Goal: Task Accomplishment & Management: Use online tool/utility

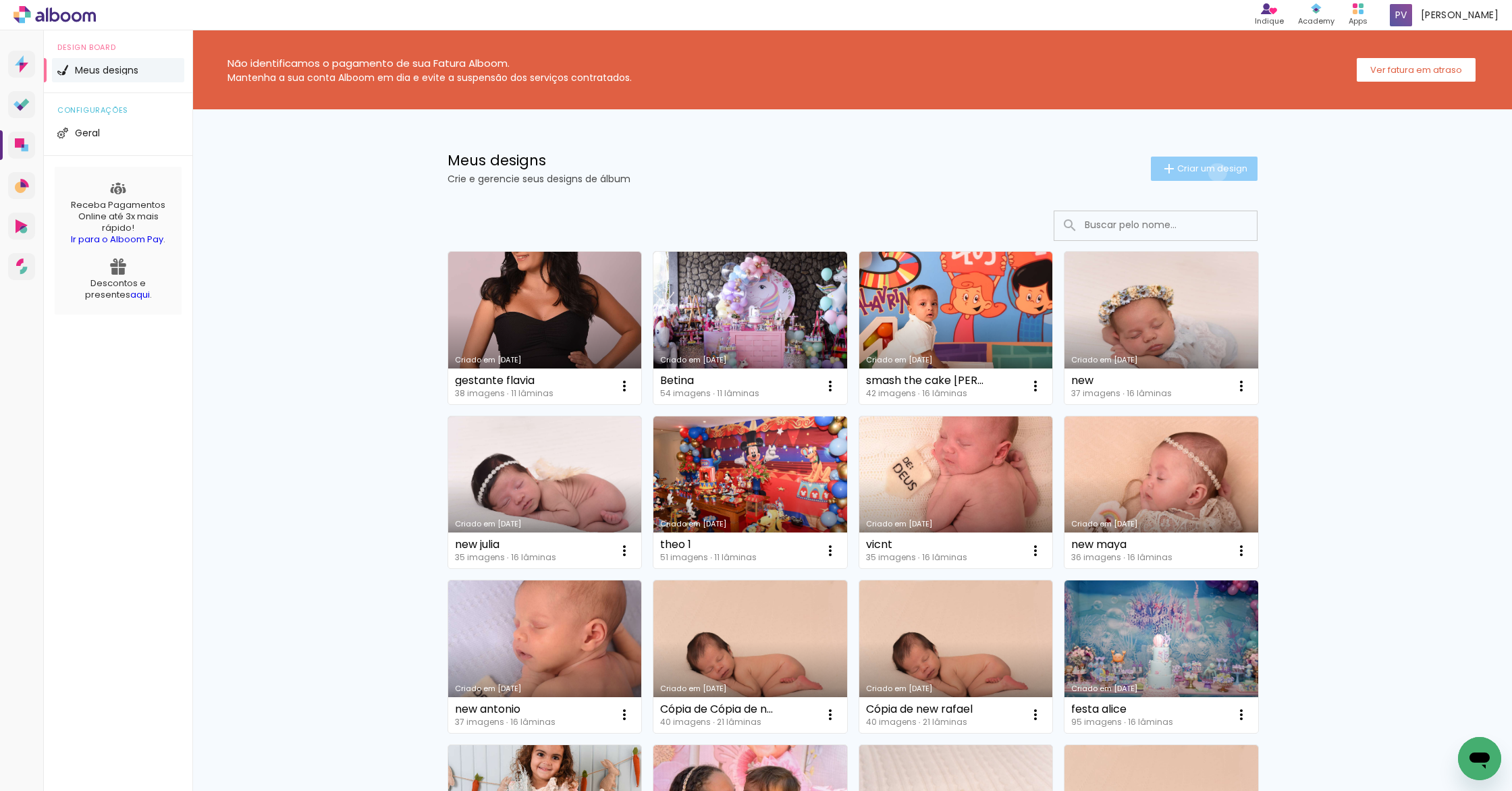
click at [1209, 172] on span "Criar um design" at bounding box center [1212, 168] width 70 height 8
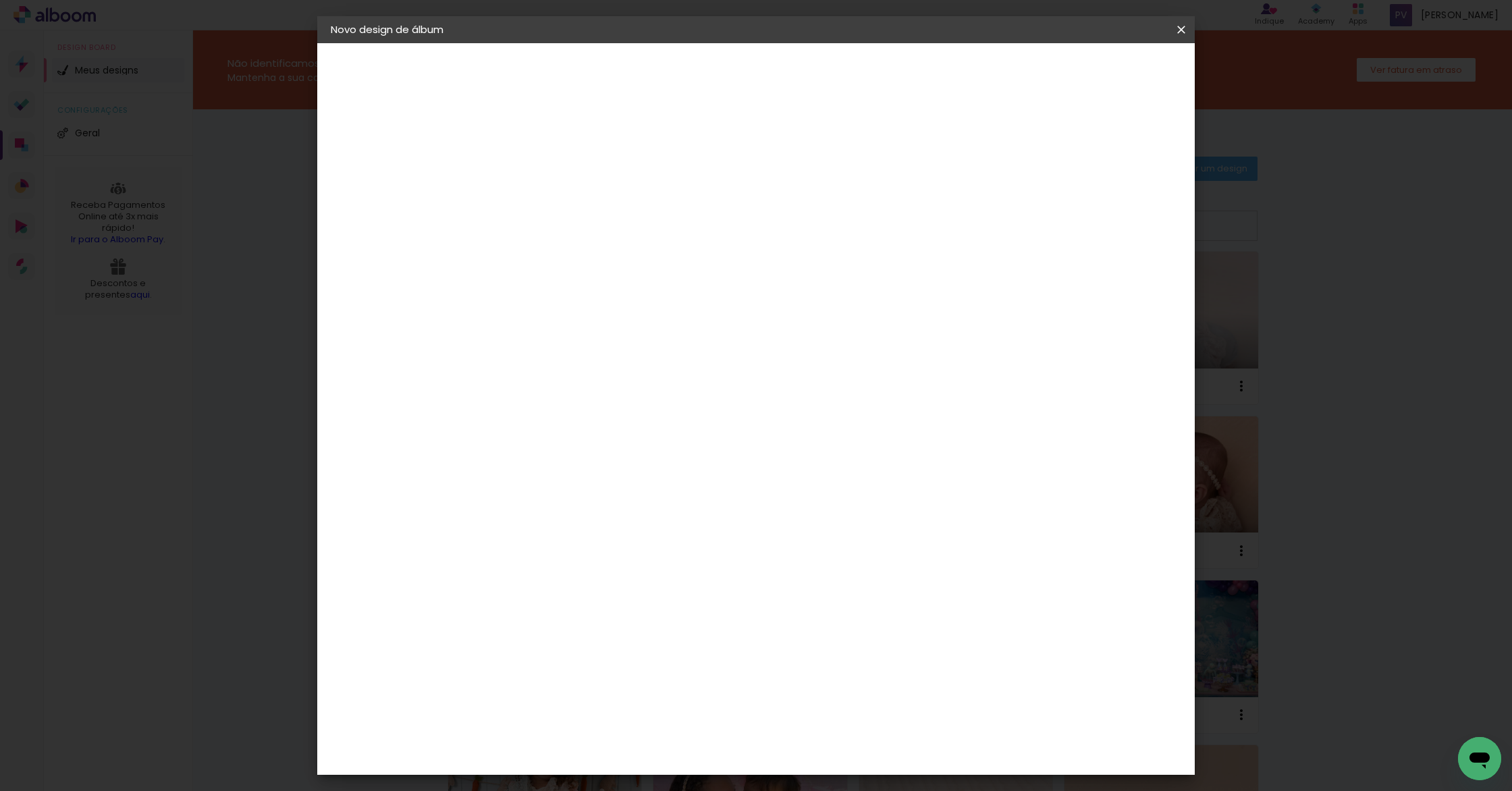
click at [551, 178] on input at bounding box center [551, 181] width 0 height 21
type input "acomp [PERSON_NAME]"
type paper-input "acomp [PERSON_NAME]"
click at [0, 0] on slot "Avançar" at bounding box center [0, 0] width 0 height 0
click at [575, 481] on div "Alplas" at bounding box center [558, 484] width 33 height 11
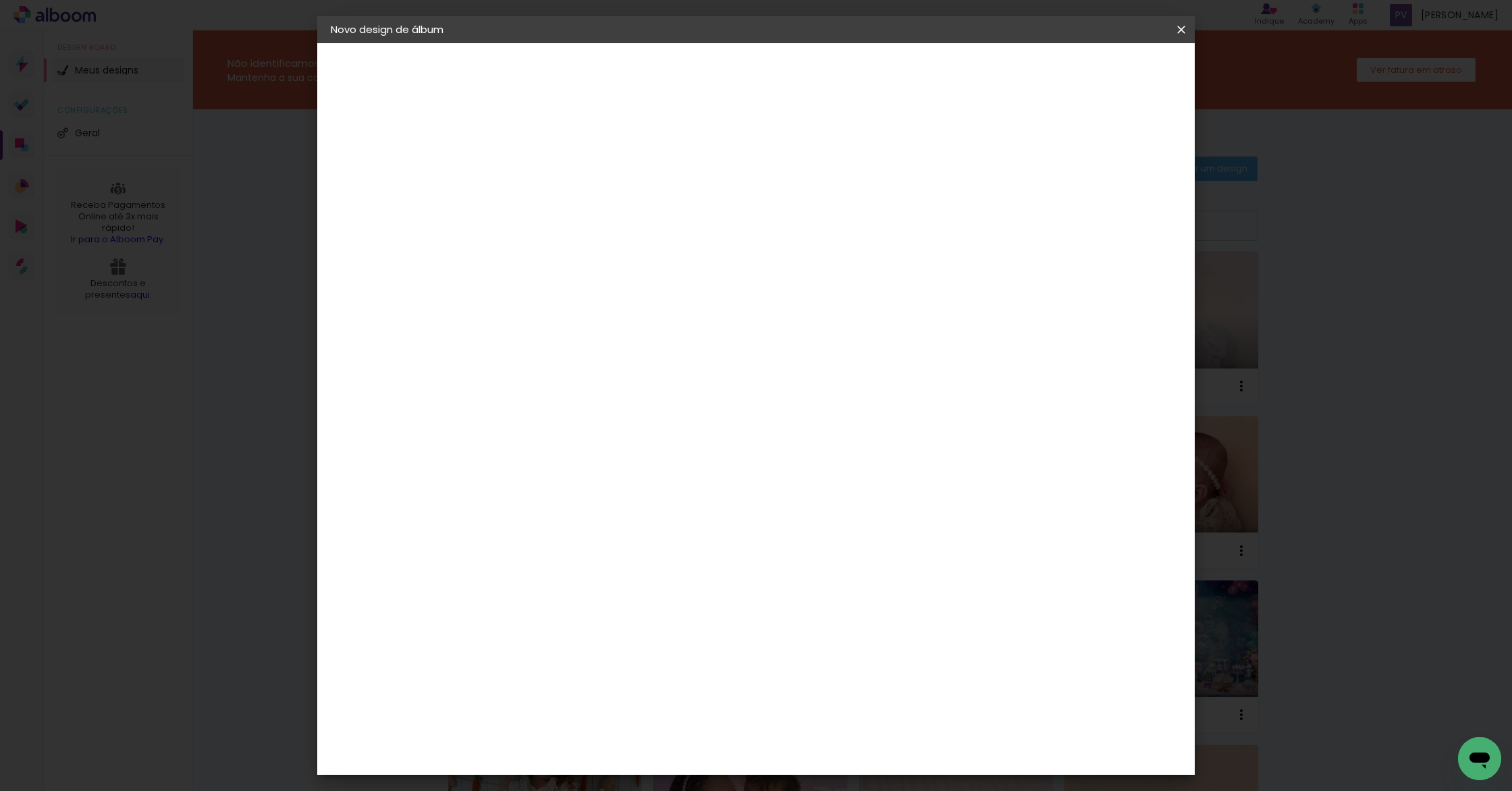
click at [0, 0] on slot "Avançar" at bounding box center [0, 0] width 0 height 0
click at [643, 615] on span "20 × 20" at bounding box center [611, 633] width 63 height 36
click at [771, 70] on paper-button "Avançar" at bounding box center [738, 71] width 66 height 23
click at [1096, 71] on span "Iniciar design" at bounding box center [1065, 71] width 61 height 9
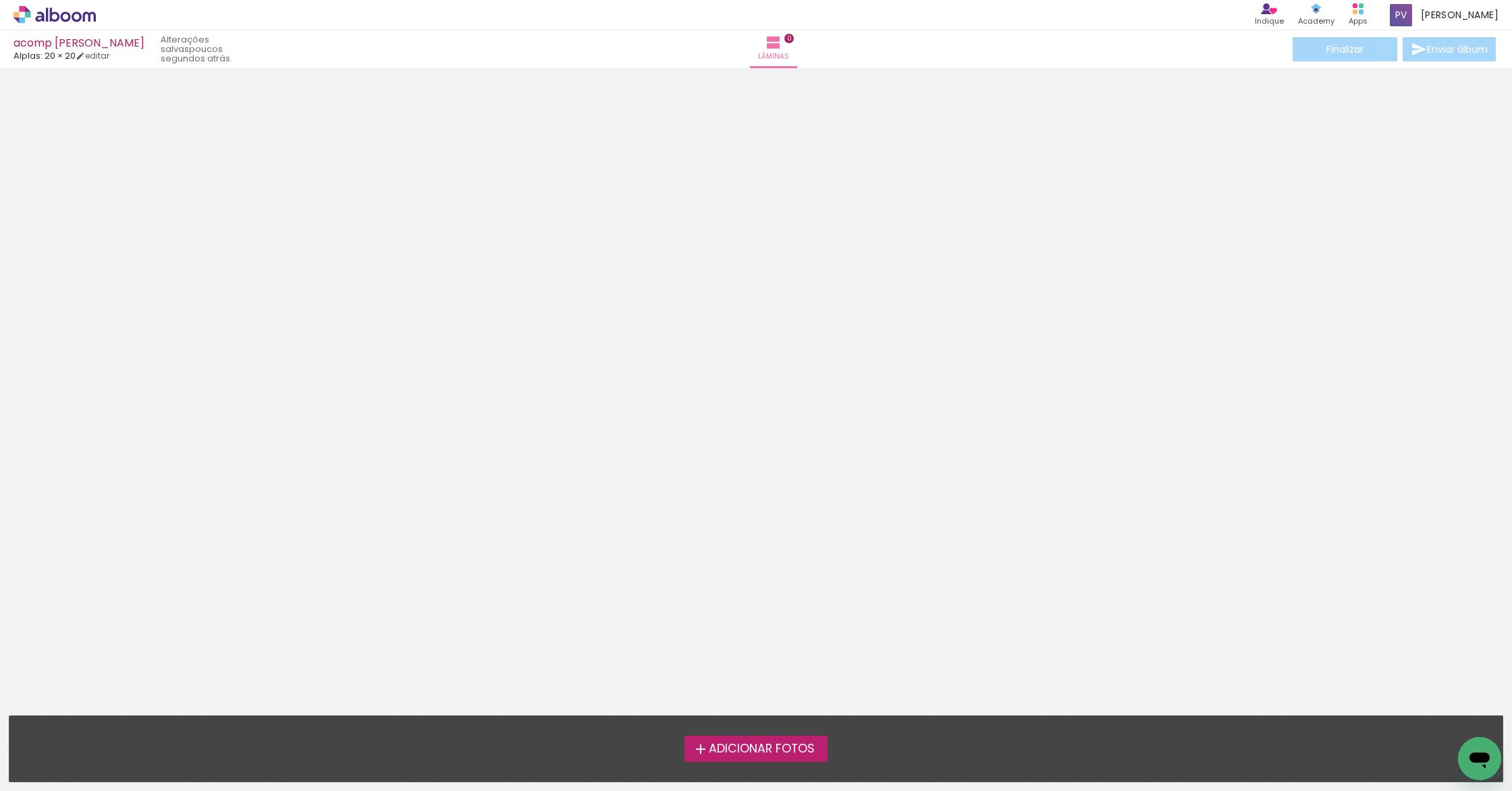
click at [757, 755] on span "Adicionar Fotos" at bounding box center [761, 748] width 106 height 12
click at [0, 0] on input "file" at bounding box center [0, 0] width 0 height 0
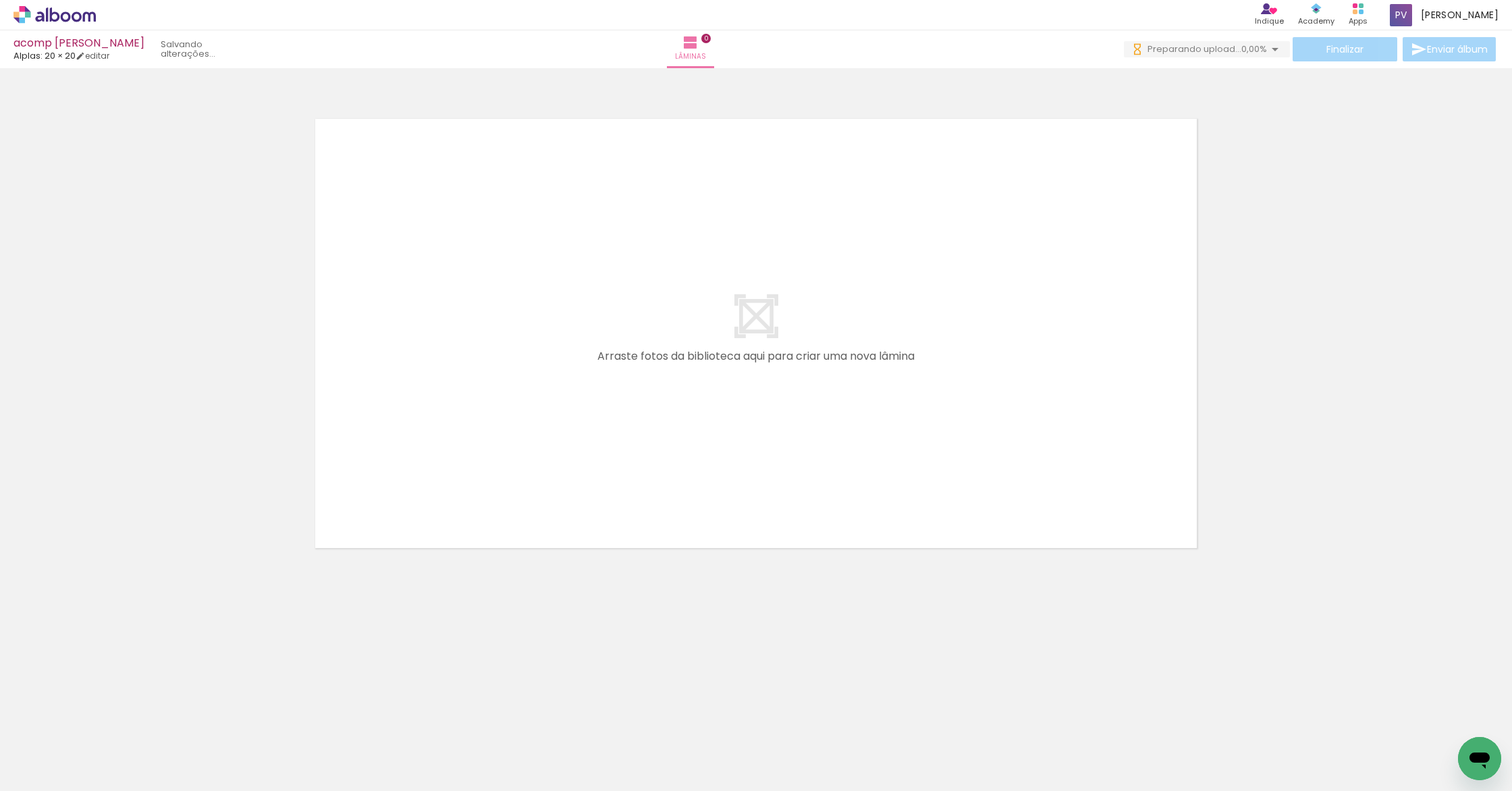
click at [43, 773] on span "Adicionar Fotos" at bounding box center [48, 773] width 40 height 15
click at [0, 0] on input "file" at bounding box center [0, 0] width 0 height 0
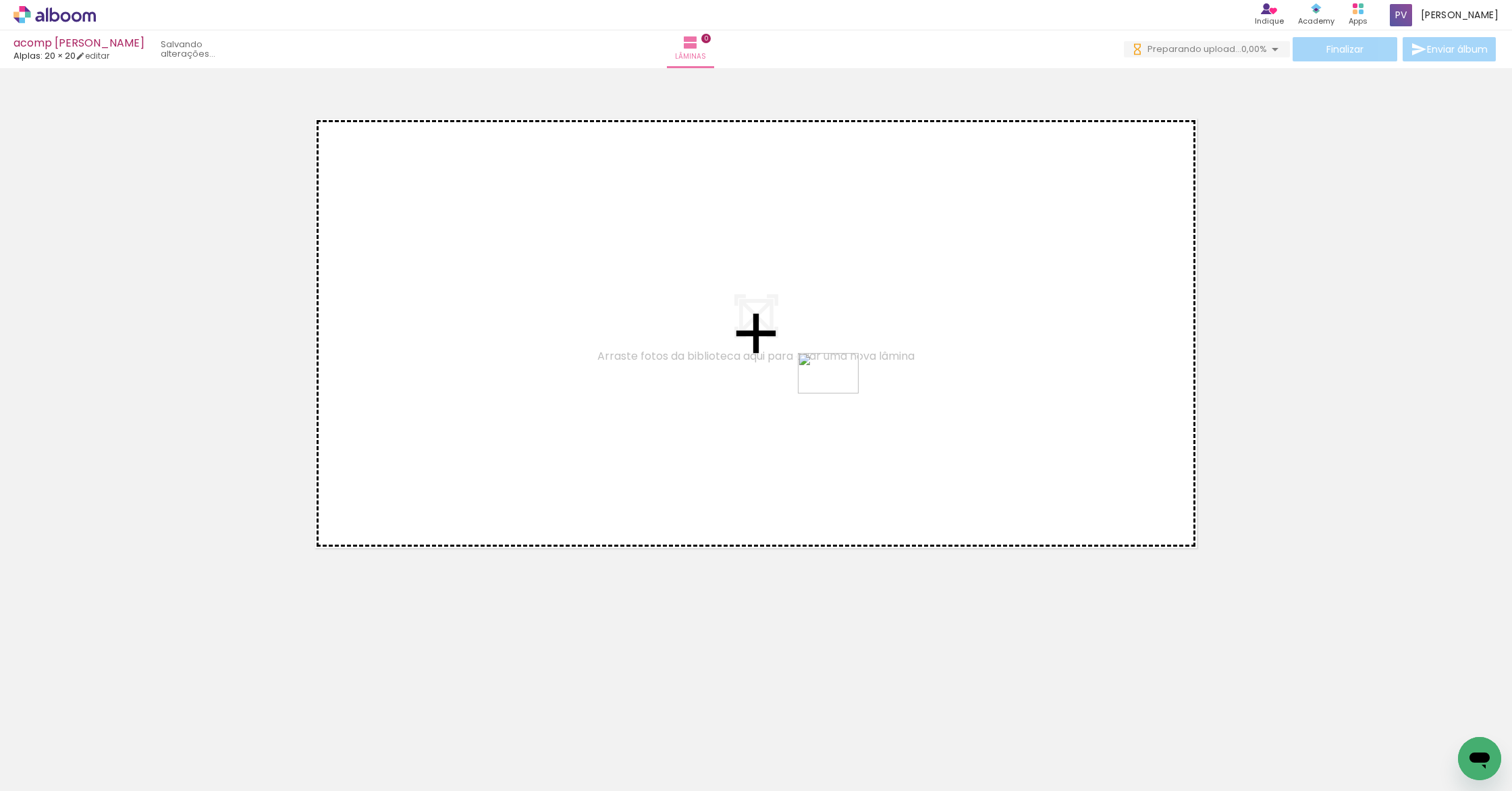
drag, startPoint x: 536, startPoint y: 759, endPoint x: 848, endPoint y: 388, distance: 484.8
click at [847, 390] on quentale-workspace at bounding box center [756, 396] width 1512 height 791
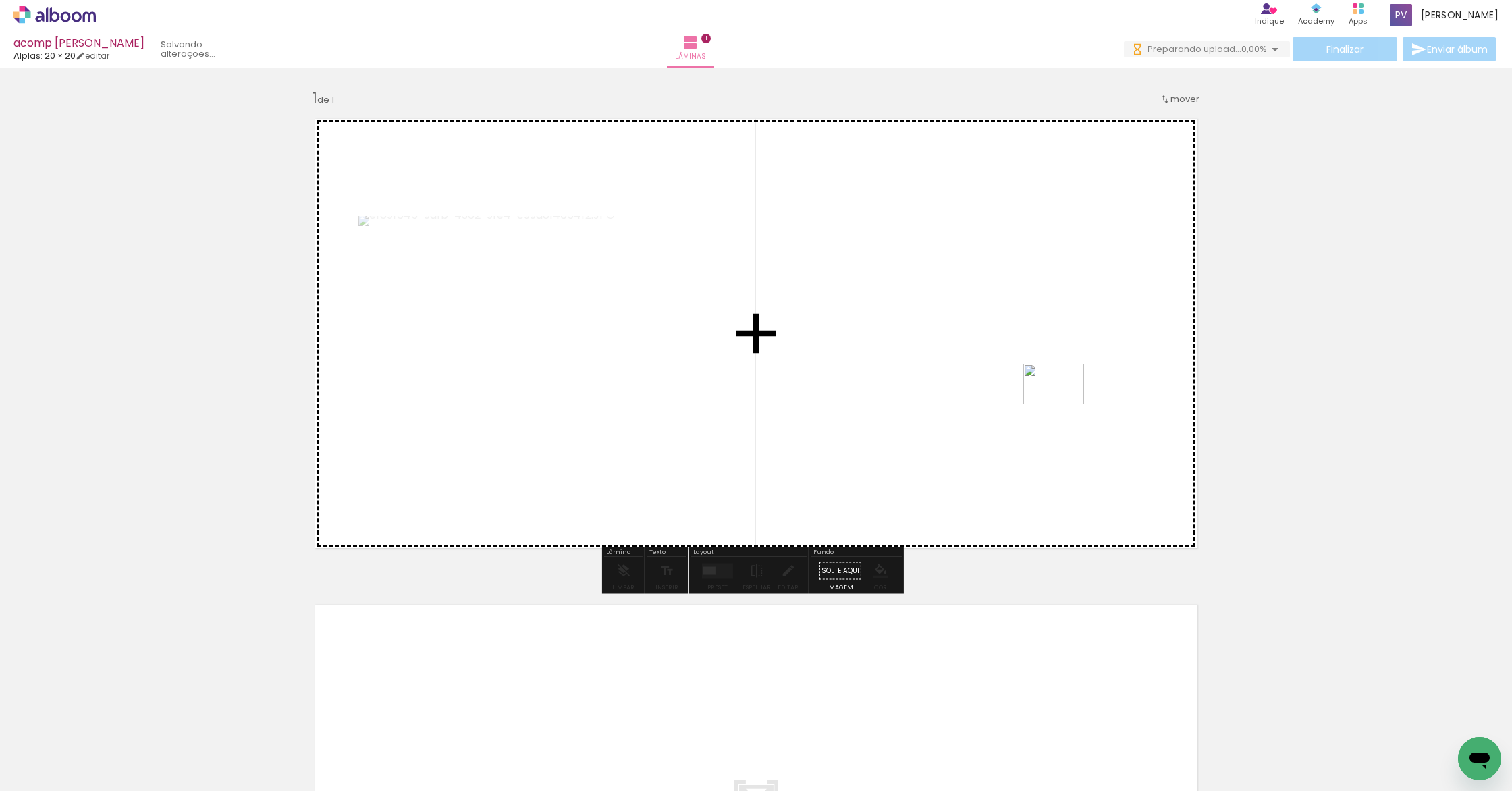
drag, startPoint x: 1446, startPoint y: 750, endPoint x: 989, endPoint y: 355, distance: 604.0
click at [989, 355] on quentale-workspace at bounding box center [756, 396] width 1512 height 791
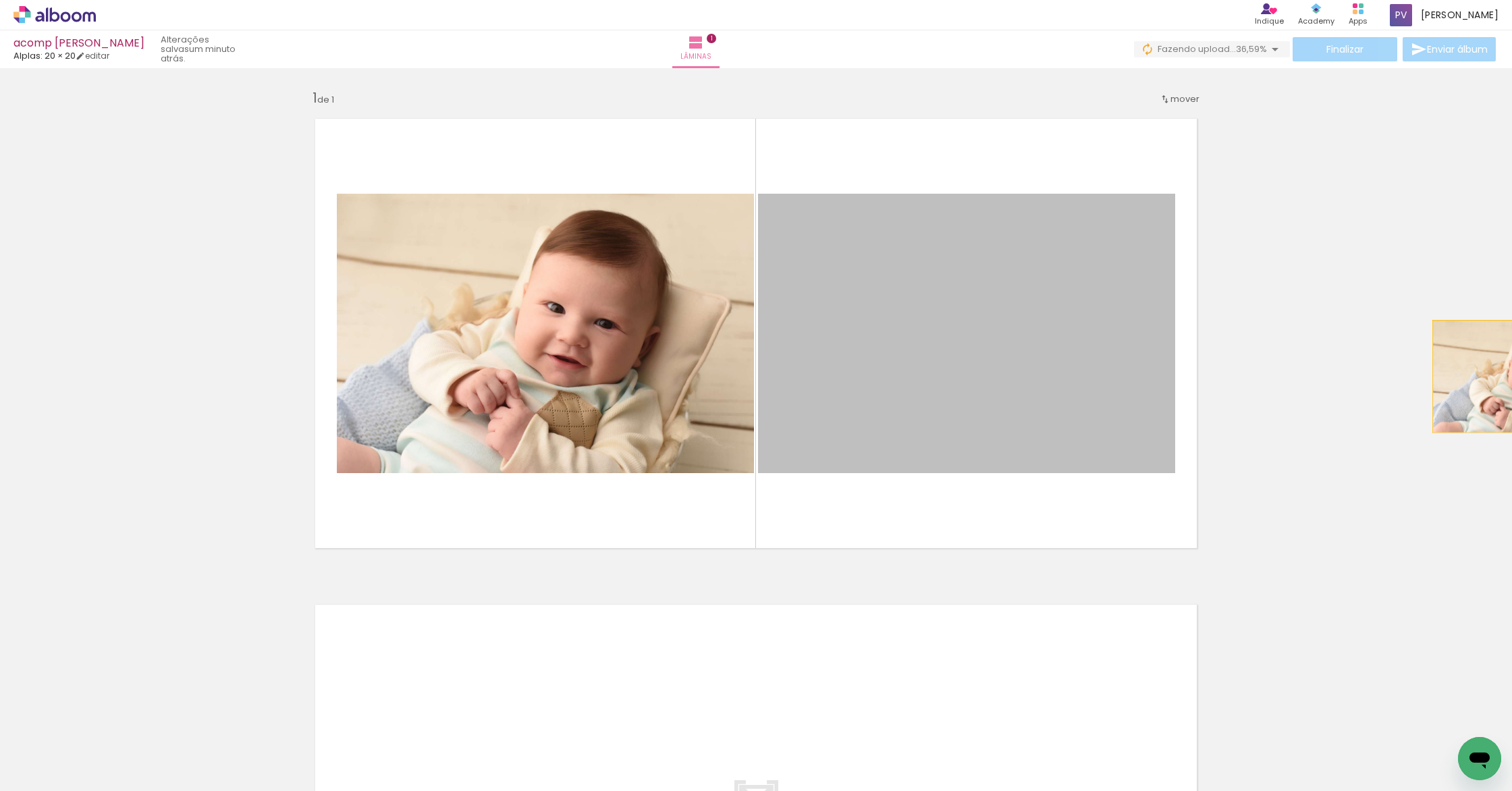
drag, startPoint x: 1020, startPoint y: 366, endPoint x: 1511, endPoint y: 376, distance: 491.1
click at [1511, 376] on div "Inserir lâmina 1 de 1 Confirmar Cancelar" at bounding box center [756, 429] width 1512 height 722
drag, startPoint x: 917, startPoint y: 375, endPoint x: 1511, endPoint y: 790, distance: 724.6
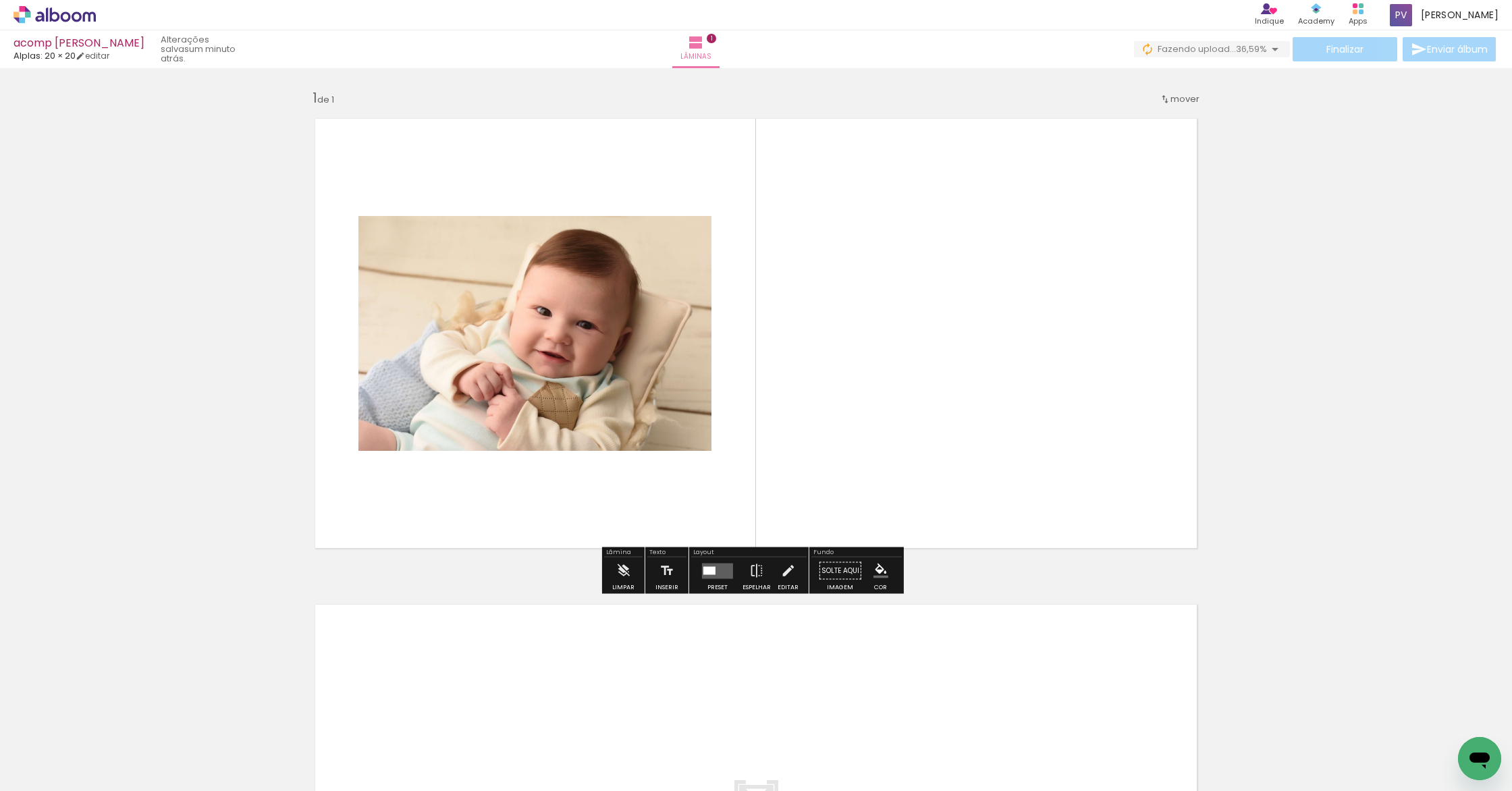
click at [38, 767] on span "Adicionar Fotos" at bounding box center [48, 773] width 40 height 15
click at [0, 0] on input "file" at bounding box center [0, 0] width 0 height 0
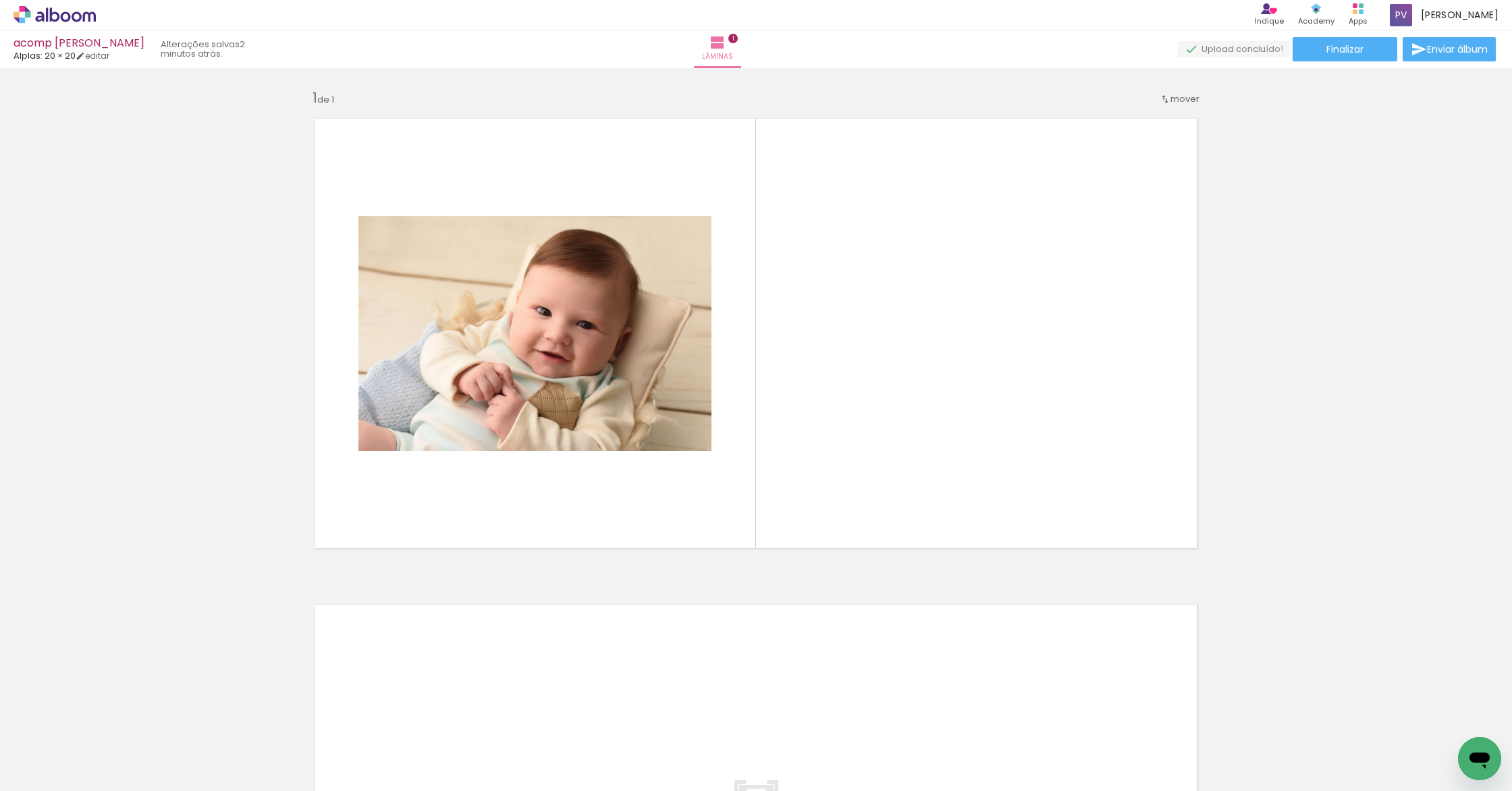
click at [1426, 753] on div at bounding box center [1456, 745] width 60 height 40
click at [1444, 745] on div at bounding box center [1457, 744] width 67 height 44
click at [1420, 721] on iron-icon at bounding box center [1427, 718] width 14 height 14
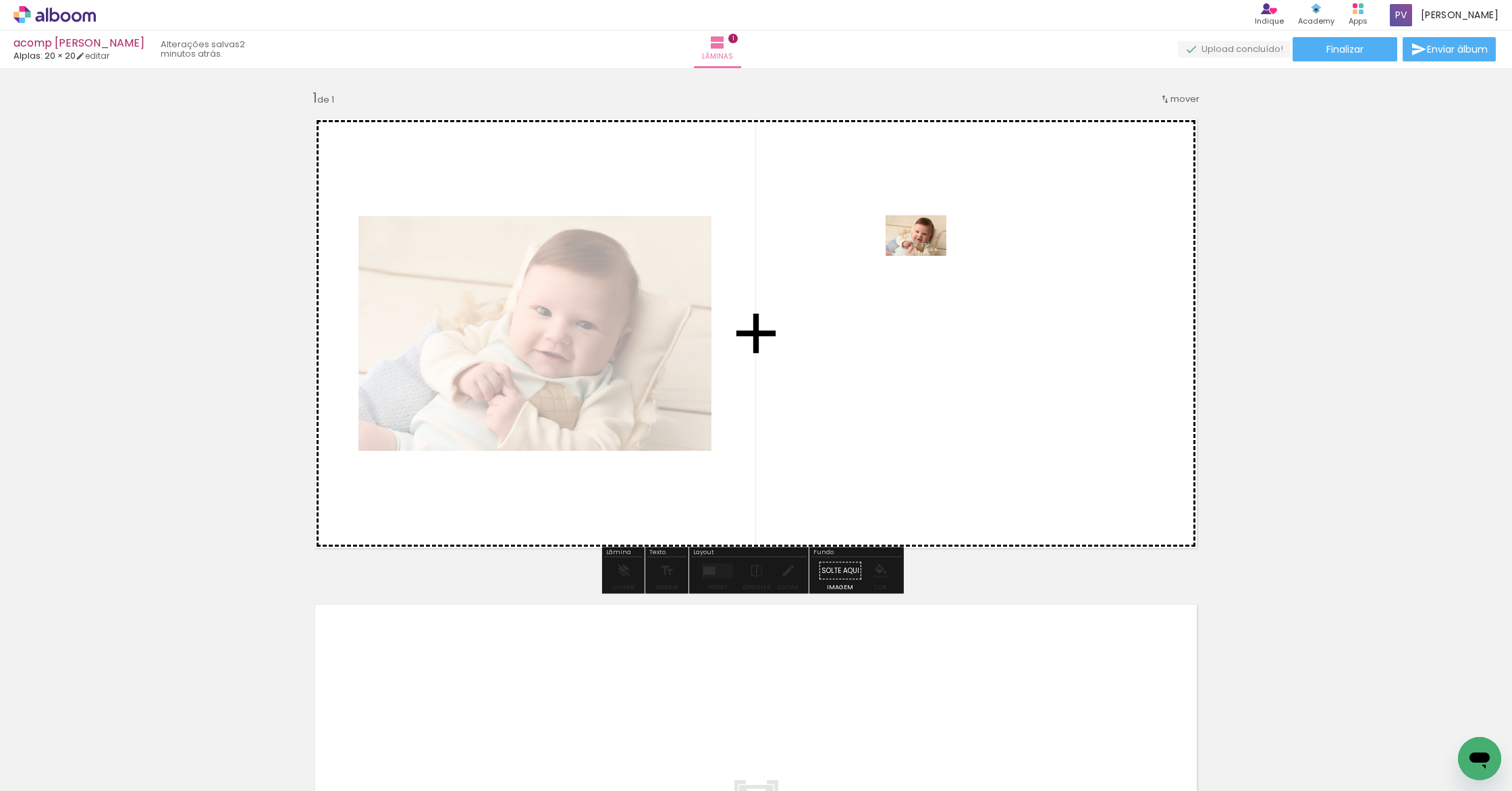
drag, startPoint x: 1420, startPoint y: 716, endPoint x: 925, endPoint y: 256, distance: 675.7
click at [925, 256] on quentale-workspace at bounding box center [756, 396] width 1512 height 791
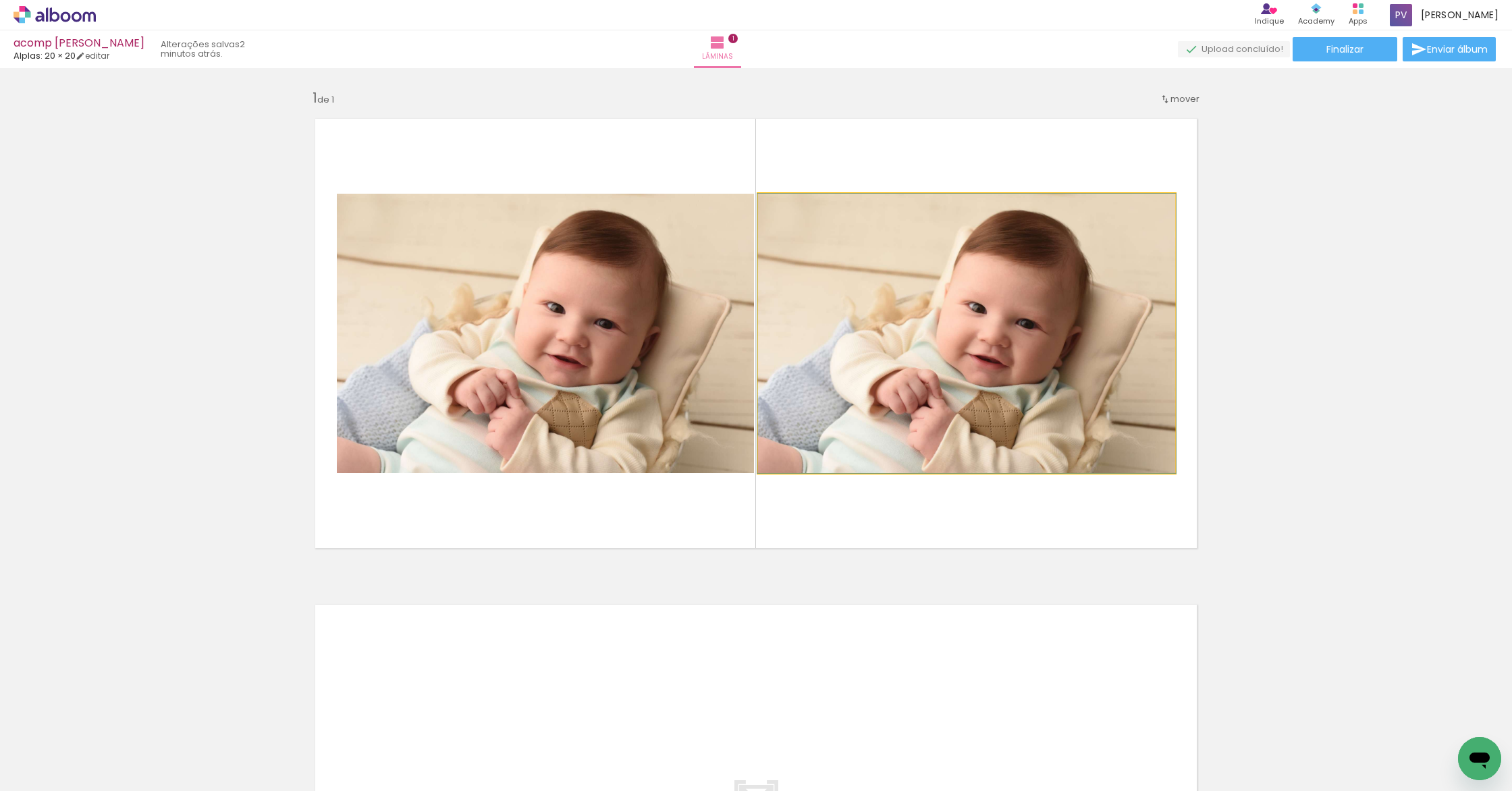
click at [943, 329] on quentale-photo at bounding box center [966, 333] width 417 height 279
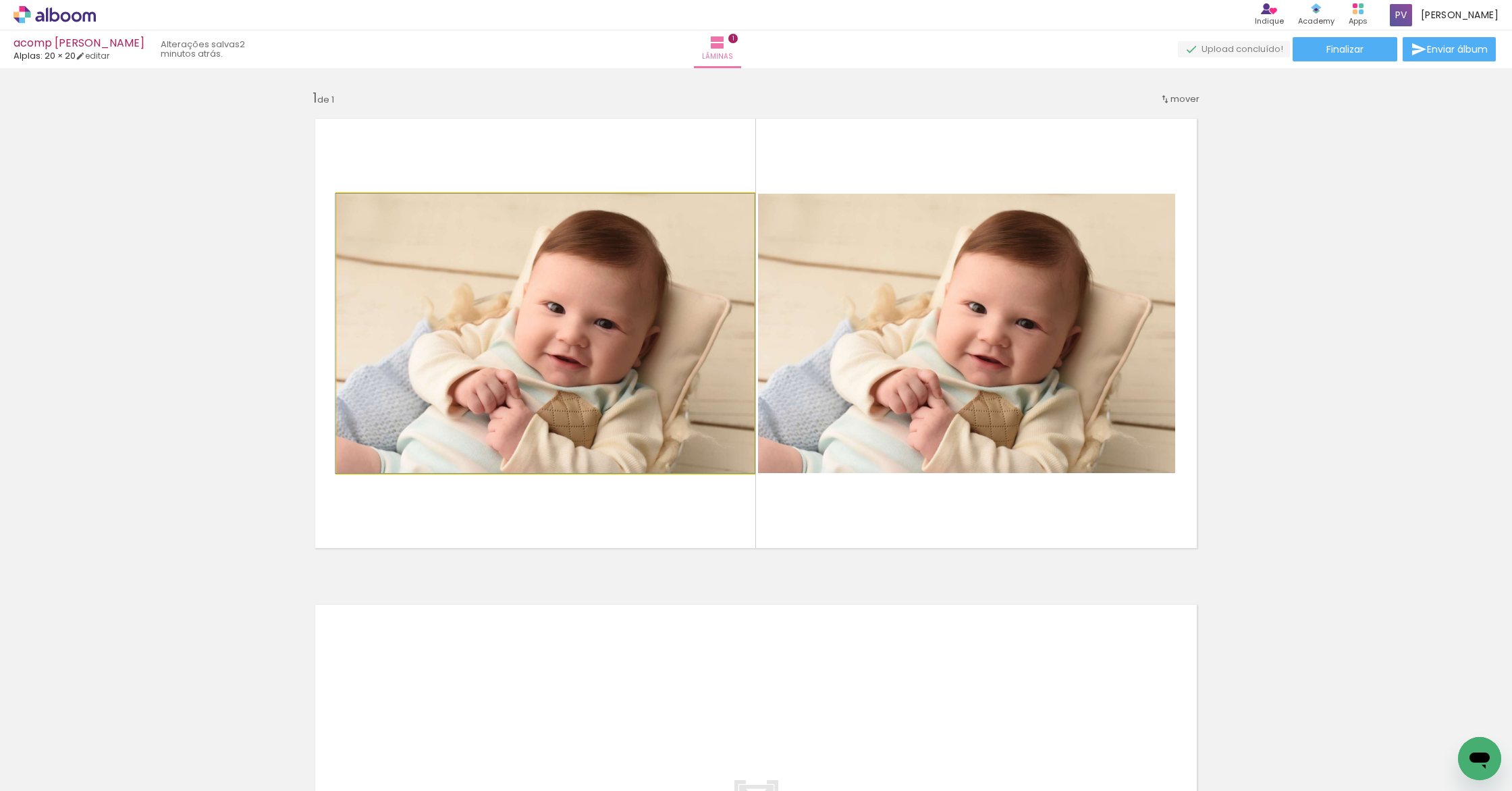
click at [681, 339] on quentale-photo at bounding box center [546, 333] width 417 height 279
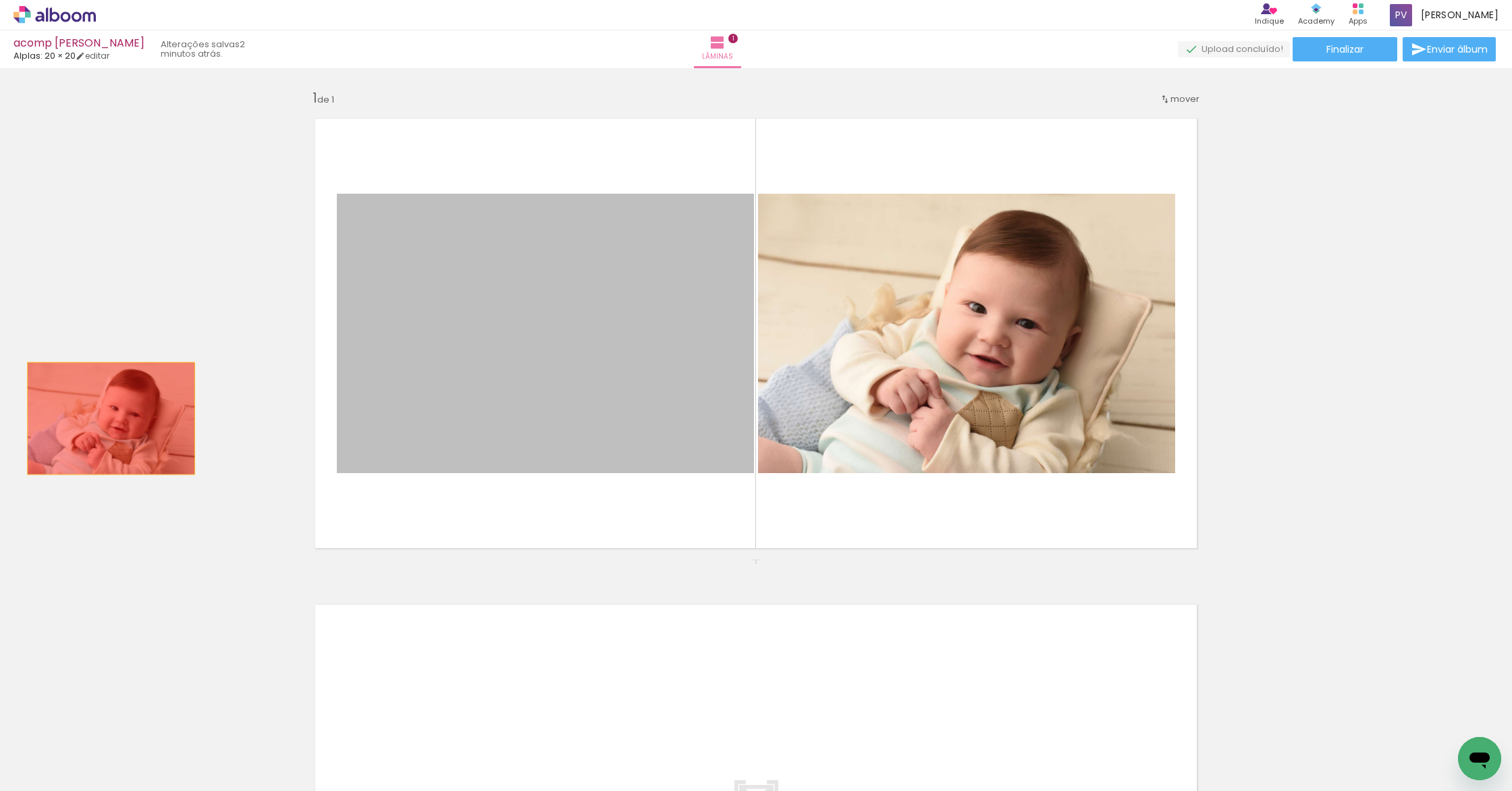
drag, startPoint x: 658, startPoint y: 339, endPoint x: 96, endPoint y: 416, distance: 567.3
click at [101, 420] on div "Inserir lâmina 1 de 1" at bounding box center [756, 559] width 1512 height 972
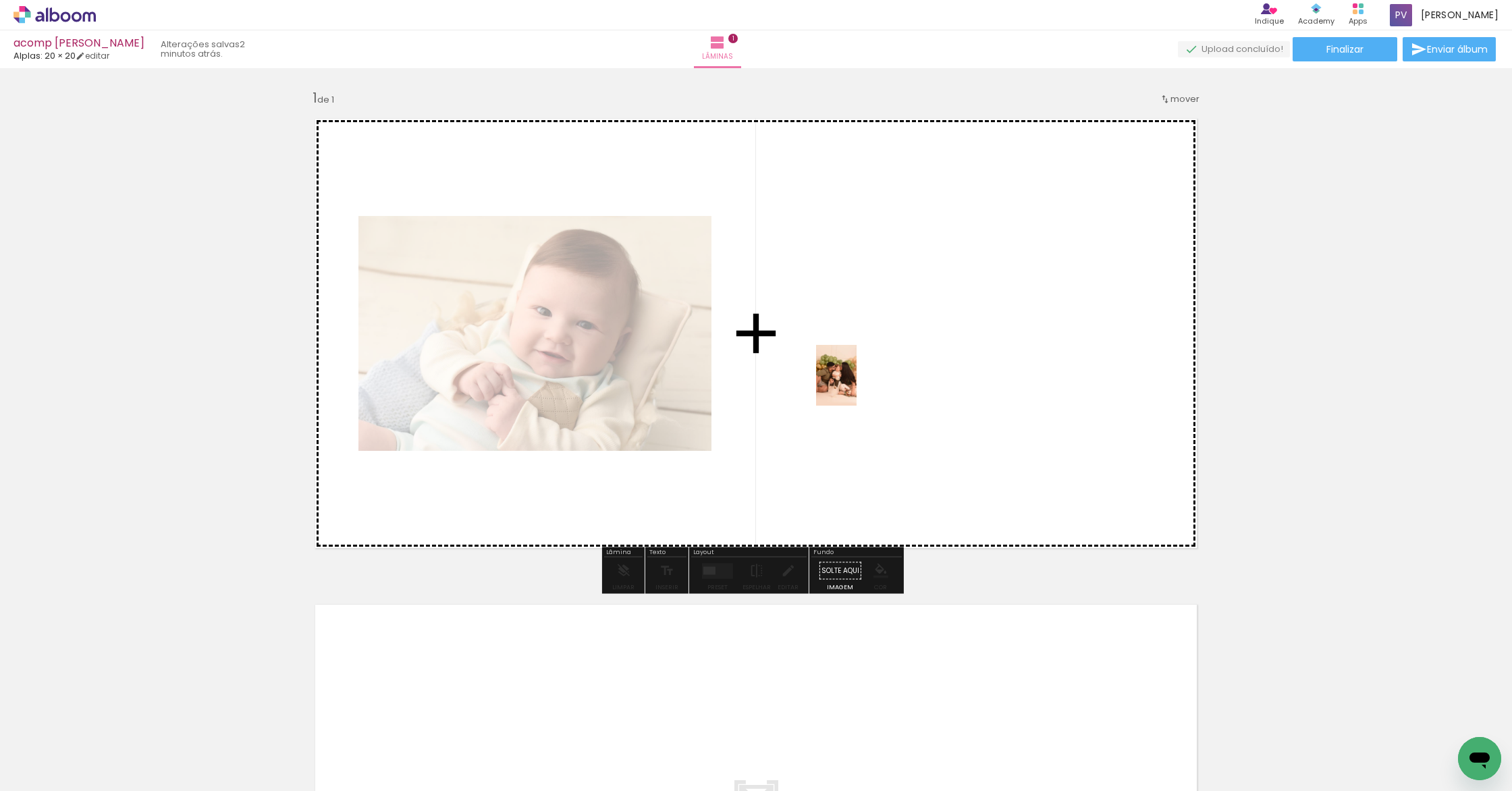
drag, startPoint x: 868, startPoint y: 760, endPoint x: 850, endPoint y: 380, distance: 380.4
click at [858, 366] on quentale-workspace at bounding box center [756, 396] width 1512 height 791
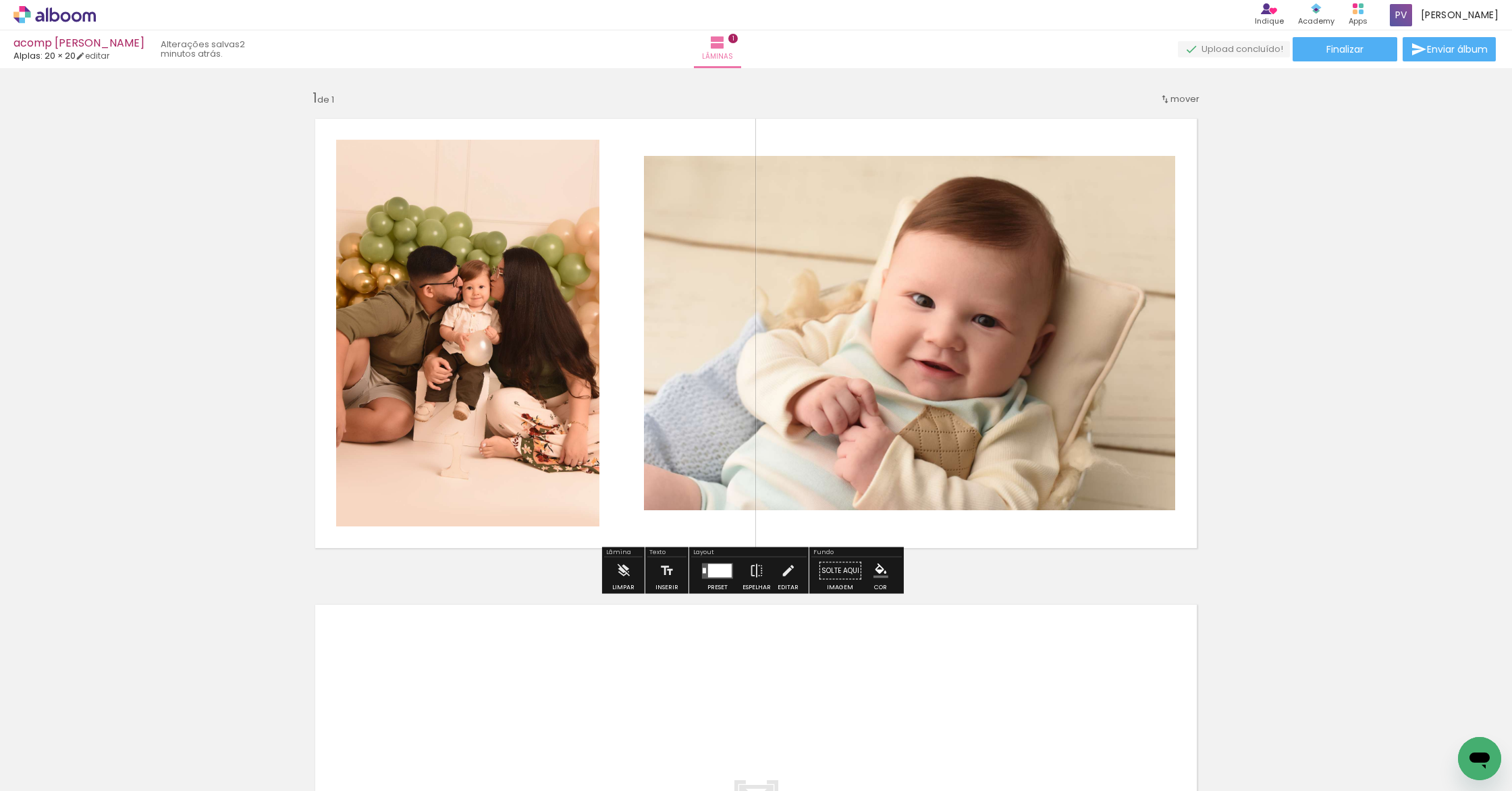
click at [718, 573] on div at bounding box center [720, 570] width 23 height 13
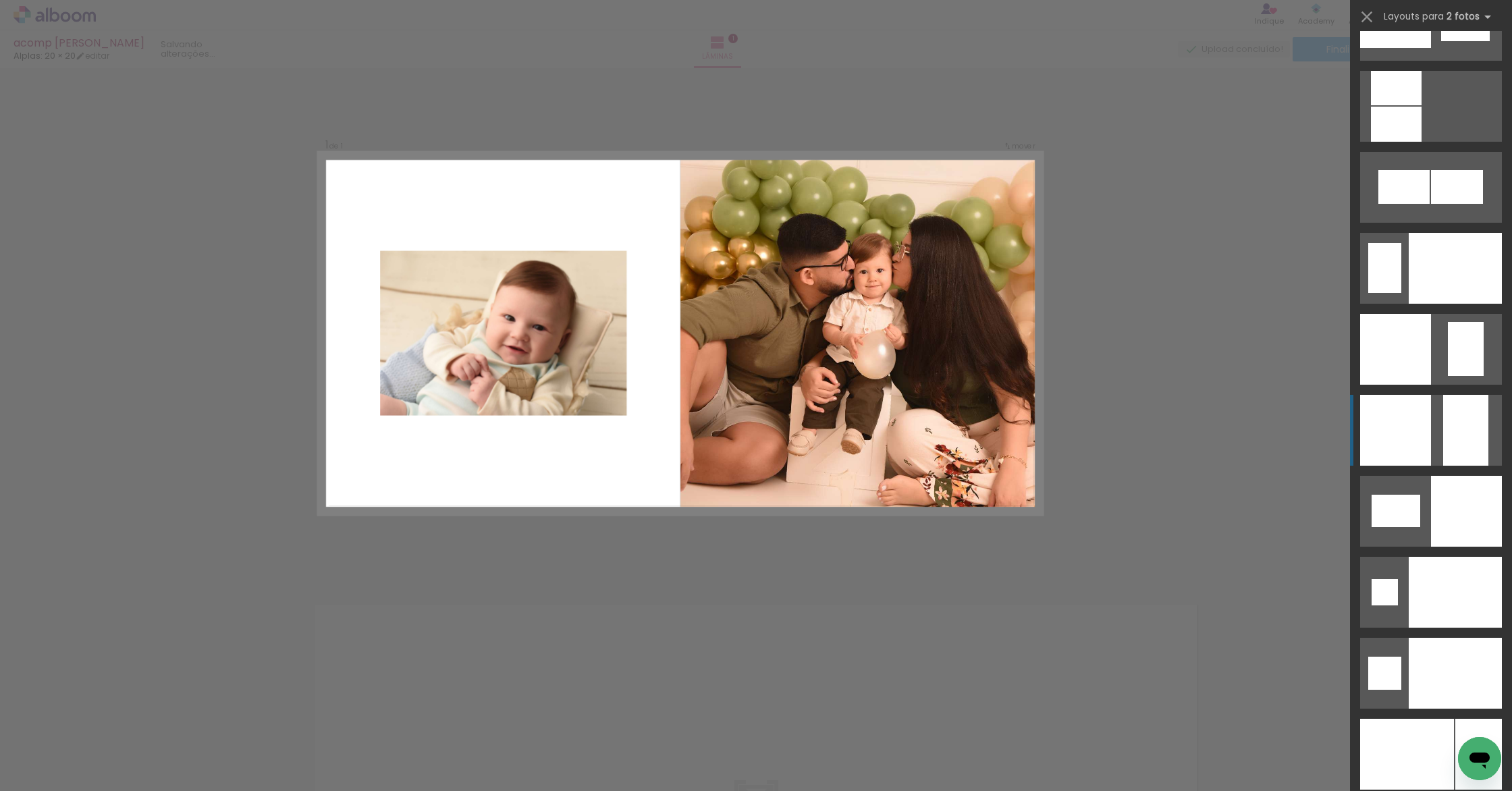
scroll to position [5885, 0]
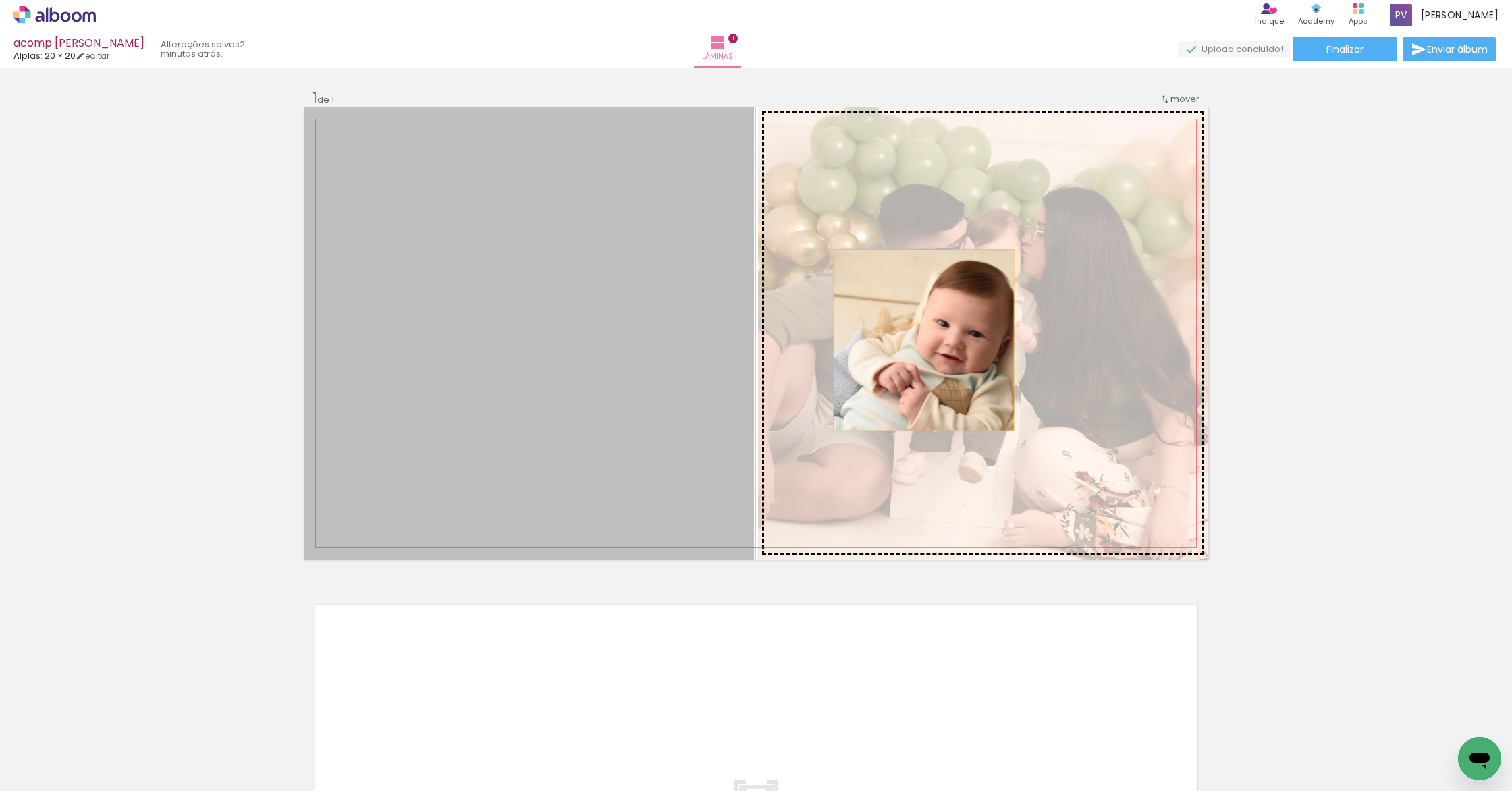
drag, startPoint x: 650, startPoint y: 358, endPoint x: 1068, endPoint y: 335, distance: 418.6
click at [0, 0] on slot at bounding box center [0, 0] width 0 height 0
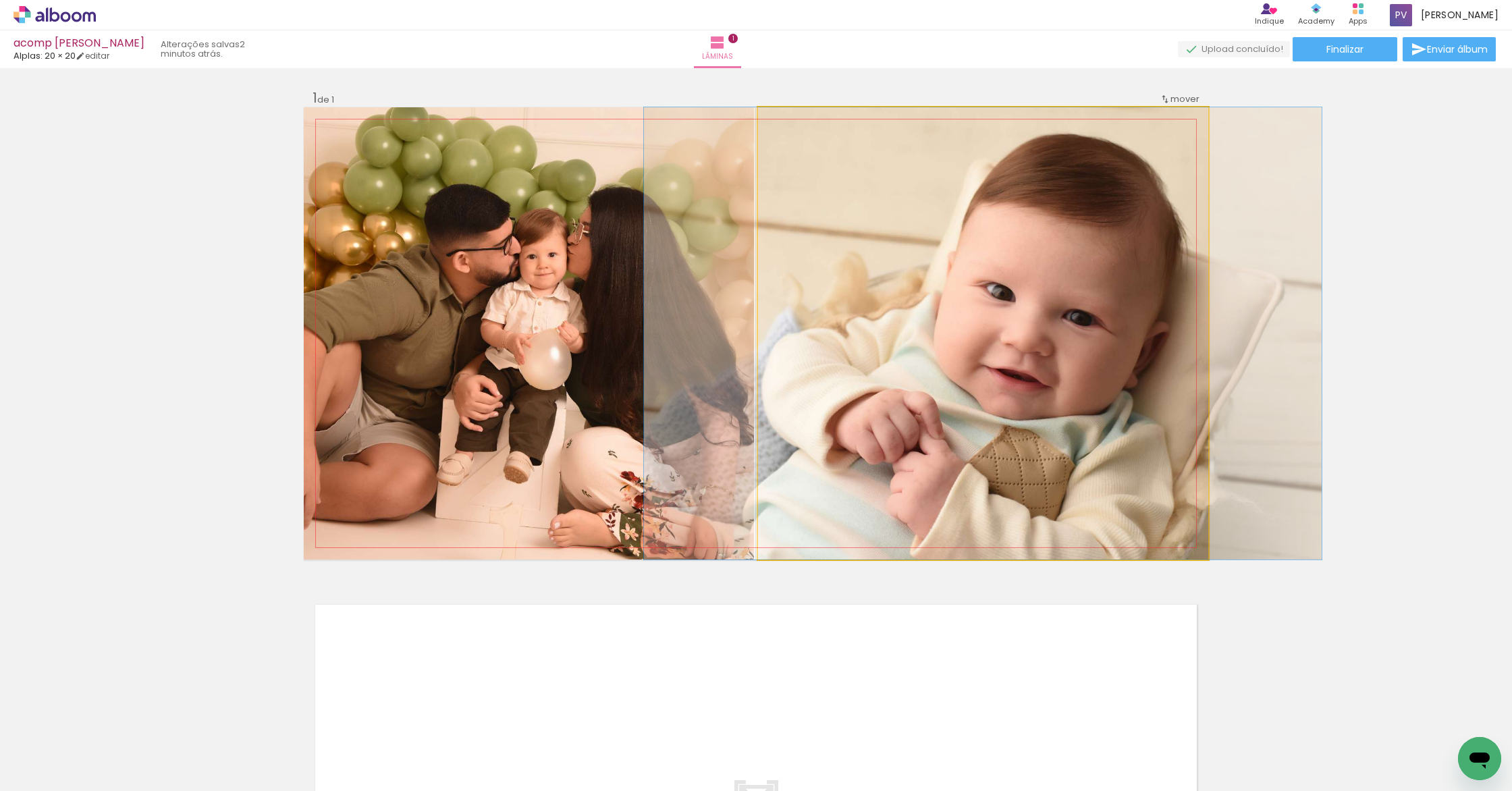
click at [1069, 336] on quentale-photo at bounding box center [982, 333] width 450 height 452
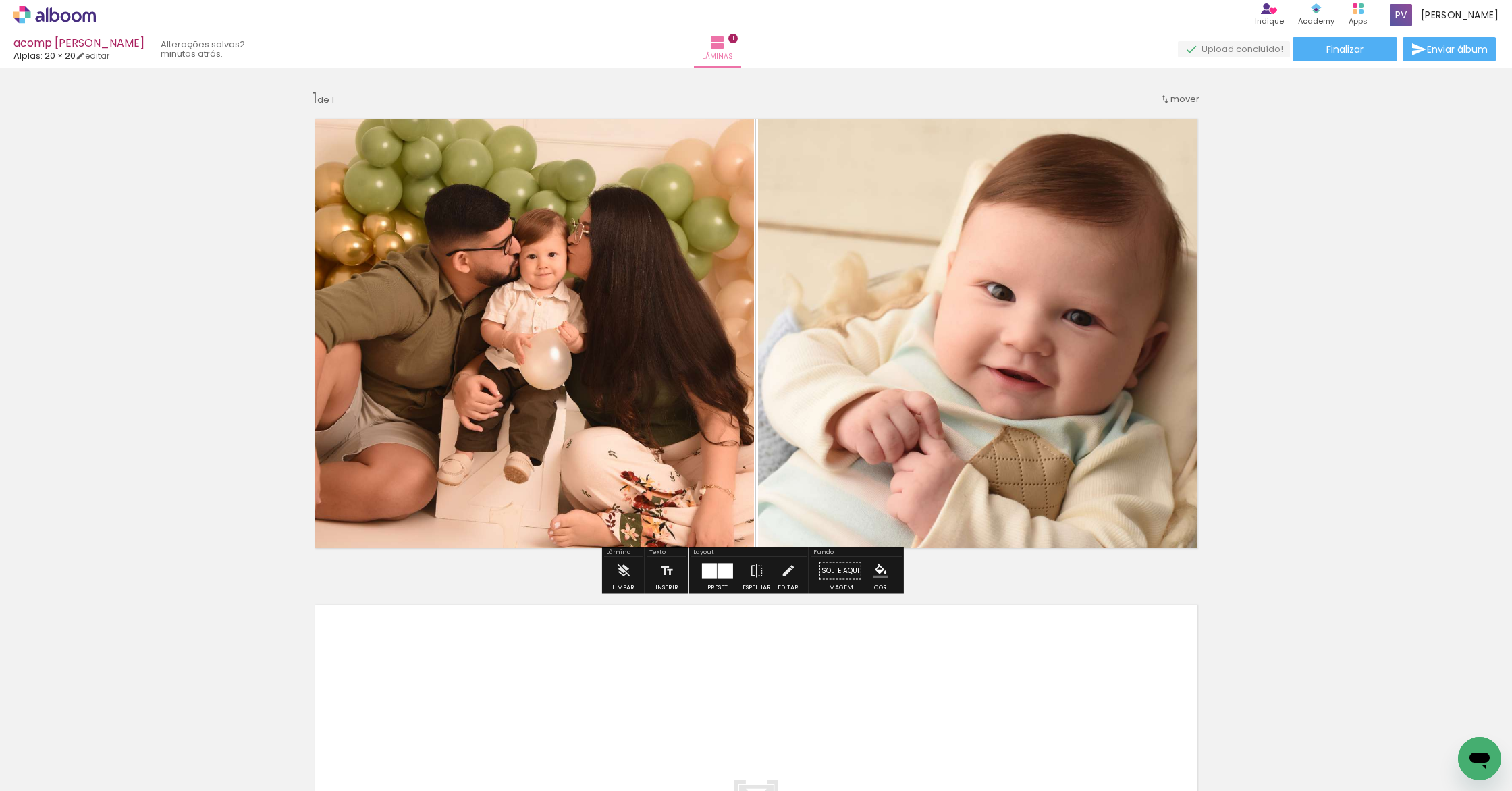
click at [1072, 336] on quentale-photo at bounding box center [982, 333] width 450 height 452
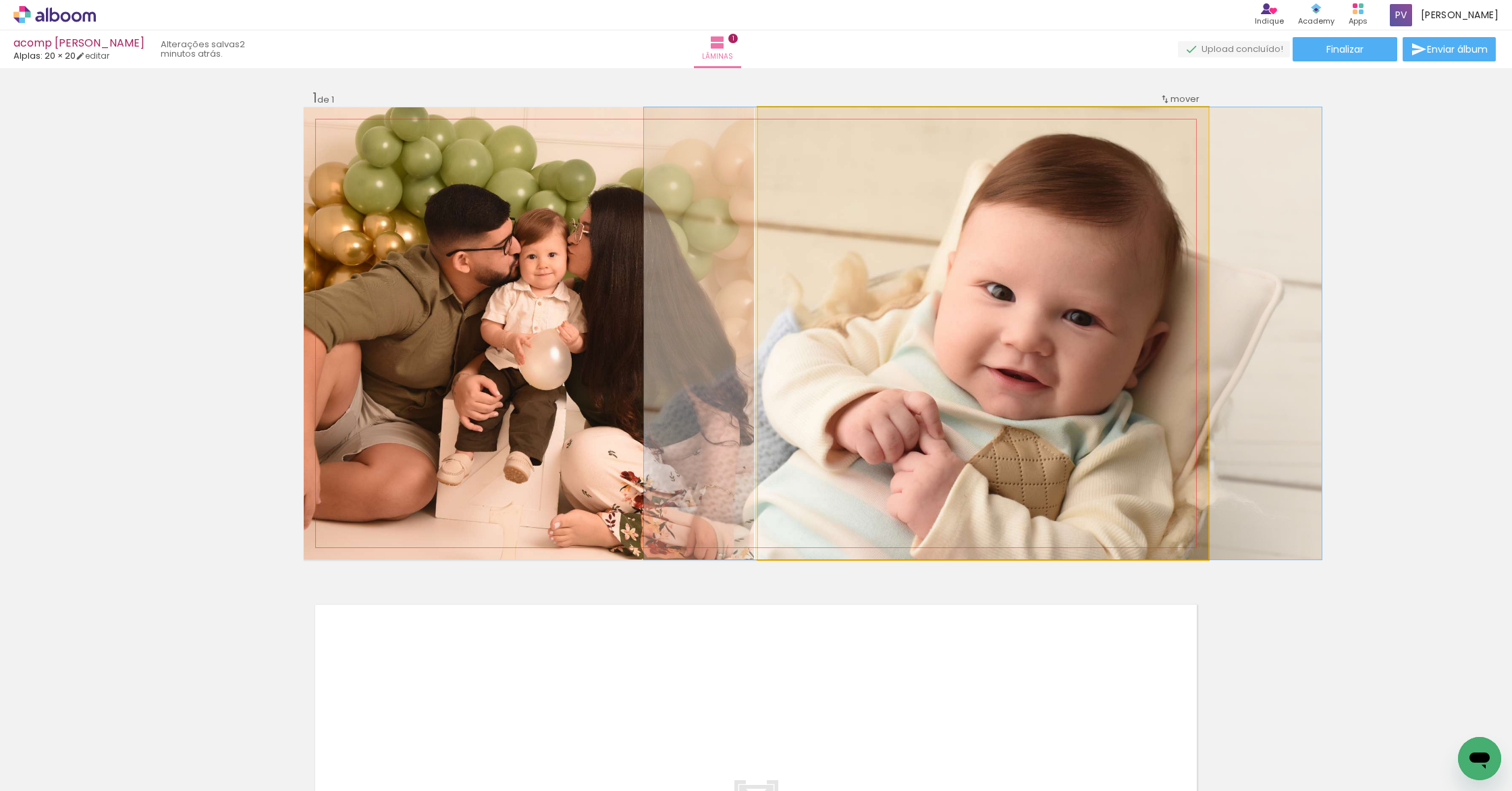
click at [1072, 336] on quentale-photo at bounding box center [982, 333] width 450 height 452
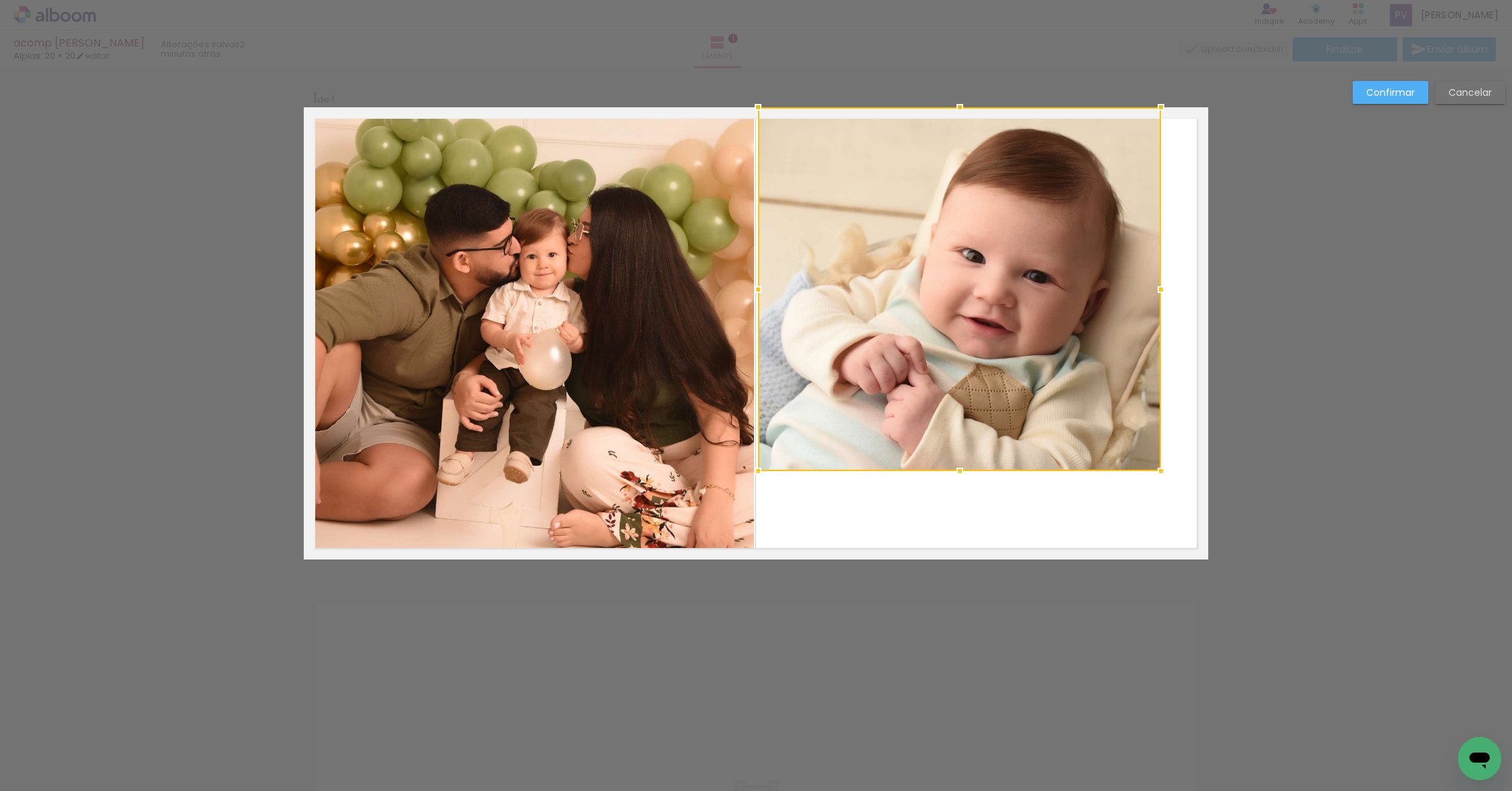
drag, startPoint x: 1201, startPoint y: 556, endPoint x: 1178, endPoint y: 432, distance: 126.1
click at [1154, 468] on div at bounding box center [1161, 471] width 27 height 27
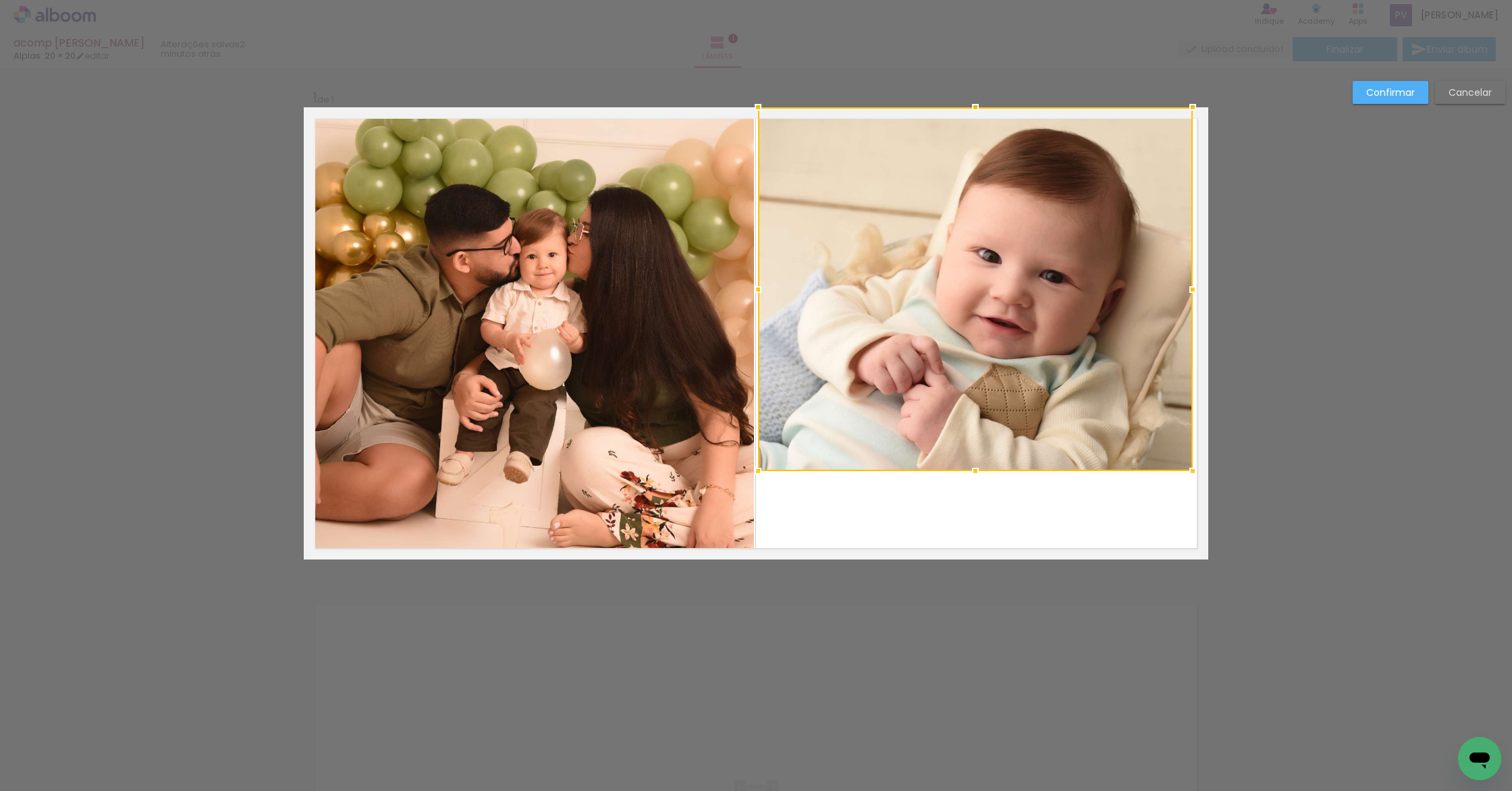
drag, startPoint x: 1155, startPoint y: 292, endPoint x: 1186, endPoint y: 301, distance: 32.3
click at [1186, 301] on div at bounding box center [1193, 289] width 27 height 27
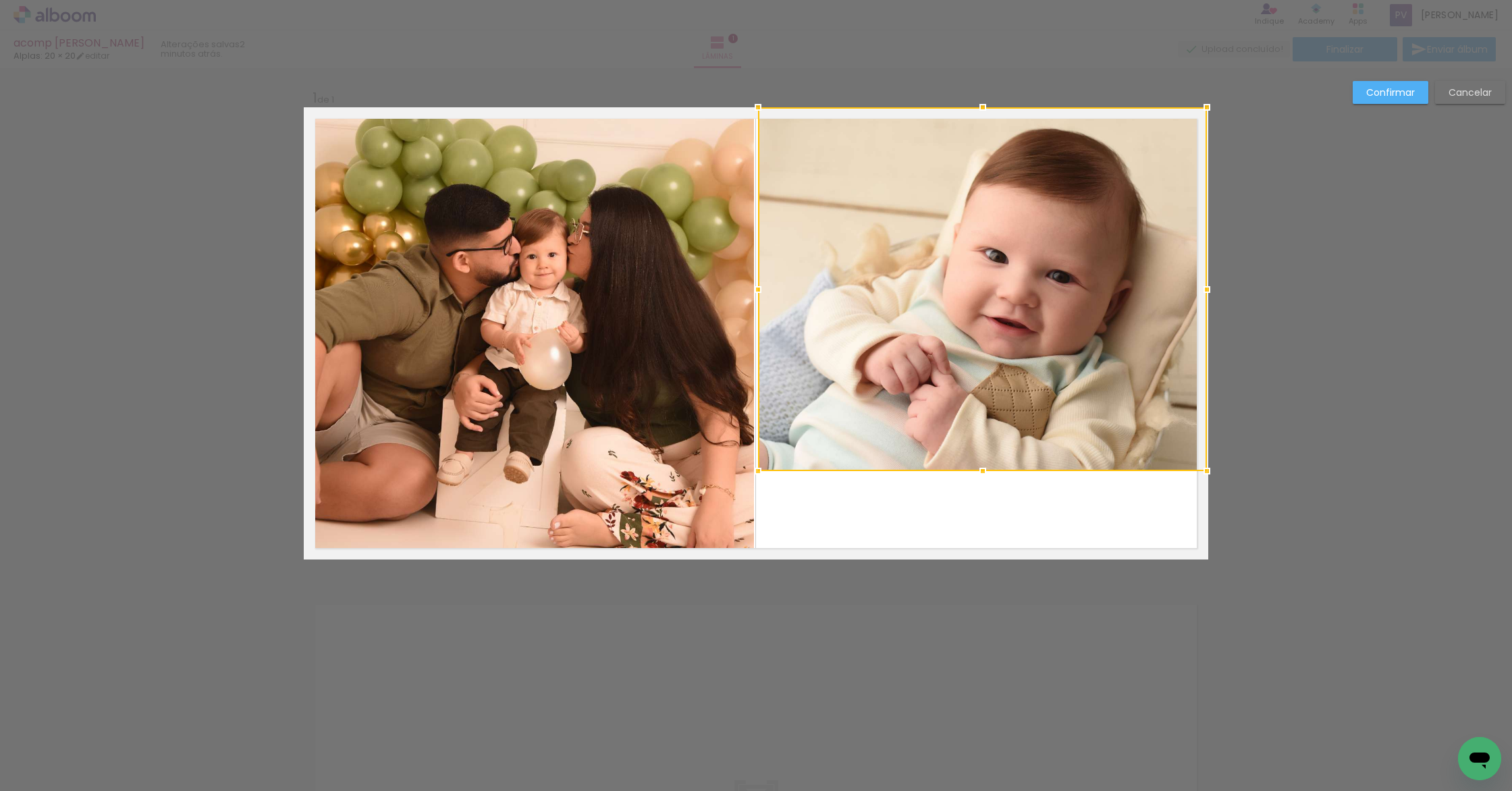
click at [1194, 292] on div at bounding box center [1207, 289] width 27 height 27
click at [1280, 320] on div "Confirmar Cancelar" at bounding box center [756, 570] width 1512 height 1004
click at [1095, 302] on div at bounding box center [981, 289] width 448 height 364
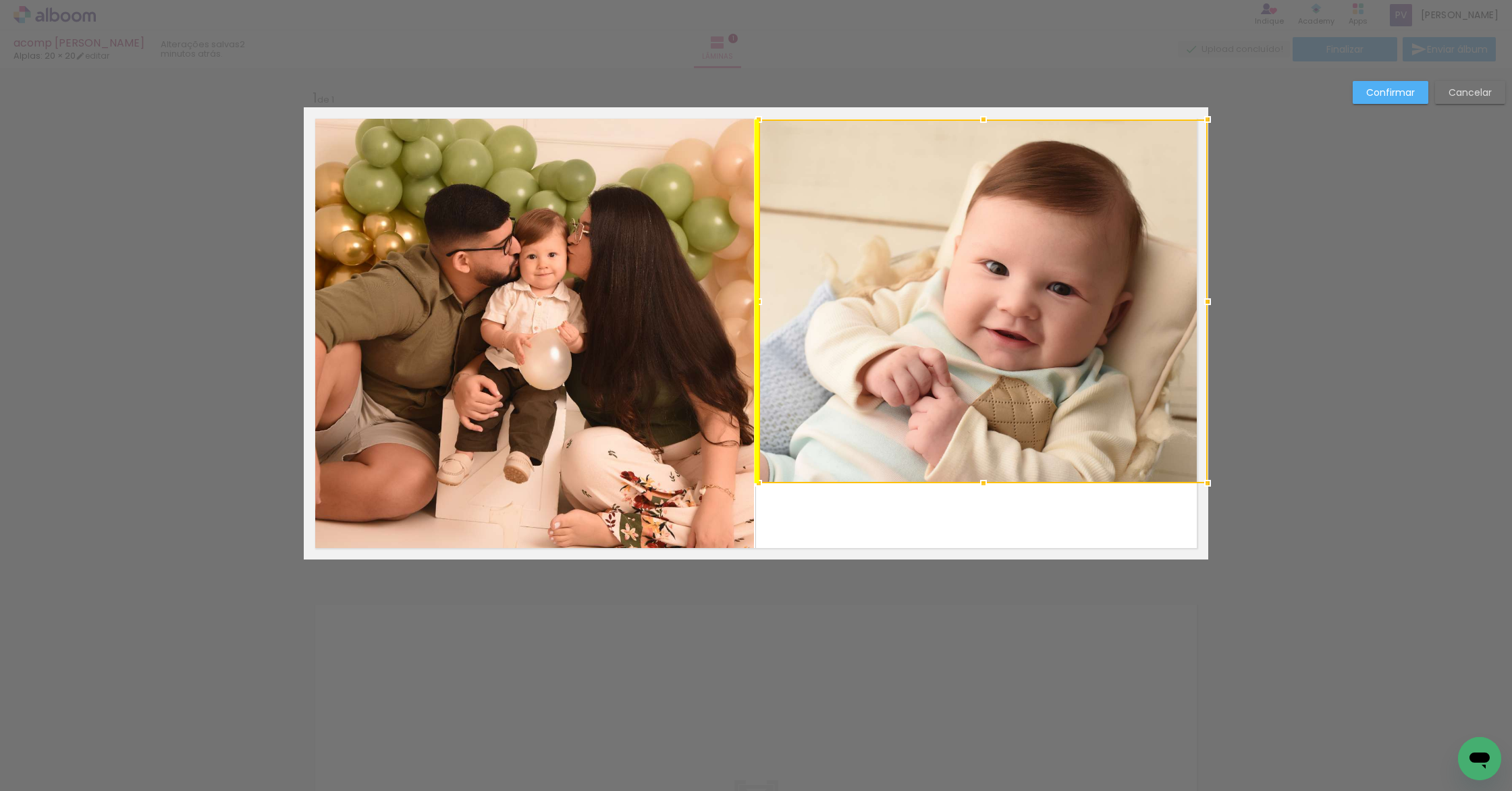
drag, startPoint x: 1028, startPoint y: 250, endPoint x: 1030, endPoint y: 261, distance: 11.2
click at [1030, 261] on div at bounding box center [982, 302] width 448 height 364
click at [1359, 93] on paper-button "Confirmar" at bounding box center [1390, 92] width 75 height 23
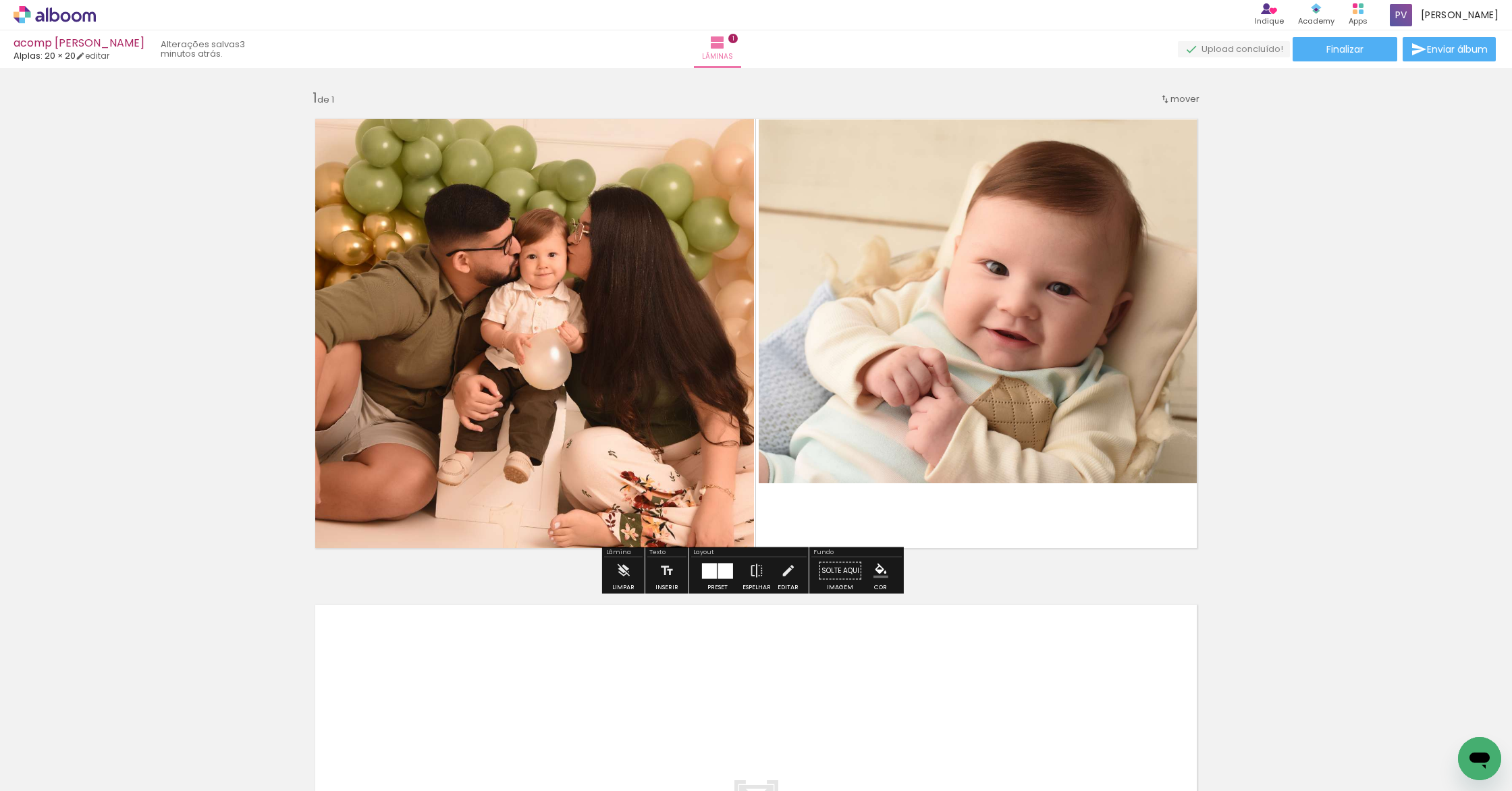
scroll to position [386, 0]
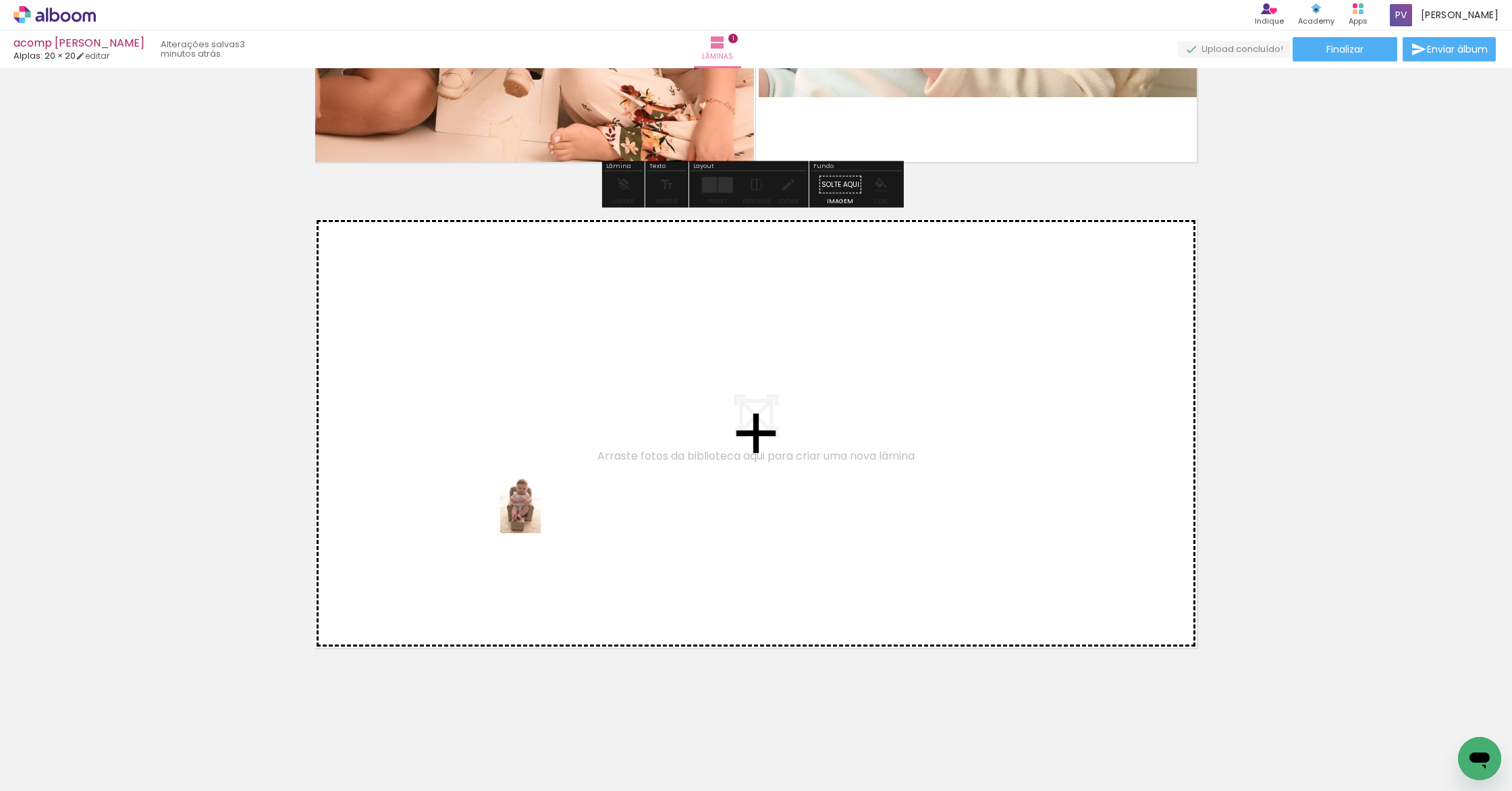
drag, startPoint x: 634, startPoint y: 756, endPoint x: 540, endPoint y: 512, distance: 261.5
click at [540, 512] on quentale-workspace at bounding box center [756, 396] width 1512 height 791
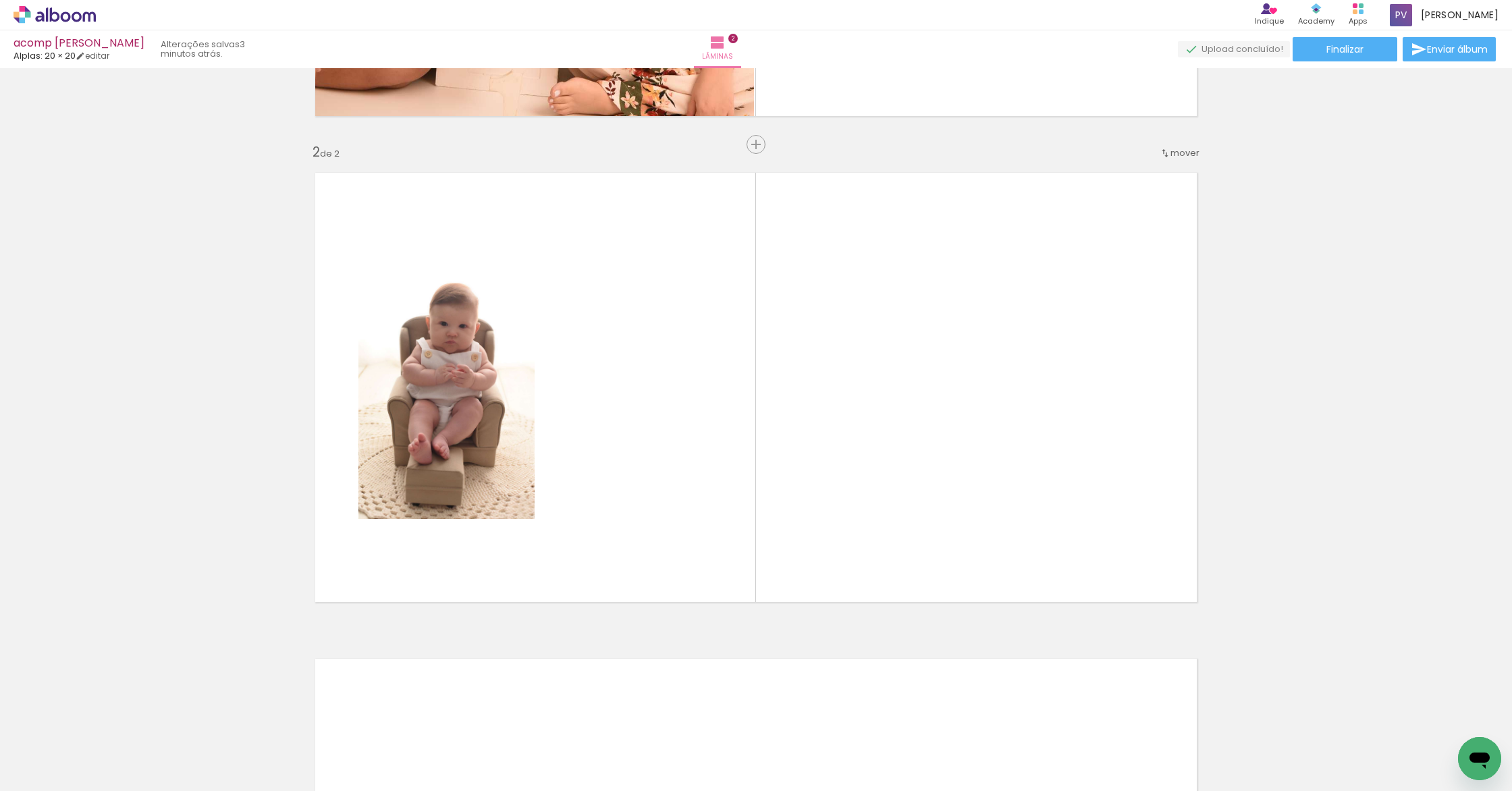
scroll to position [0, 1198]
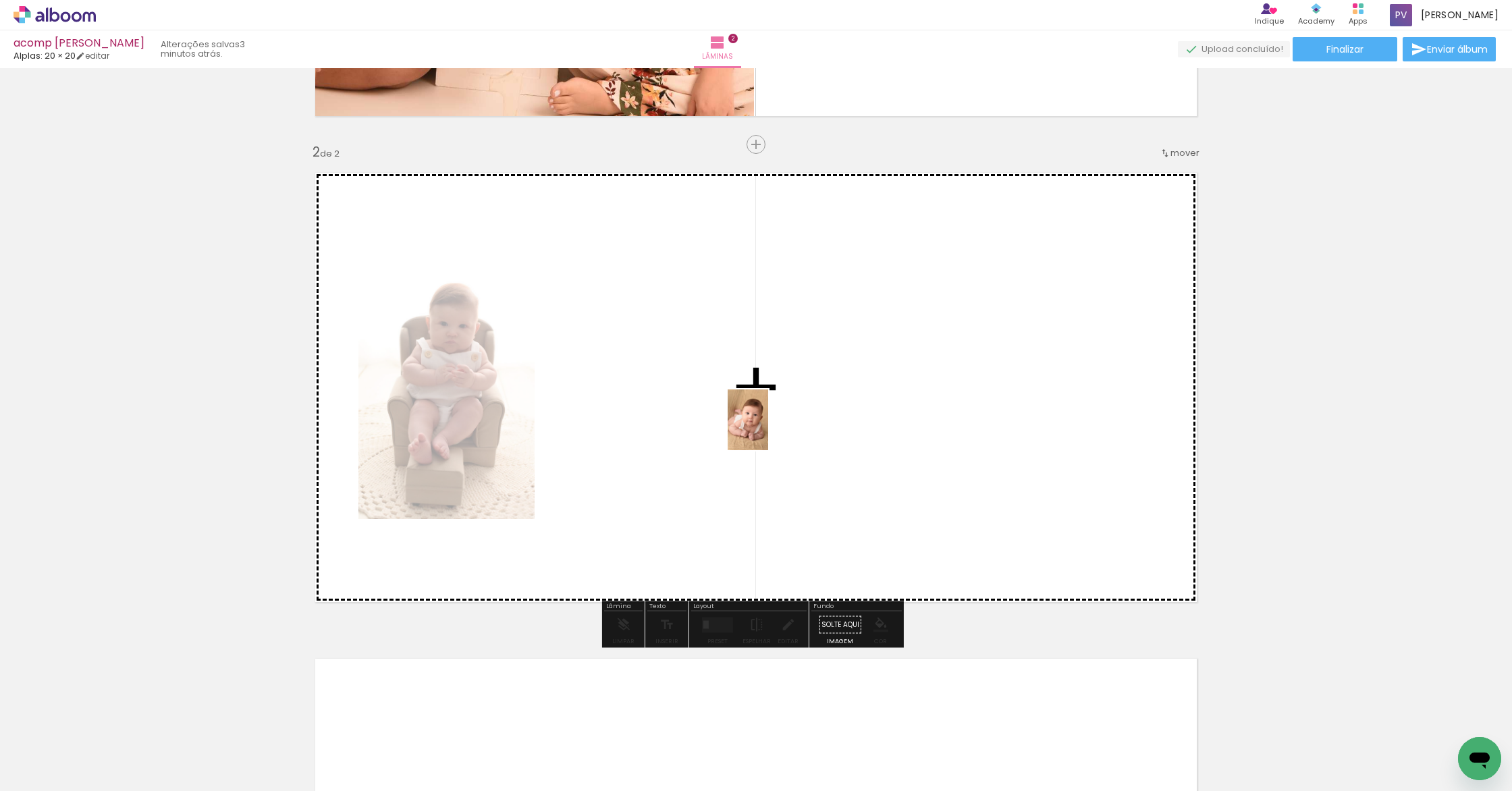
drag, startPoint x: 850, startPoint y: 739, endPoint x: 770, endPoint y: 443, distance: 306.6
click at [767, 428] on quentale-workspace at bounding box center [756, 396] width 1512 height 791
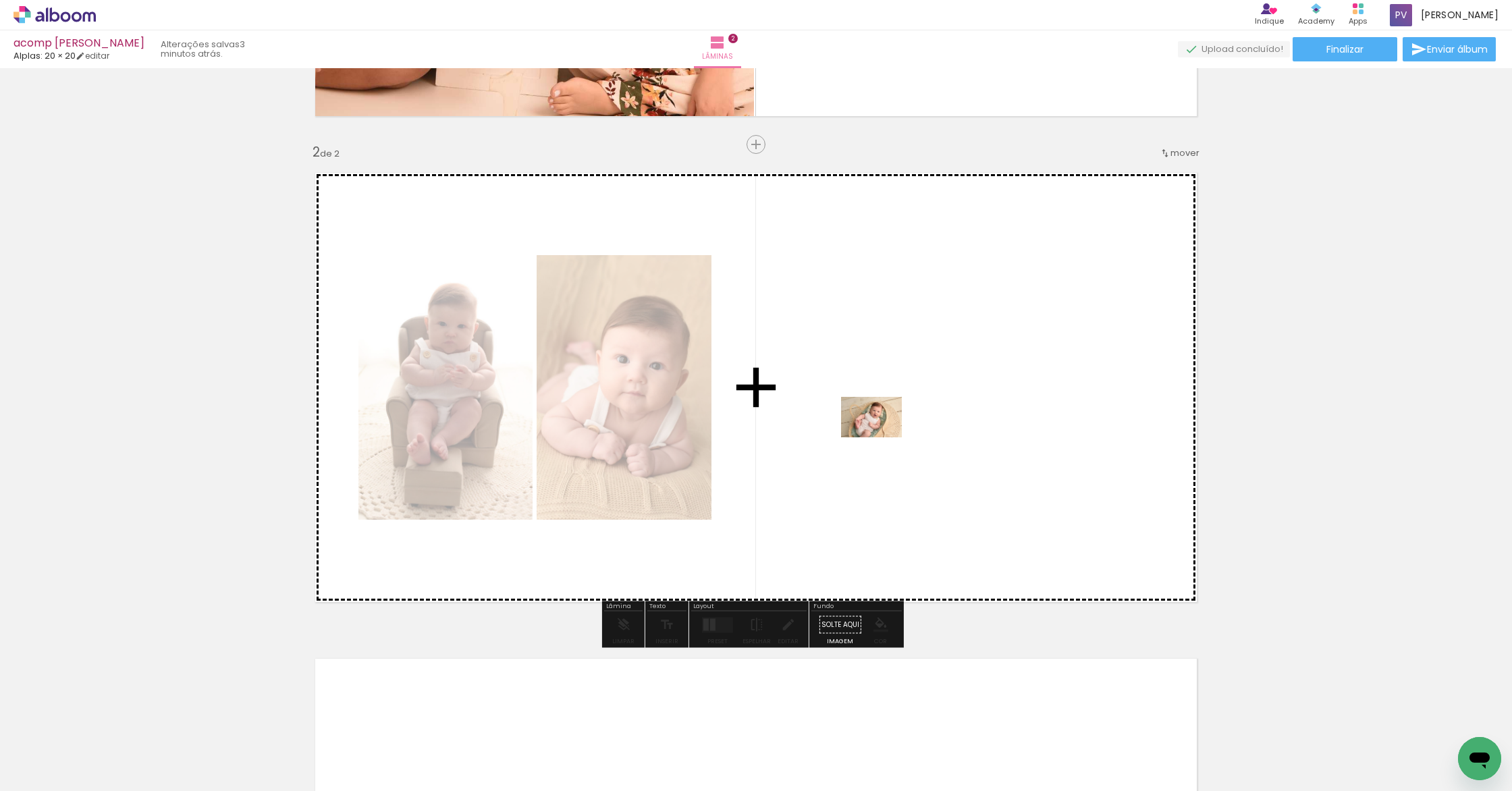
drag, startPoint x: 907, startPoint y: 754, endPoint x: 882, endPoint y: 437, distance: 318.0
click at [882, 437] on quentale-workspace at bounding box center [756, 396] width 1512 height 791
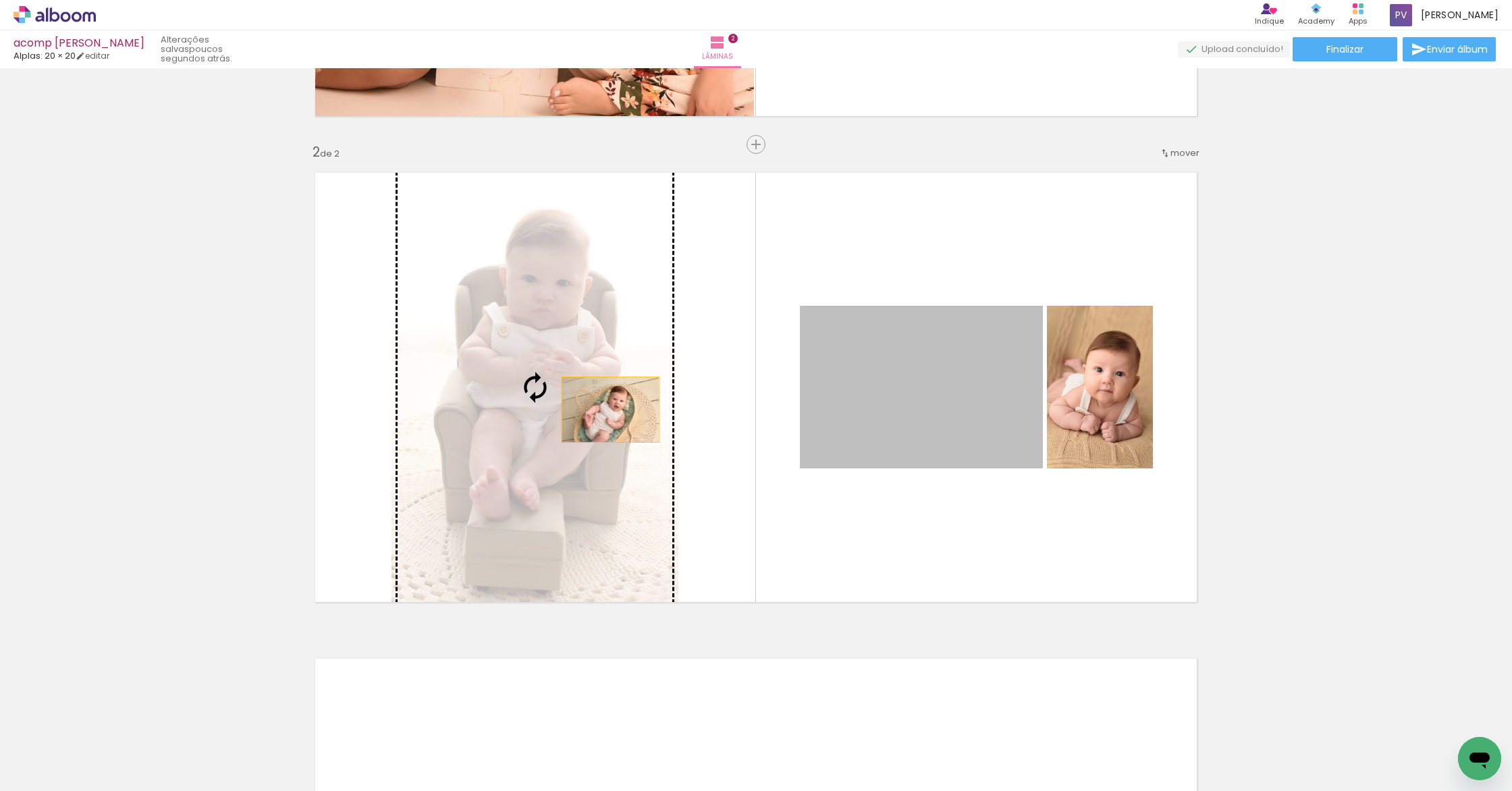
drag, startPoint x: 930, startPoint y: 414, endPoint x: 581, endPoint y: 411, distance: 349.0
click at [0, 0] on slot at bounding box center [0, 0] width 0 height 0
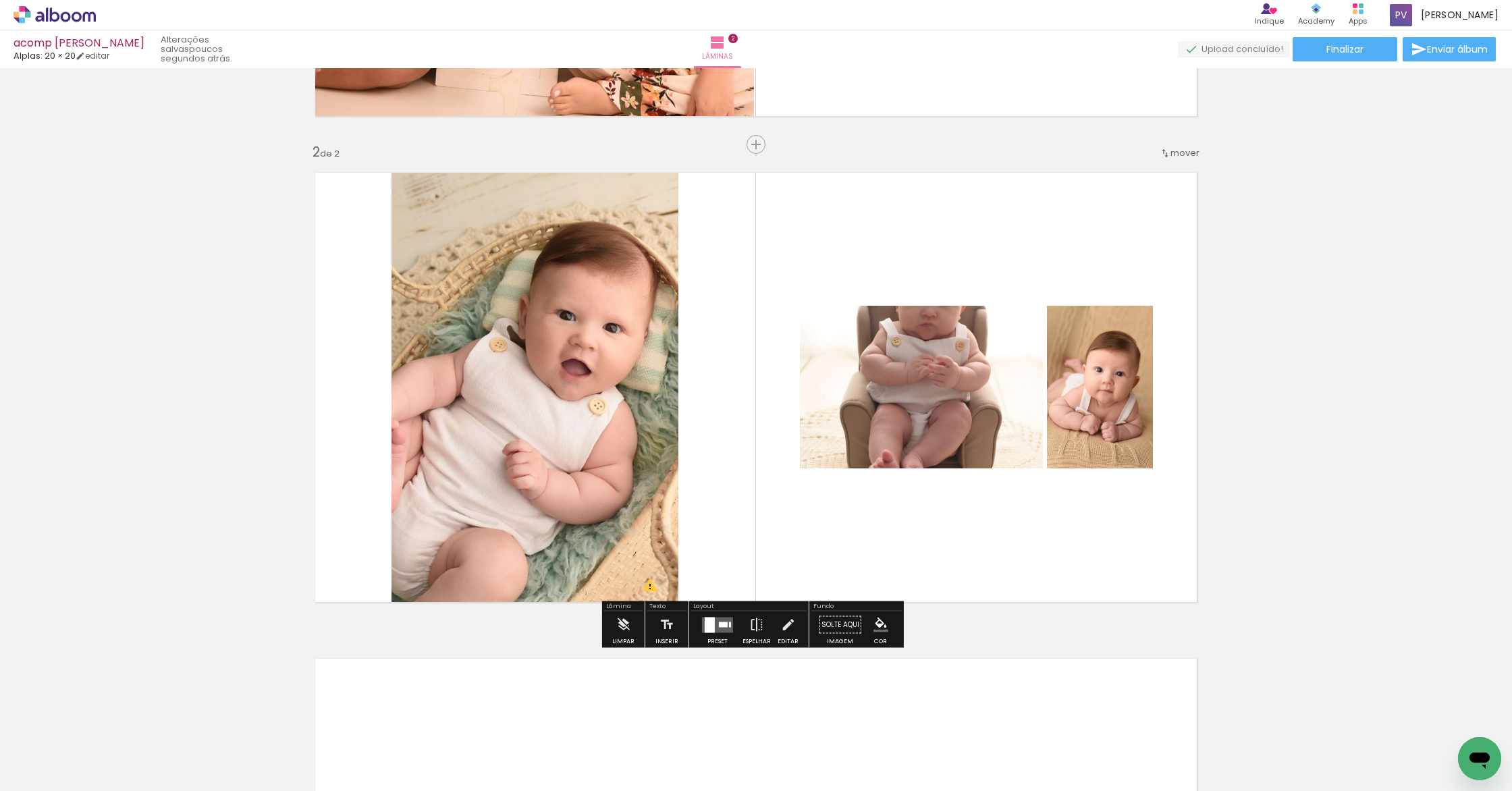
click at [577, 414] on quentale-photo at bounding box center [535, 386] width 287 height 452
click at [577, 414] on quentale-photo at bounding box center [535, 386] width 287 height 452
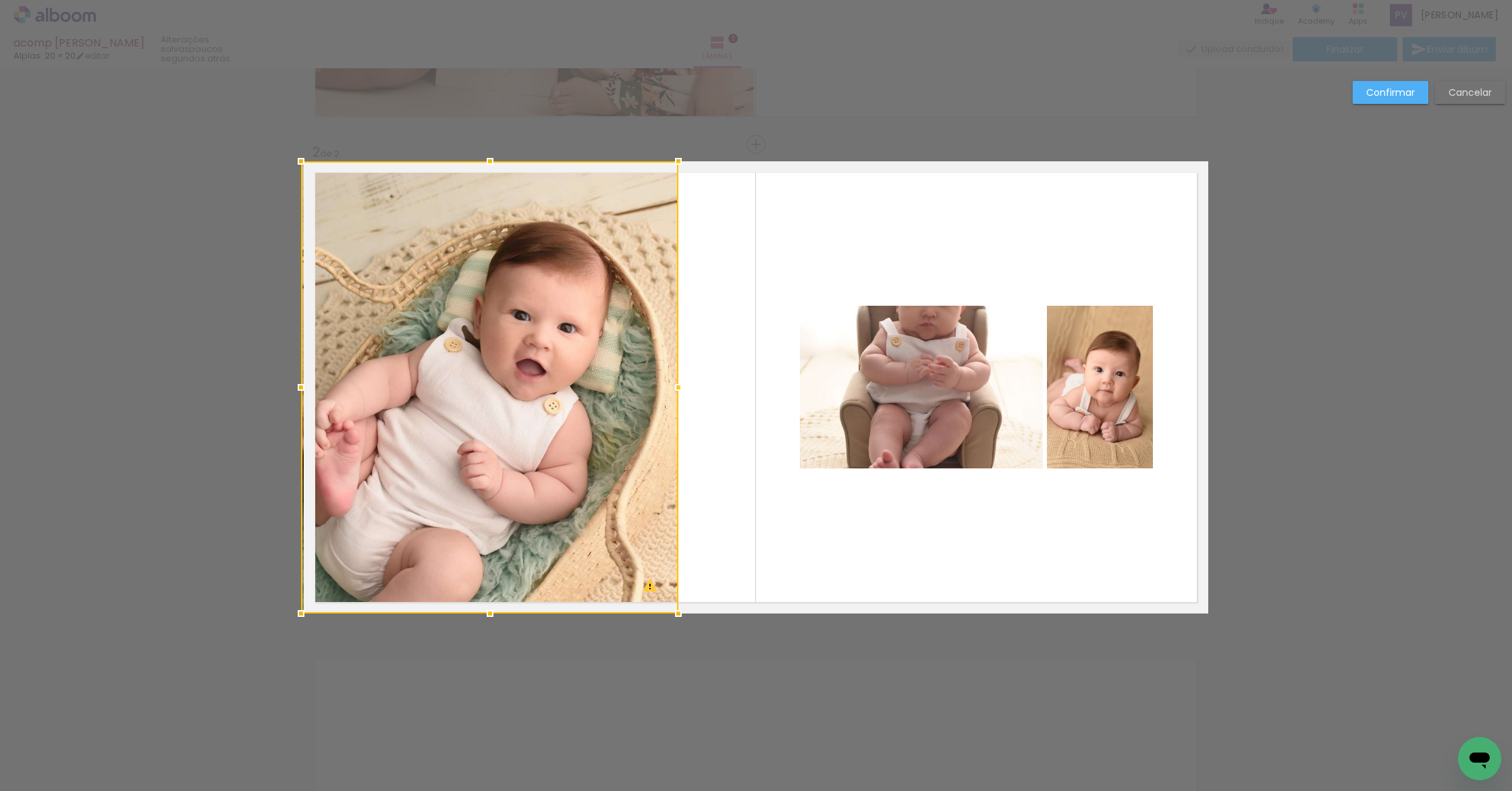
drag, startPoint x: 390, startPoint y: 386, endPoint x: 289, endPoint y: 390, distance: 101.1
click at [289, 390] on div at bounding box center [301, 387] width 27 height 27
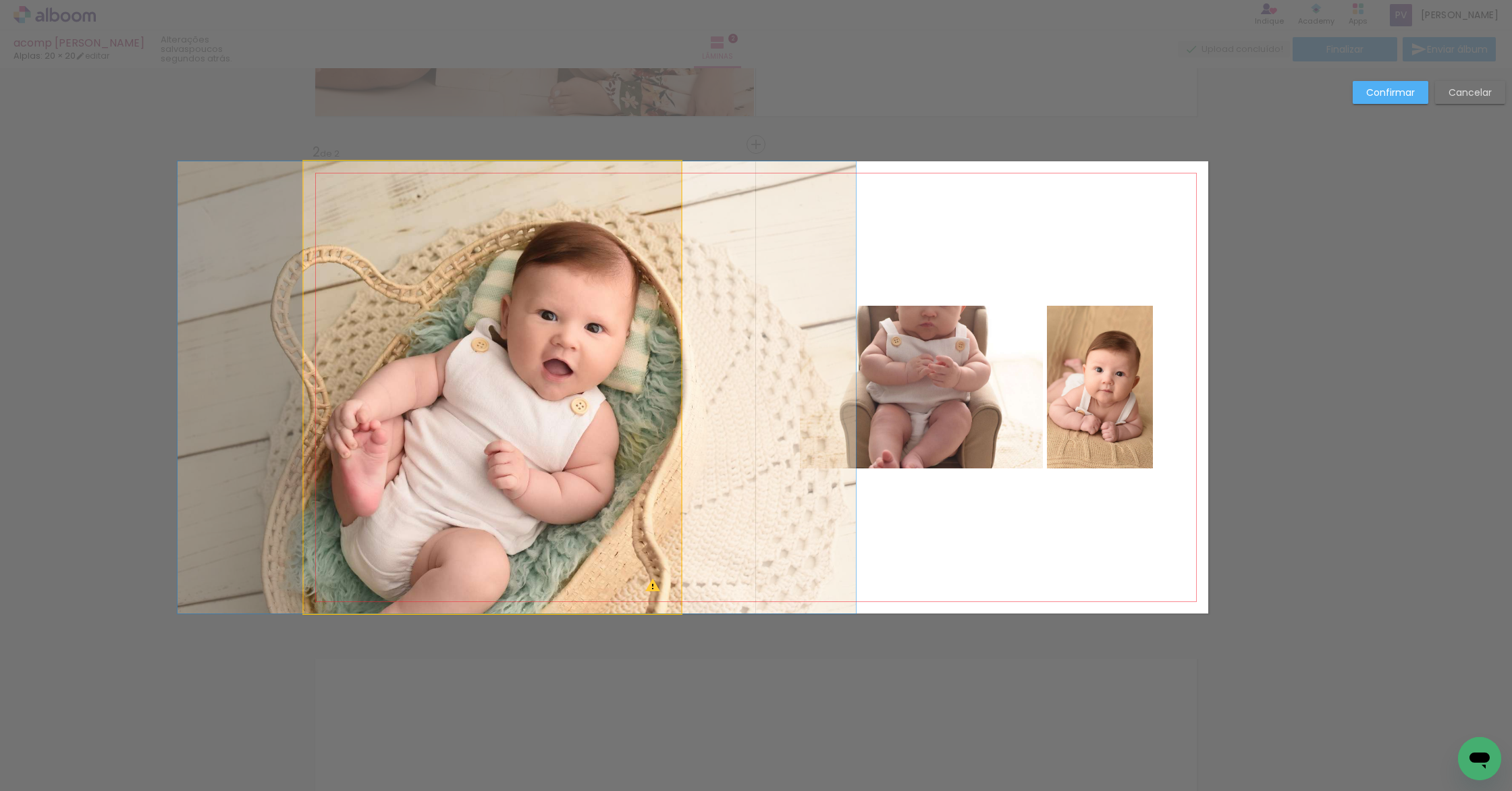
drag, startPoint x: 580, startPoint y: 385, endPoint x: 606, endPoint y: 380, distance: 26.5
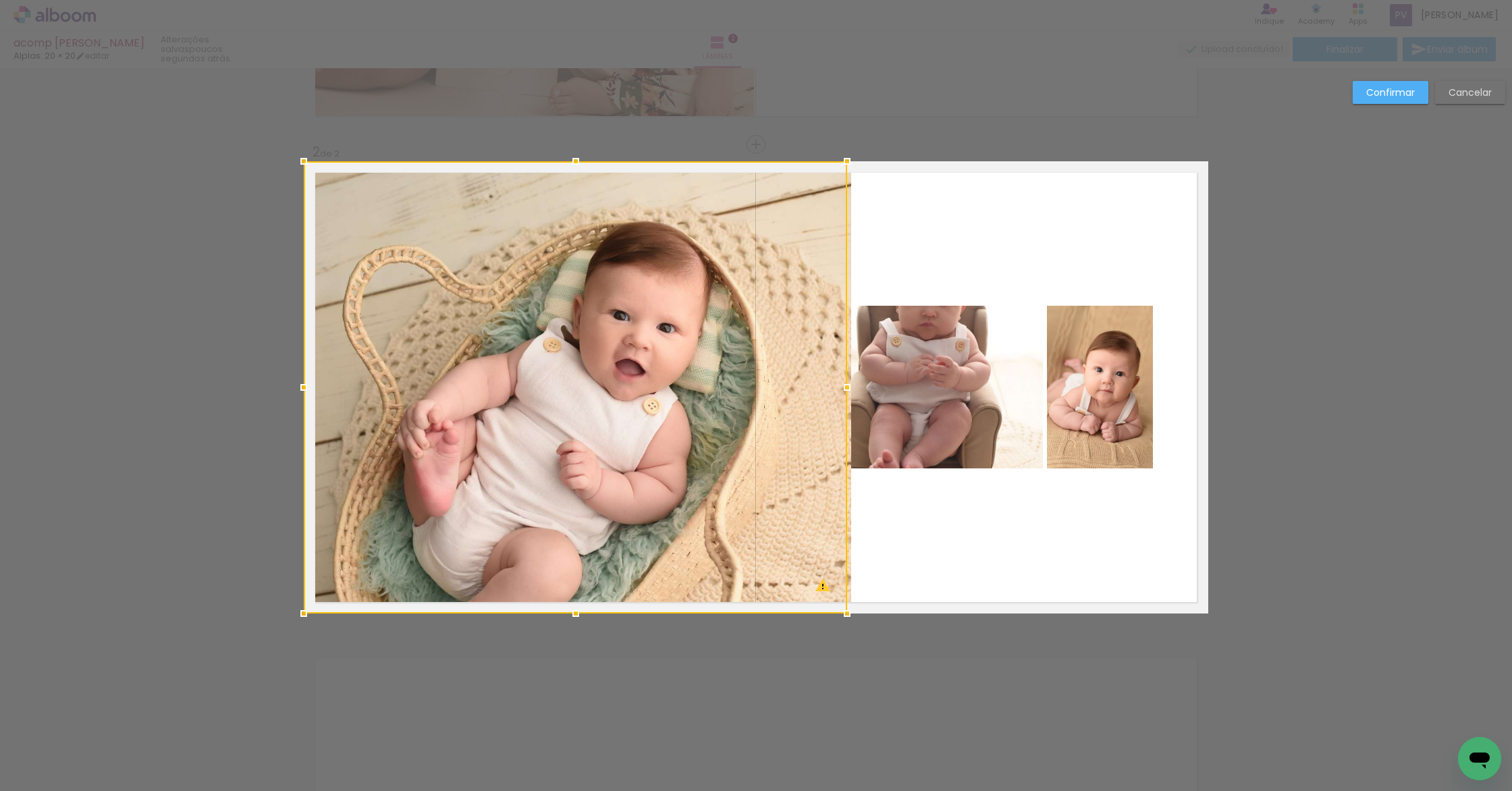
drag, startPoint x: 677, startPoint y: 389, endPoint x: 175, endPoint y: 389, distance: 502.0
click at [181, 390] on div "Inserir lâmina 1 de 2 Inserir lâmina 2 de 2 O Designbox precisará aumentar a su…" at bounding box center [756, 381] width 1512 height 1490
click at [1415, 90] on paper-button "Confirmar" at bounding box center [1390, 92] width 75 height 23
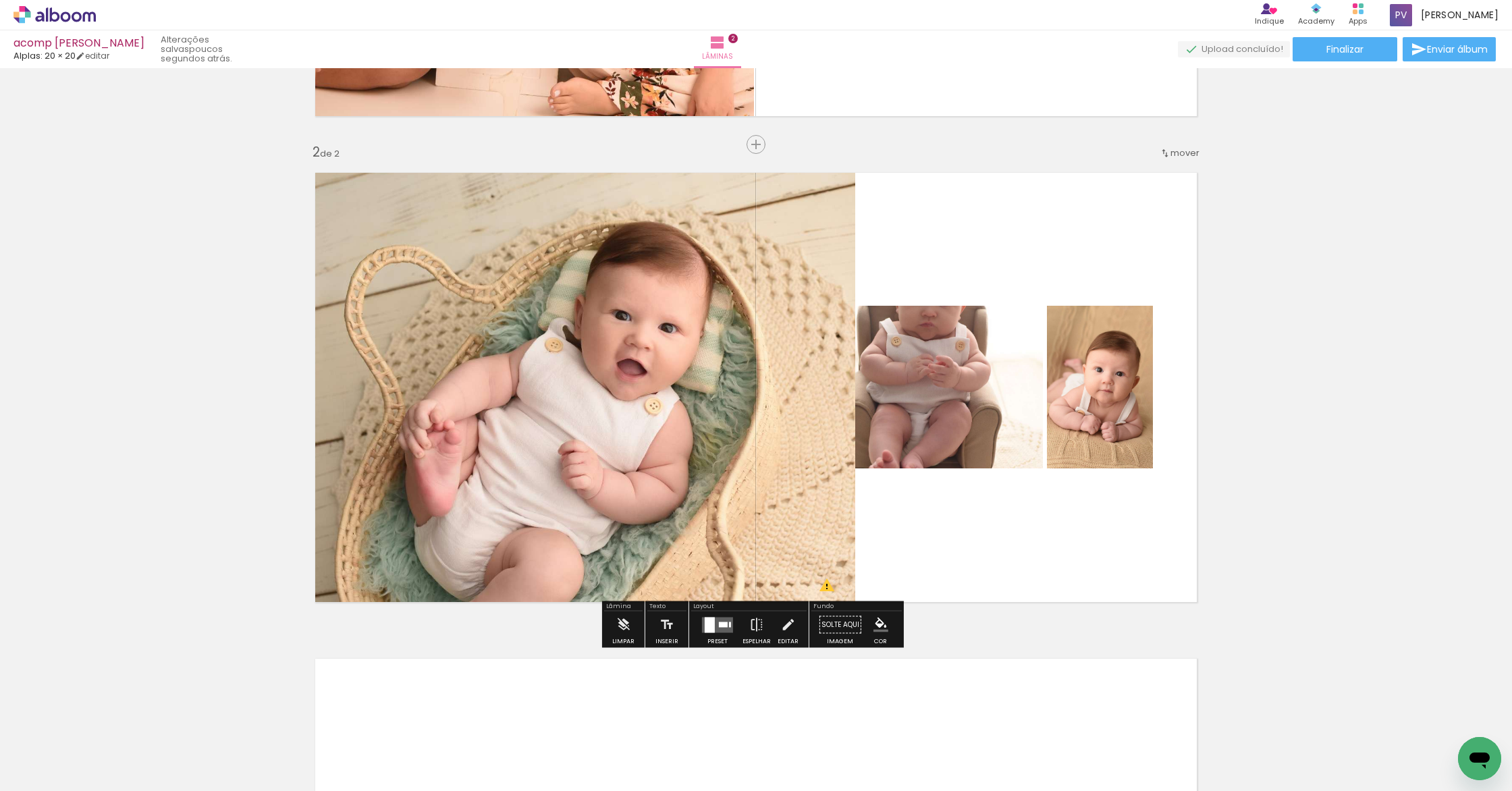
click at [60, 775] on span "Adicionar Fotos" at bounding box center [48, 773] width 40 height 15
click at [0, 0] on input "file" at bounding box center [0, 0] width 0 height 0
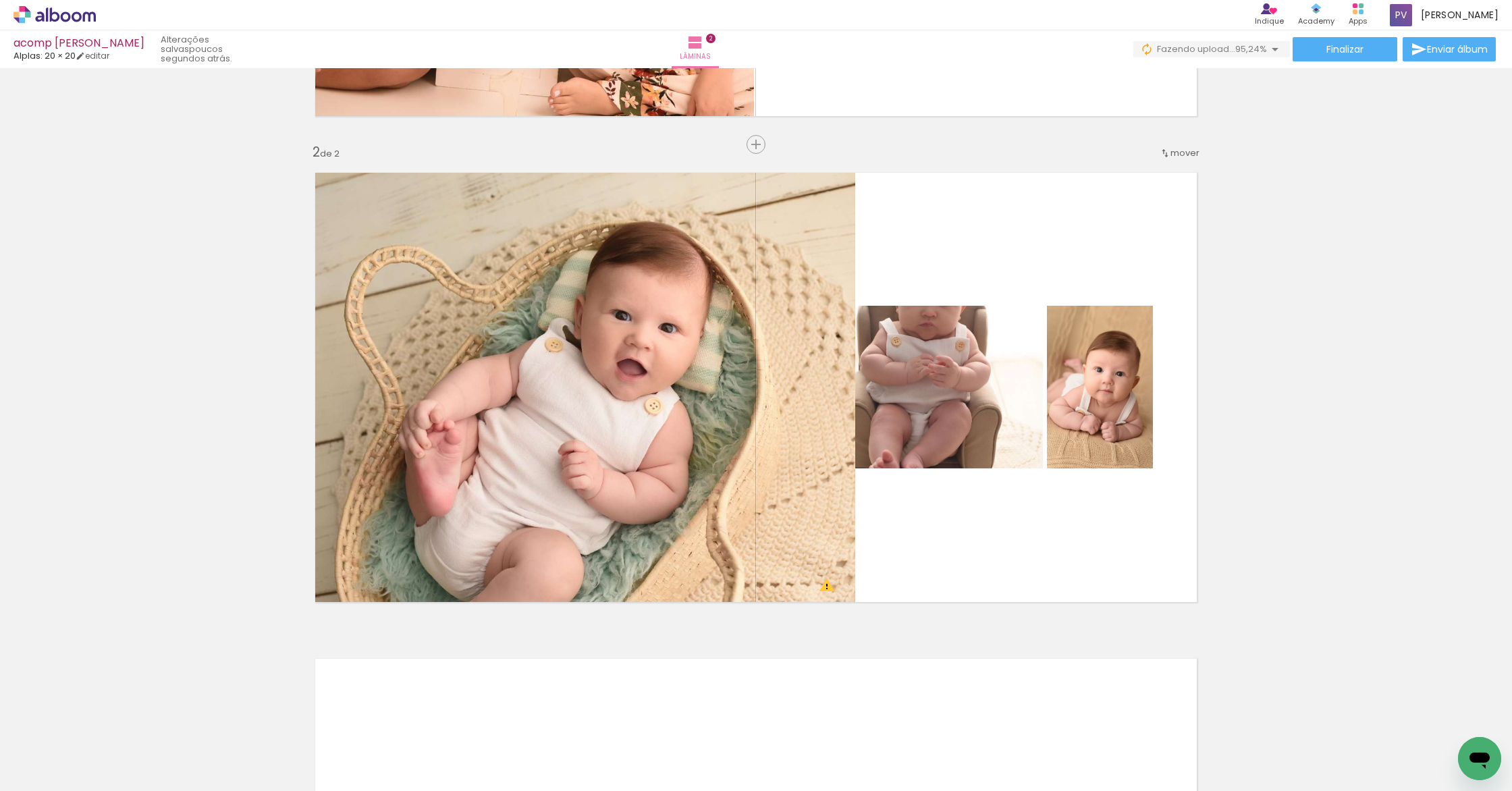
scroll to position [0, 1778]
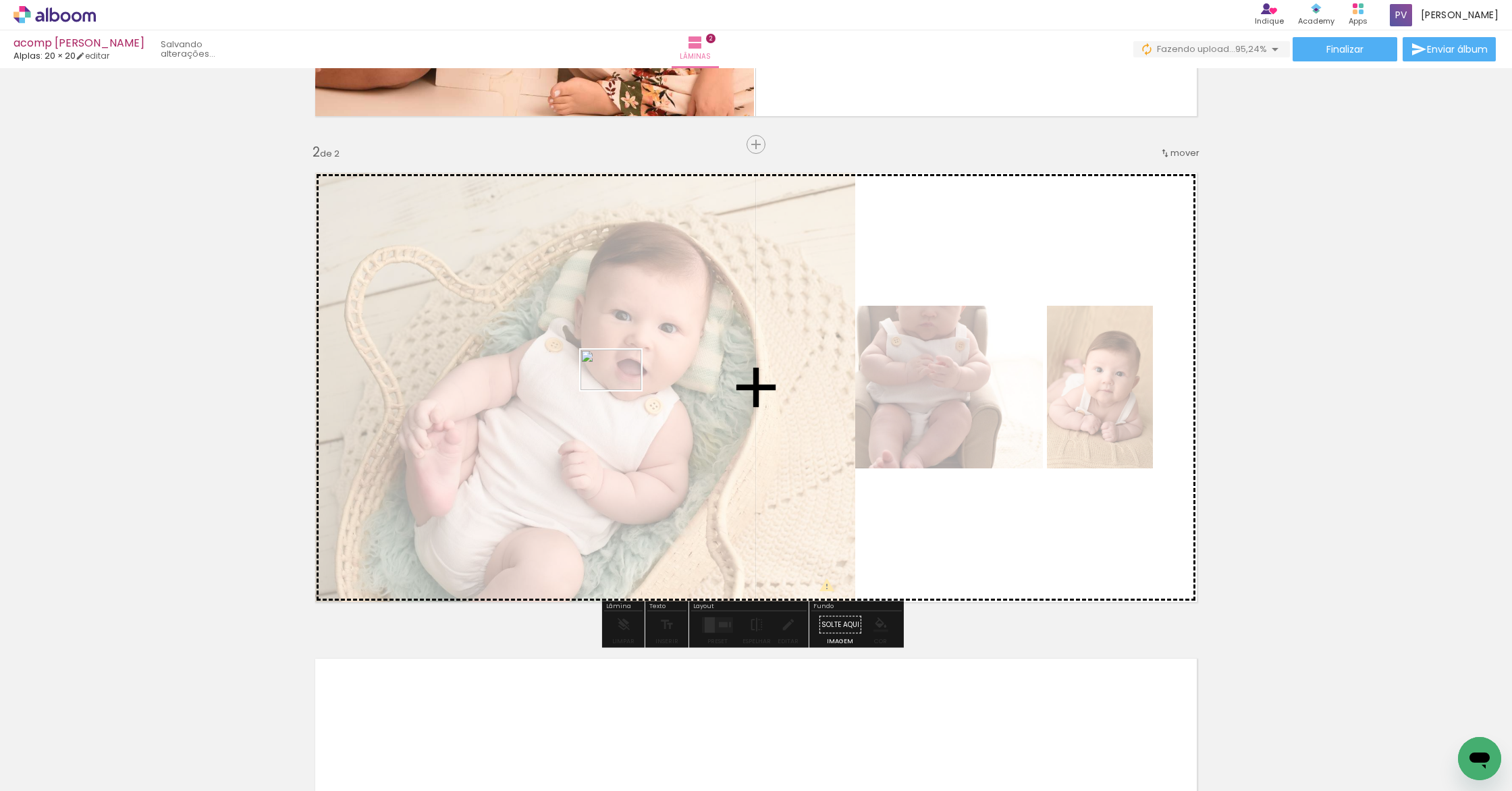
drag, startPoint x: 1452, startPoint y: 743, endPoint x: 617, endPoint y: 387, distance: 907.7
click at [617, 387] on quentale-workspace at bounding box center [756, 396] width 1512 height 791
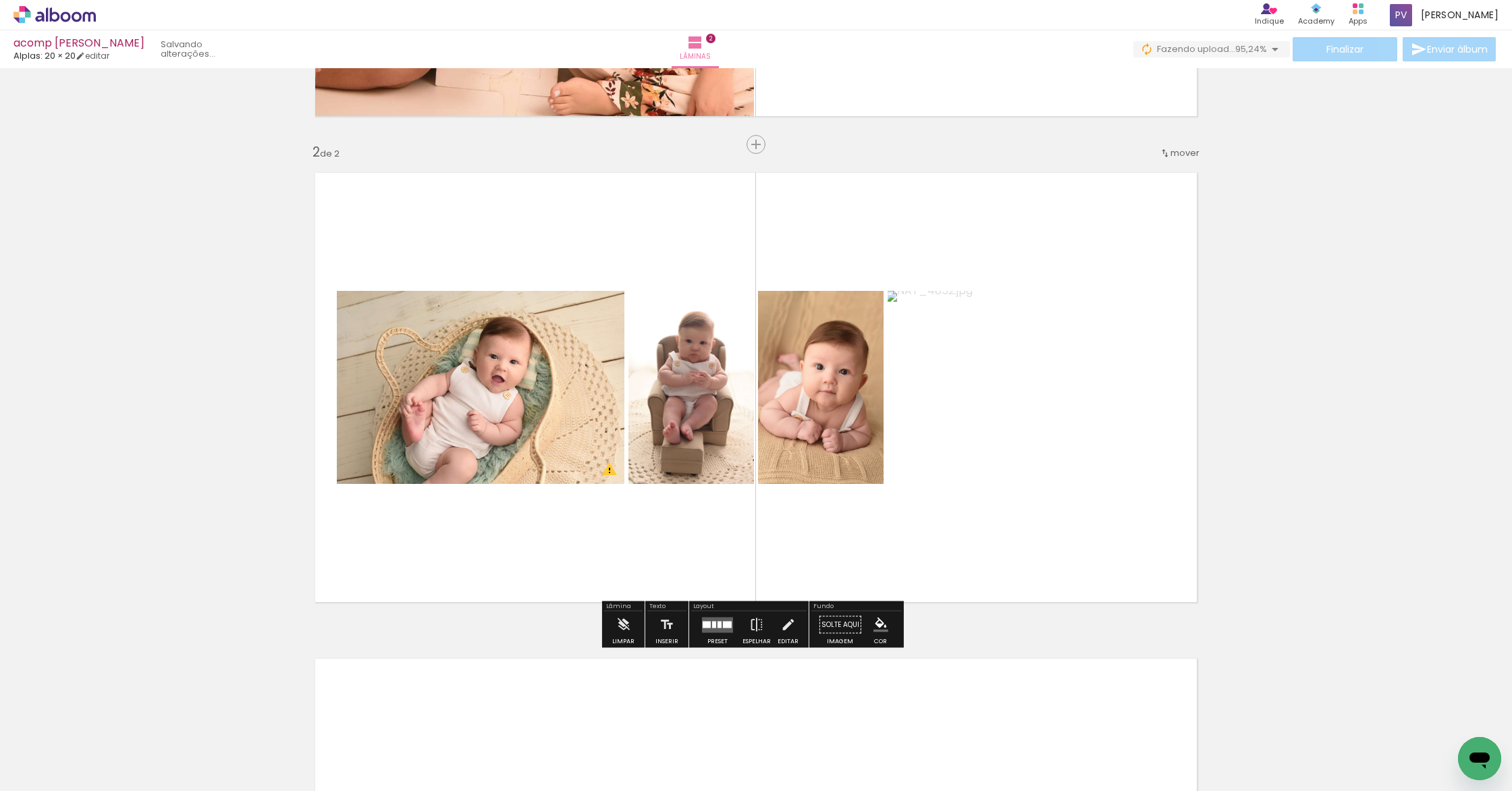
click at [1067, 441] on quentale-photo at bounding box center [1031, 387] width 287 height 193
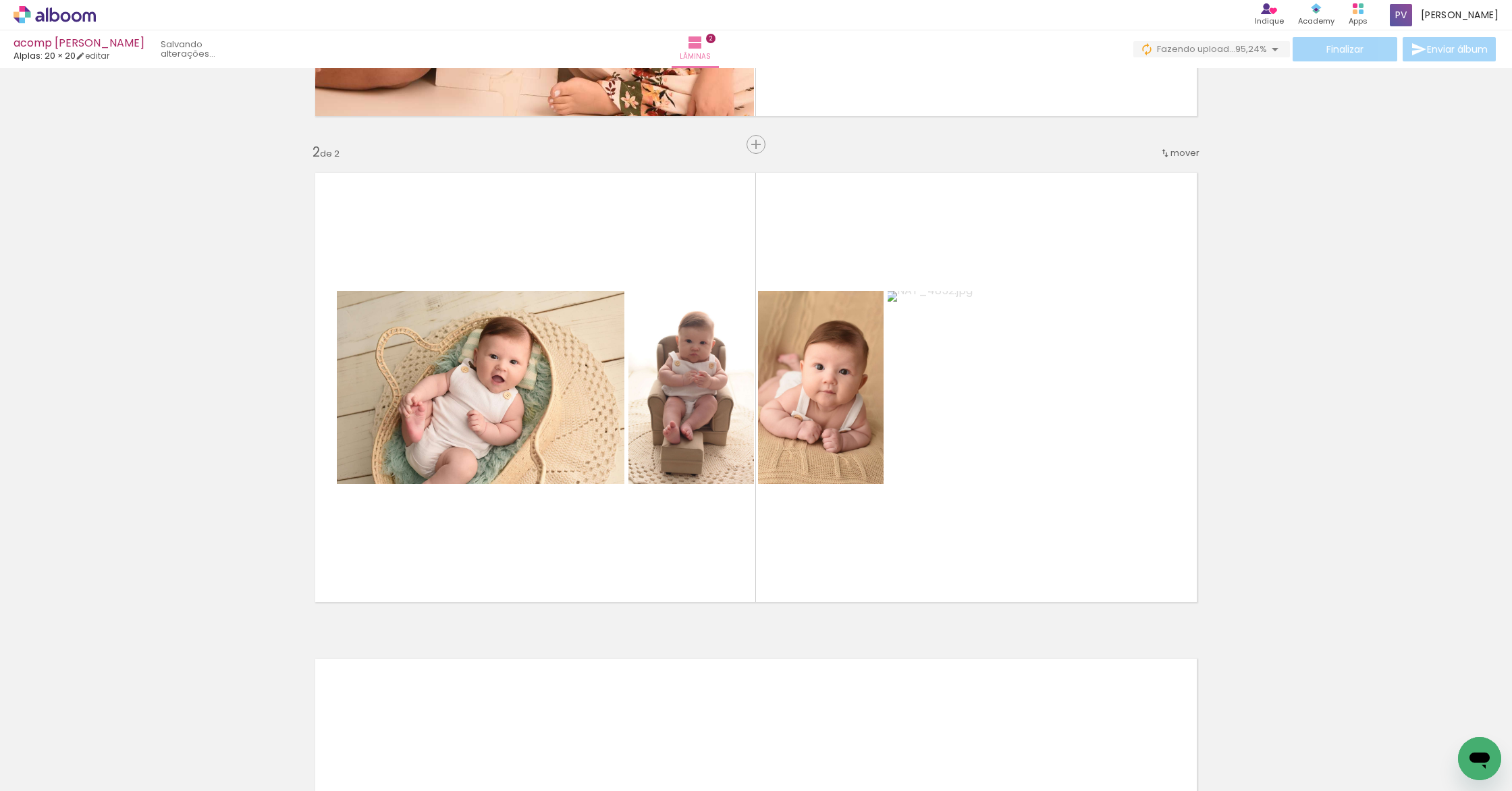
click at [225, 721] on iron-icon at bounding box center [217, 718] width 14 height 14
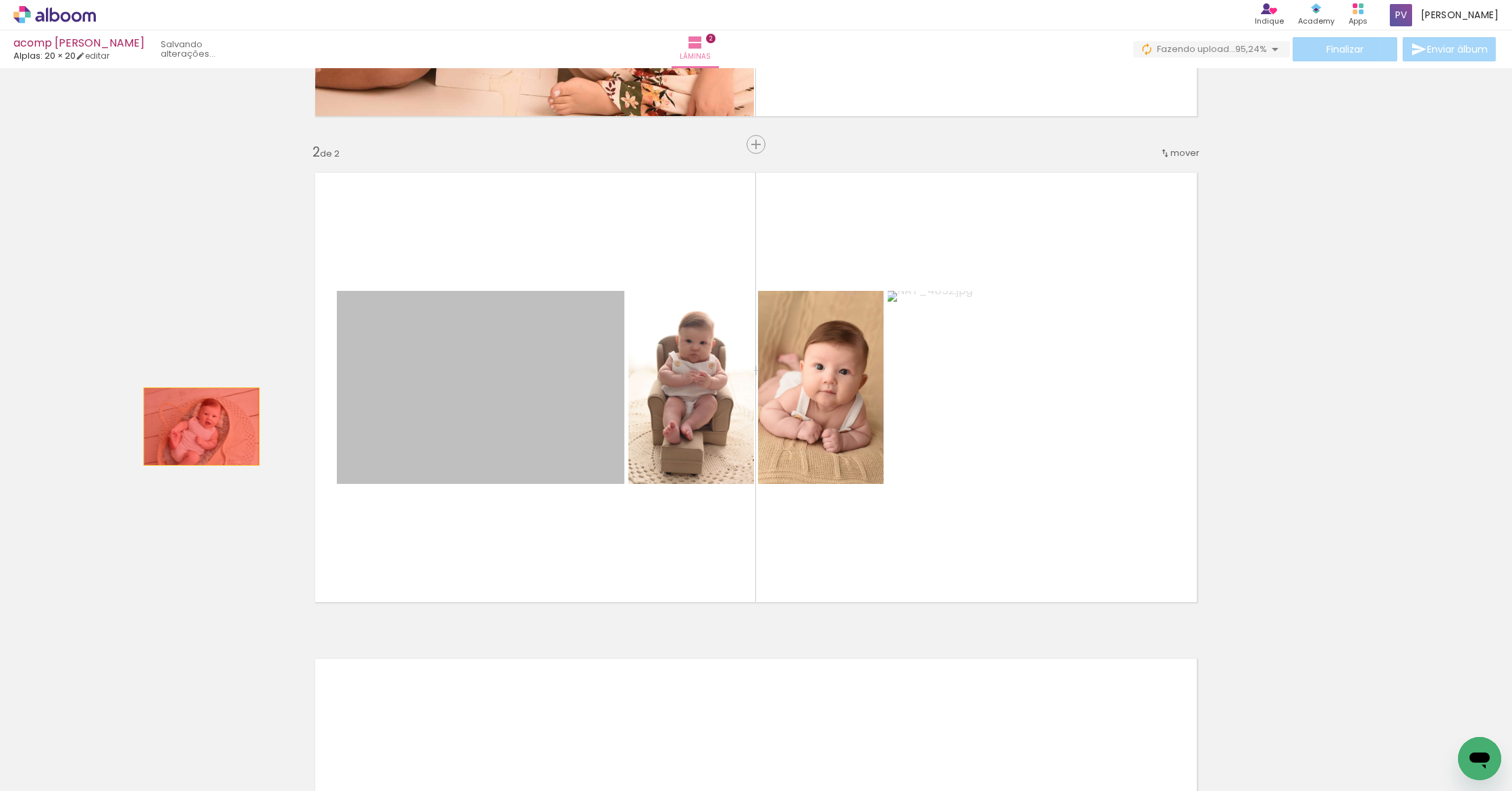
drag, startPoint x: 557, startPoint y: 418, endPoint x: 207, endPoint y: 437, distance: 350.5
click at [163, 431] on div "Inserir lâmina 1 de 2 Inserir lâmina 2 de 2" at bounding box center [756, 370] width 1512 height 1458
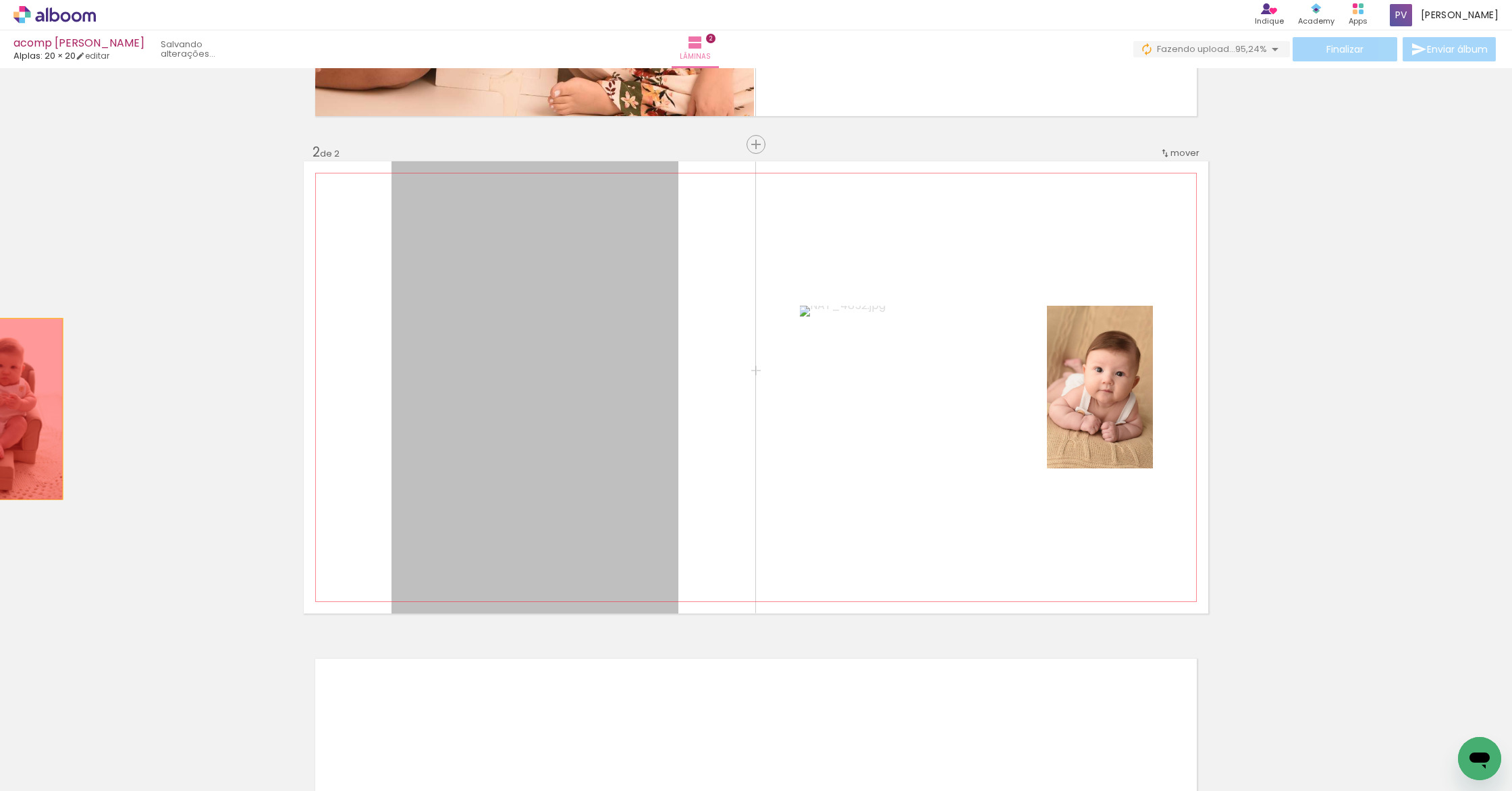
drag, startPoint x: 568, startPoint y: 393, endPoint x: 373, endPoint y: 405, distance: 195.4
click at [0, 410] on div "Inserir lâmina 1 de 2 Inserir lâmina 2 de 2" at bounding box center [756, 370] width 1512 height 1458
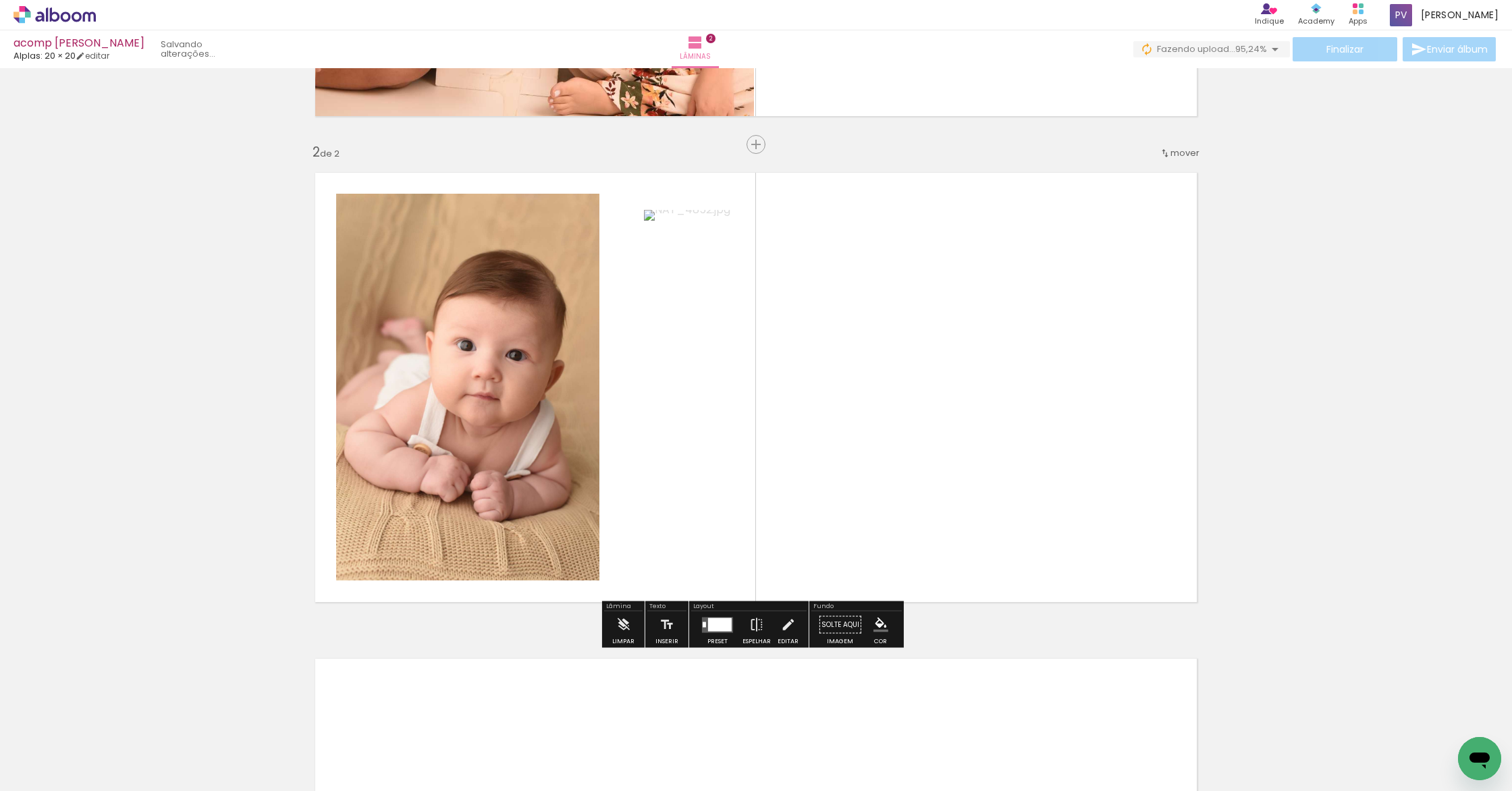
click at [631, 370] on quentale-layouter at bounding box center [755, 386] width 904 height 452
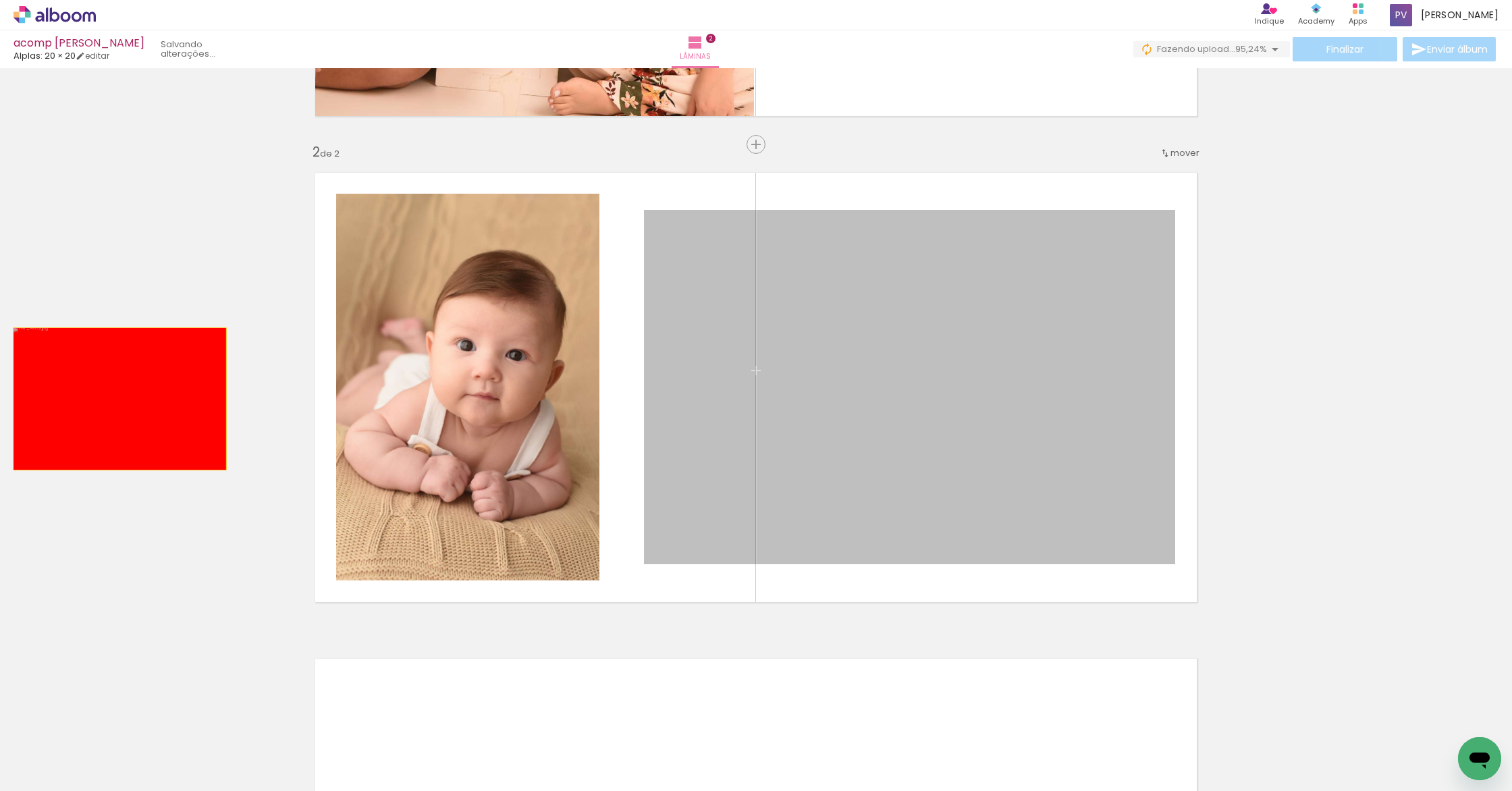
drag, startPoint x: 864, startPoint y: 380, endPoint x: 143, endPoint y: 406, distance: 721.5
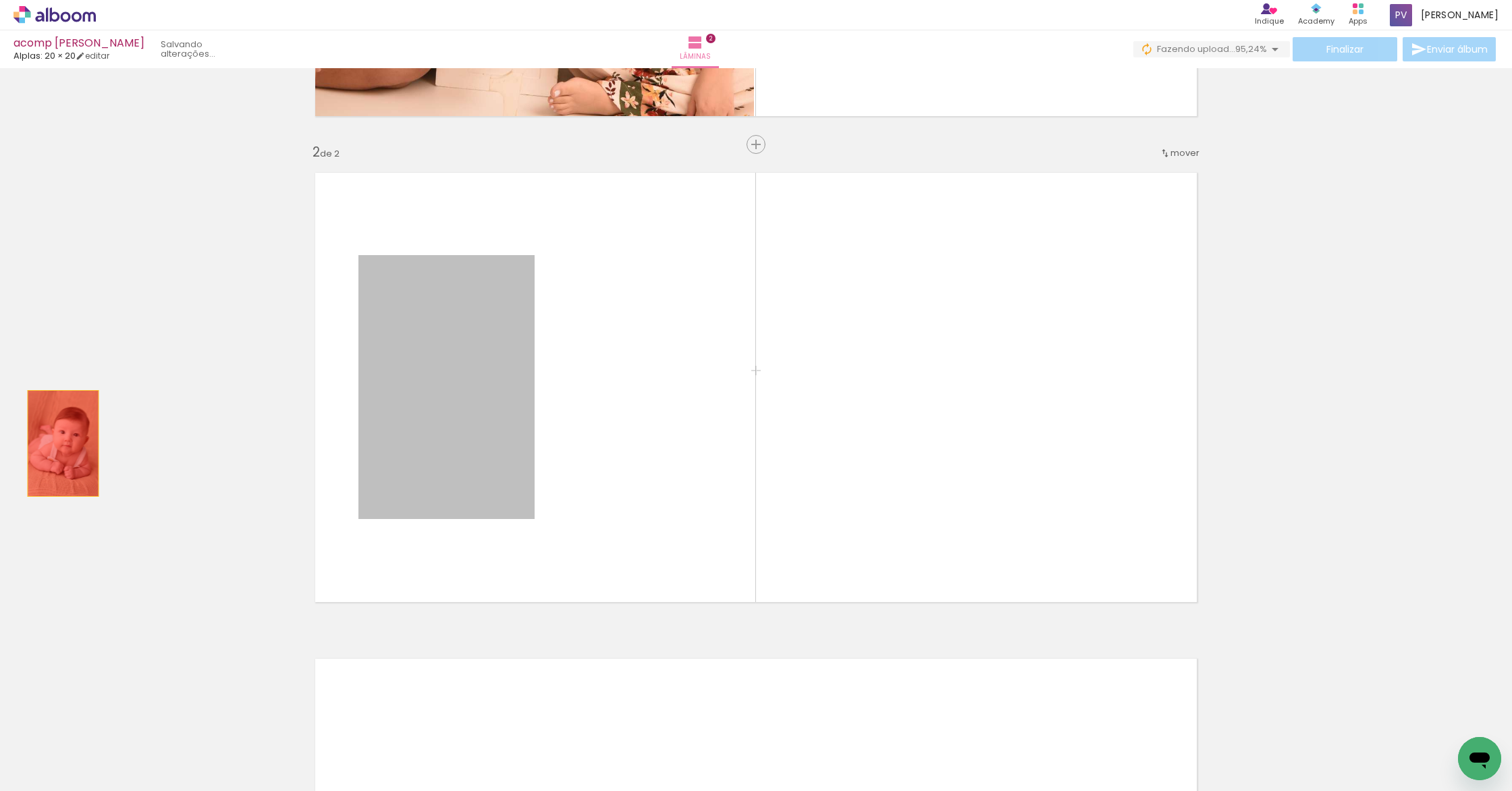
drag, startPoint x: 445, startPoint y: 421, endPoint x: 21, endPoint y: 454, distance: 425.3
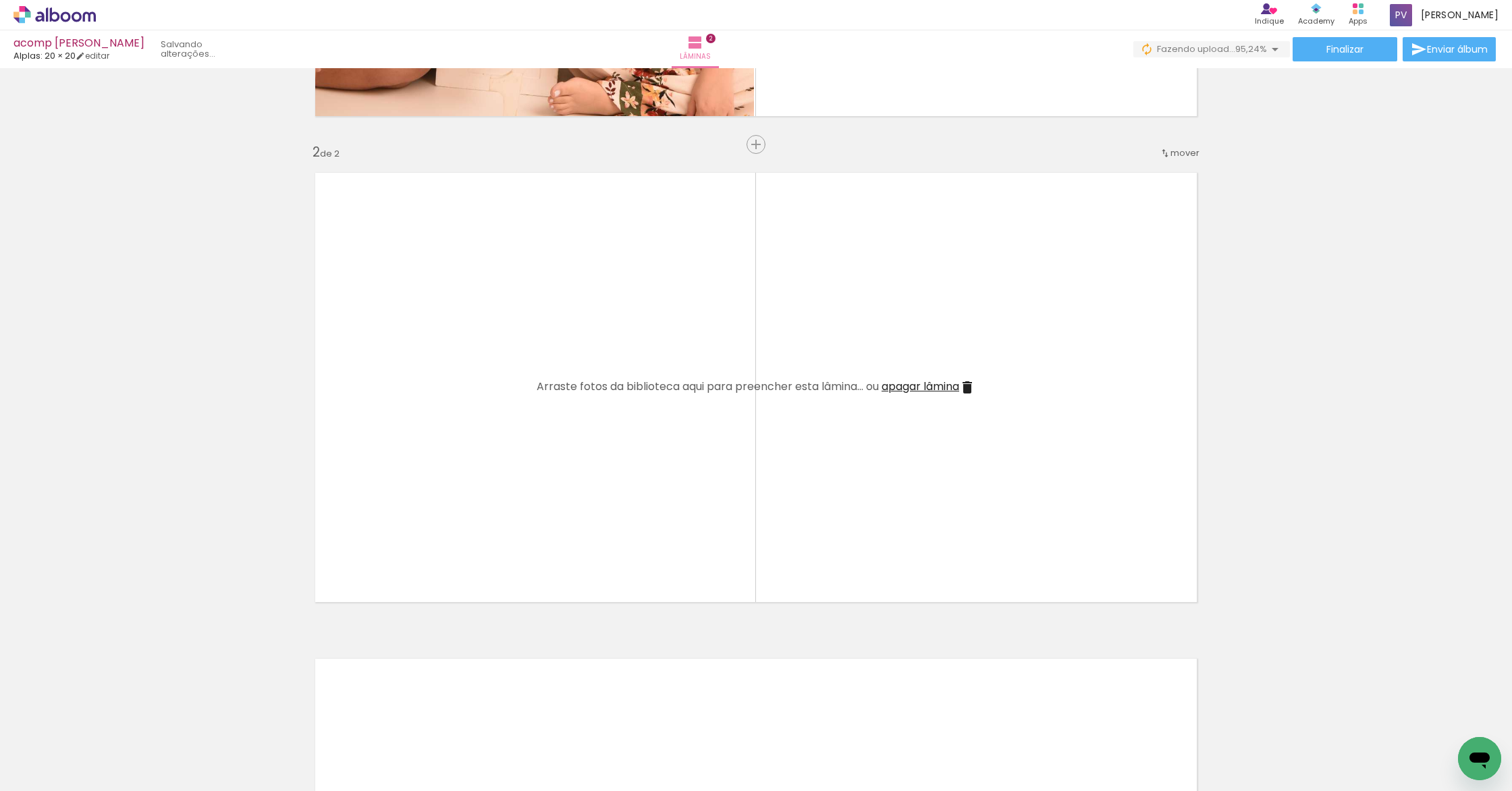
scroll to position [0, 1472]
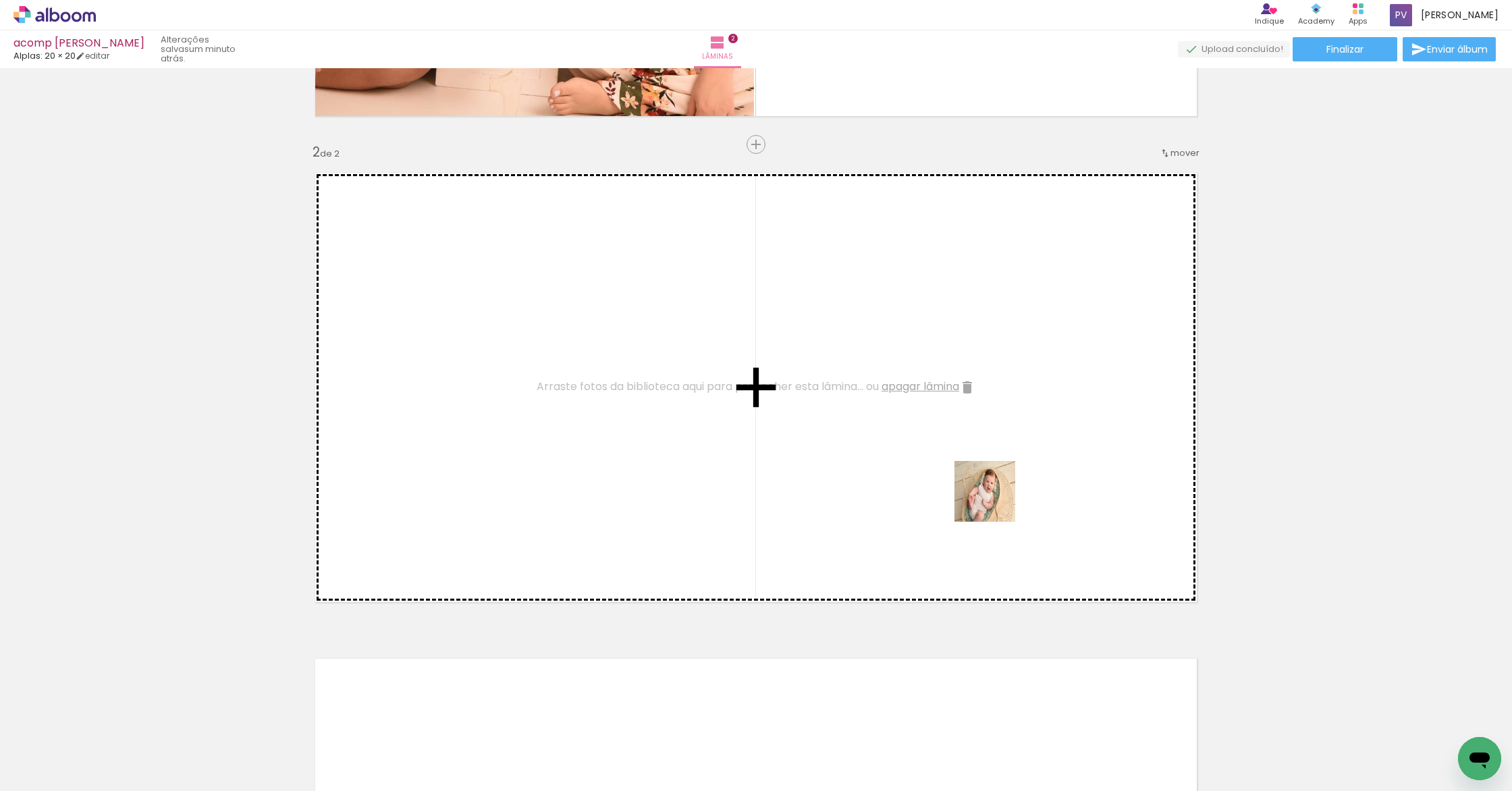
drag, startPoint x: 1434, startPoint y: 748, endPoint x: 944, endPoint y: 473, distance: 561.9
click at [944, 473] on quentale-workspace at bounding box center [756, 396] width 1512 height 791
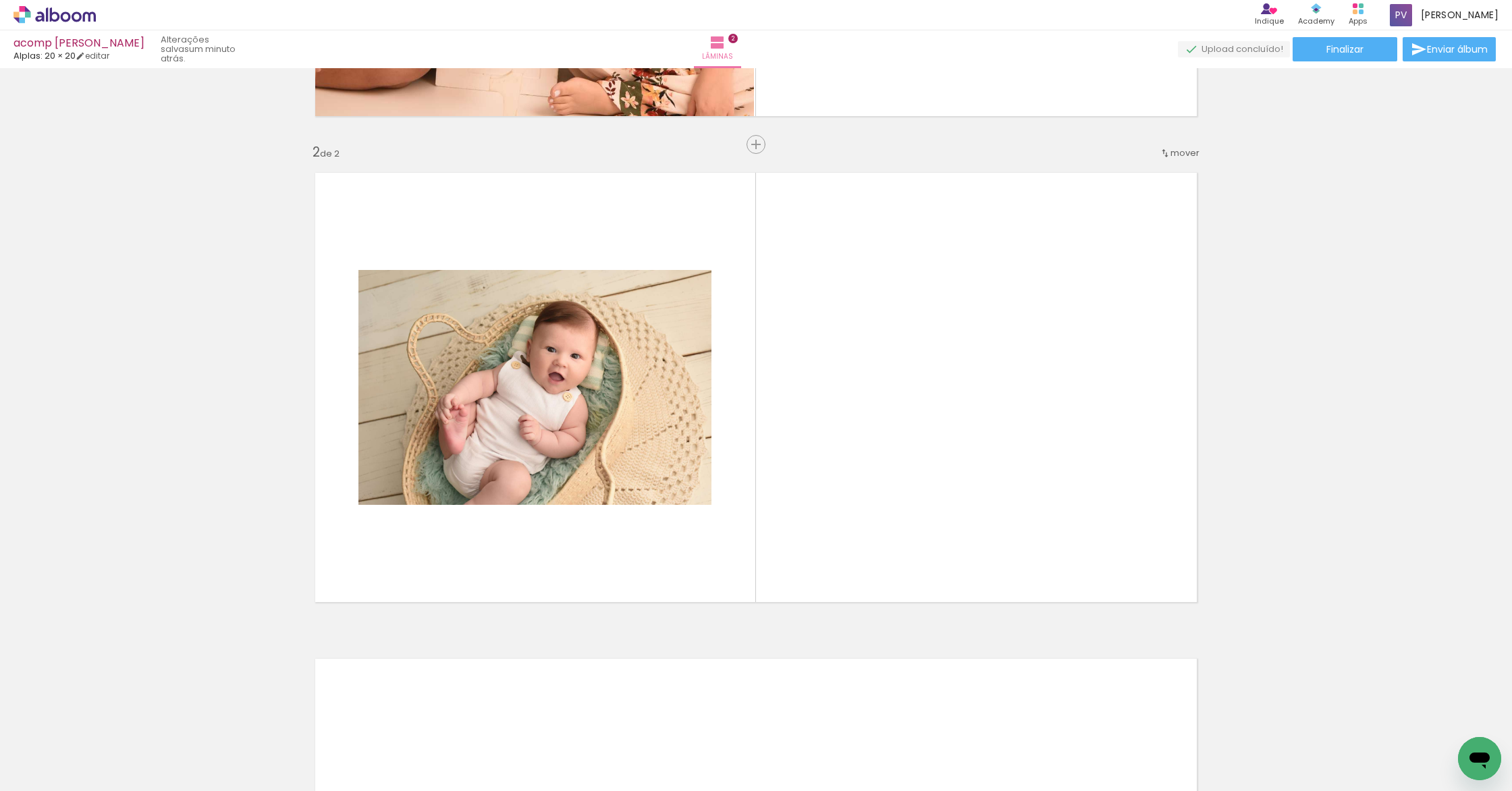
scroll to position [0, 0]
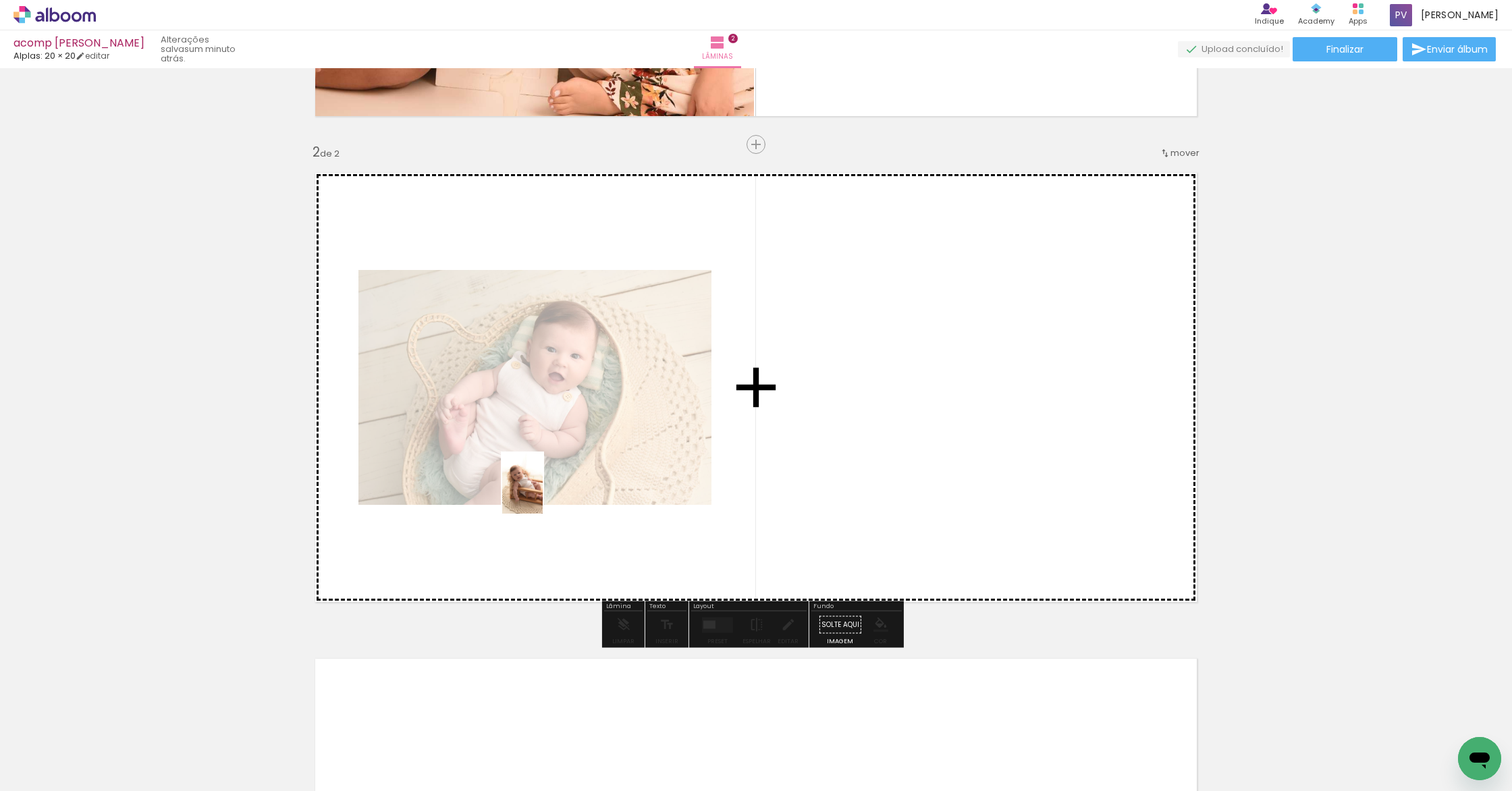
drag, startPoint x: 220, startPoint y: 745, endPoint x: 542, endPoint y: 494, distance: 408.3
click at [542, 494] on quentale-workspace at bounding box center [756, 396] width 1512 height 791
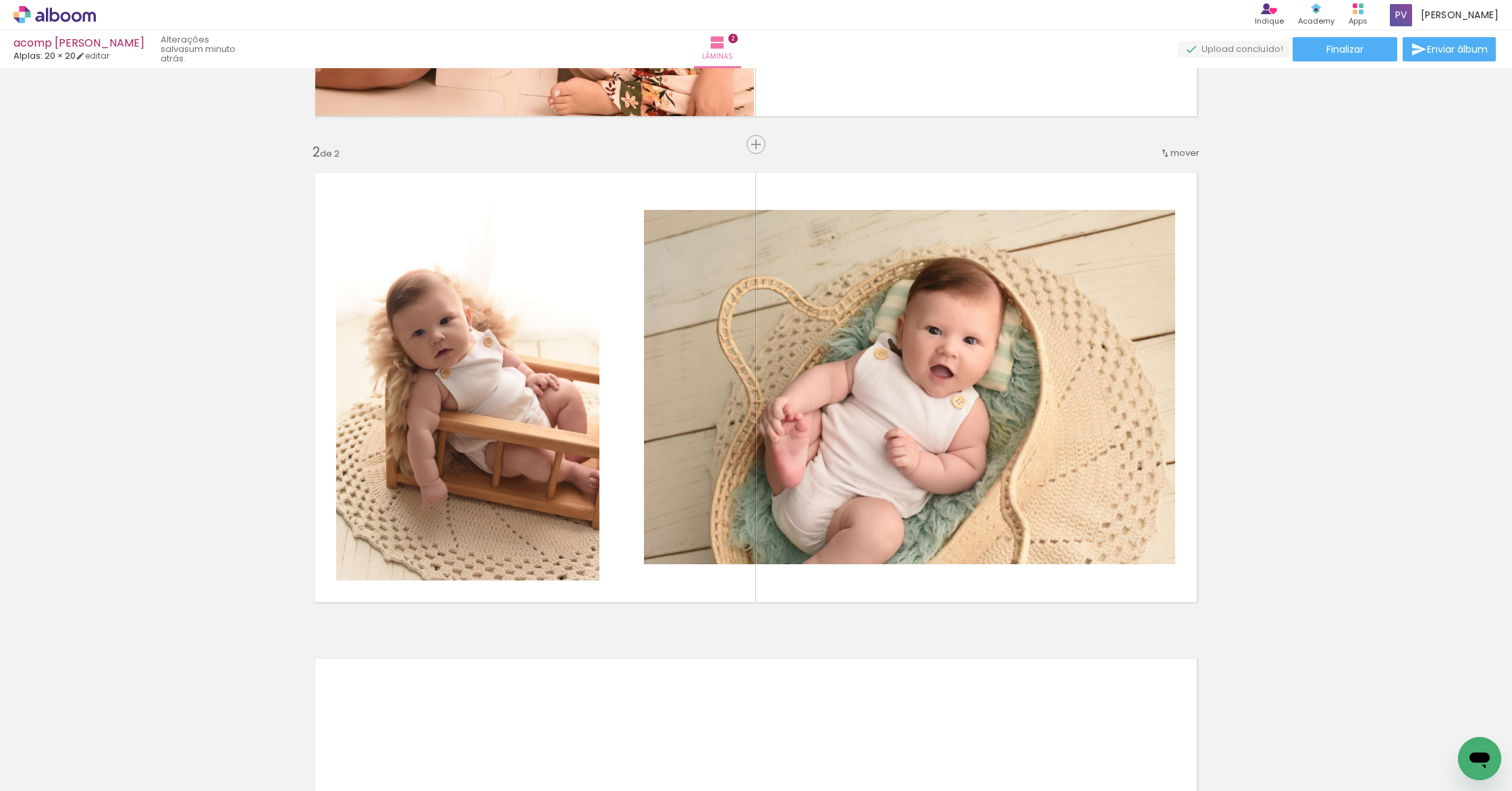
scroll to position [0, 1626]
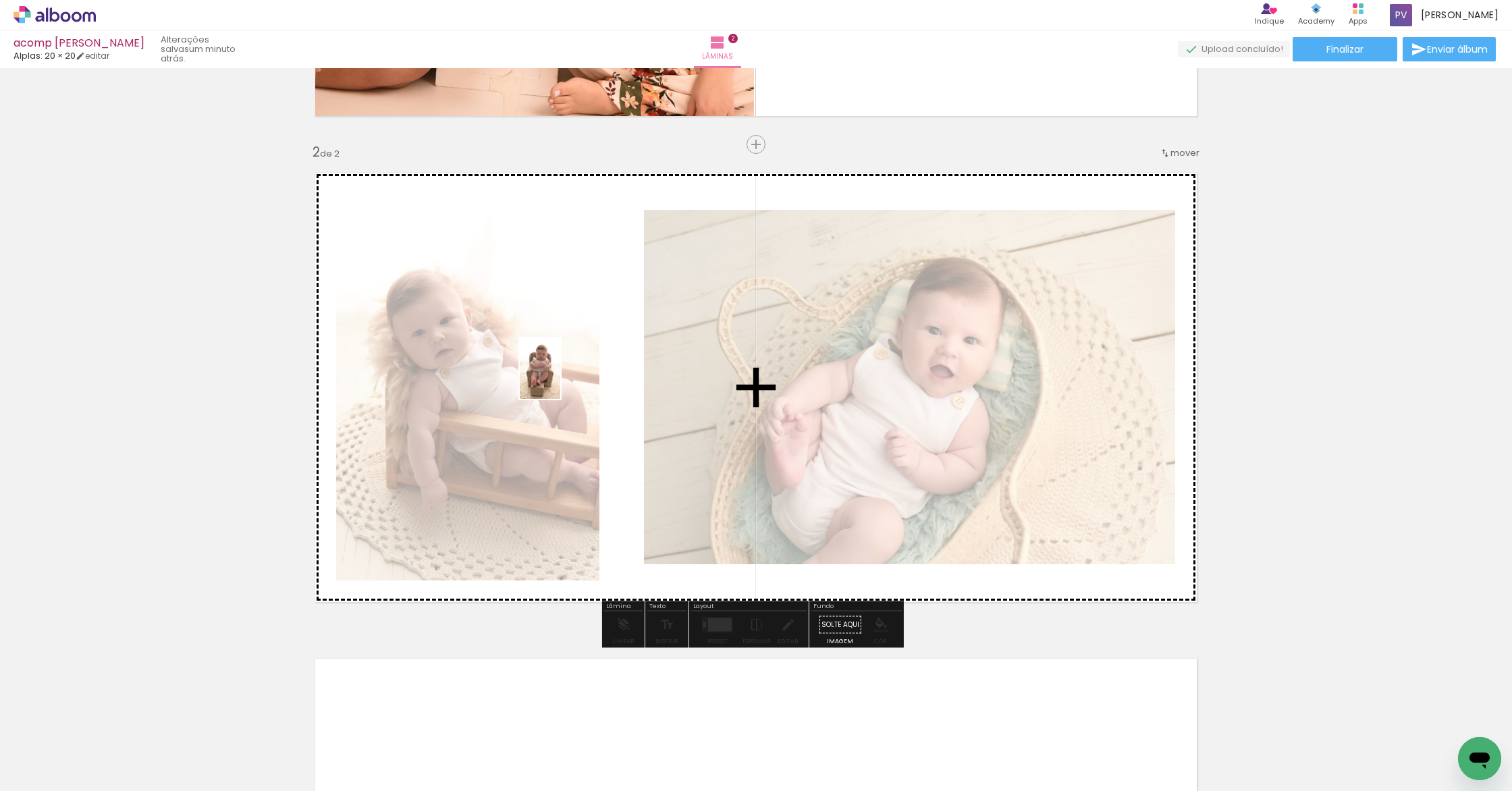
drag, startPoint x: 1401, startPoint y: 745, endPoint x: 560, endPoint y: 379, distance: 917.2
click at [560, 379] on quentale-workspace at bounding box center [756, 396] width 1512 height 791
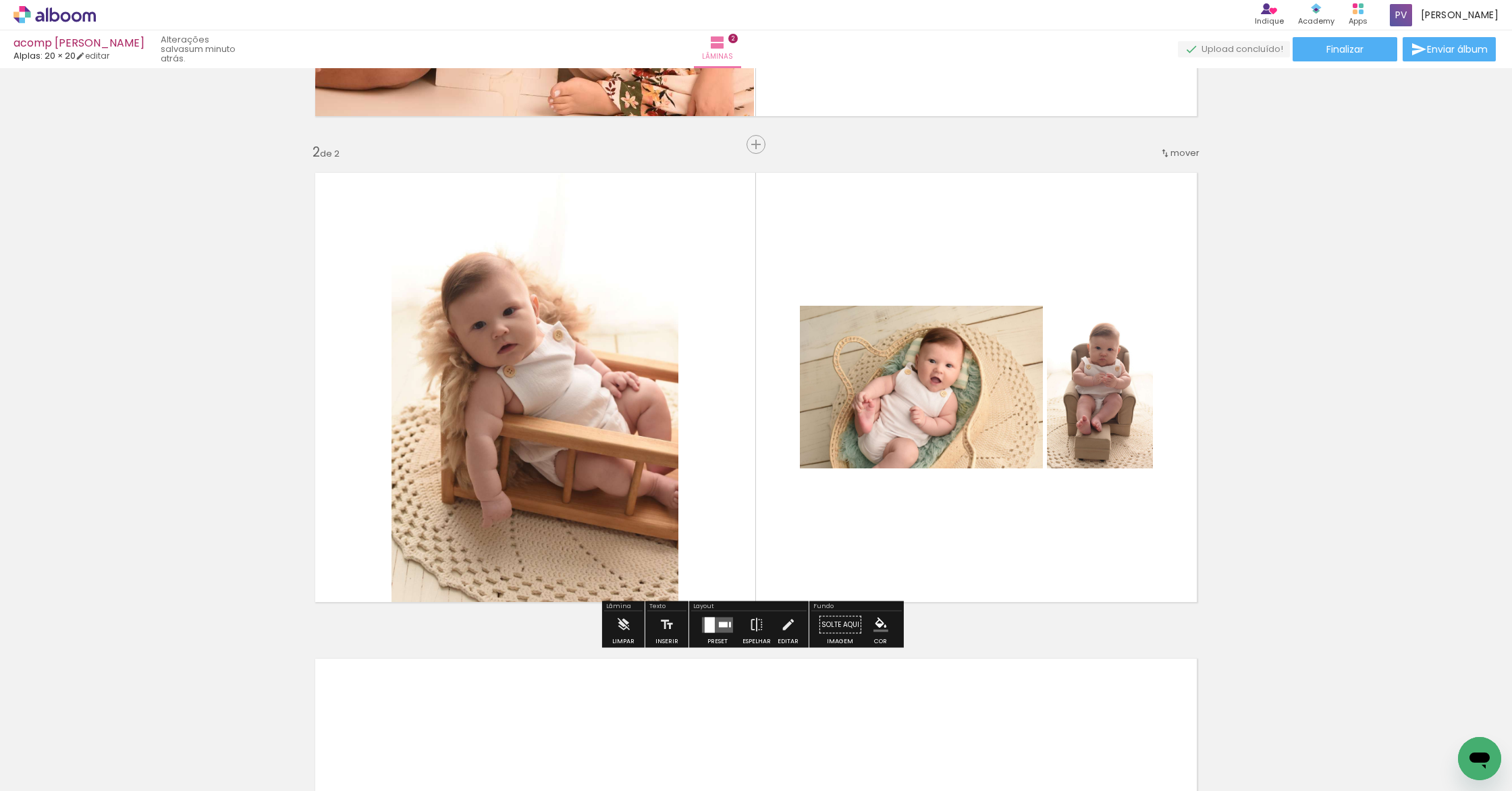
click at [722, 623] on div at bounding box center [722, 624] width 8 height 5
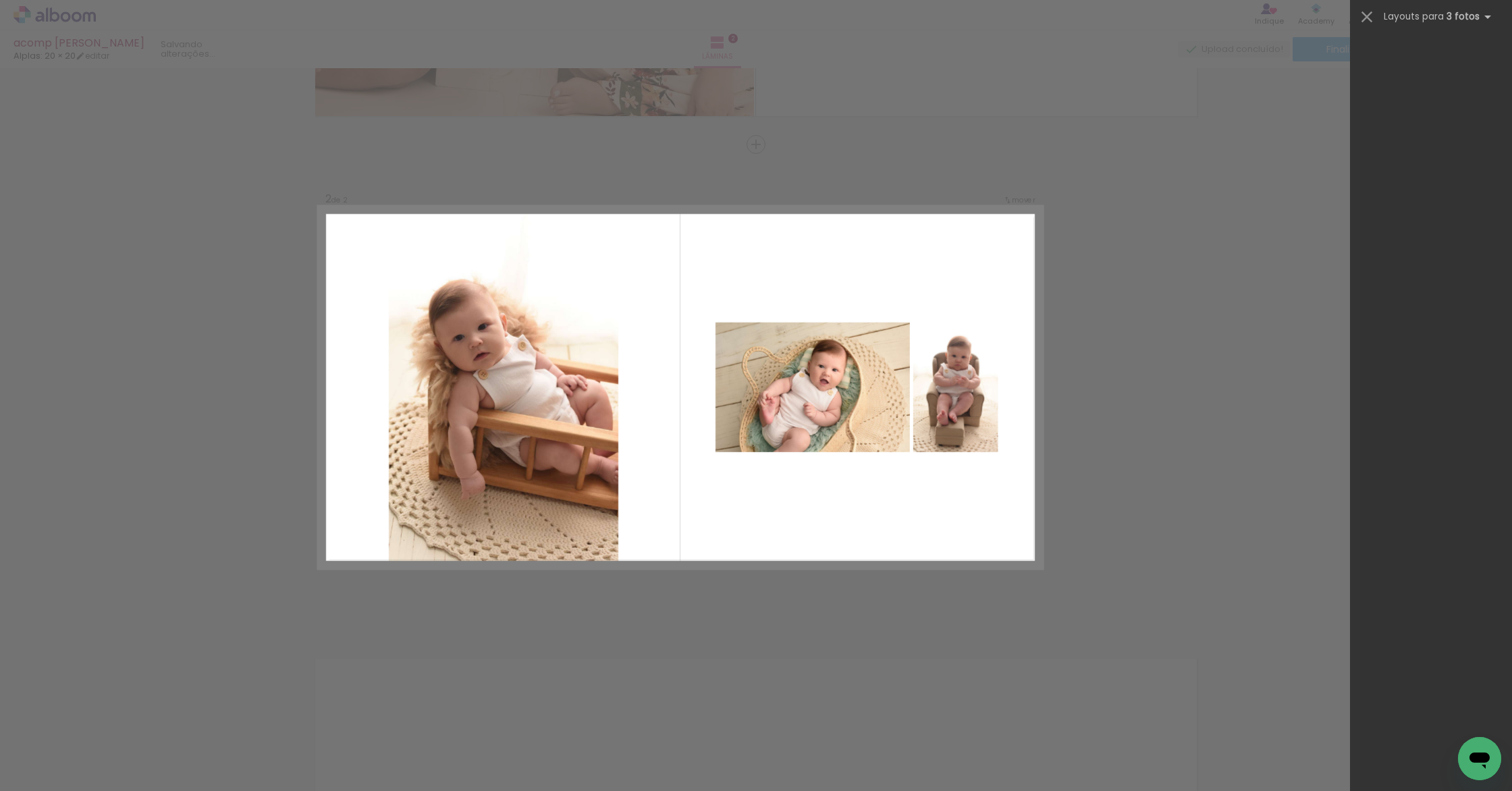
scroll to position [0, 0]
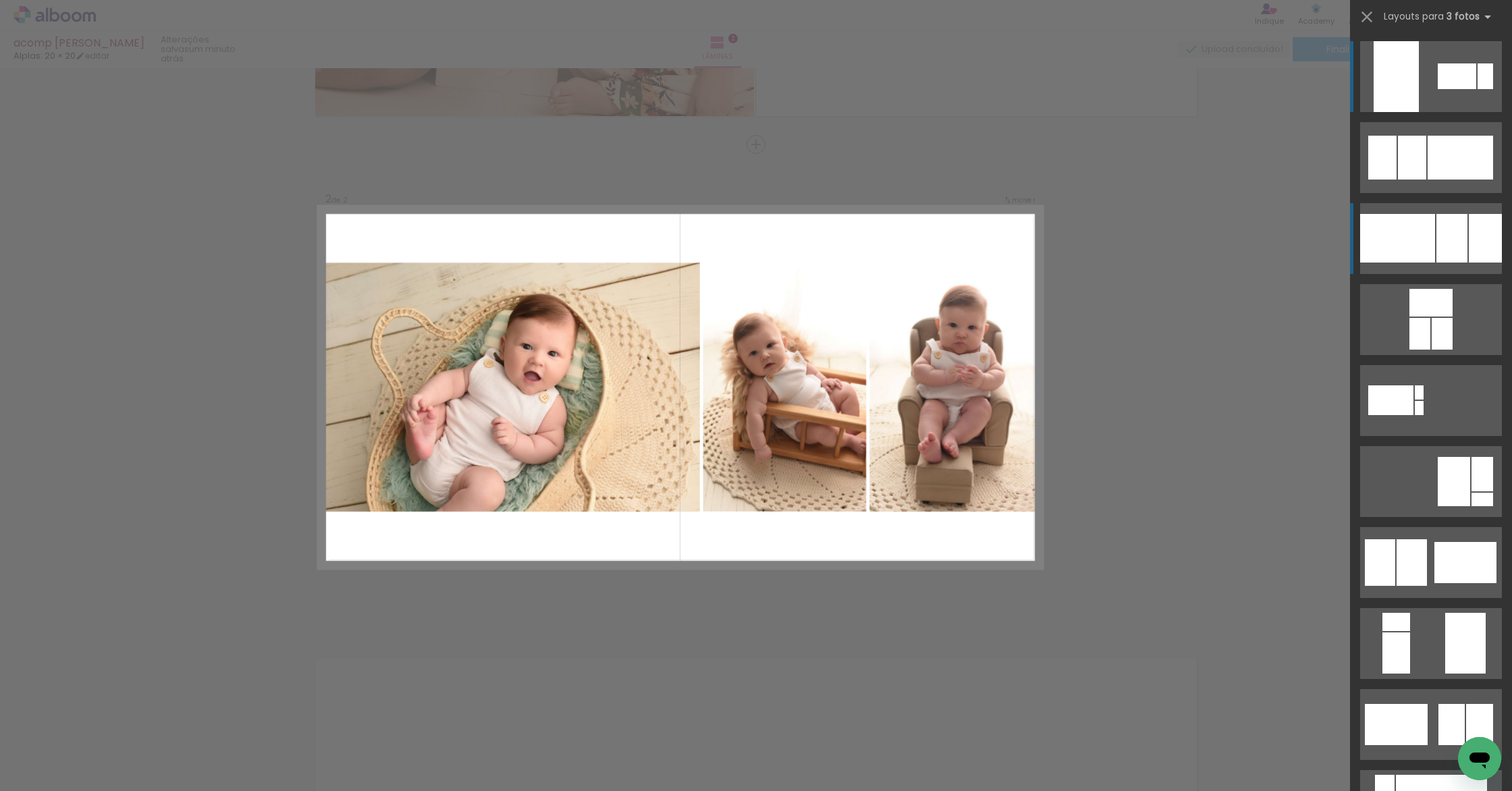
click at [1414, 234] on div at bounding box center [1396, 238] width 75 height 49
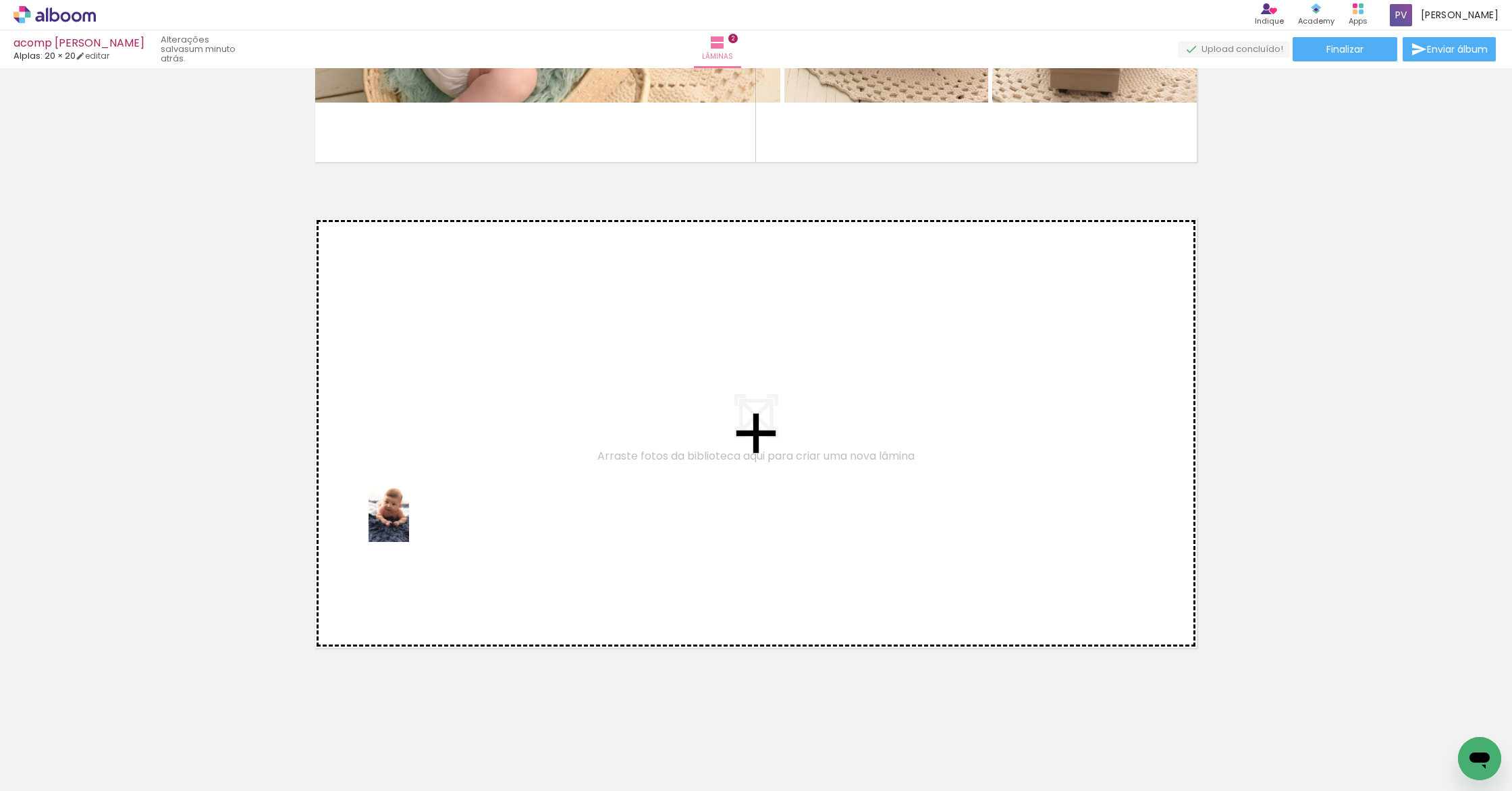
drag, startPoint x: 150, startPoint y: 748, endPoint x: 410, endPoint y: 521, distance: 345.2
click at [410, 521] on quentale-workspace at bounding box center [756, 396] width 1512 height 791
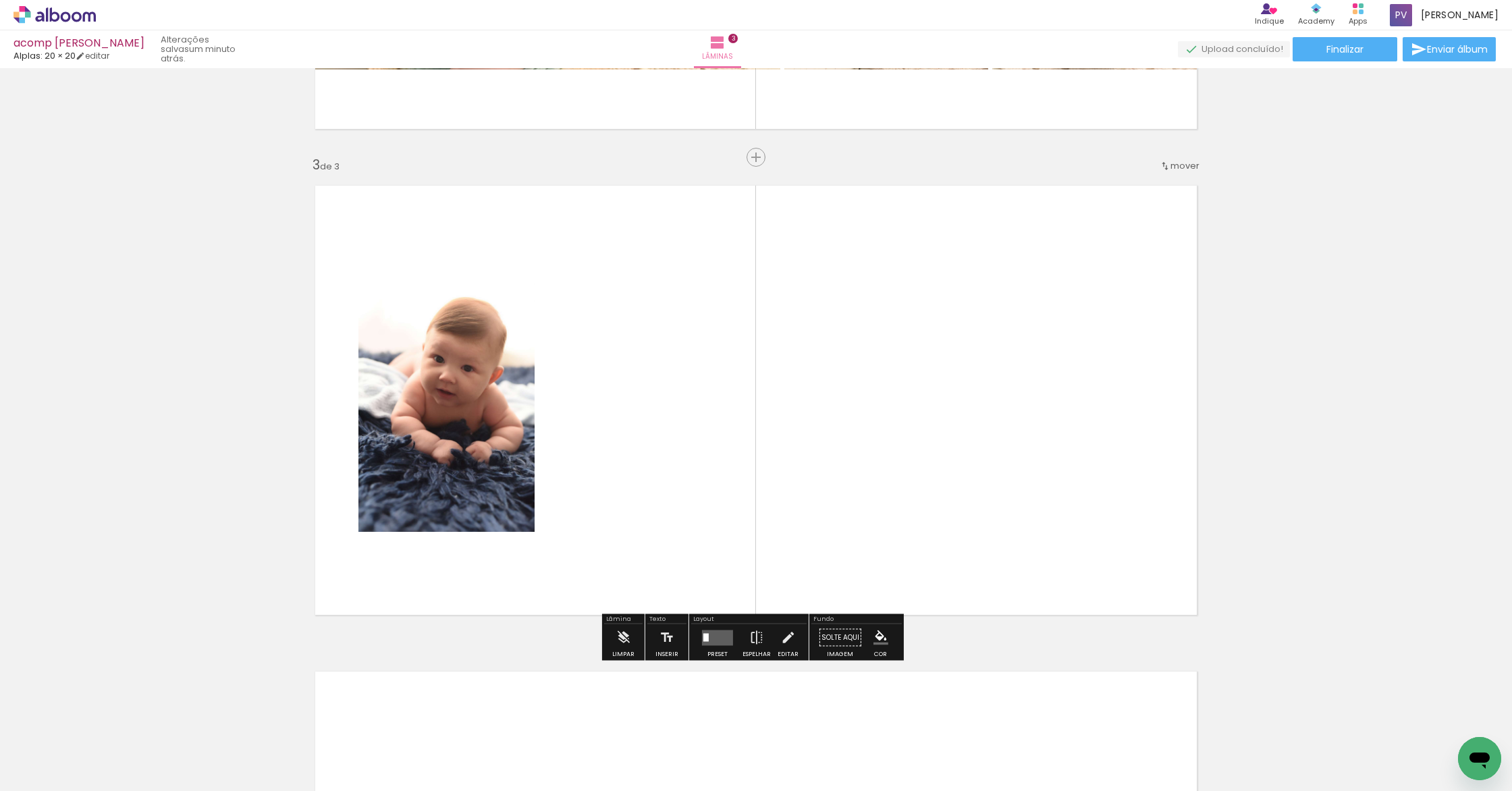
scroll to position [918, 0]
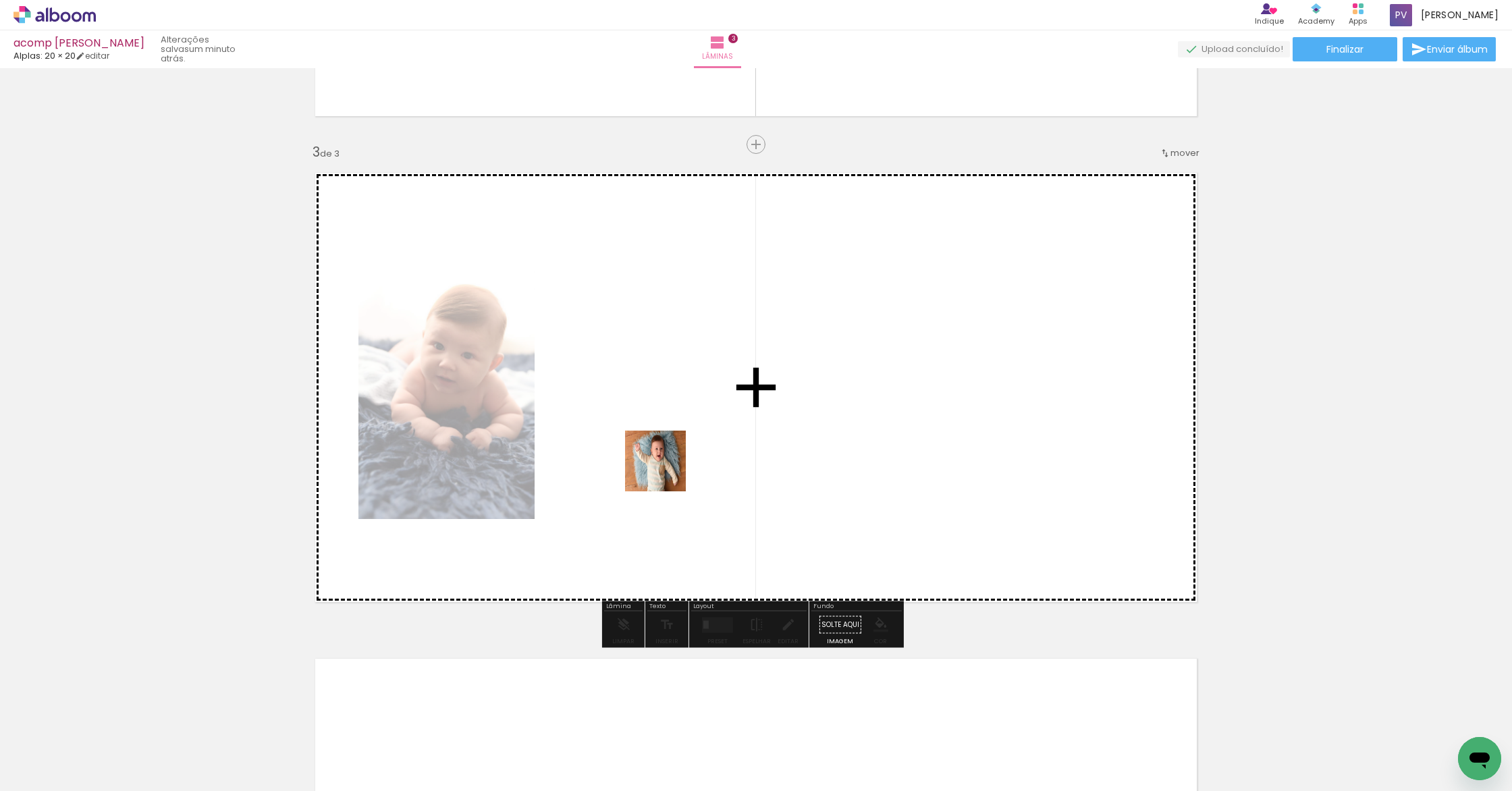
drag, startPoint x: 434, startPoint y: 760, endPoint x: 696, endPoint y: 412, distance: 435.6
click at [696, 412] on quentale-workspace at bounding box center [756, 396] width 1512 height 791
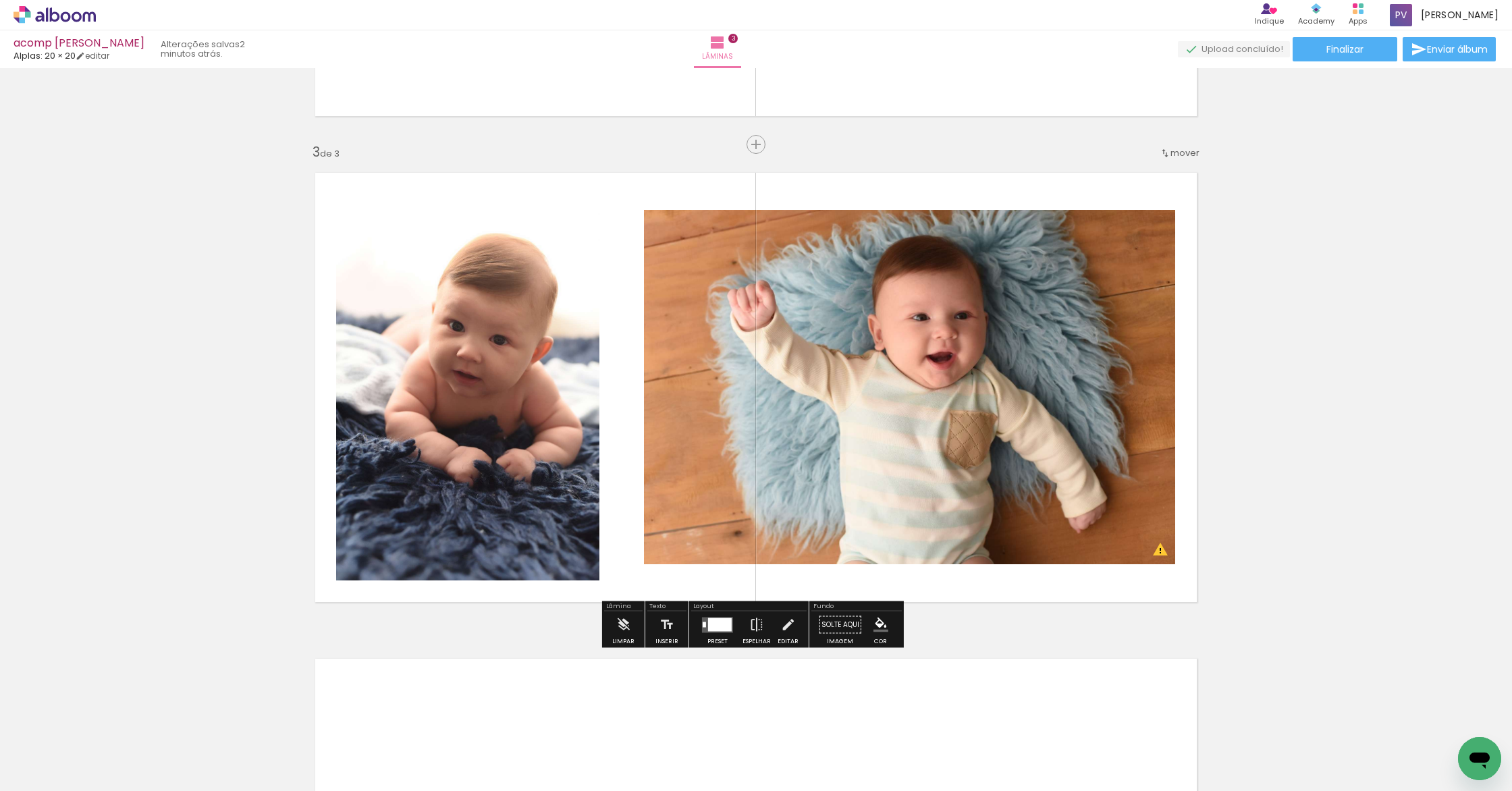
scroll to position [0, 1038]
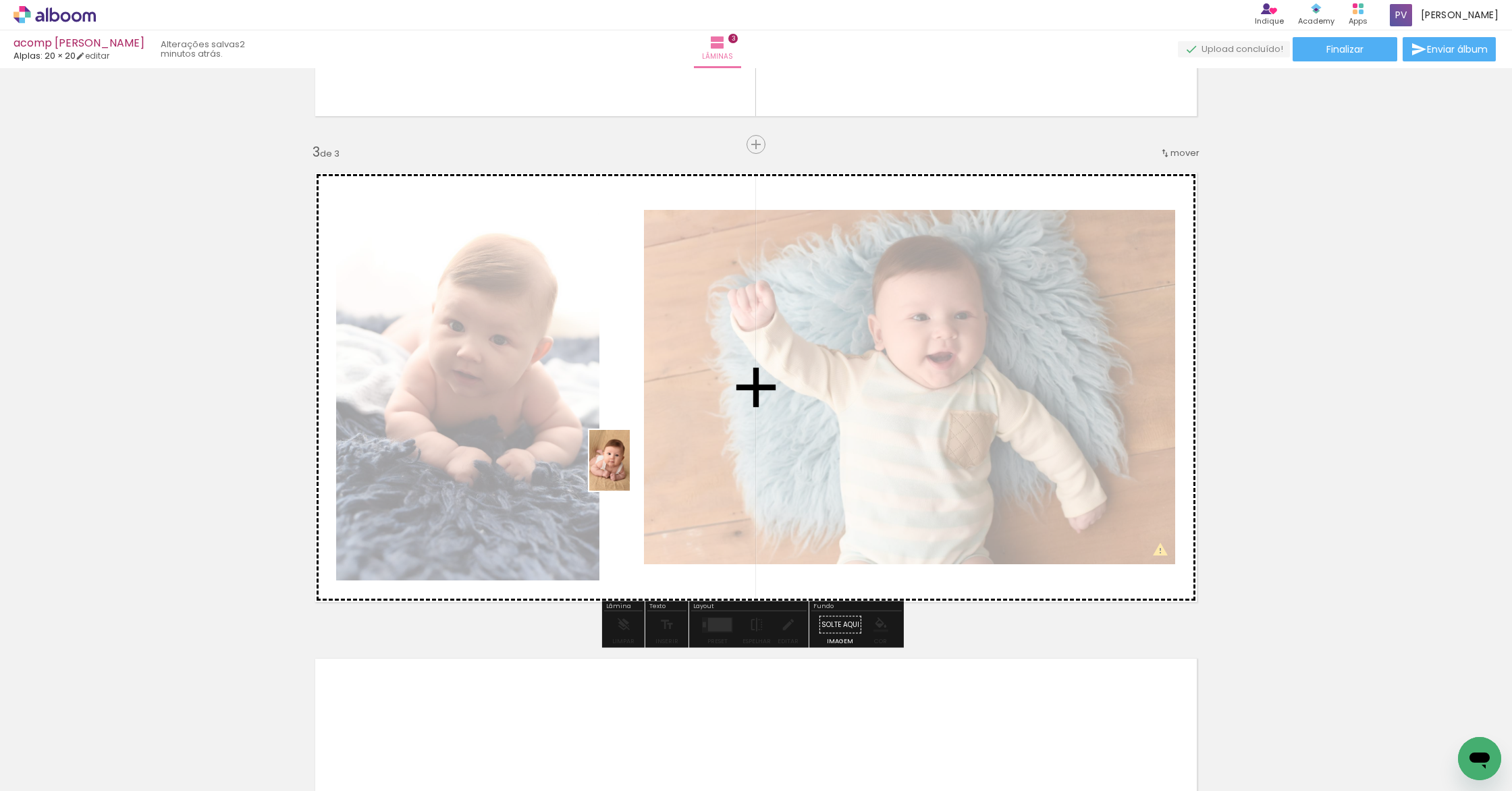
drag, startPoint x: 996, startPoint y: 752, endPoint x: 629, endPoint y: 470, distance: 462.8
click at [629, 470] on quentale-workspace at bounding box center [756, 396] width 1512 height 791
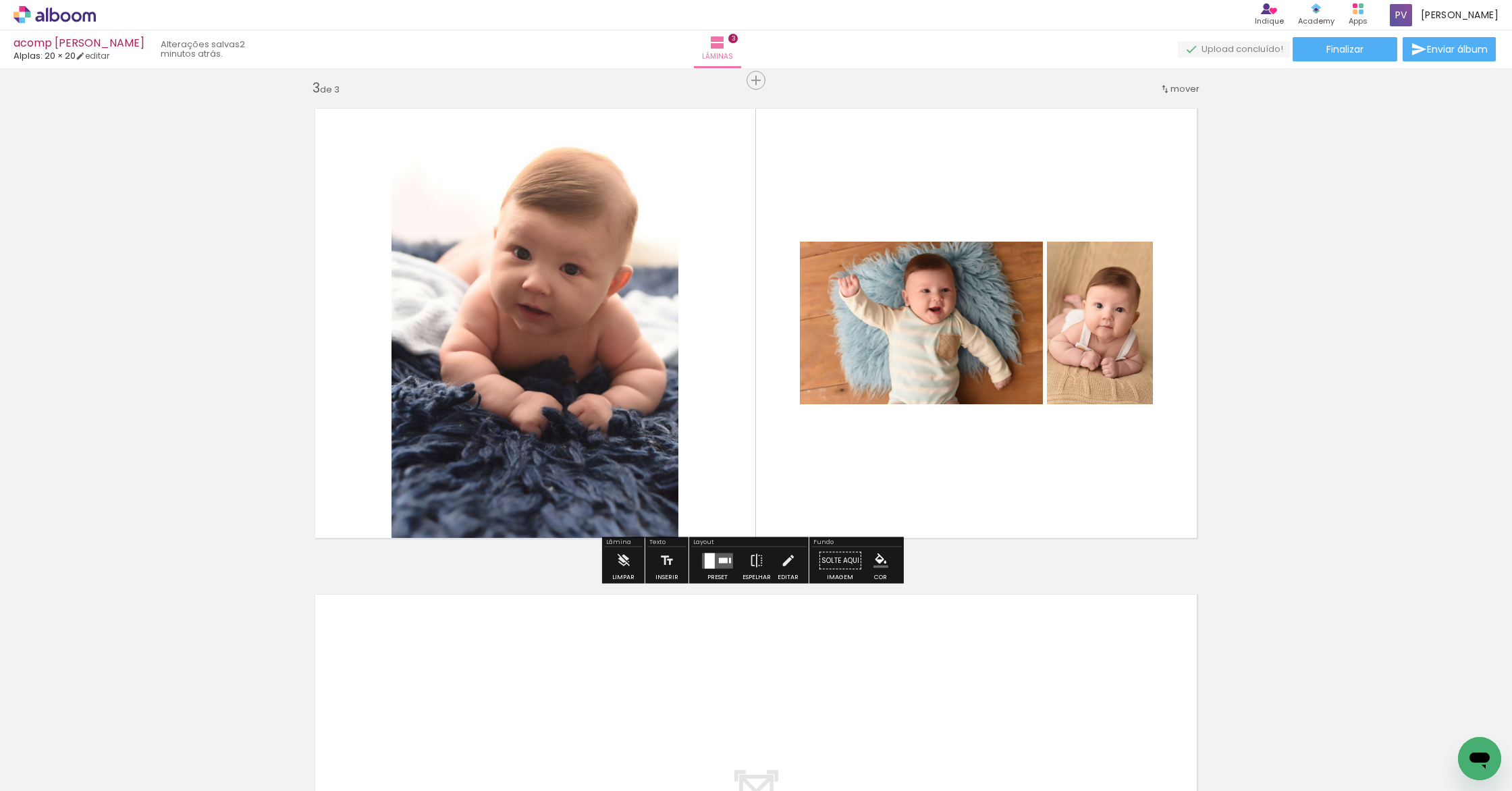
scroll to position [0, 0]
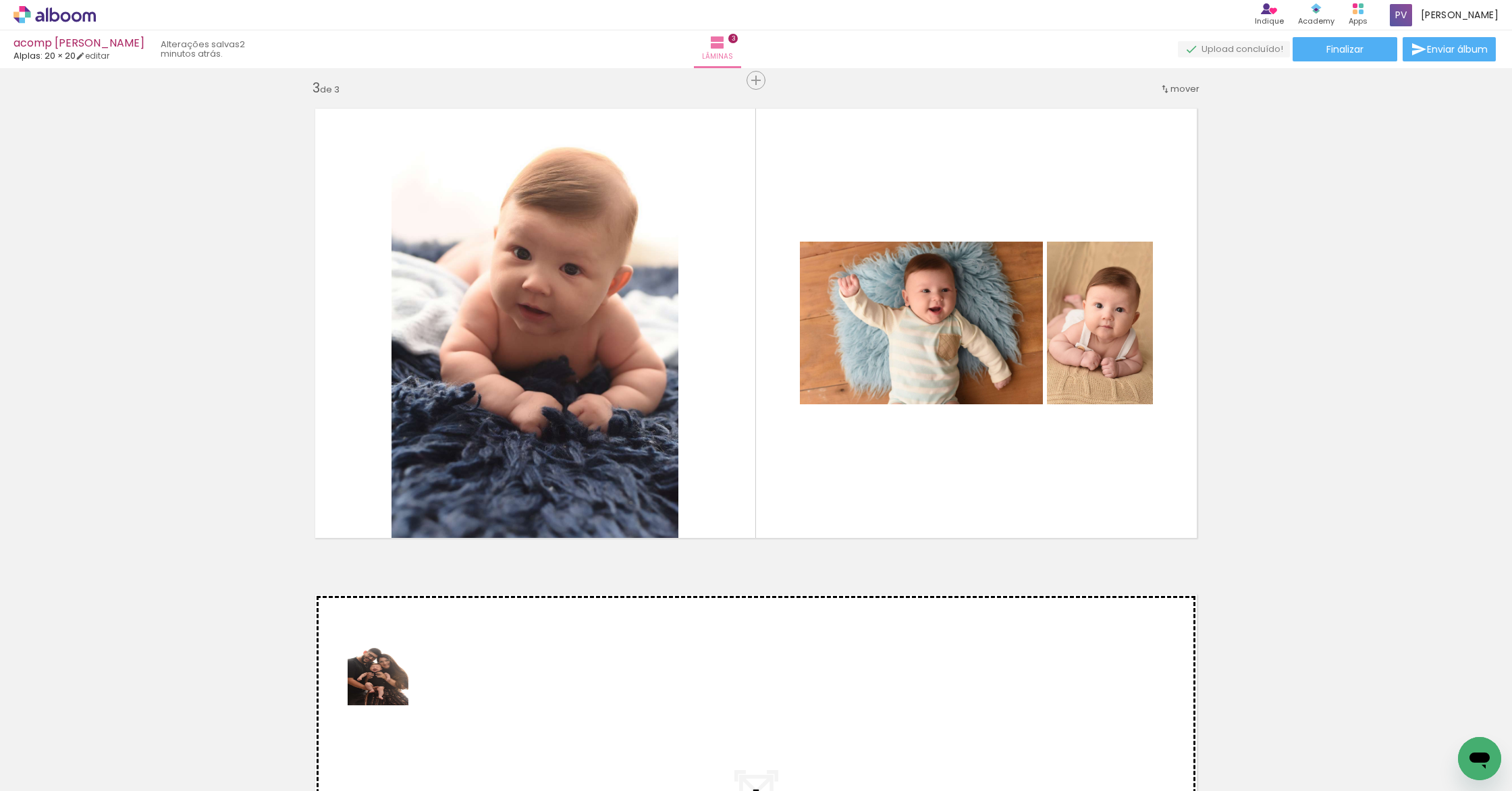
drag, startPoint x: 292, startPoint y: 747, endPoint x: 432, endPoint y: 716, distance: 143.4
click at [451, 649] on quentale-workspace at bounding box center [756, 396] width 1512 height 791
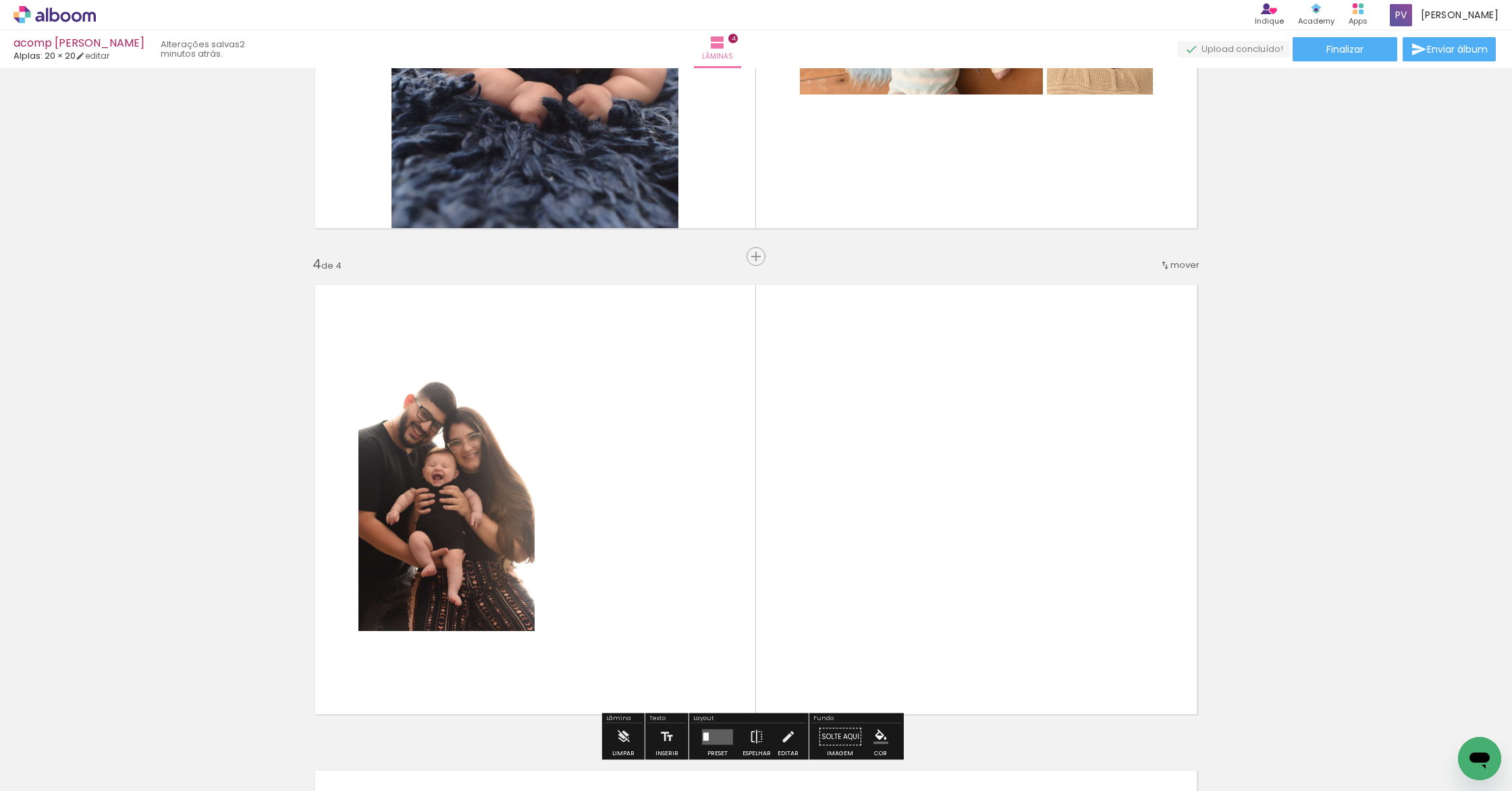
scroll to position [1404, 0]
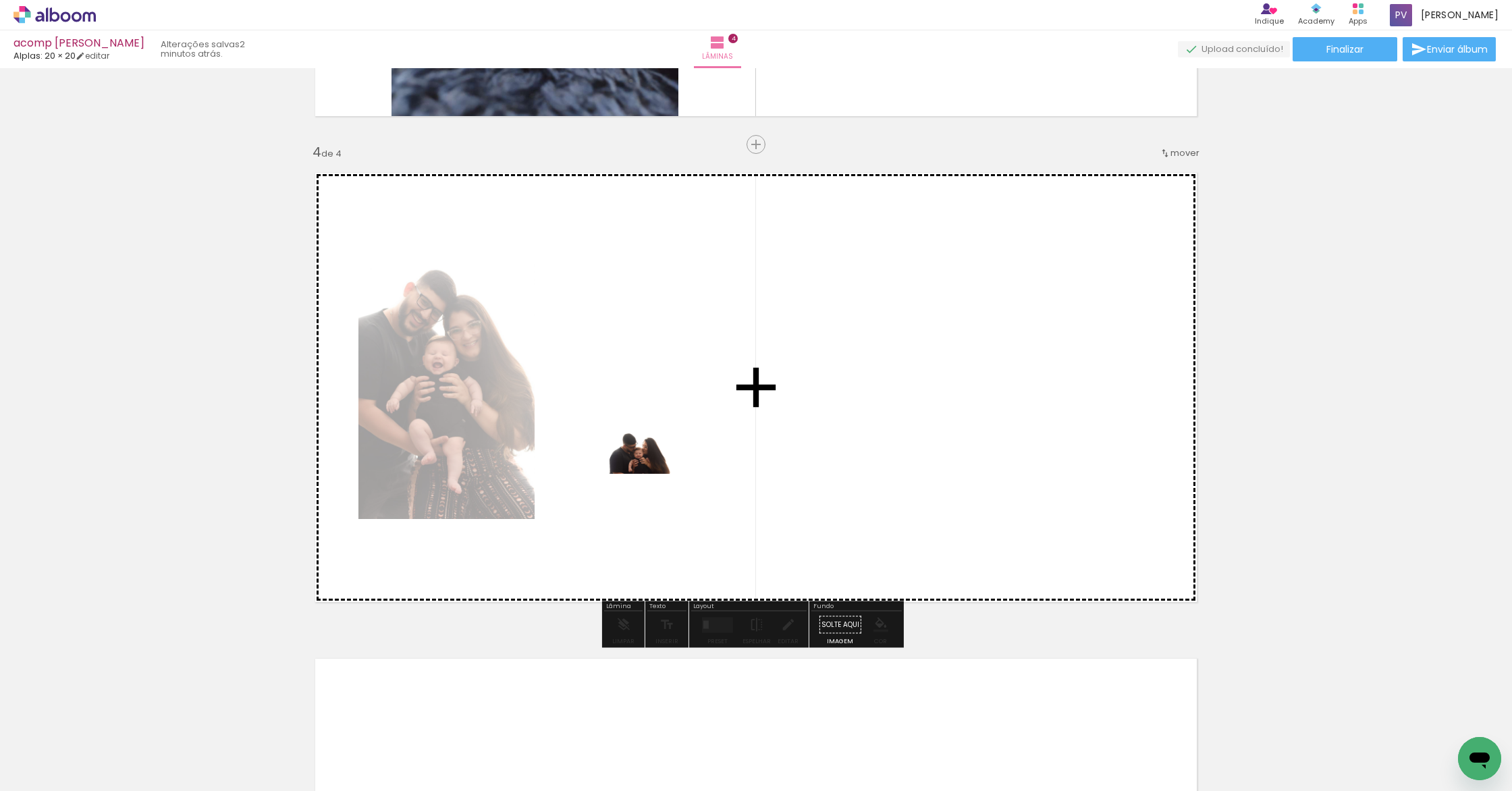
drag, startPoint x: 360, startPoint y: 756, endPoint x: 650, endPoint y: 473, distance: 405.2
click at [650, 473] on quentale-workspace at bounding box center [756, 396] width 1512 height 791
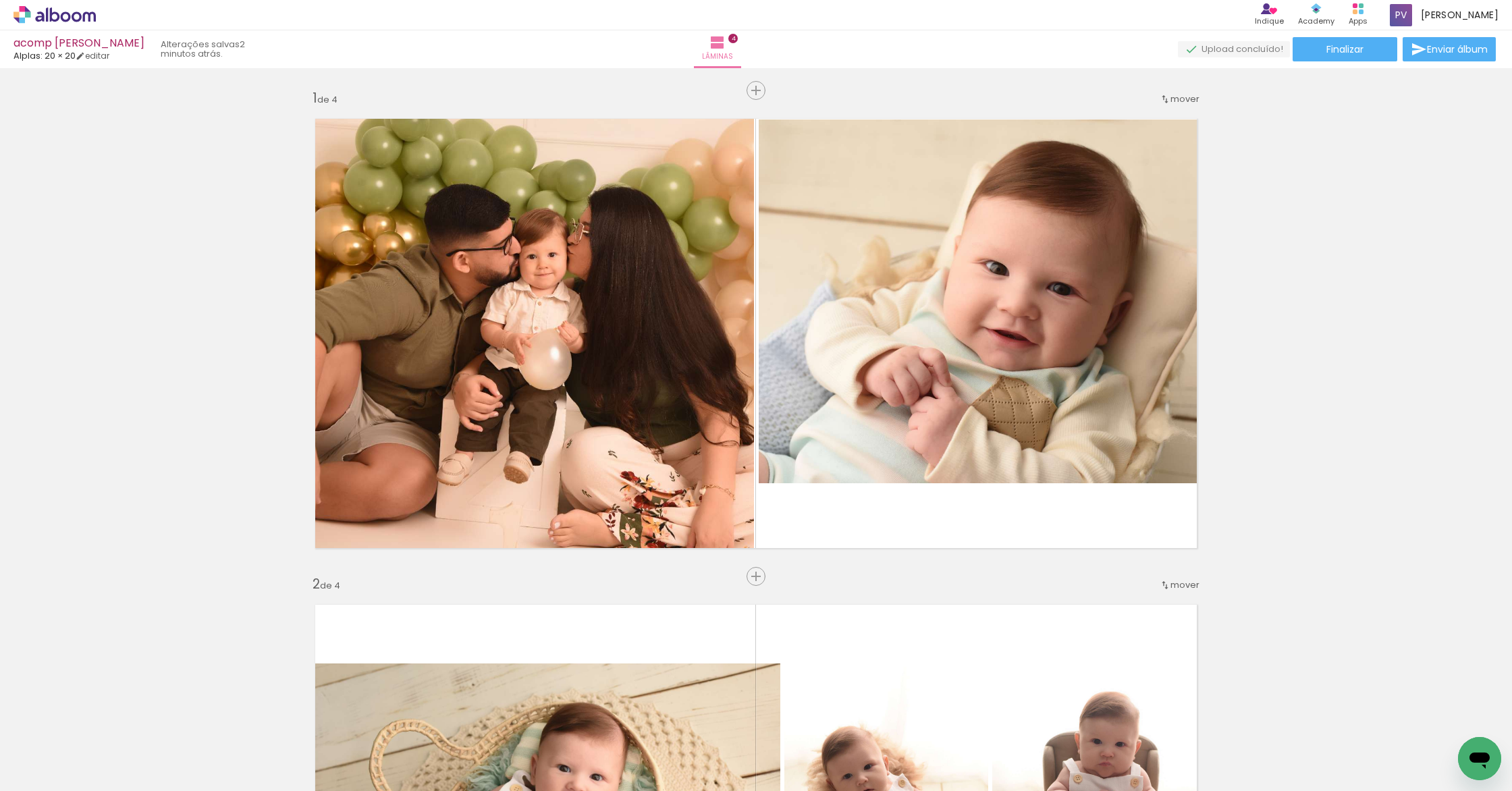
scroll to position [1404, 0]
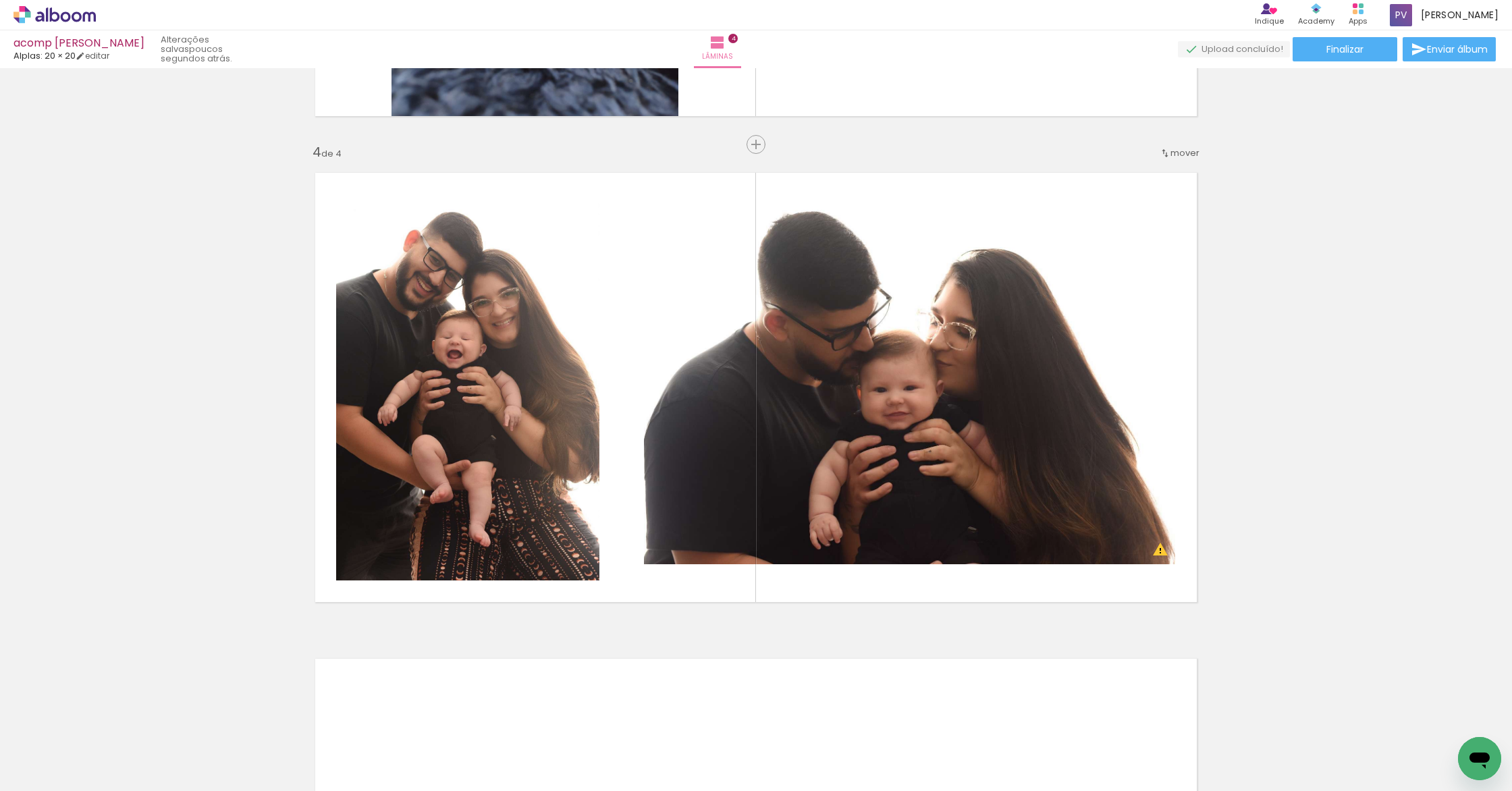
click at [189, 719] on iron-icon at bounding box center [181, 718] width 14 height 14
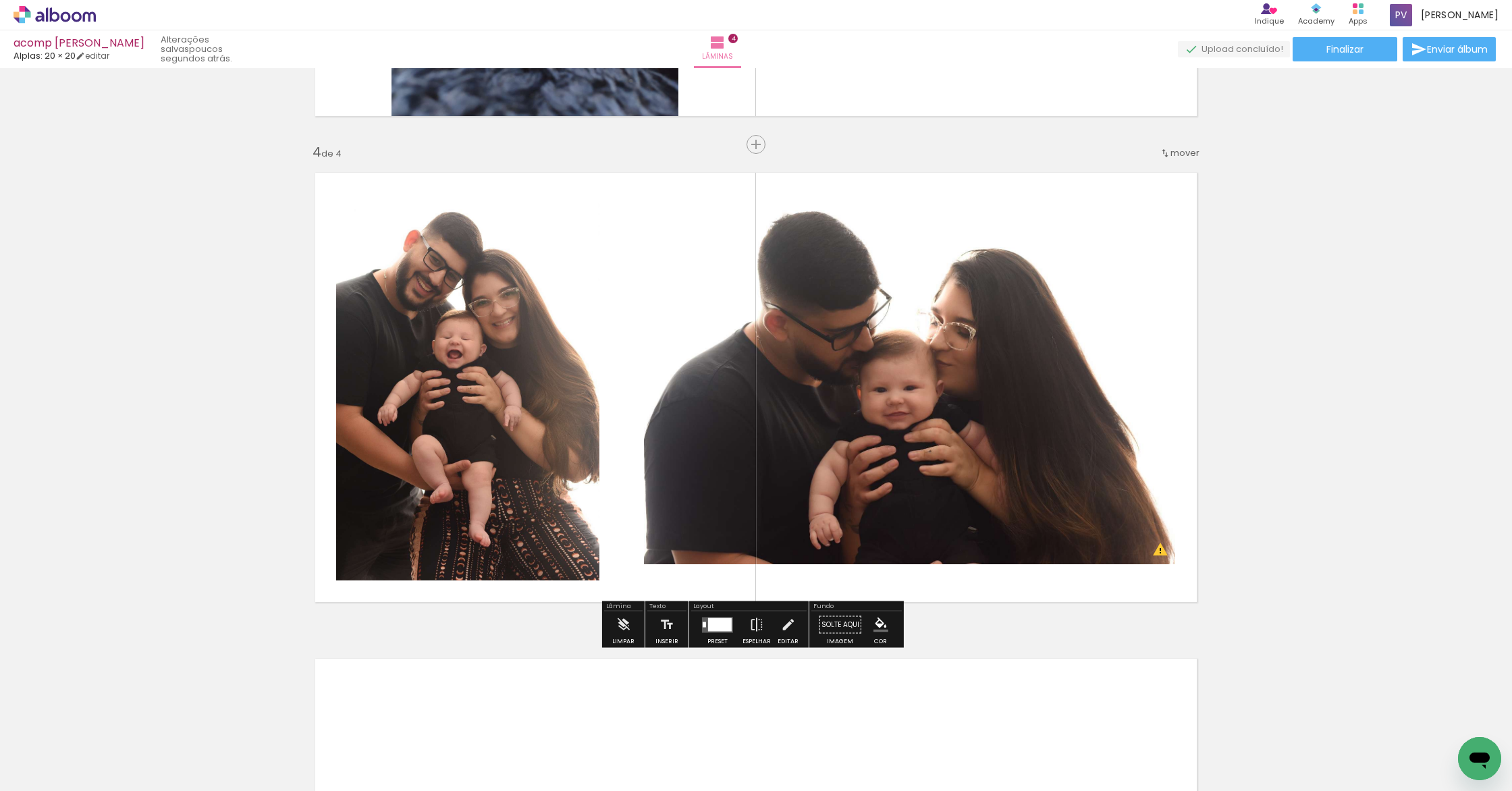
click at [189, 716] on iron-icon at bounding box center [181, 718] width 14 height 14
click at [826, 281] on quentale-photo at bounding box center [909, 386] width 531 height 354
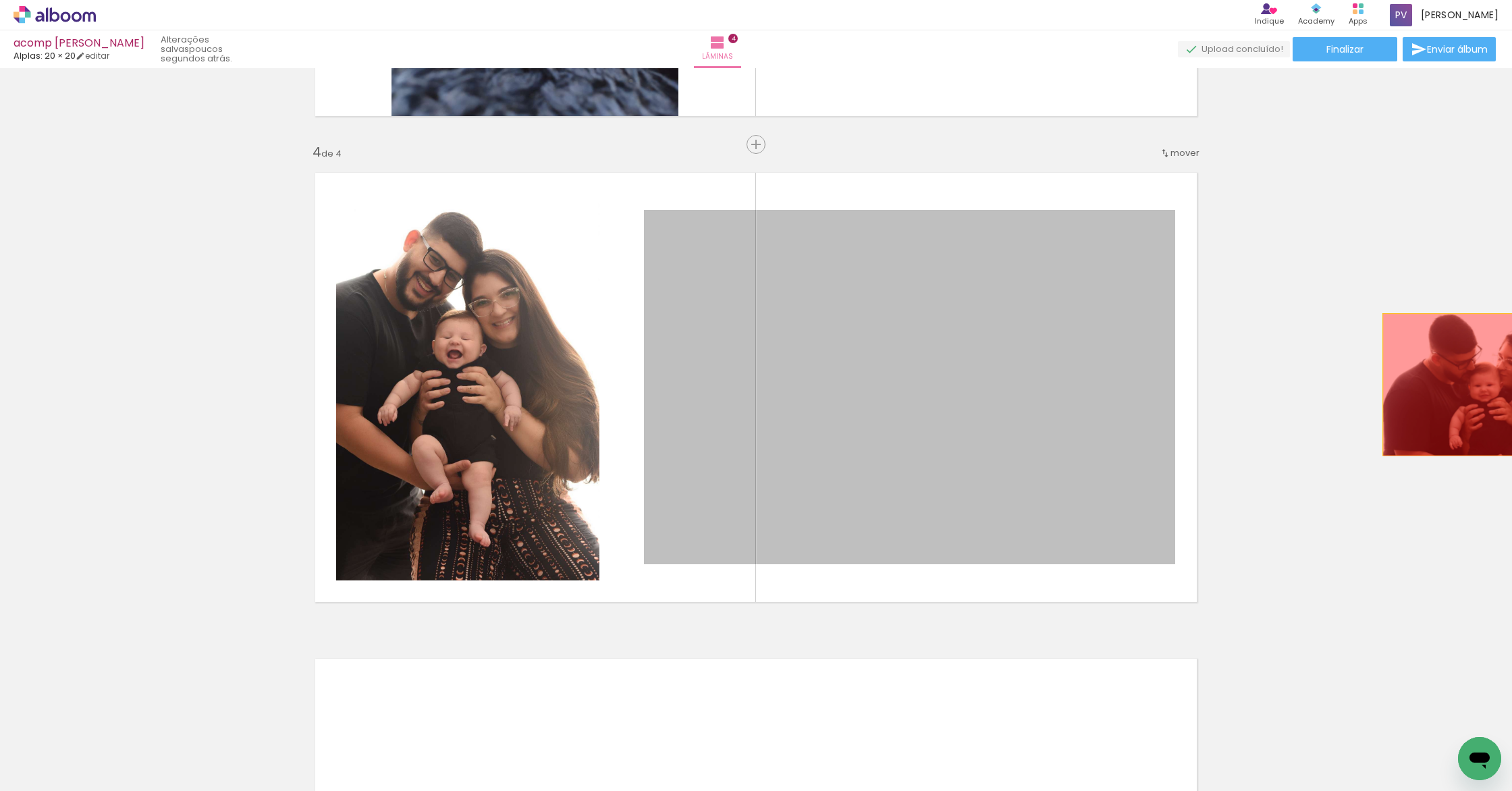
drag, startPoint x: 851, startPoint y: 339, endPoint x: 1511, endPoint y: 390, distance: 662.0
click at [1511, 390] on div "Inserir lâmina 1 de 4 Inserir lâmina 2 de 4 Inserir lâmina 3 de 4 Inserir lâmin…" at bounding box center [756, 429] width 1512 height 722
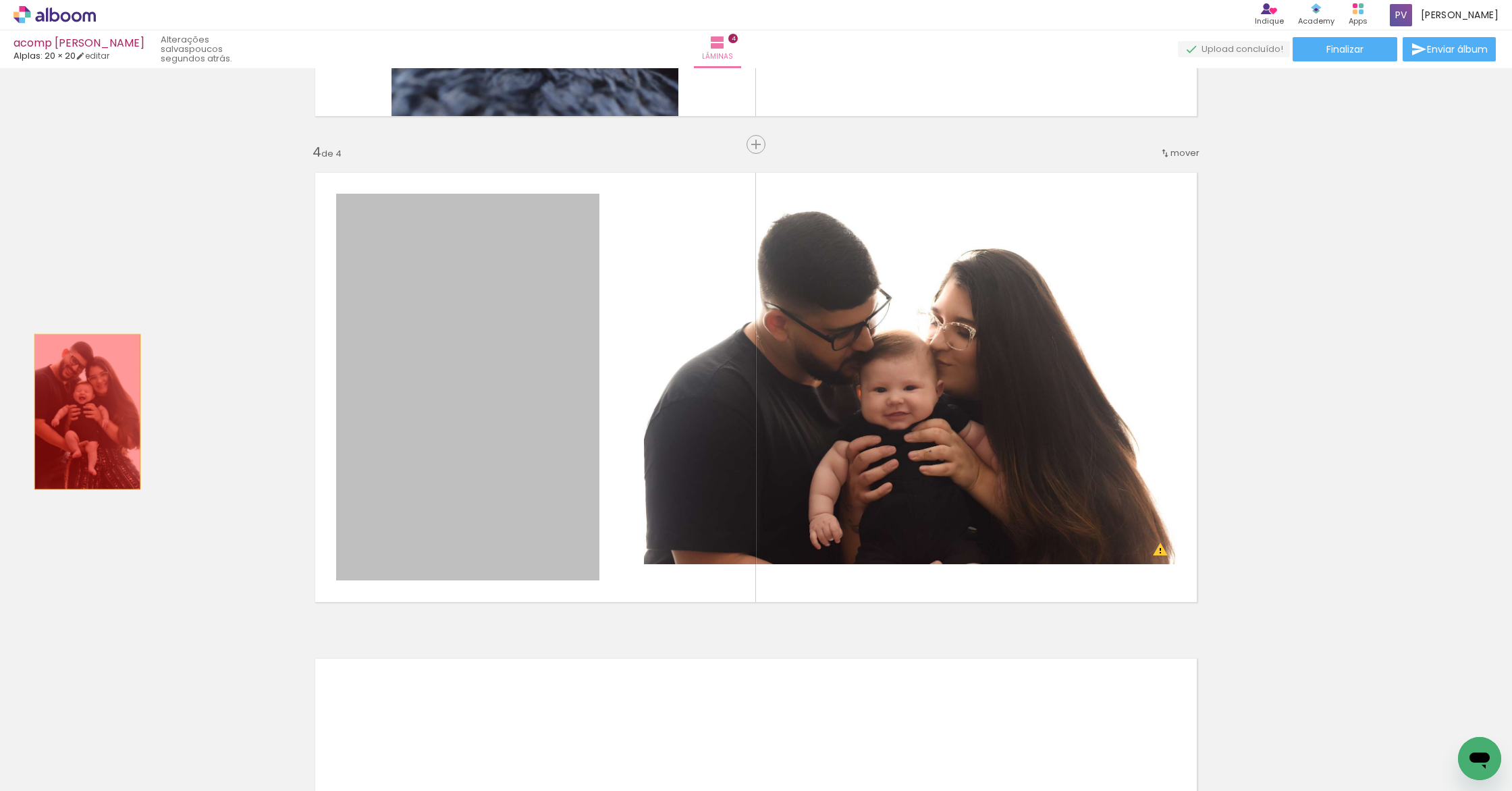
drag, startPoint x: 450, startPoint y: 370, endPoint x: 407, endPoint y: 421, distance: 66.7
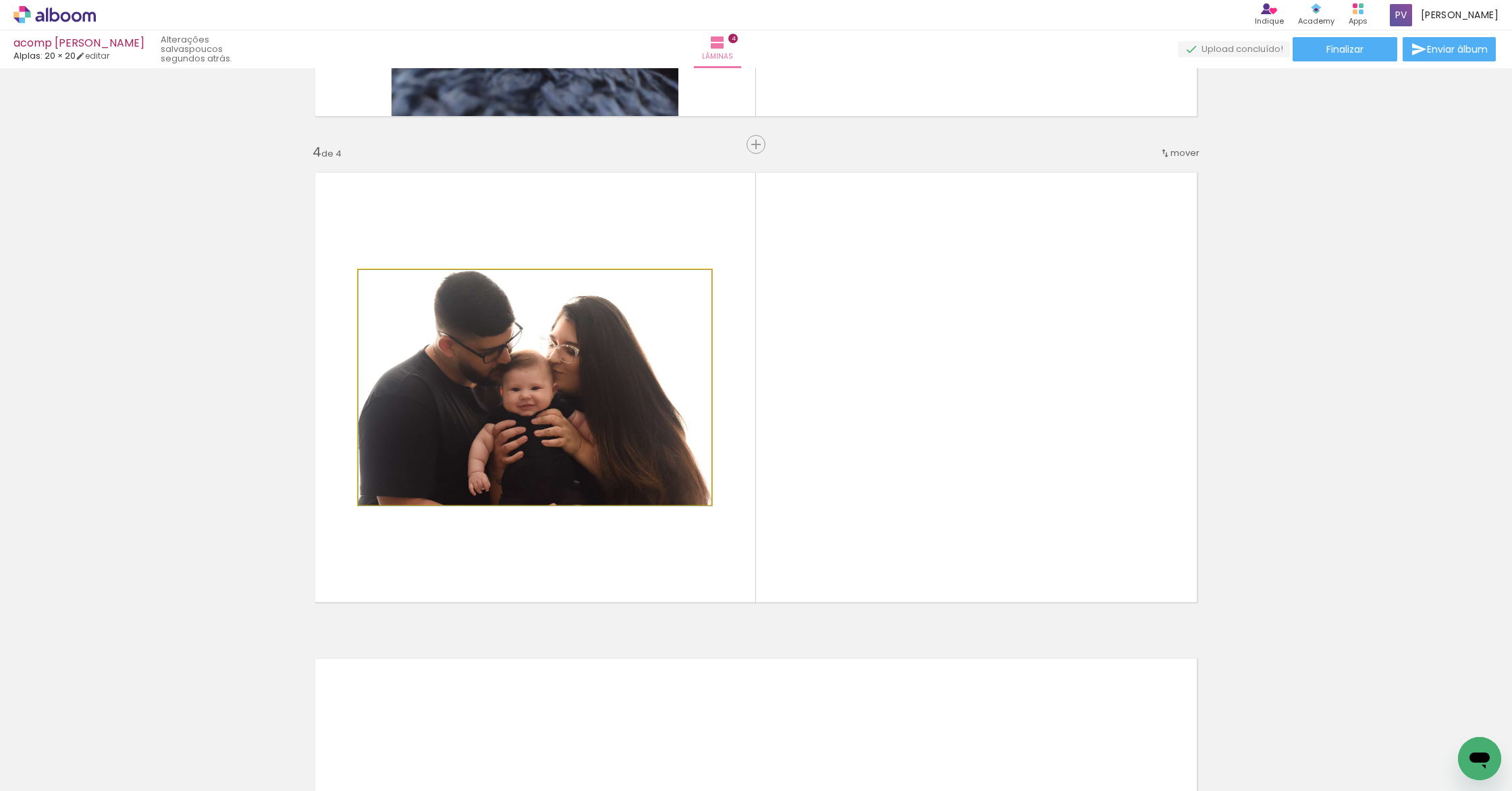
drag, startPoint x: 614, startPoint y: 393, endPoint x: 12, endPoint y: 468, distance: 606.7
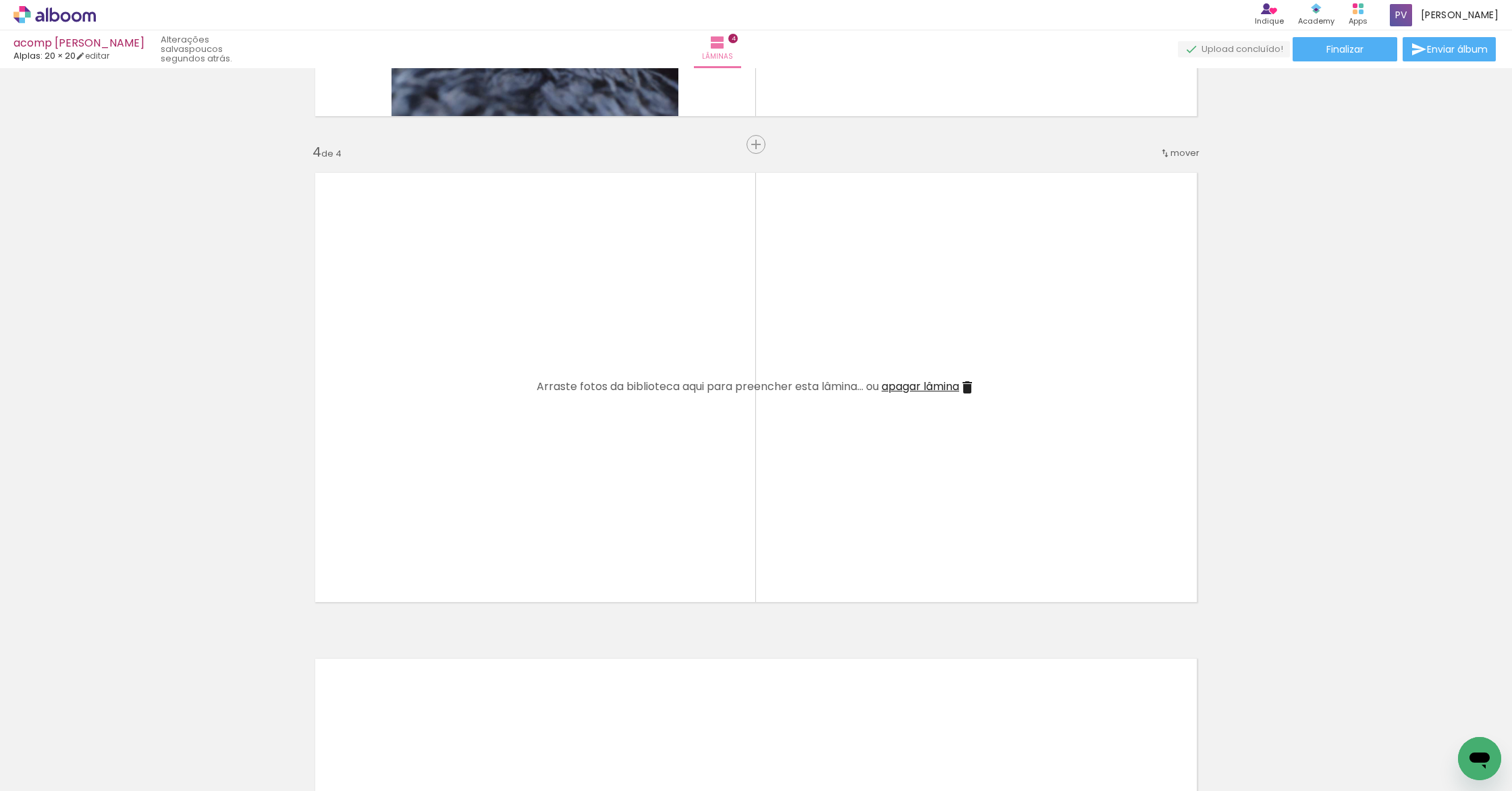
click at [189, 722] on iron-icon at bounding box center [181, 718] width 14 height 14
click at [189, 718] on iron-icon at bounding box center [181, 718] width 14 height 14
click at [38, 777] on span "Adicionar Fotos" at bounding box center [48, 773] width 40 height 15
click at [0, 0] on input "file" at bounding box center [0, 0] width 0 height 0
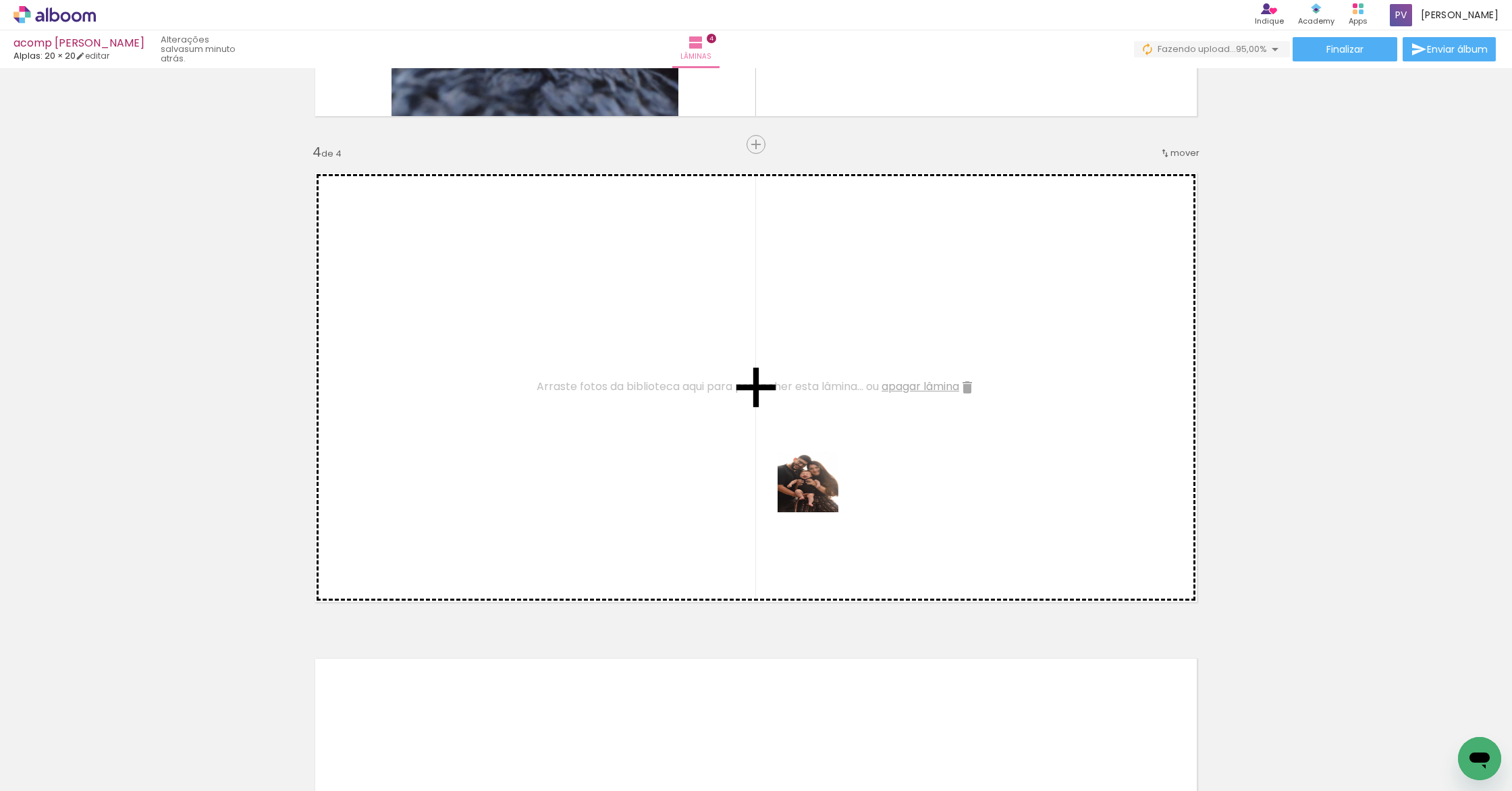
drag, startPoint x: 1392, startPoint y: 753, endPoint x: 849, endPoint y: 504, distance: 597.4
click at [810, 489] on quentale-workspace at bounding box center [756, 396] width 1512 height 791
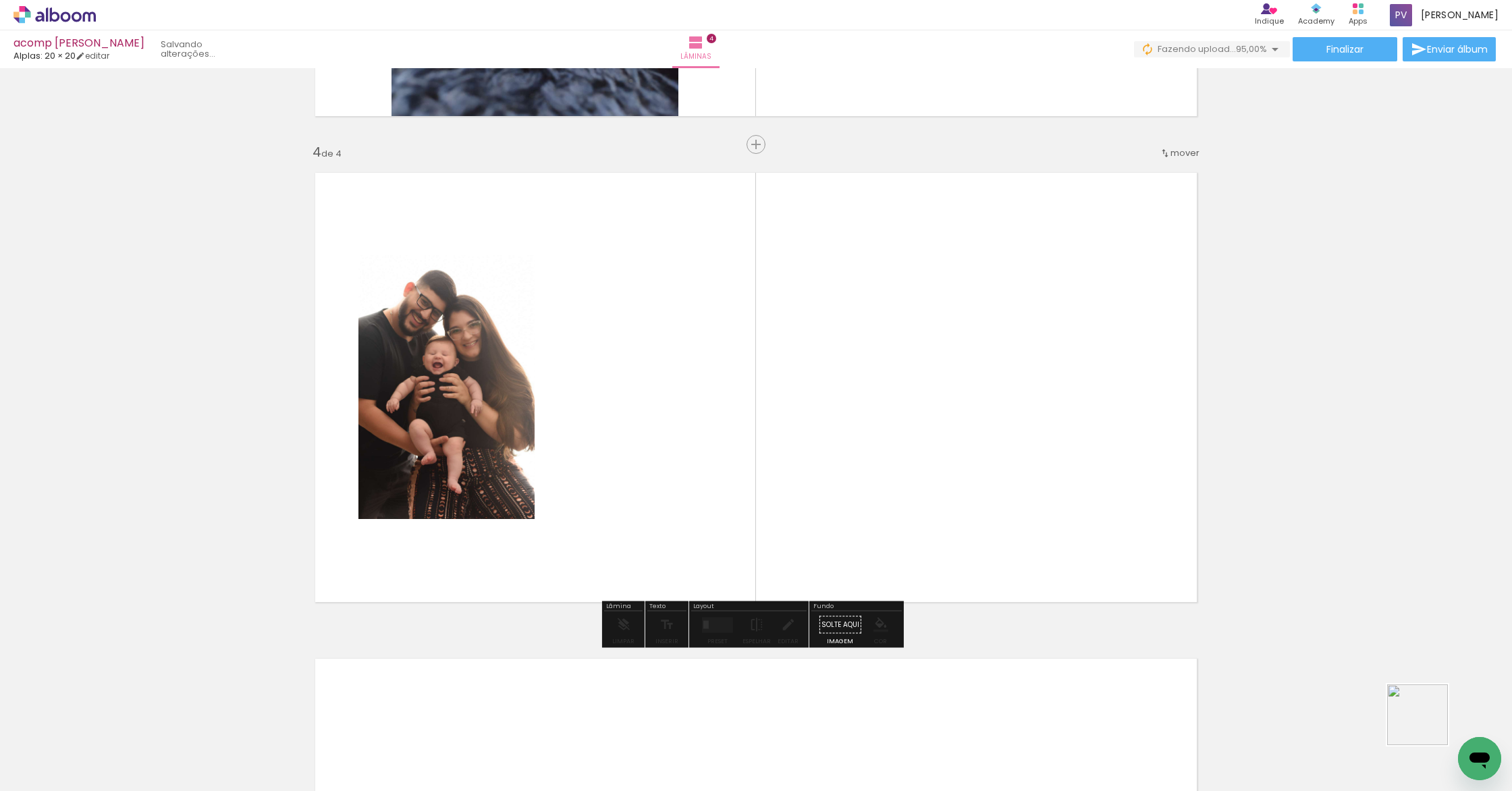
drag, startPoint x: 1437, startPoint y: 742, endPoint x: 821, endPoint y: 452, distance: 680.8
click at [821, 452] on quentale-workspace at bounding box center [756, 396] width 1512 height 791
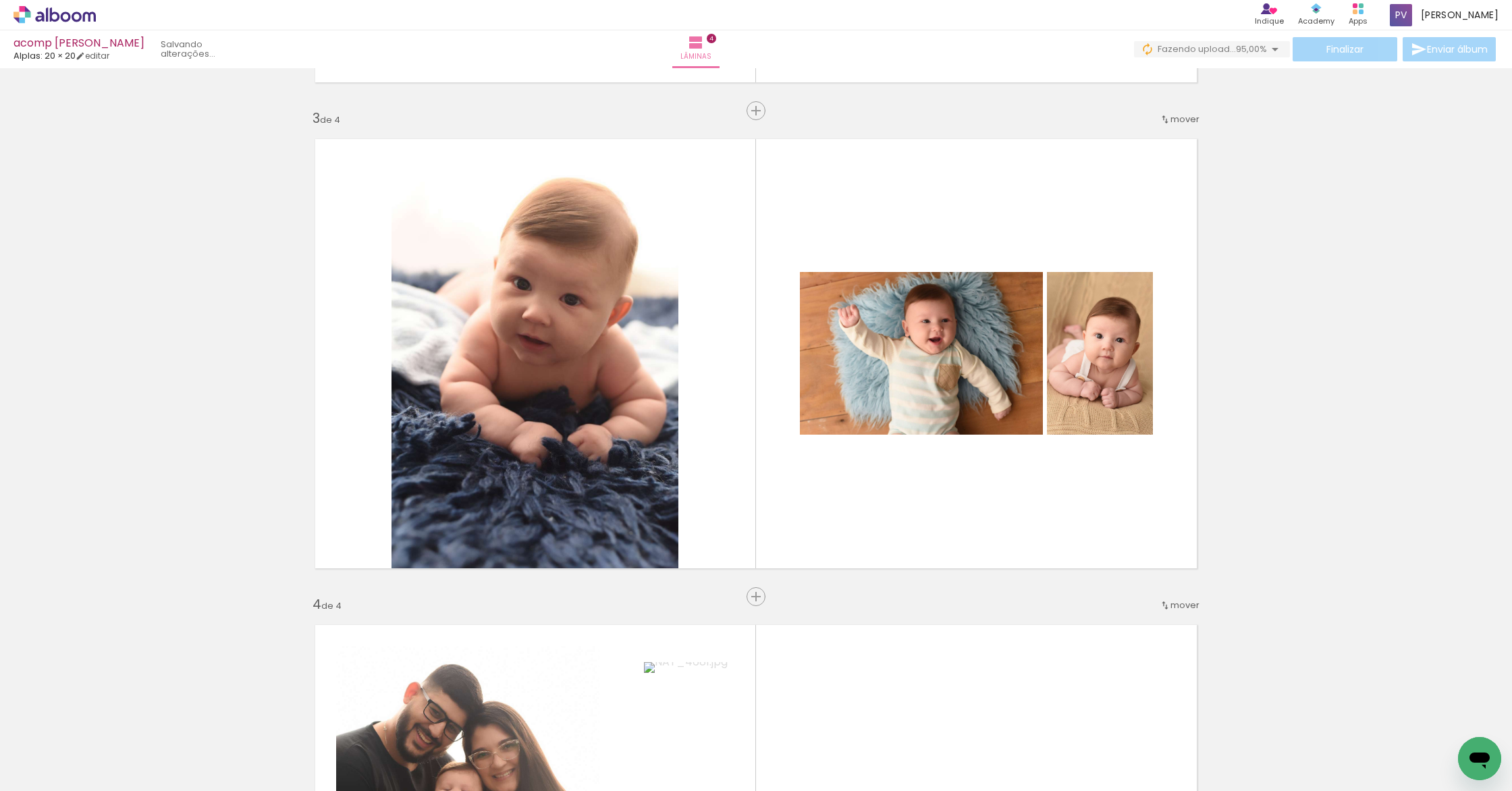
scroll to position [763, 0]
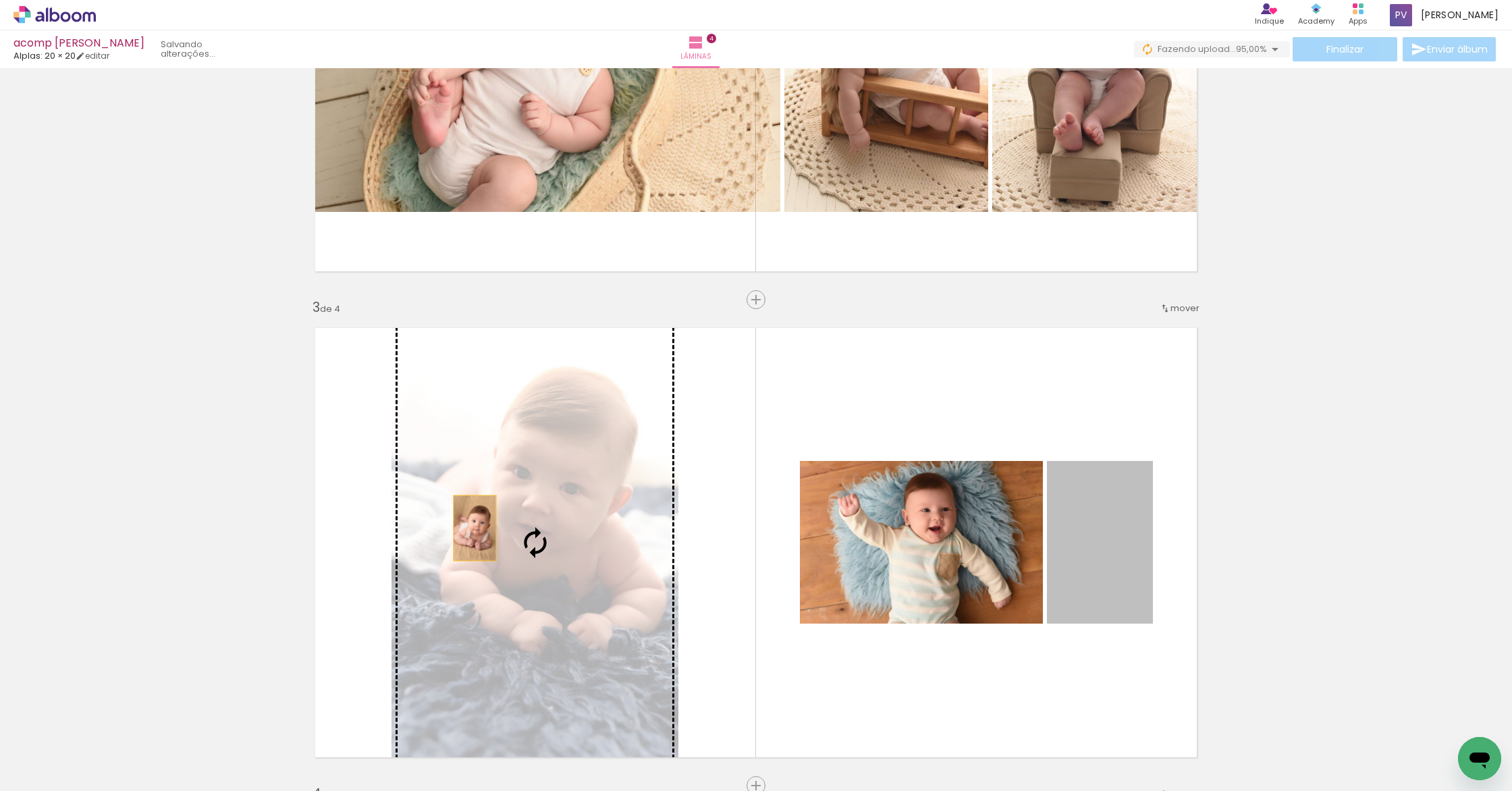
drag, startPoint x: 1114, startPoint y: 556, endPoint x: 461, endPoint y: 528, distance: 653.6
click at [0, 0] on slot at bounding box center [0, 0] width 0 height 0
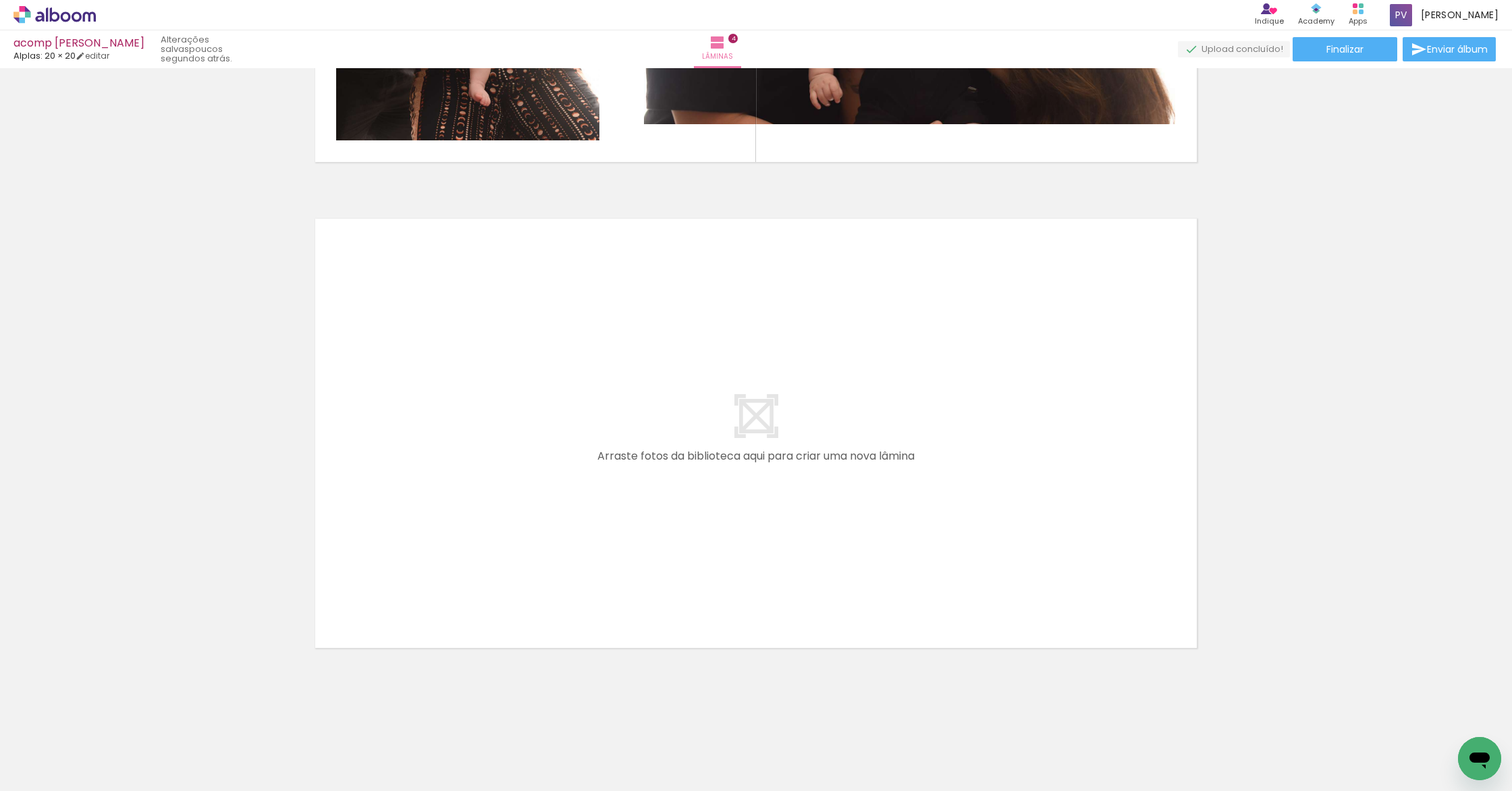
scroll to position [0, 145]
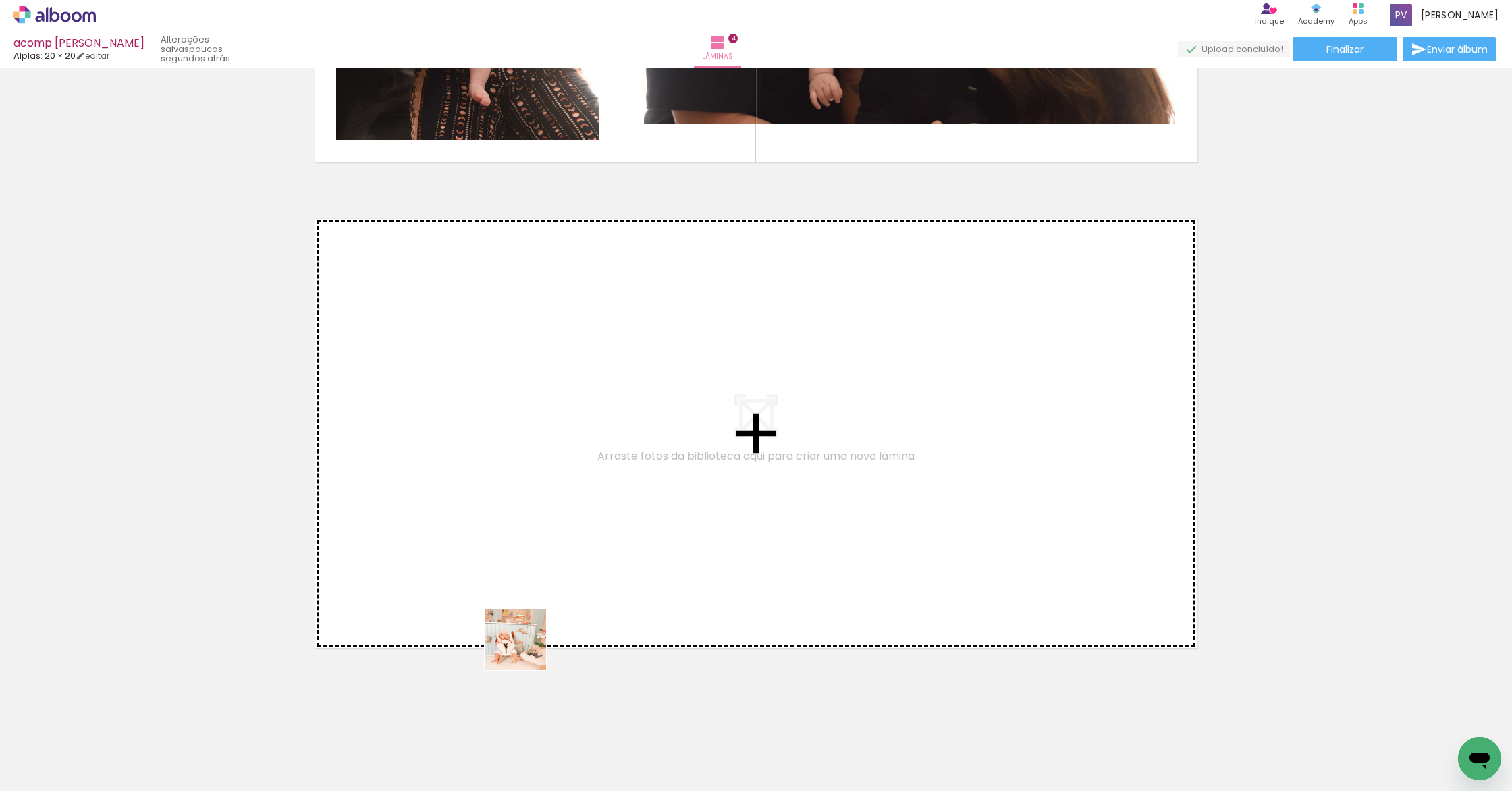
drag, startPoint x: 515, startPoint y: 753, endPoint x: 672, endPoint y: 691, distance: 168.8
click at [532, 499] on quentale-workspace at bounding box center [756, 396] width 1512 height 791
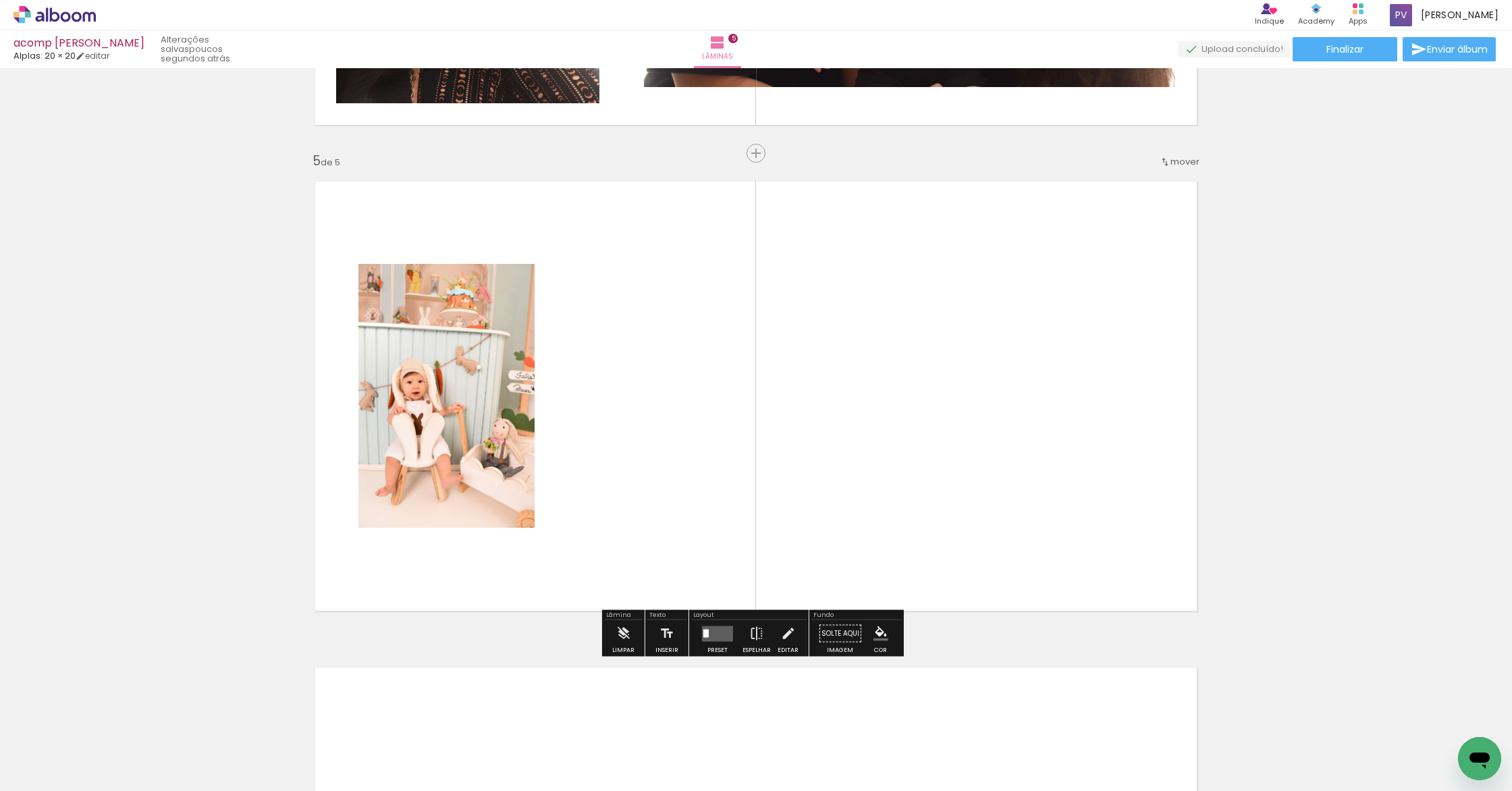
scroll to position [1889, 0]
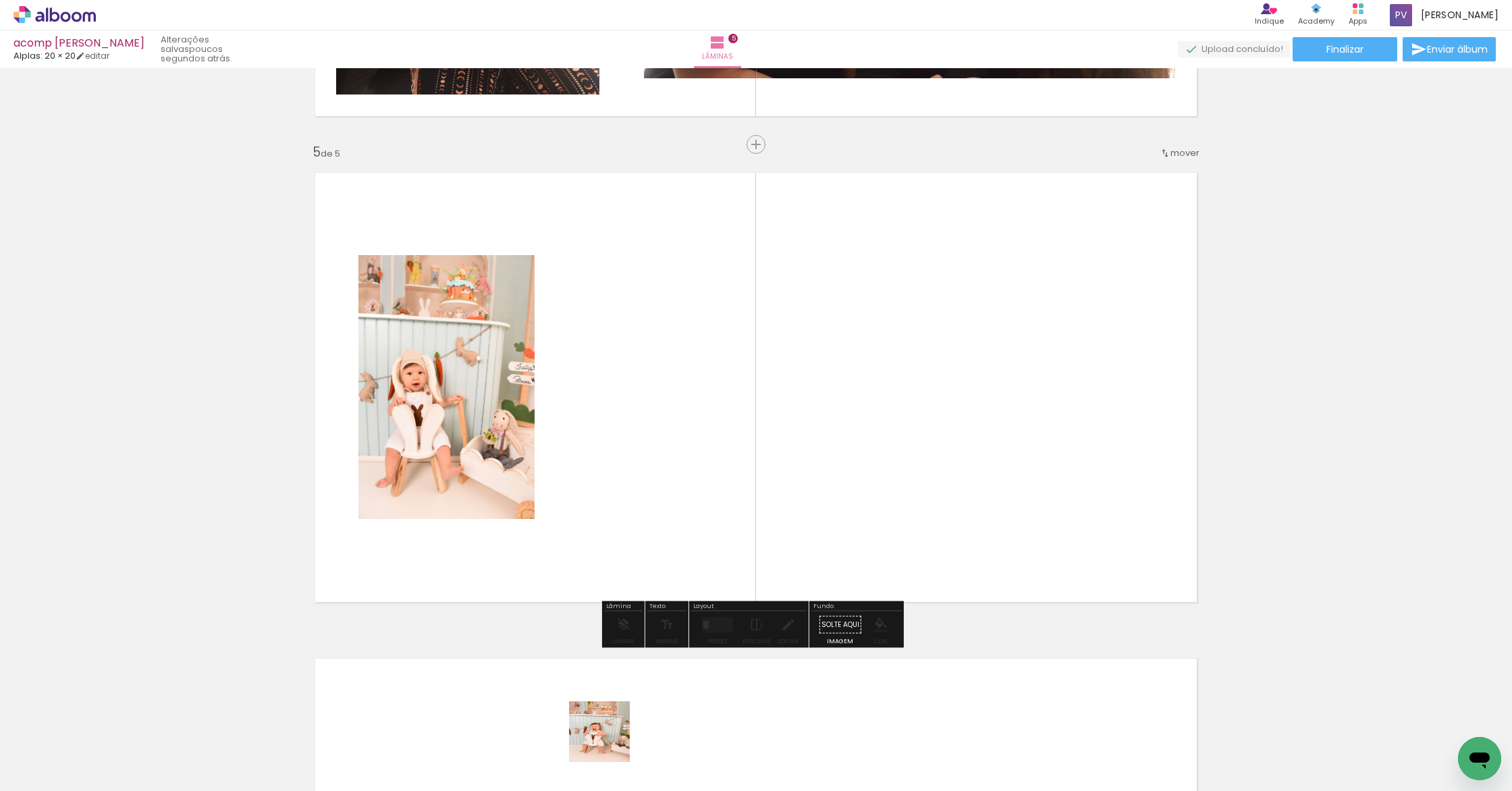
drag, startPoint x: 607, startPoint y: 763, endPoint x: 654, endPoint y: 458, distance: 308.6
click at [654, 458] on quentale-workspace at bounding box center [756, 396] width 1512 height 791
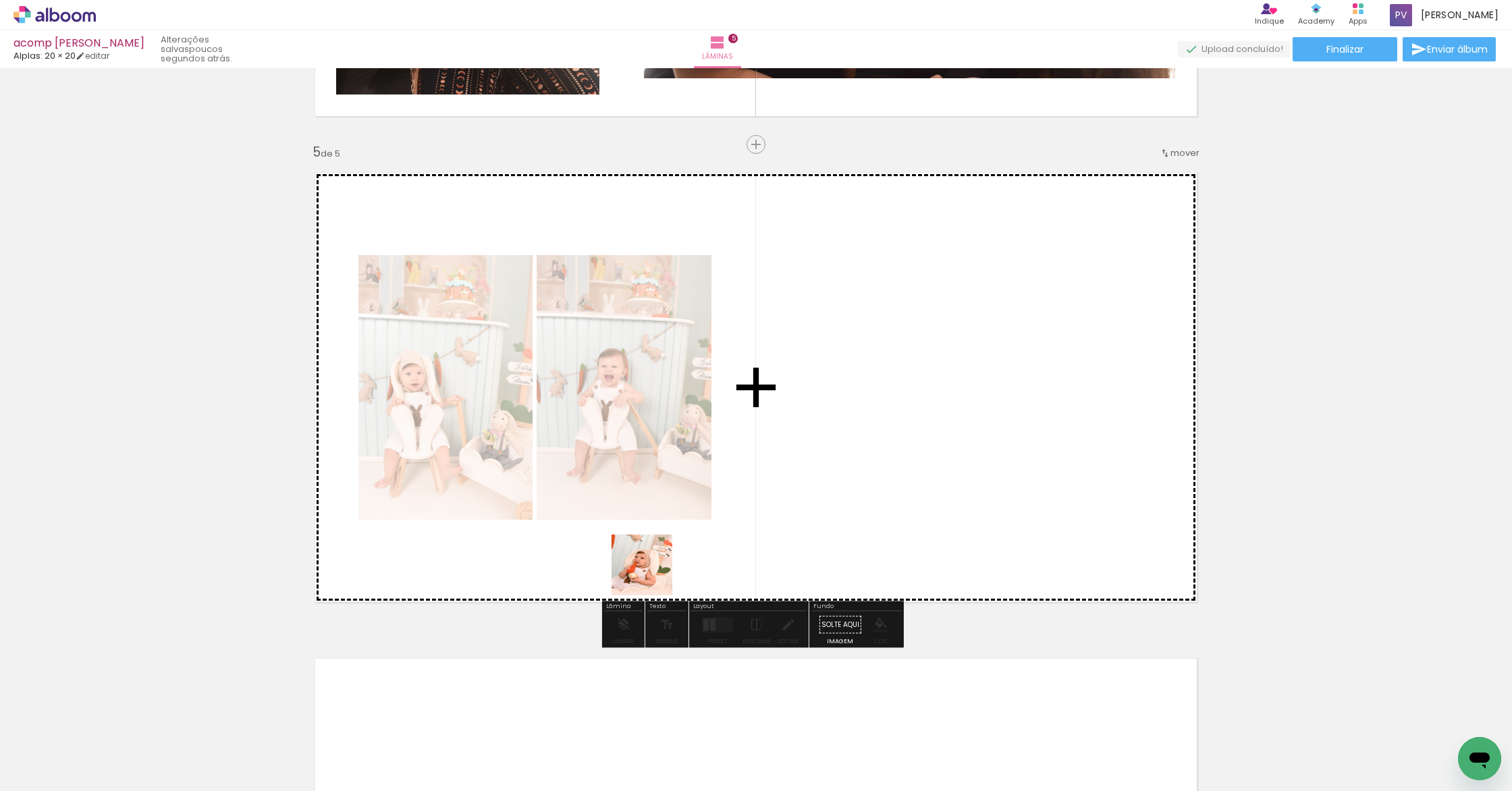
drag, startPoint x: 469, startPoint y: 728, endPoint x: 766, endPoint y: 493, distance: 378.7
click at [766, 493] on quentale-workspace at bounding box center [756, 396] width 1512 height 791
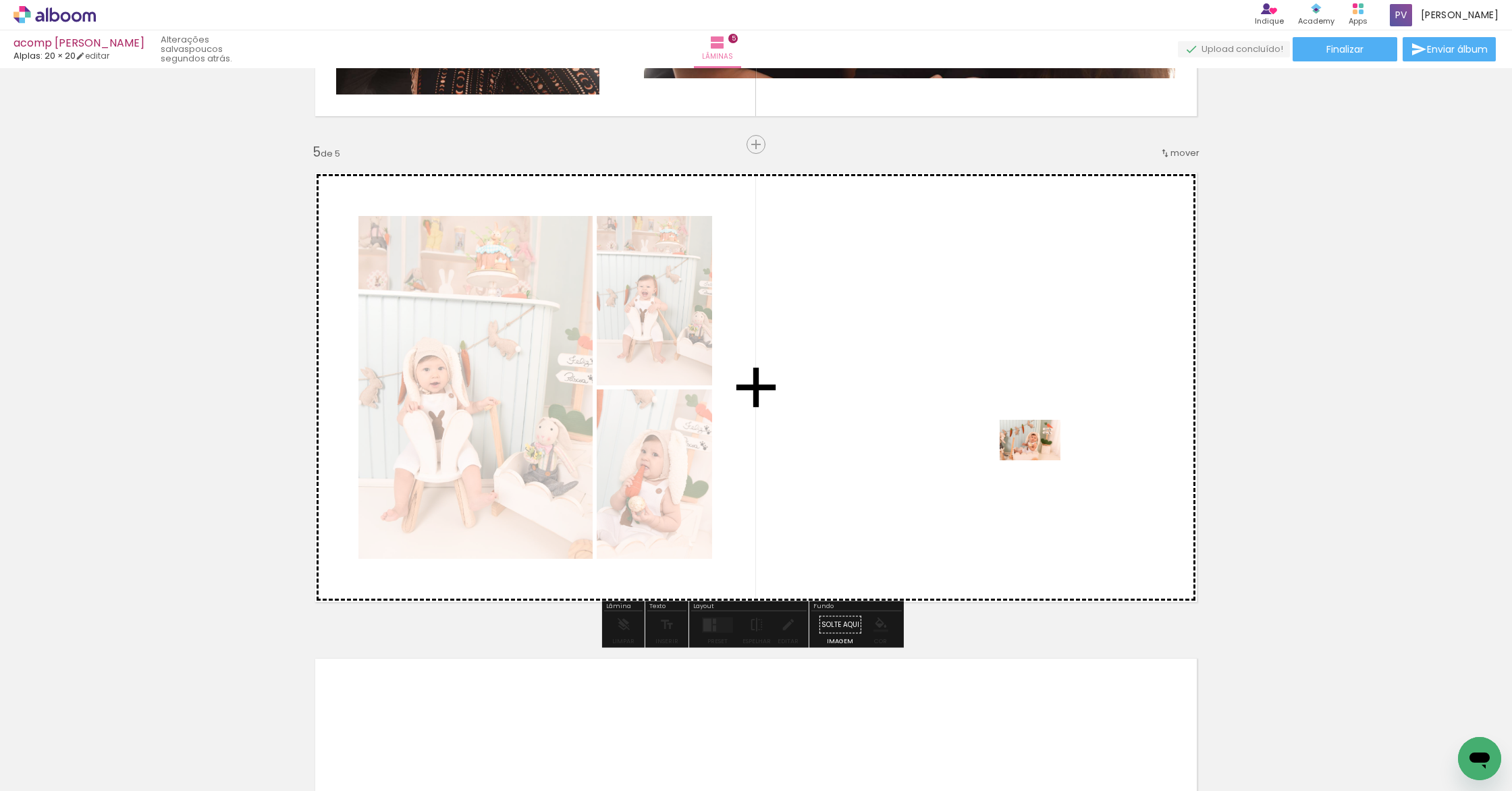
drag, startPoint x: 347, startPoint y: 760, endPoint x: 1040, endPoint y: 460, distance: 755.1
click at [1040, 460] on quentale-workspace at bounding box center [756, 396] width 1512 height 791
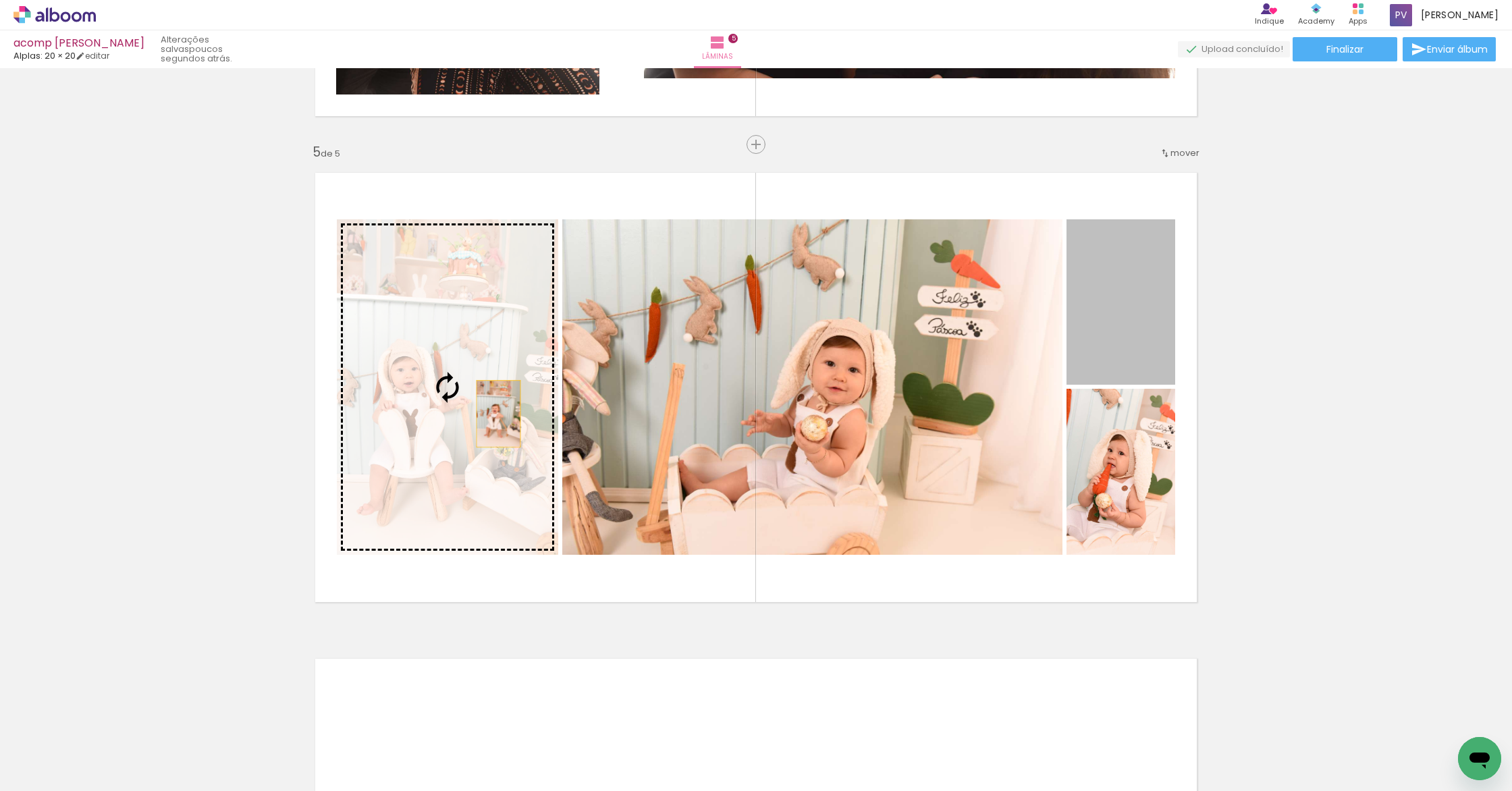
drag, startPoint x: 1131, startPoint y: 300, endPoint x: 492, endPoint y: 414, distance: 649.1
click at [0, 0] on slot at bounding box center [0, 0] width 0 height 0
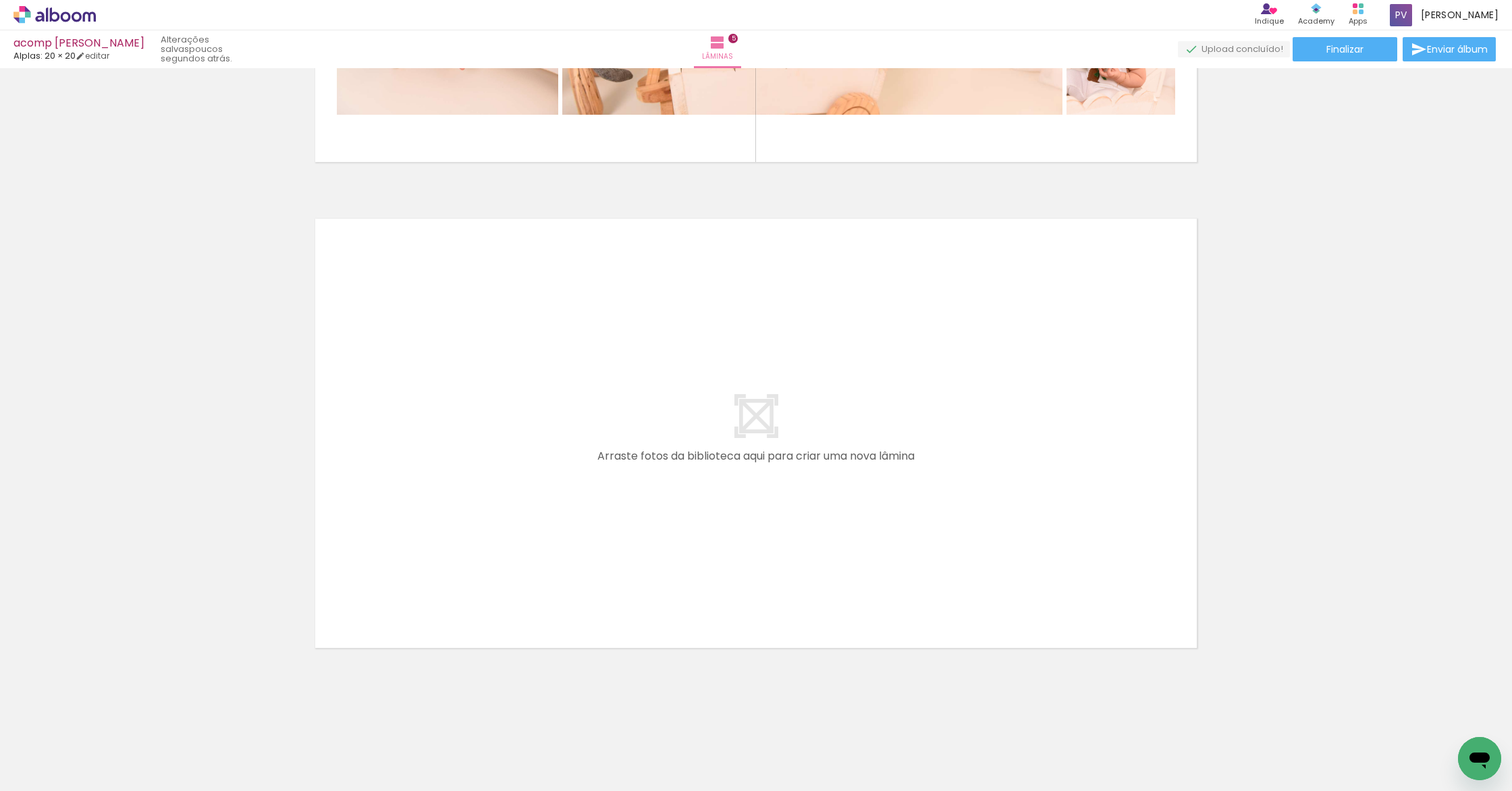
scroll to position [1698, 0]
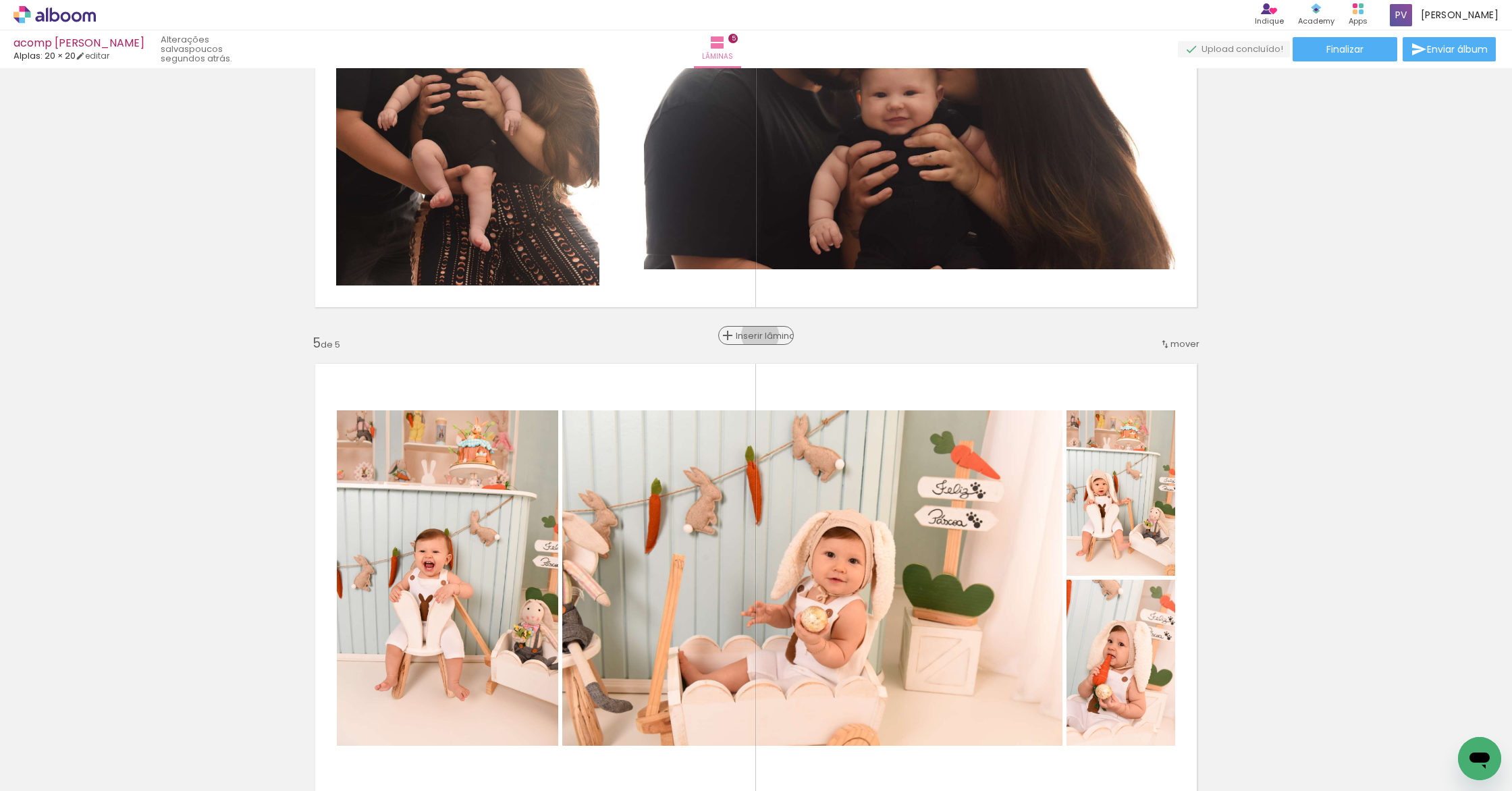
click at [757, 335] on span "Inserir lâmina" at bounding box center [762, 335] width 53 height 8
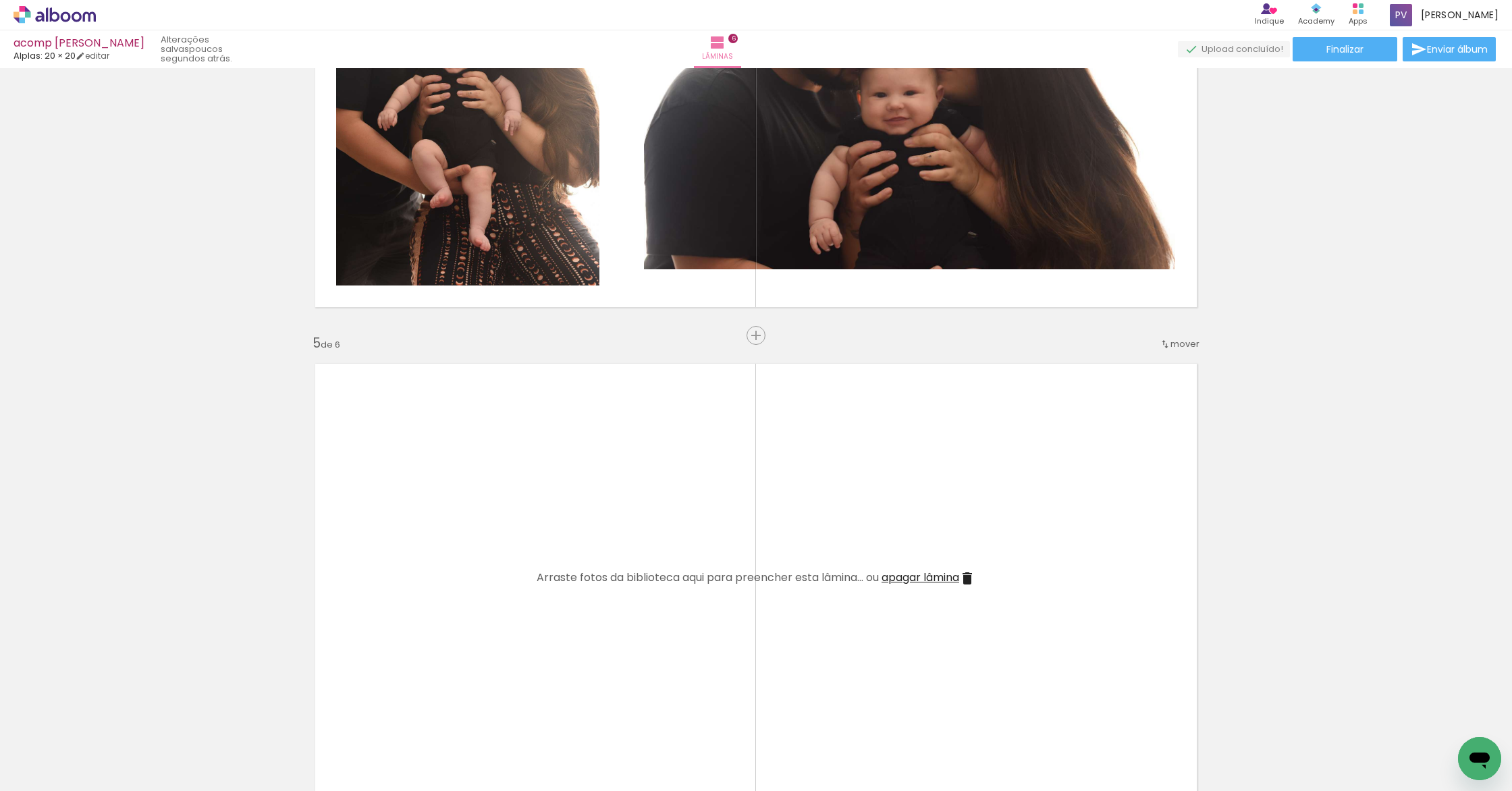
scroll to position [0, 688]
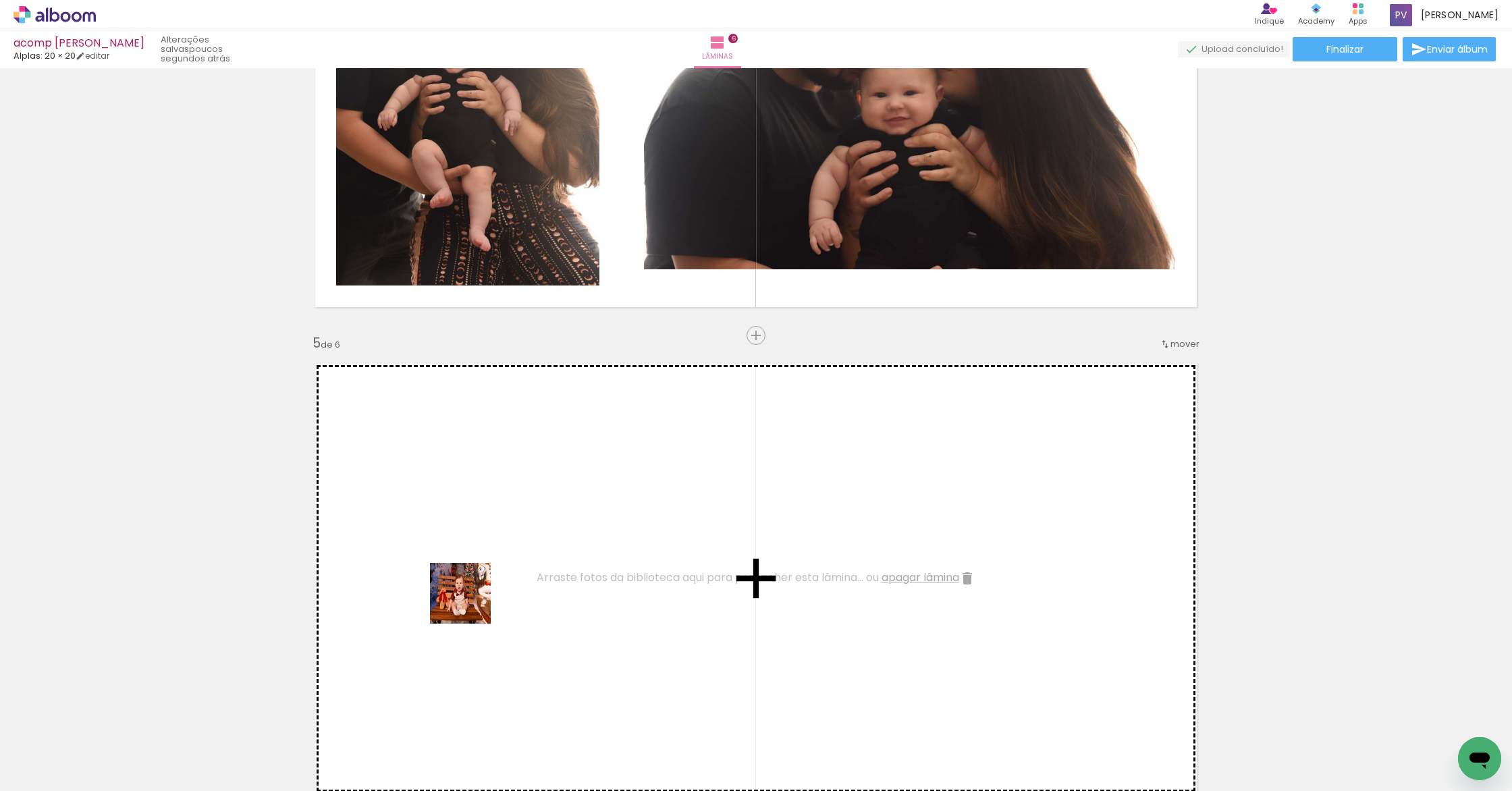
drag, startPoint x: 464, startPoint y: 650, endPoint x: 473, endPoint y: 573, distance: 77.5
click at [473, 573] on quentale-workspace at bounding box center [756, 396] width 1512 height 791
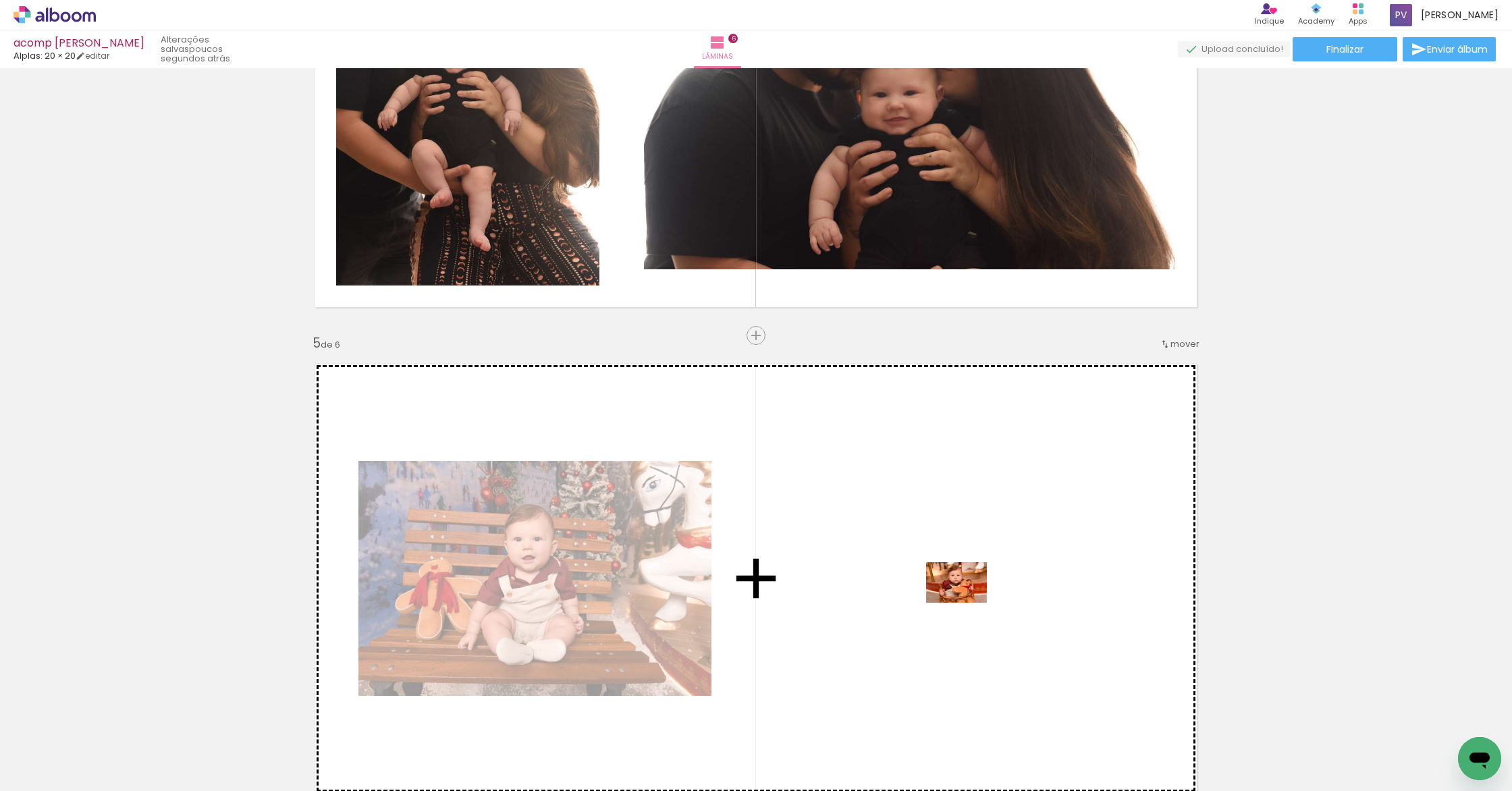
drag, startPoint x: 958, startPoint y: 757, endPoint x: 966, endPoint y: 602, distance: 155.2
click at [966, 602] on quentale-workspace at bounding box center [756, 396] width 1512 height 791
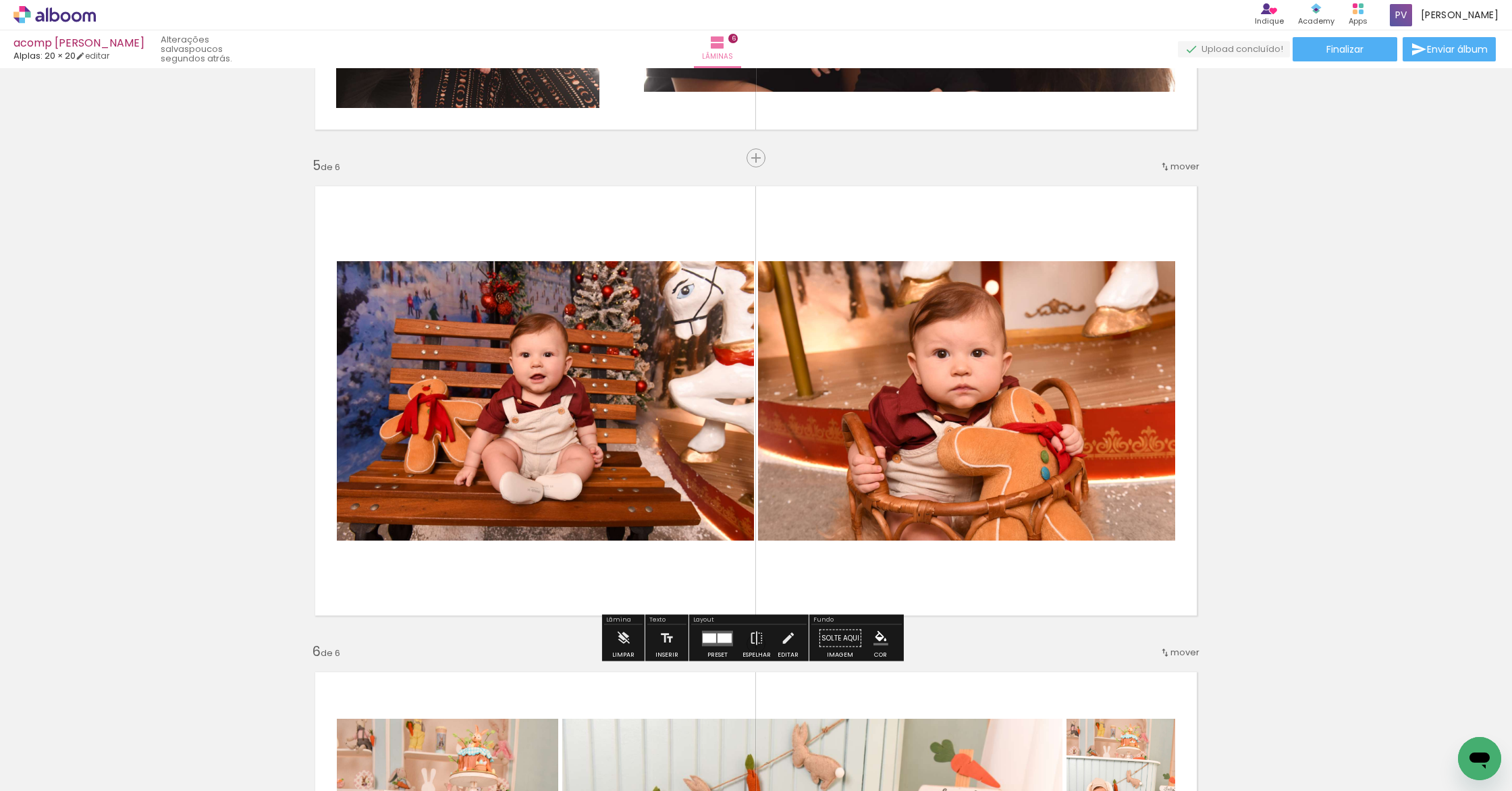
scroll to position [2016, 0]
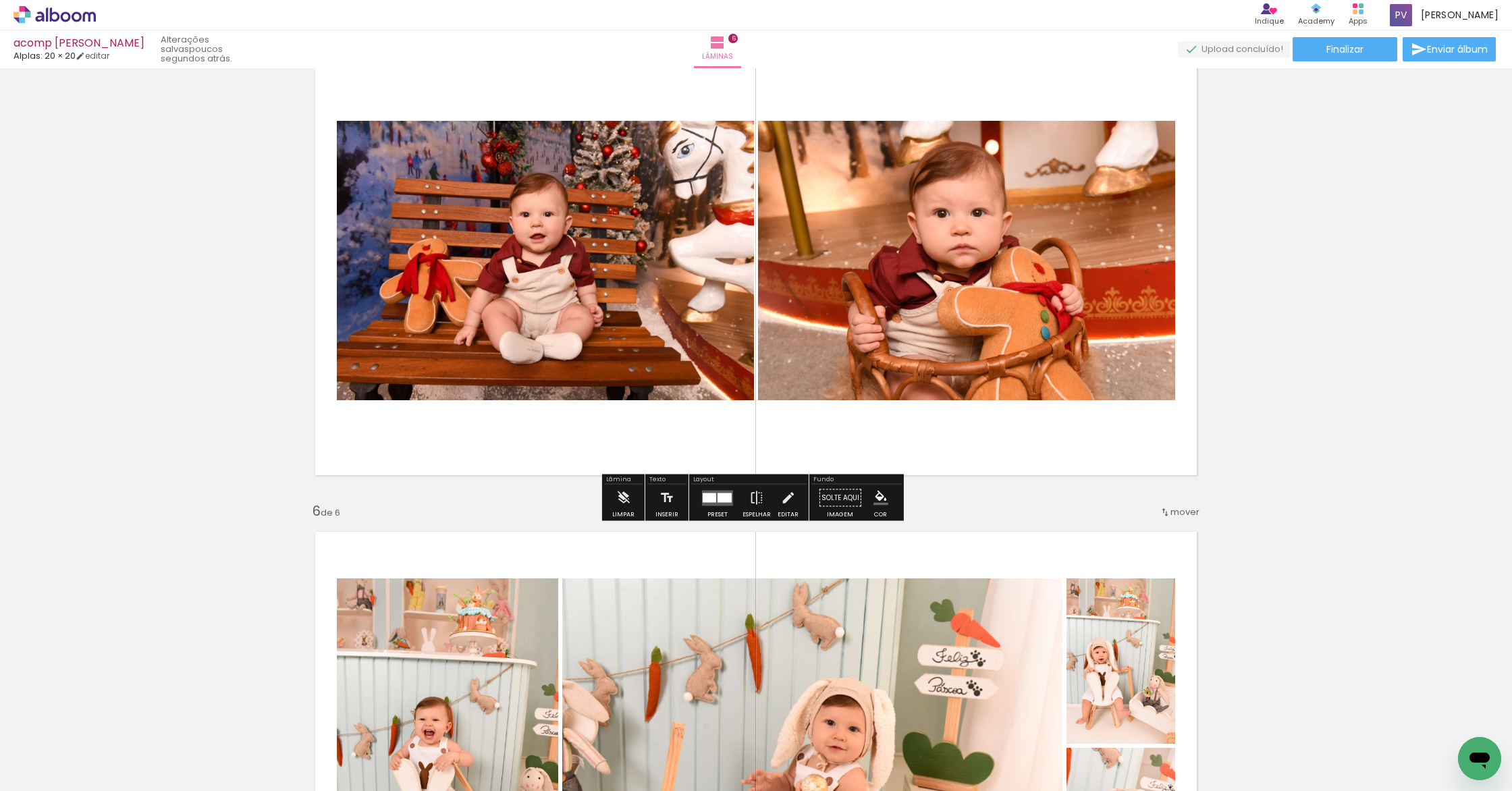
click at [705, 500] on div at bounding box center [709, 497] width 13 height 9
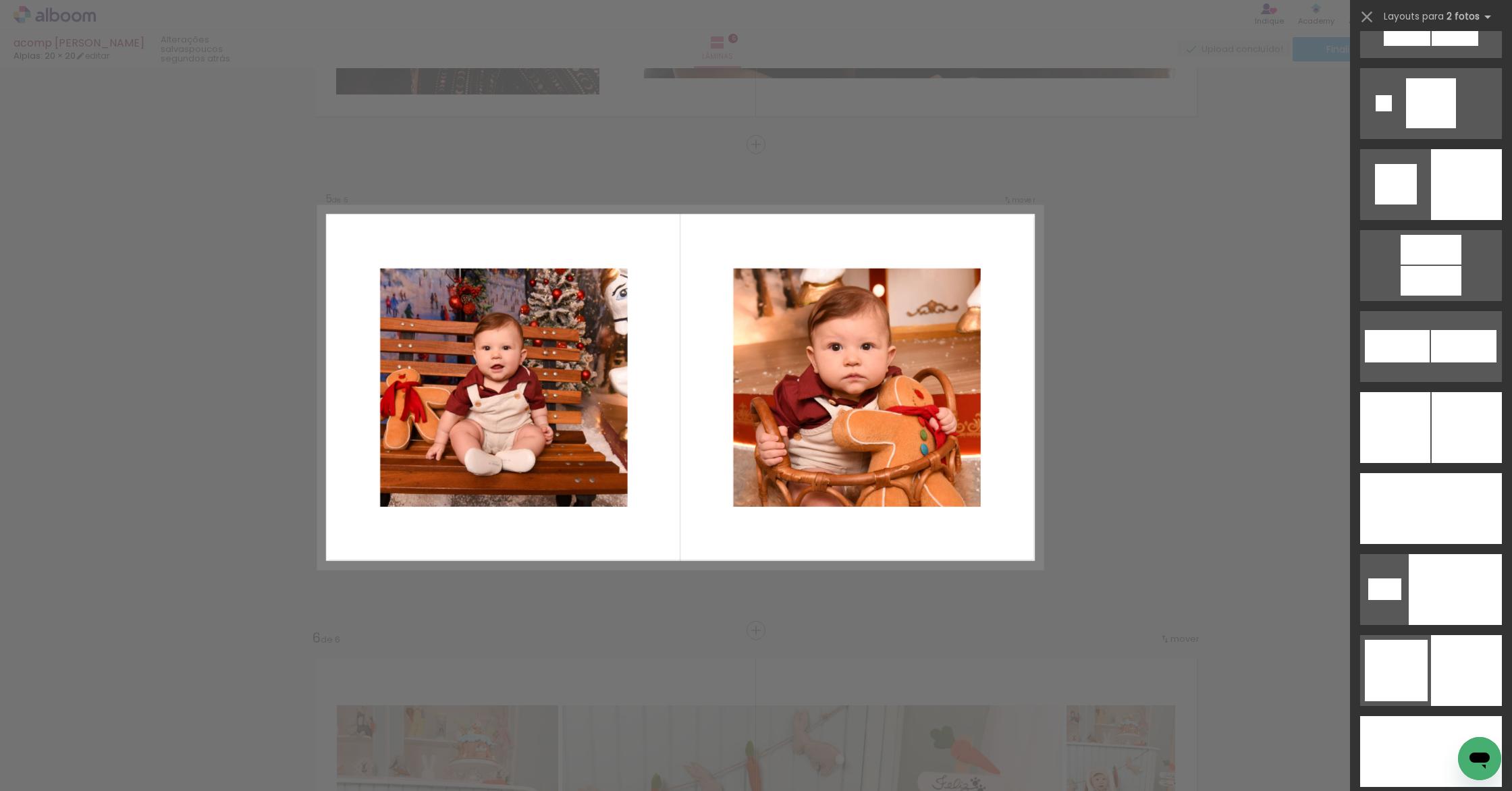
scroll to position [4183, 0]
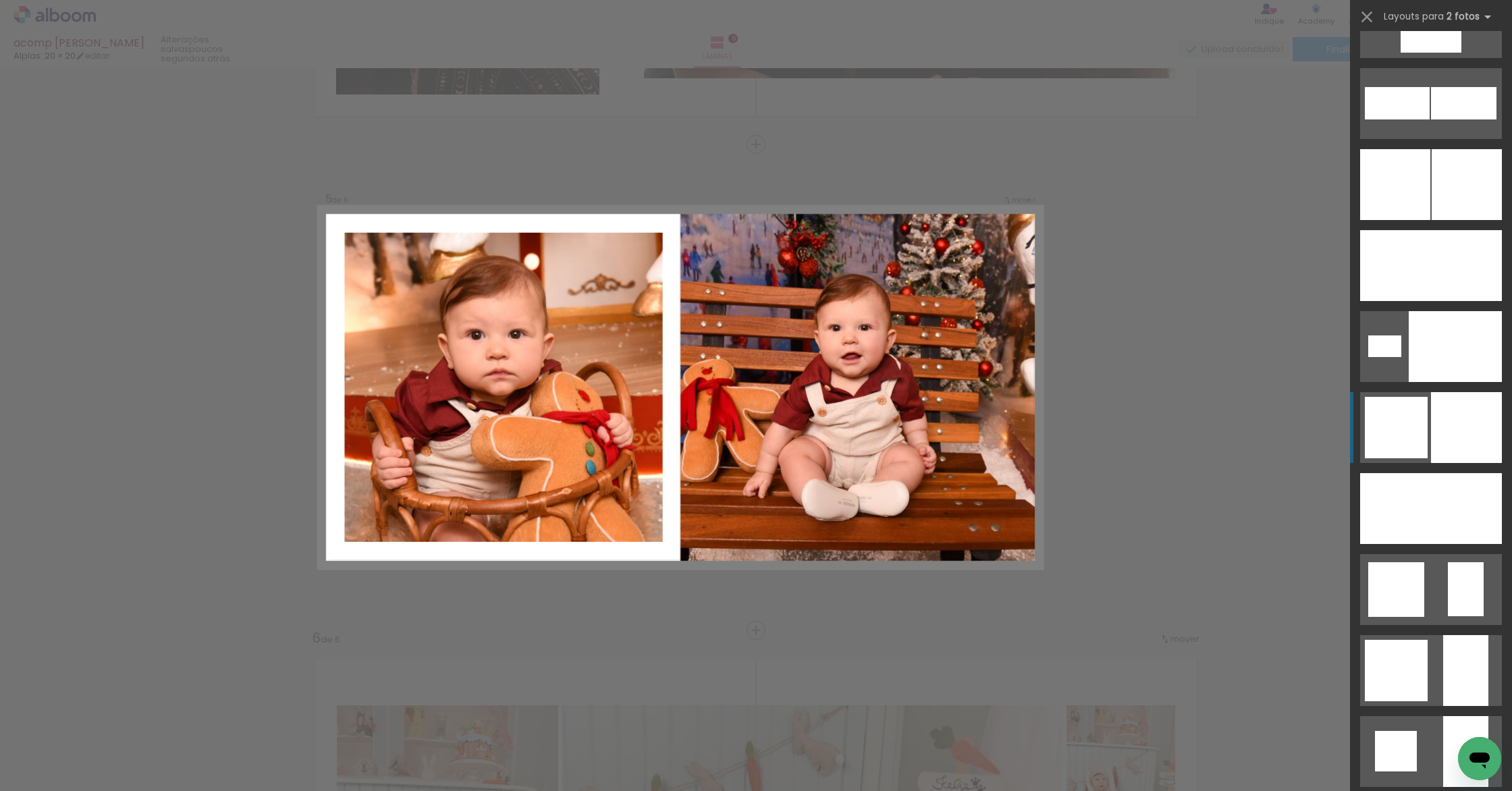
click at [1448, 382] on div at bounding box center [1454, 346] width 93 height 71
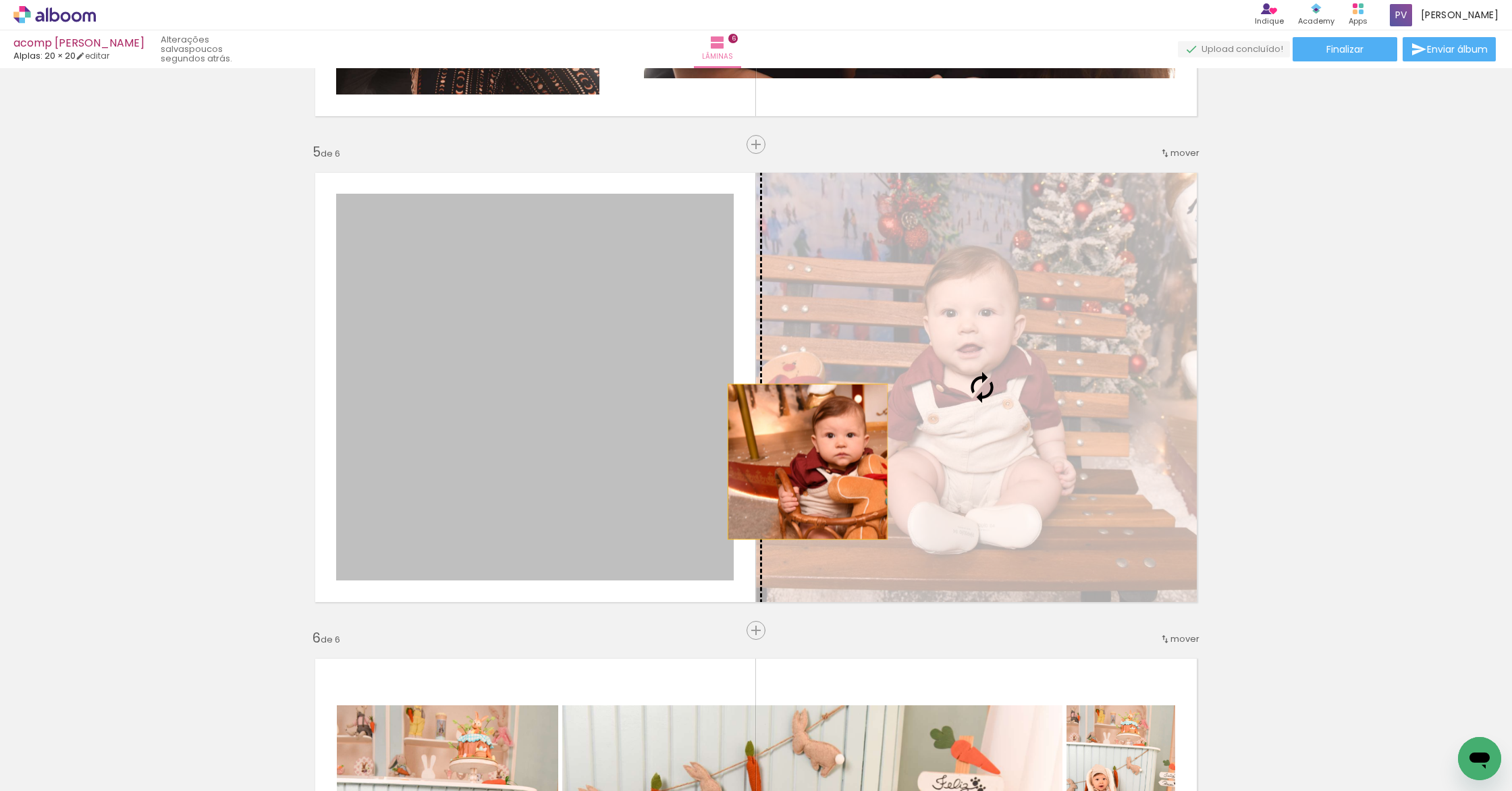
drag, startPoint x: 526, startPoint y: 478, endPoint x: 879, endPoint y: 457, distance: 353.6
click at [0, 0] on slot at bounding box center [0, 0] width 0 height 0
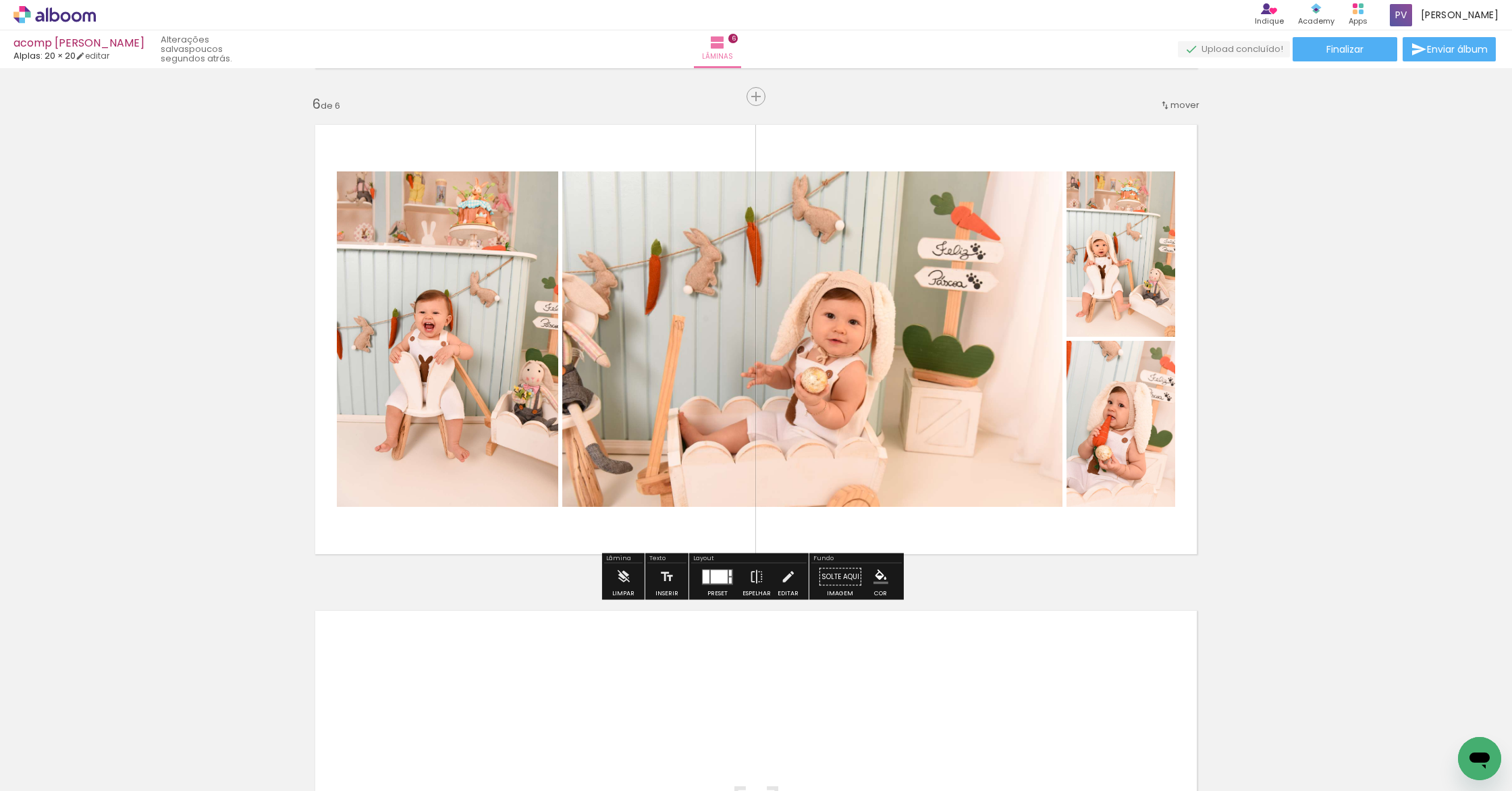
scroll to position [2743, 0]
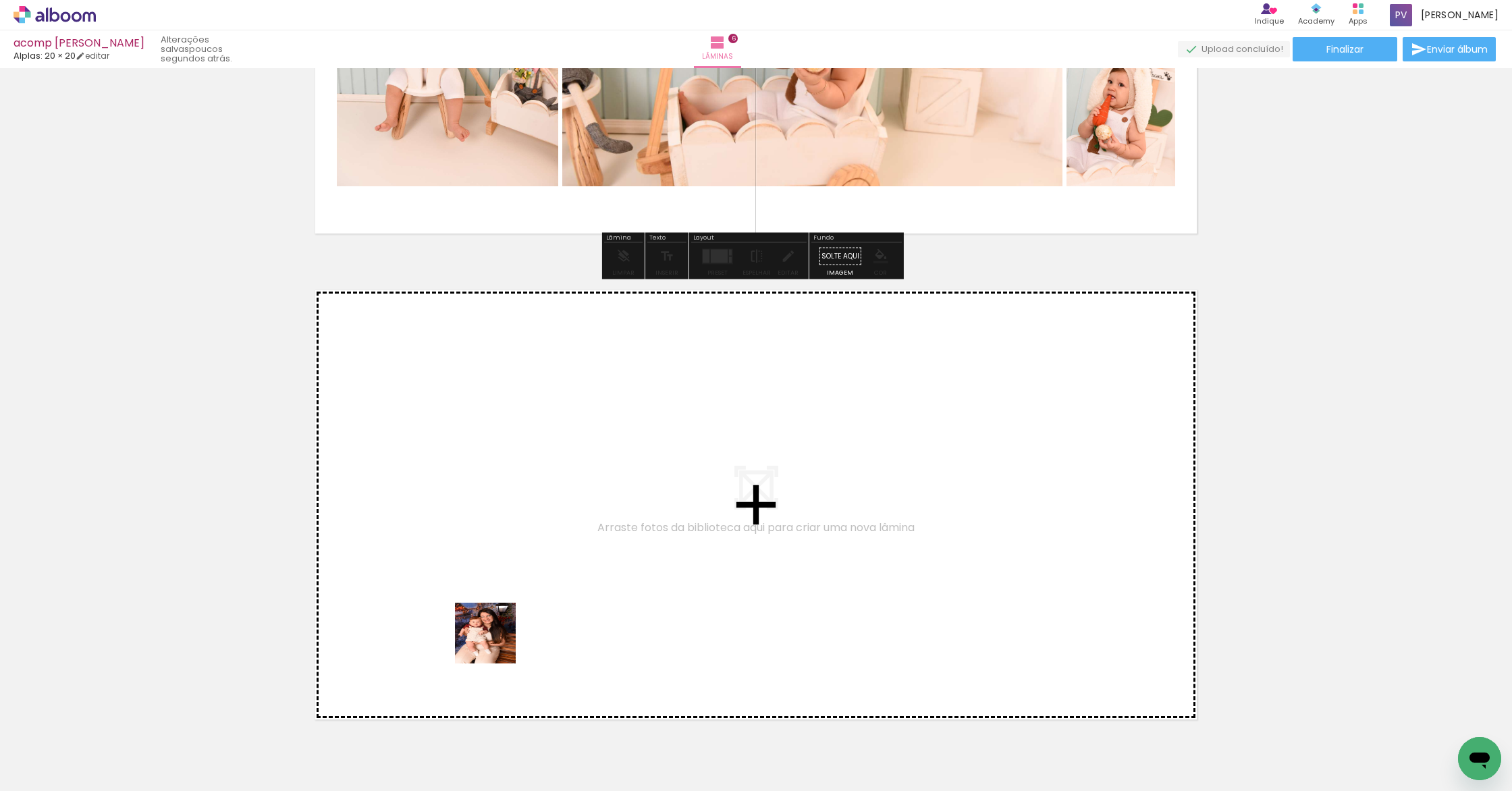
drag, startPoint x: 514, startPoint y: 766, endPoint x: 473, endPoint y: 568, distance: 202.2
click at [473, 568] on quentale-workspace at bounding box center [756, 396] width 1512 height 791
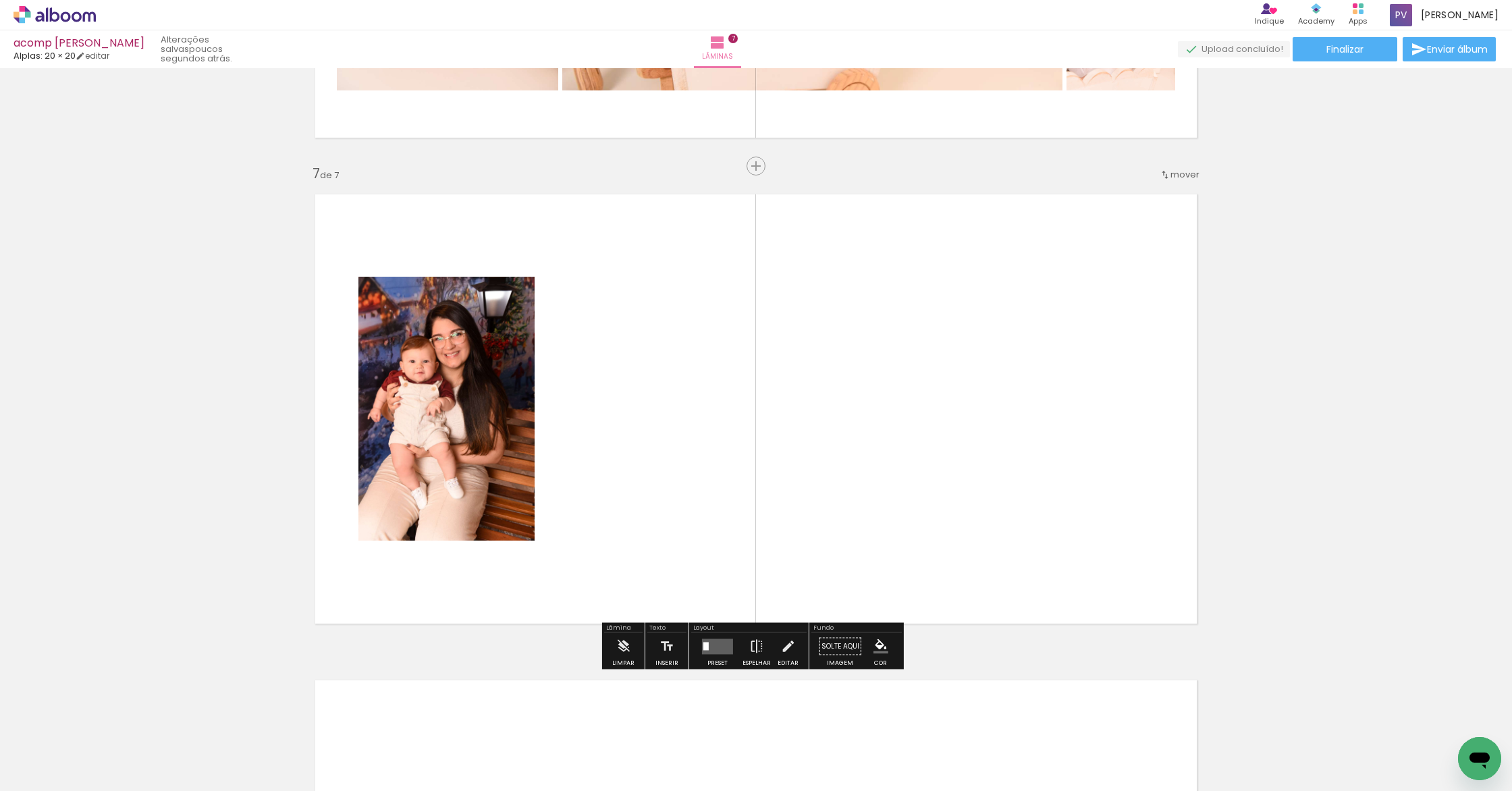
scroll to position [2861, 0]
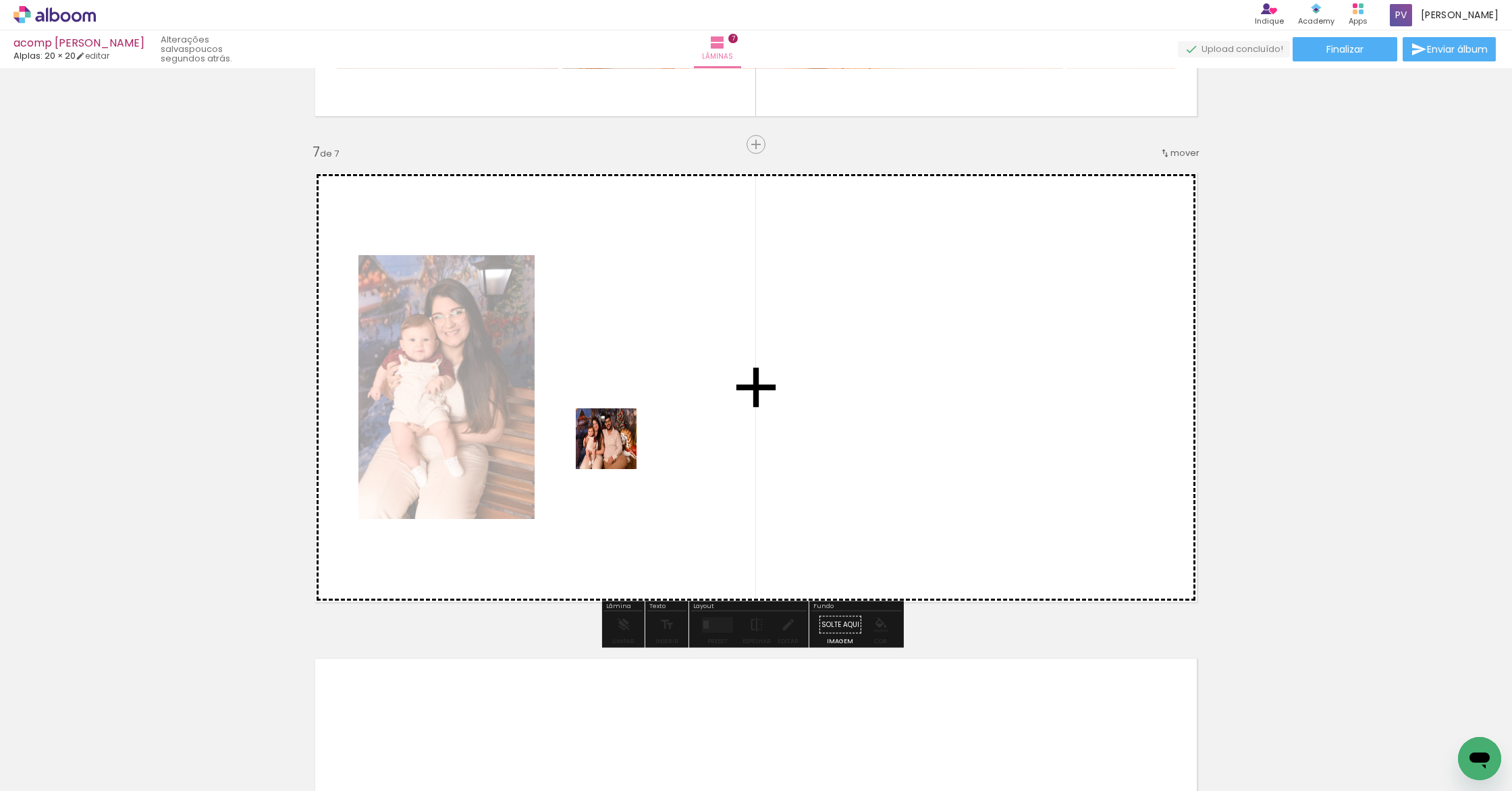
drag, startPoint x: 606, startPoint y: 576, endPoint x: 616, endPoint y: 447, distance: 129.4
click at [616, 447] on quentale-workspace at bounding box center [756, 396] width 1512 height 791
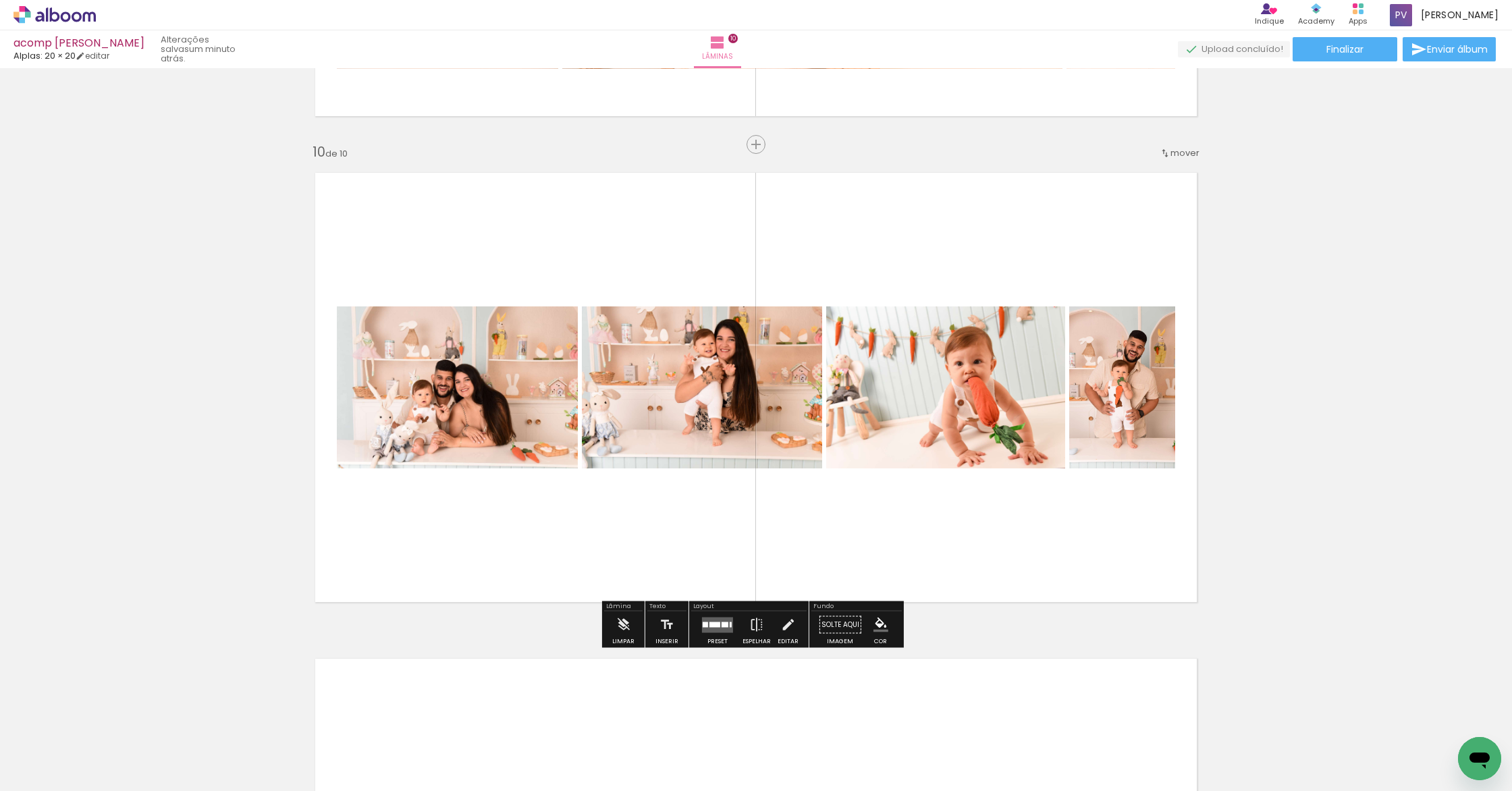
scroll to position [0, 217]
click at [709, 624] on div at bounding box center [714, 624] width 11 height 5
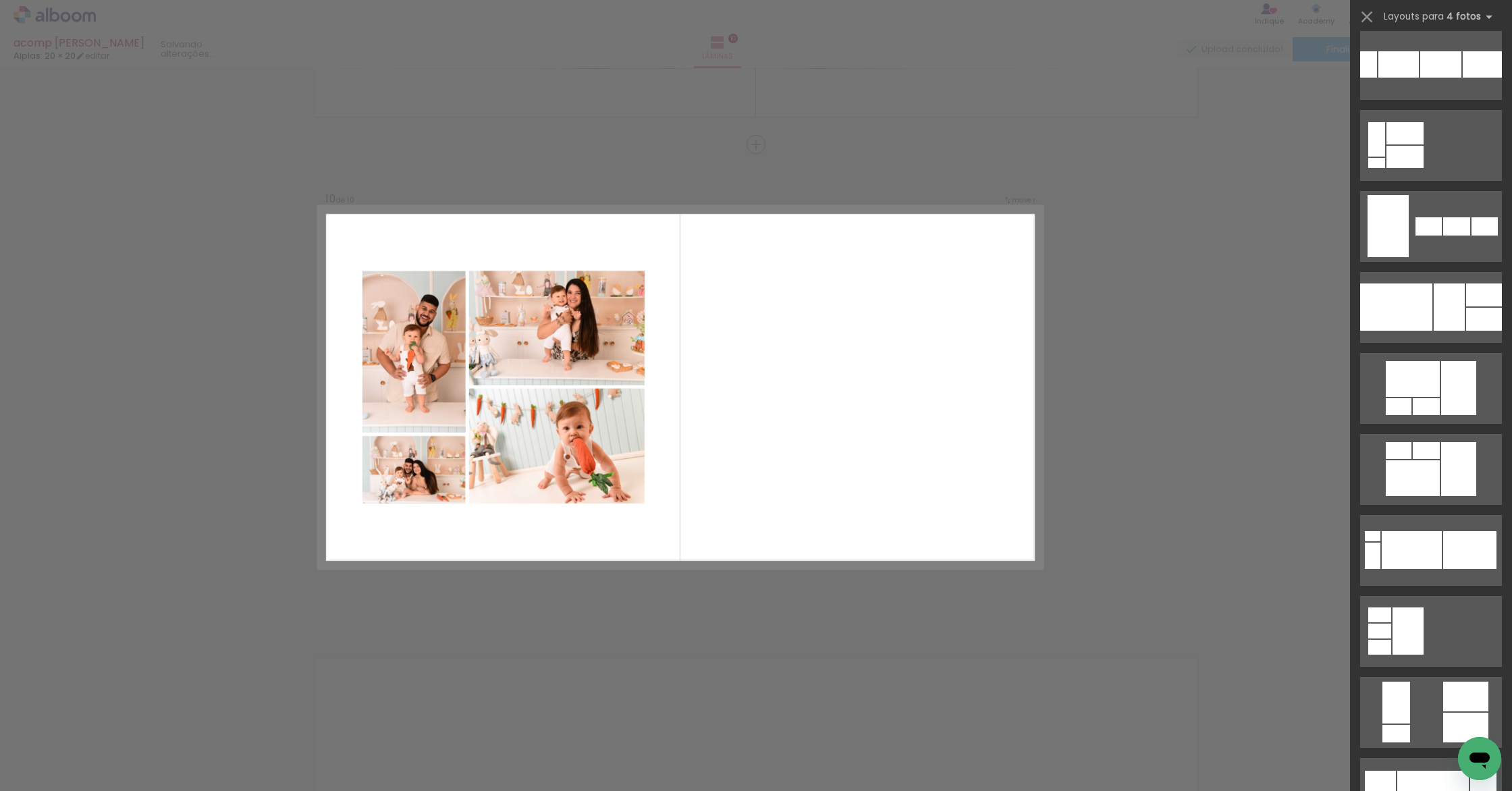
scroll to position [1072, 0]
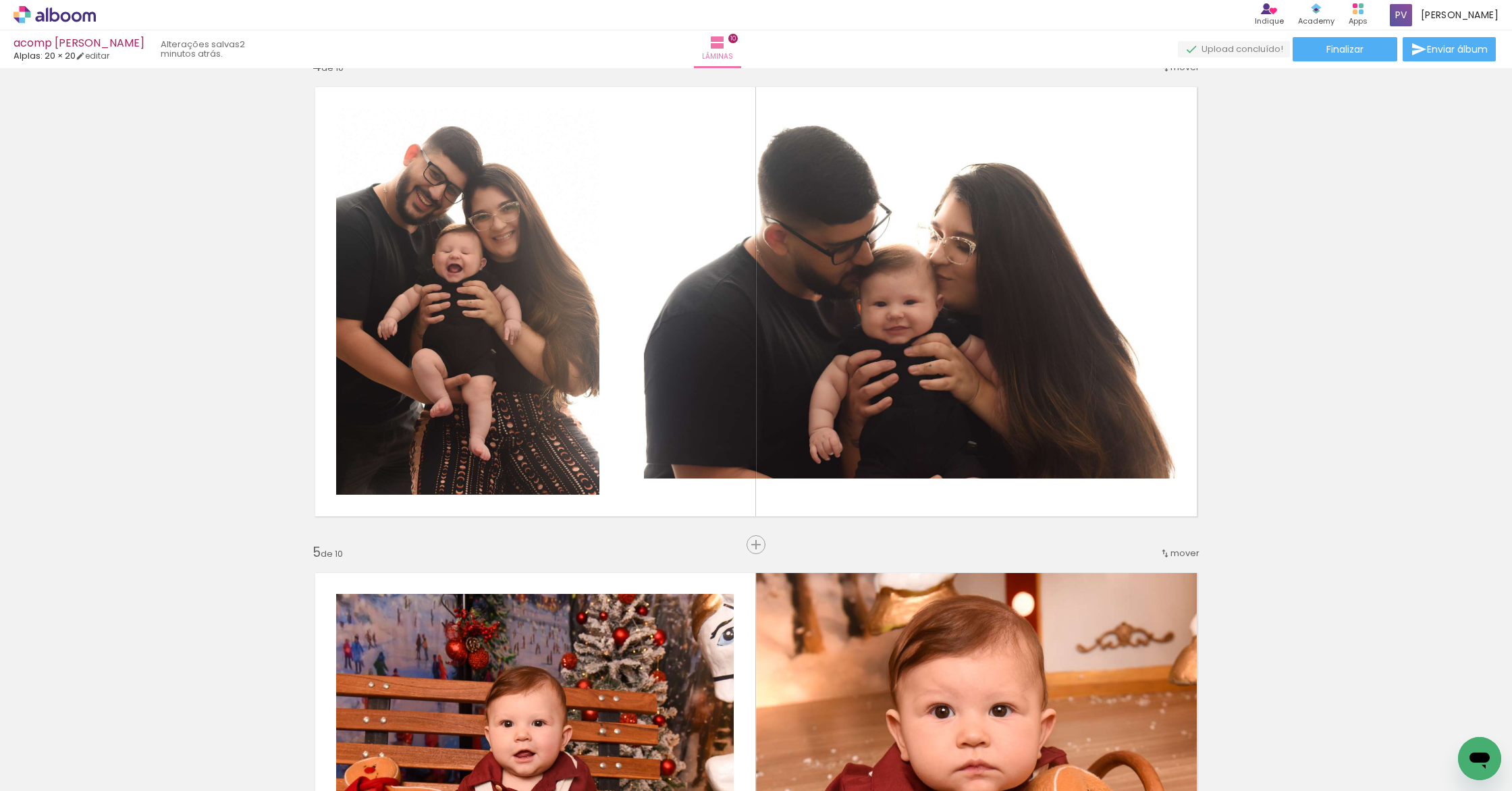
scroll to position [1366, 0]
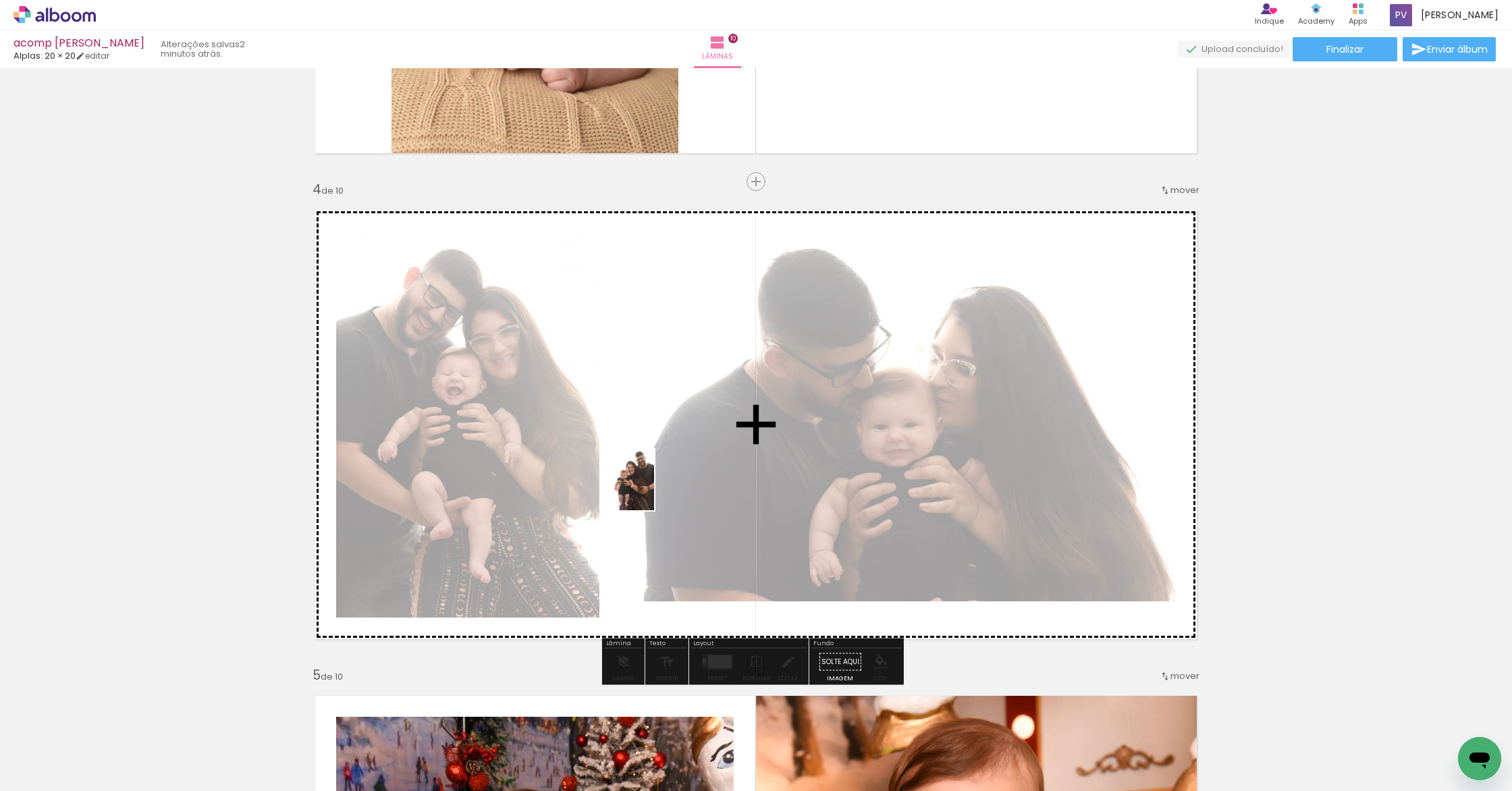
drag, startPoint x: 388, startPoint y: 750, endPoint x: 652, endPoint y: 490, distance: 370.5
click at [652, 490] on quentale-workspace at bounding box center [756, 396] width 1512 height 791
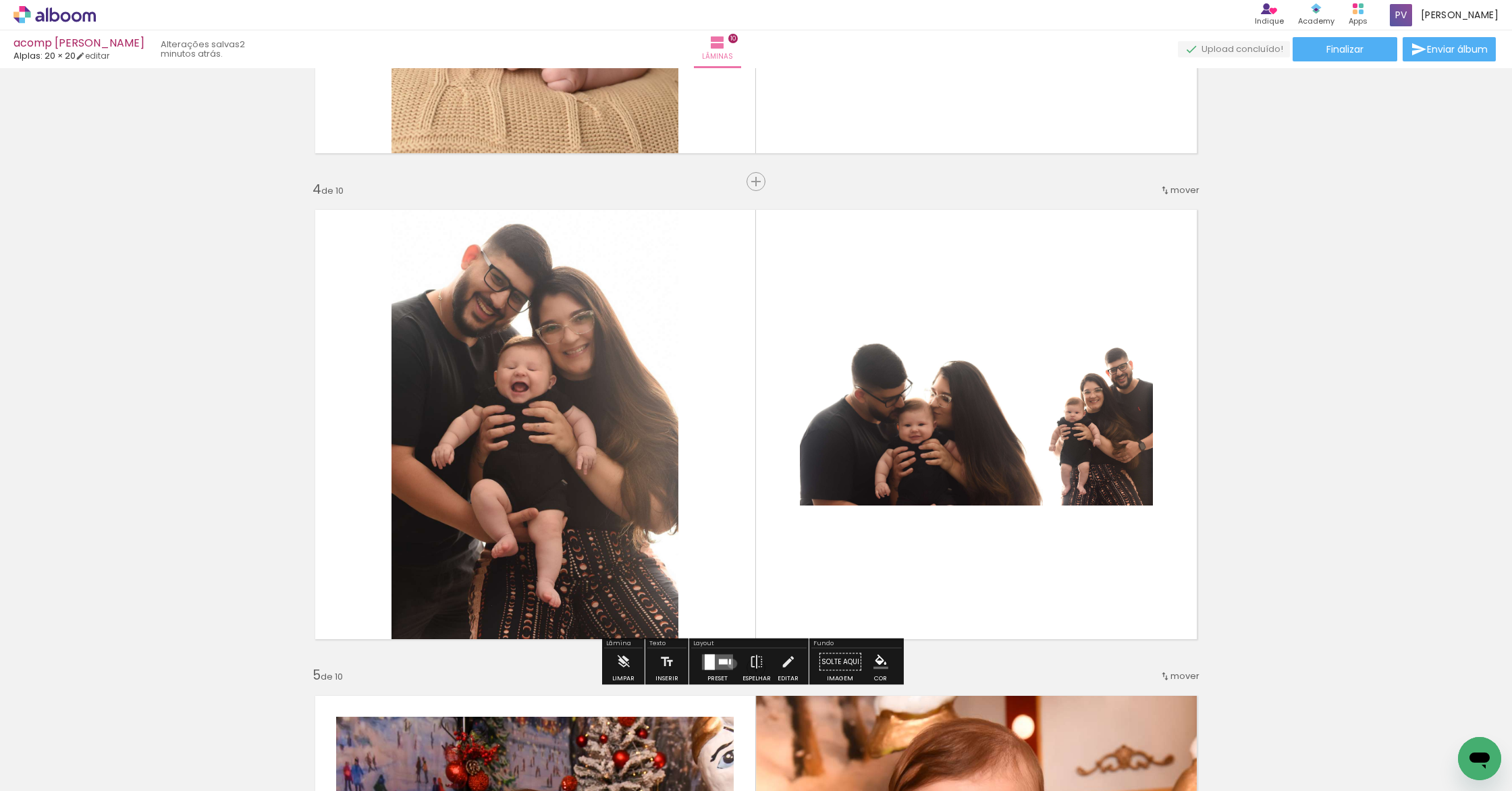
click at [729, 663] on quentale-layouter at bounding box center [717, 661] width 31 height 16
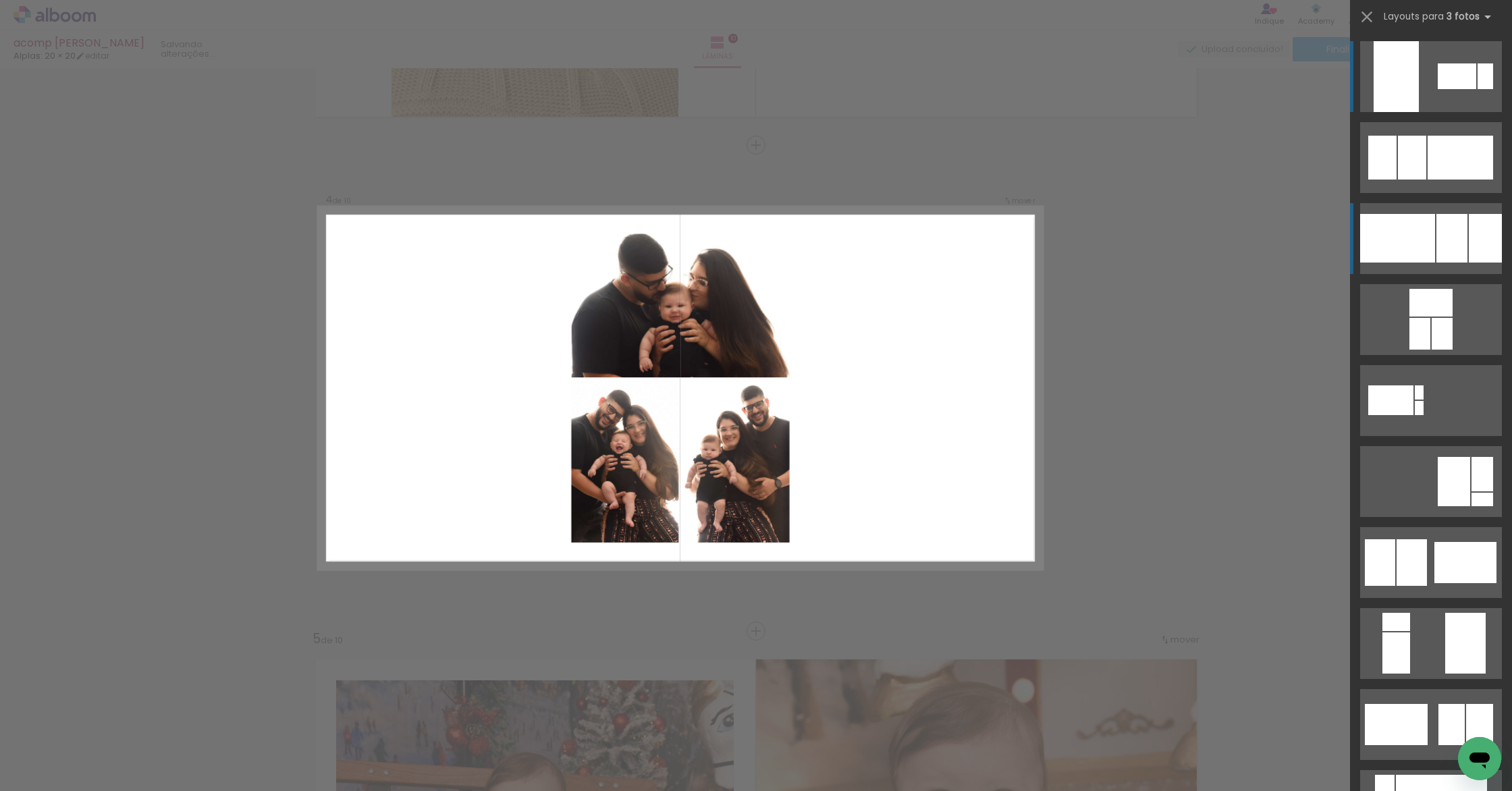
scroll to position [1404, 0]
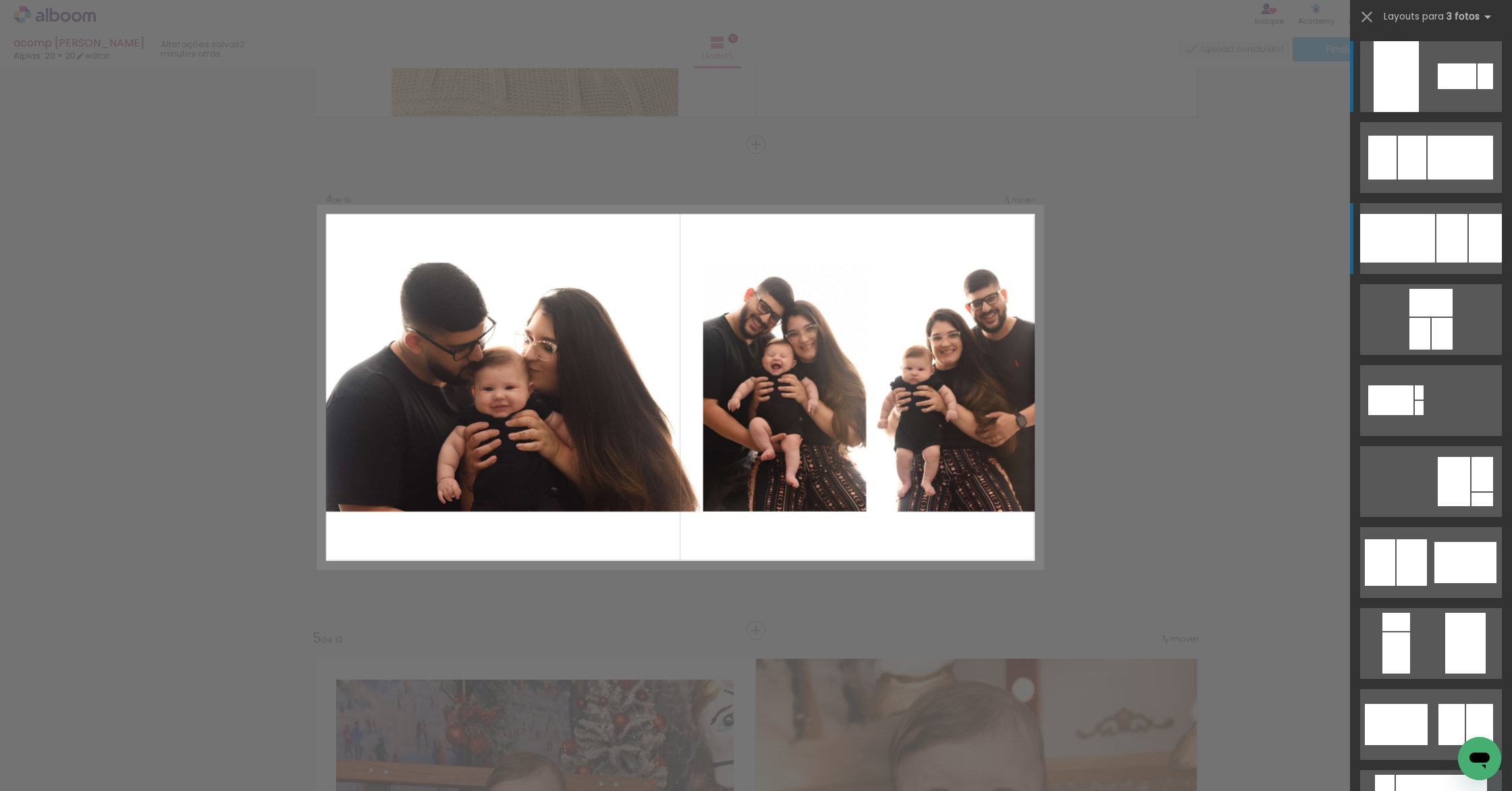
click at [1402, 230] on div at bounding box center [1396, 238] width 75 height 49
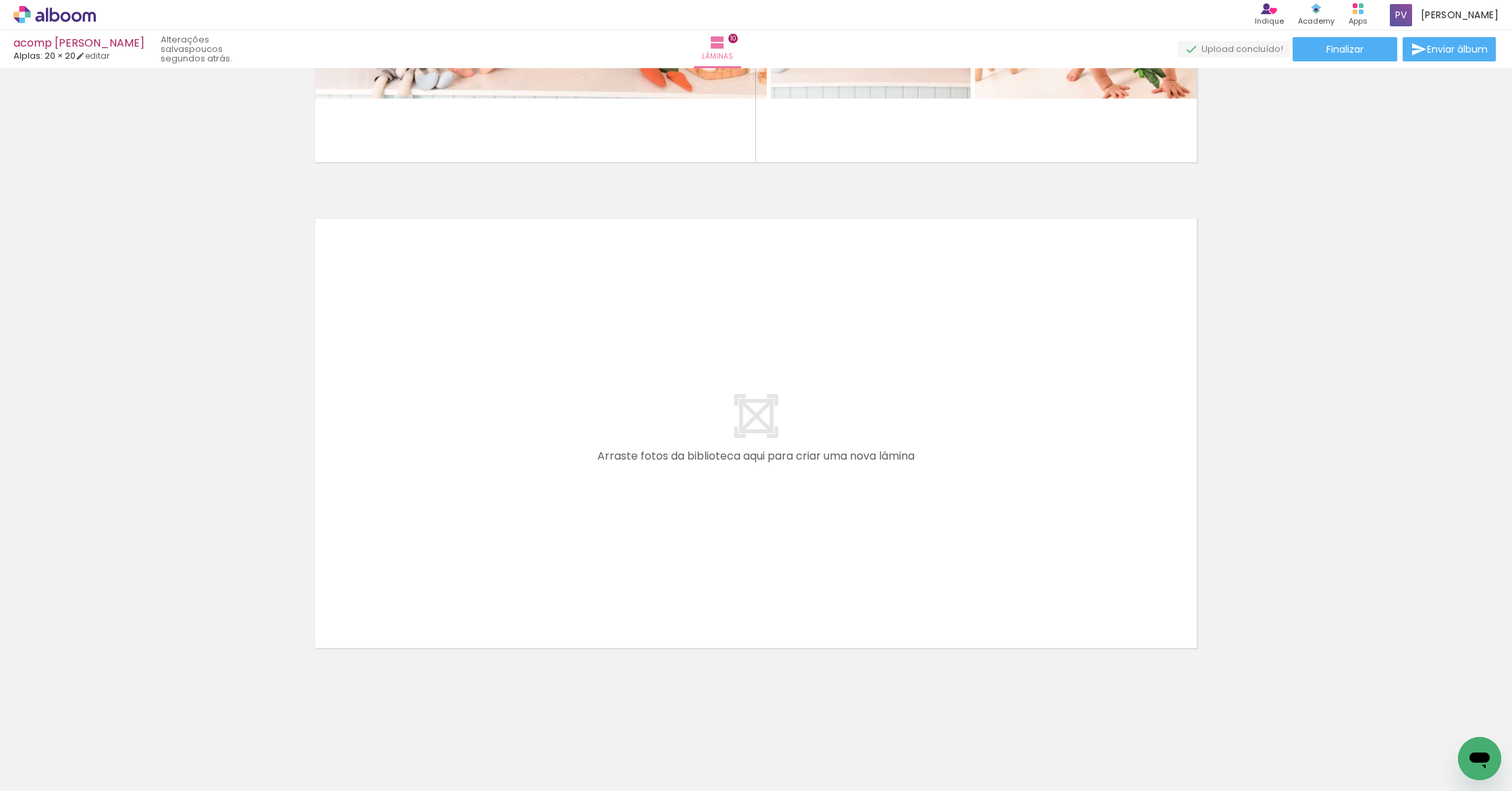
scroll to position [0, 6]
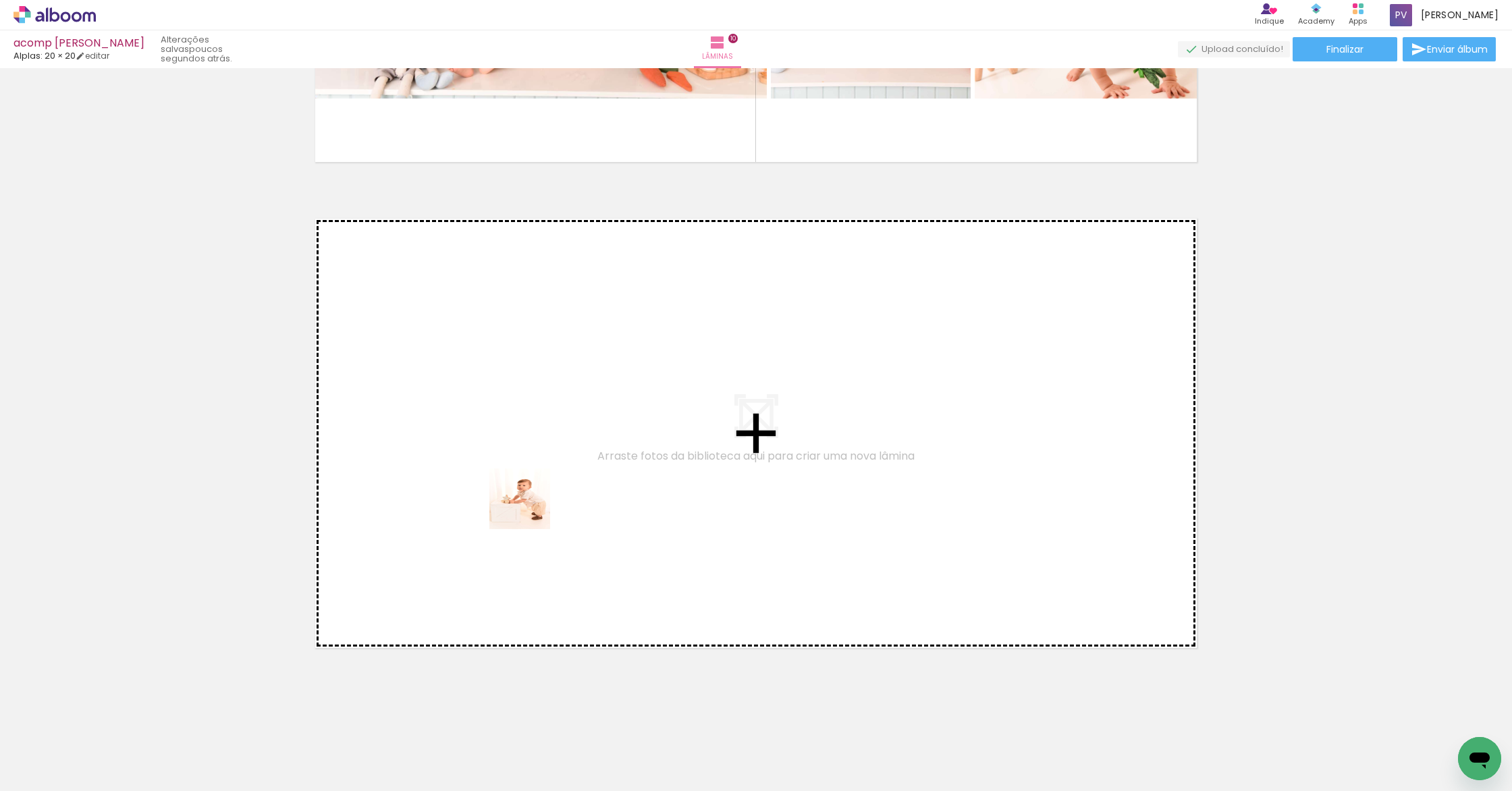
drag, startPoint x: 353, startPoint y: 747, endPoint x: 530, endPoint y: 507, distance: 298.2
click at [530, 507] on quentale-workspace at bounding box center [756, 396] width 1512 height 791
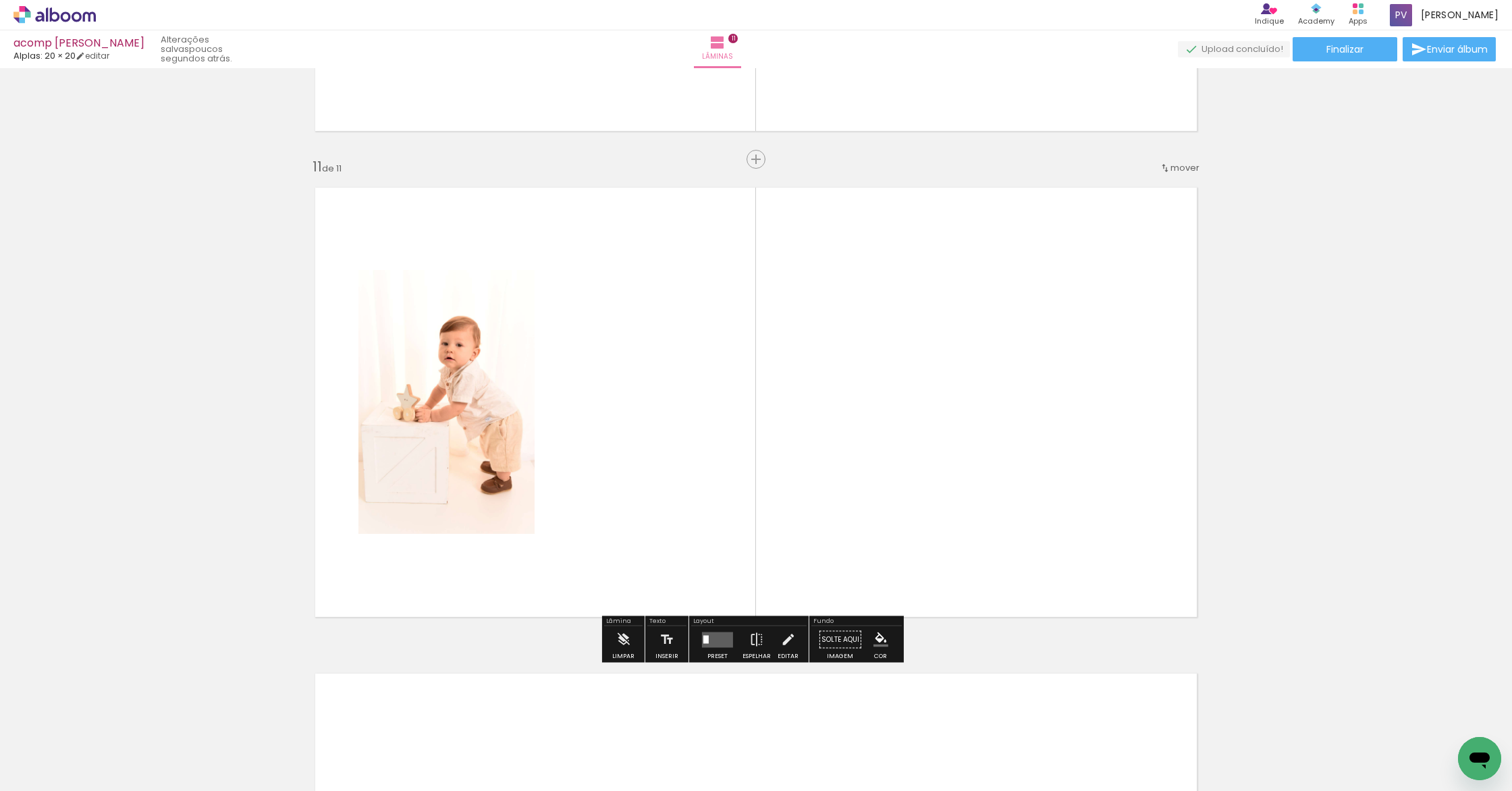
scroll to position [4804, 0]
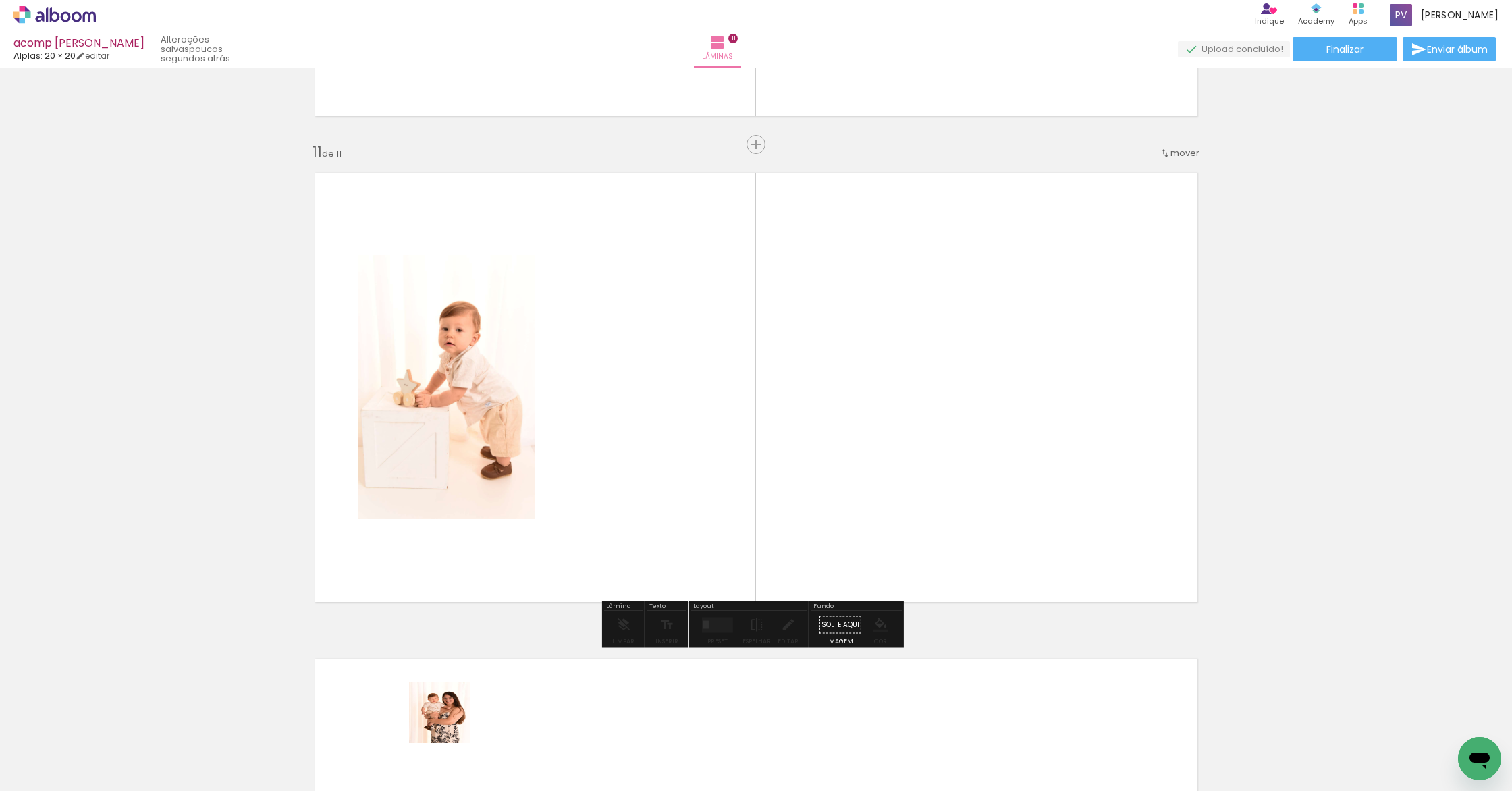
drag, startPoint x: 442, startPoint y: 734, endPoint x: 689, endPoint y: 496, distance: 343.0
click at [689, 496] on quentale-workspace at bounding box center [756, 396] width 1512 height 791
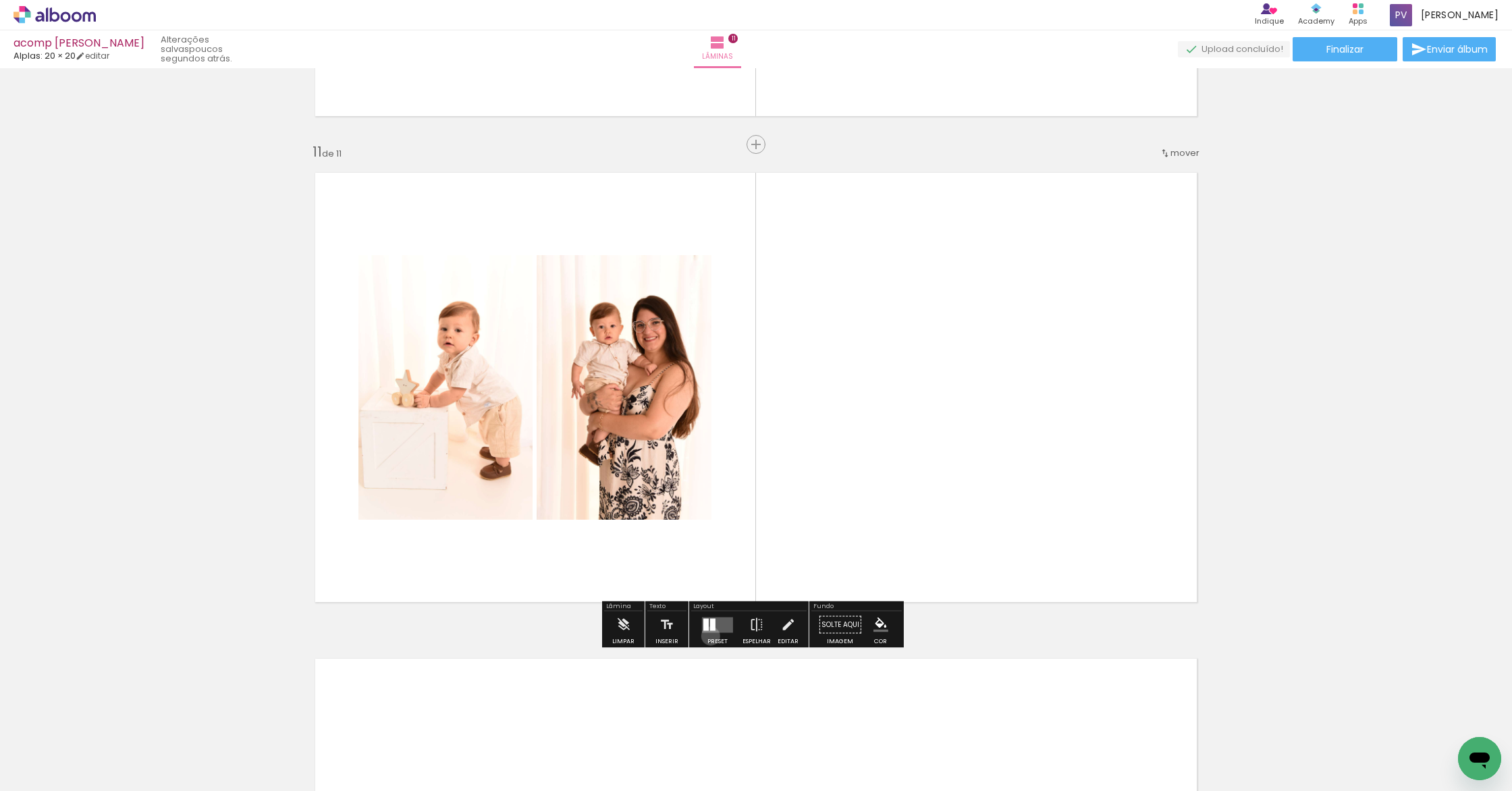
click at [707, 635] on div at bounding box center [717, 624] width 36 height 27
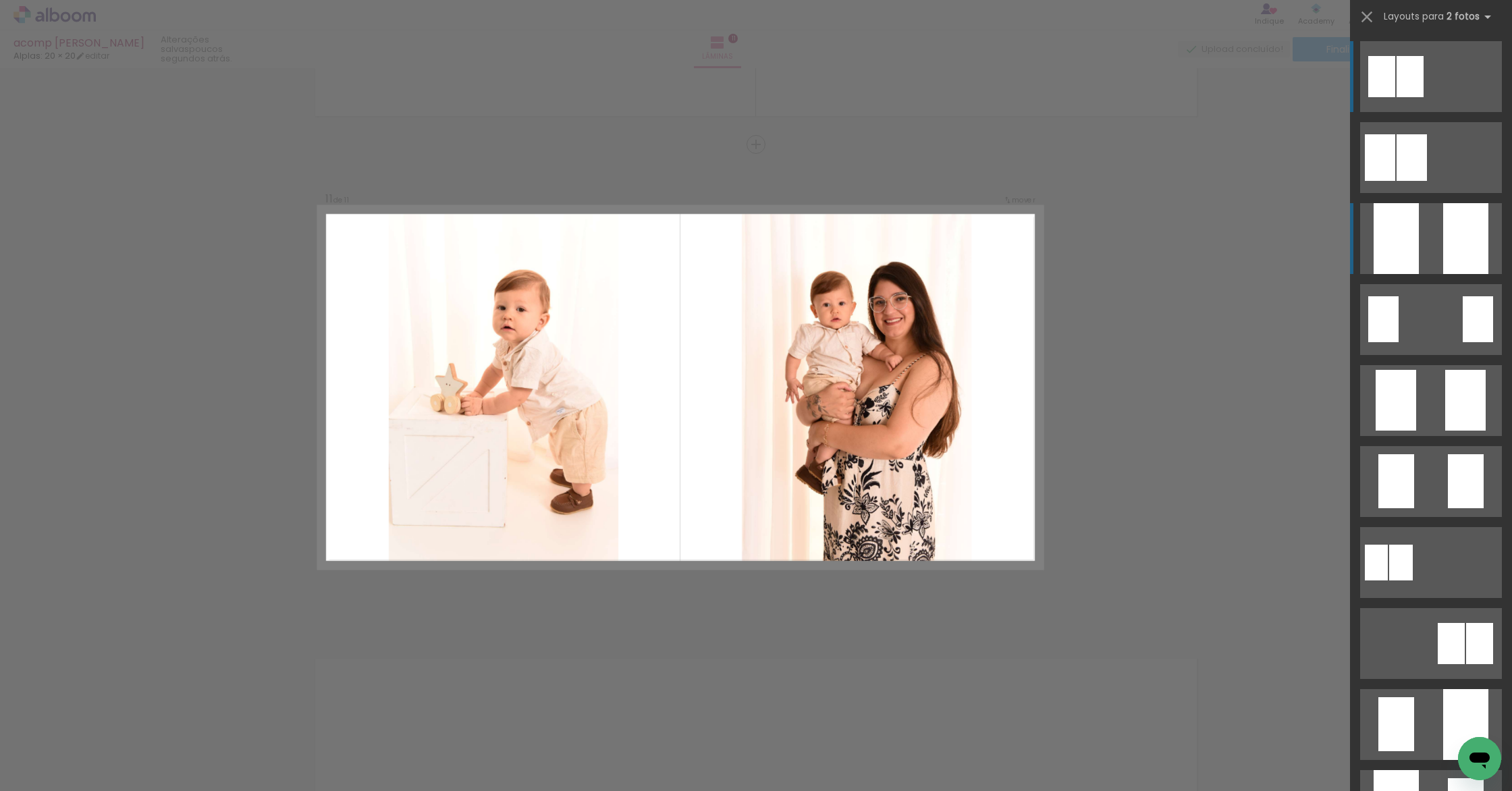
click at [1480, 218] on div at bounding box center [1465, 238] width 45 height 71
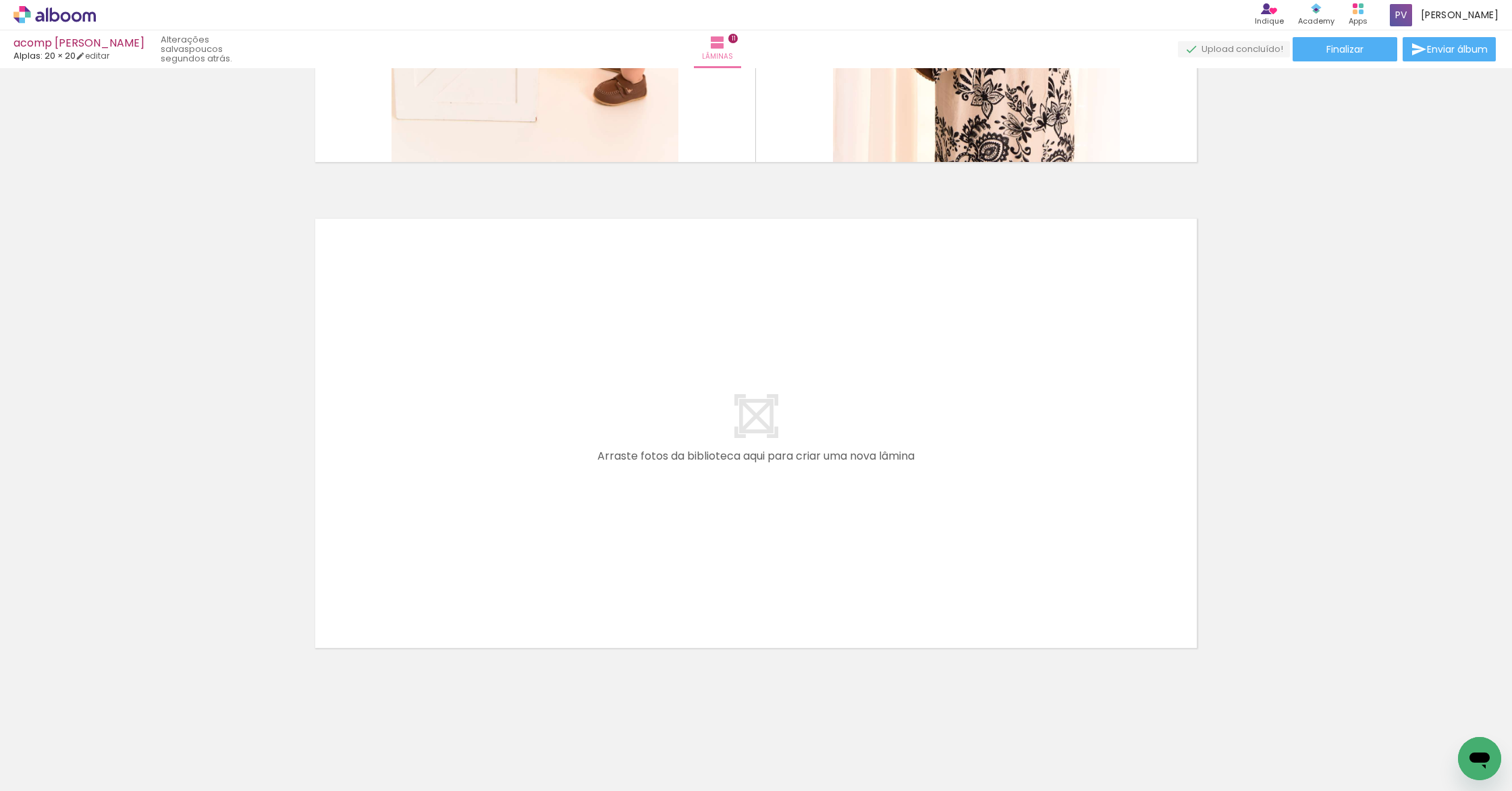
scroll to position [0, 1626]
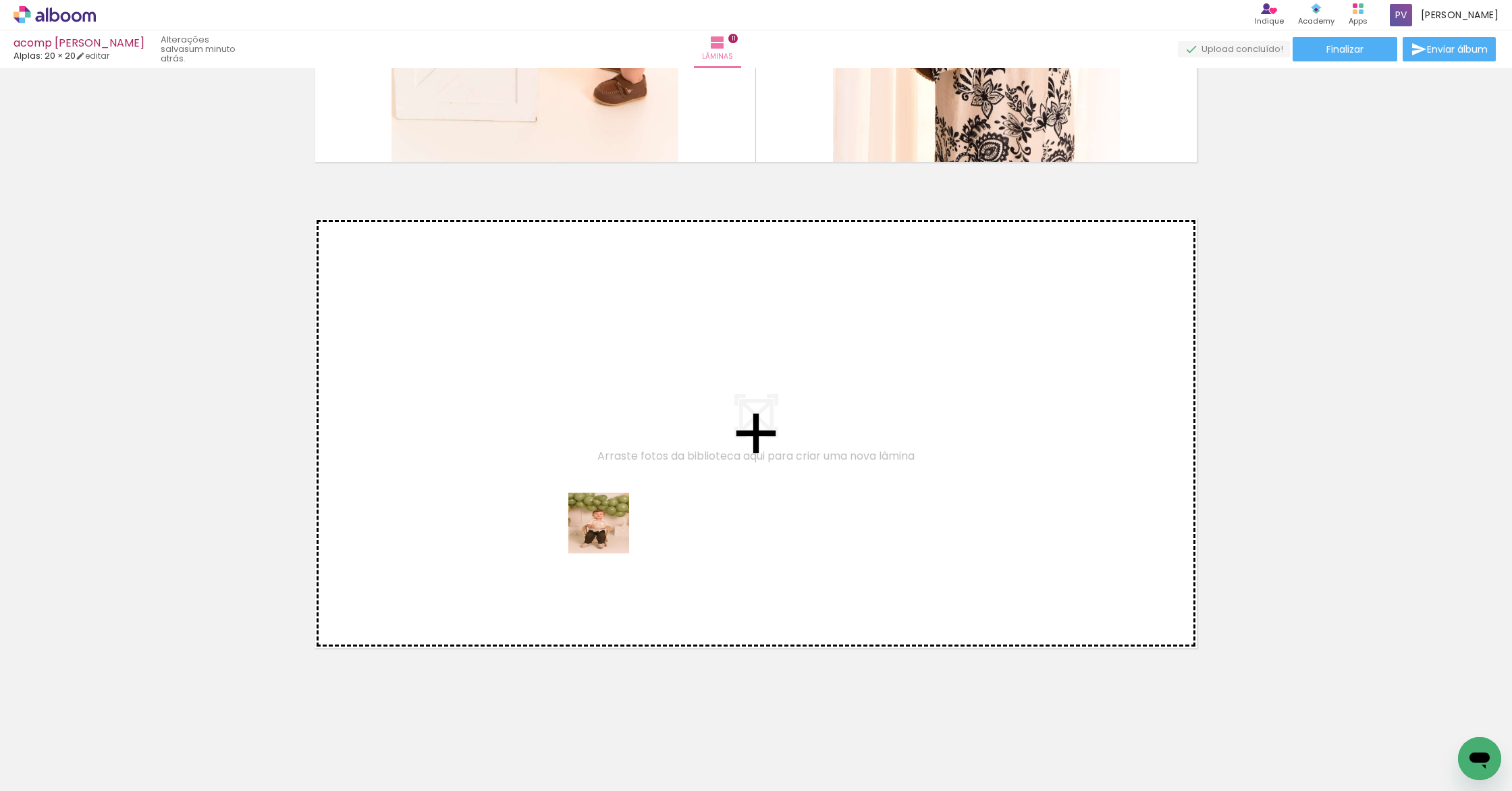
drag, startPoint x: 531, startPoint y: 747, endPoint x: 608, endPoint y: 490, distance: 268.3
click at [608, 490] on quentale-workspace at bounding box center [756, 396] width 1512 height 791
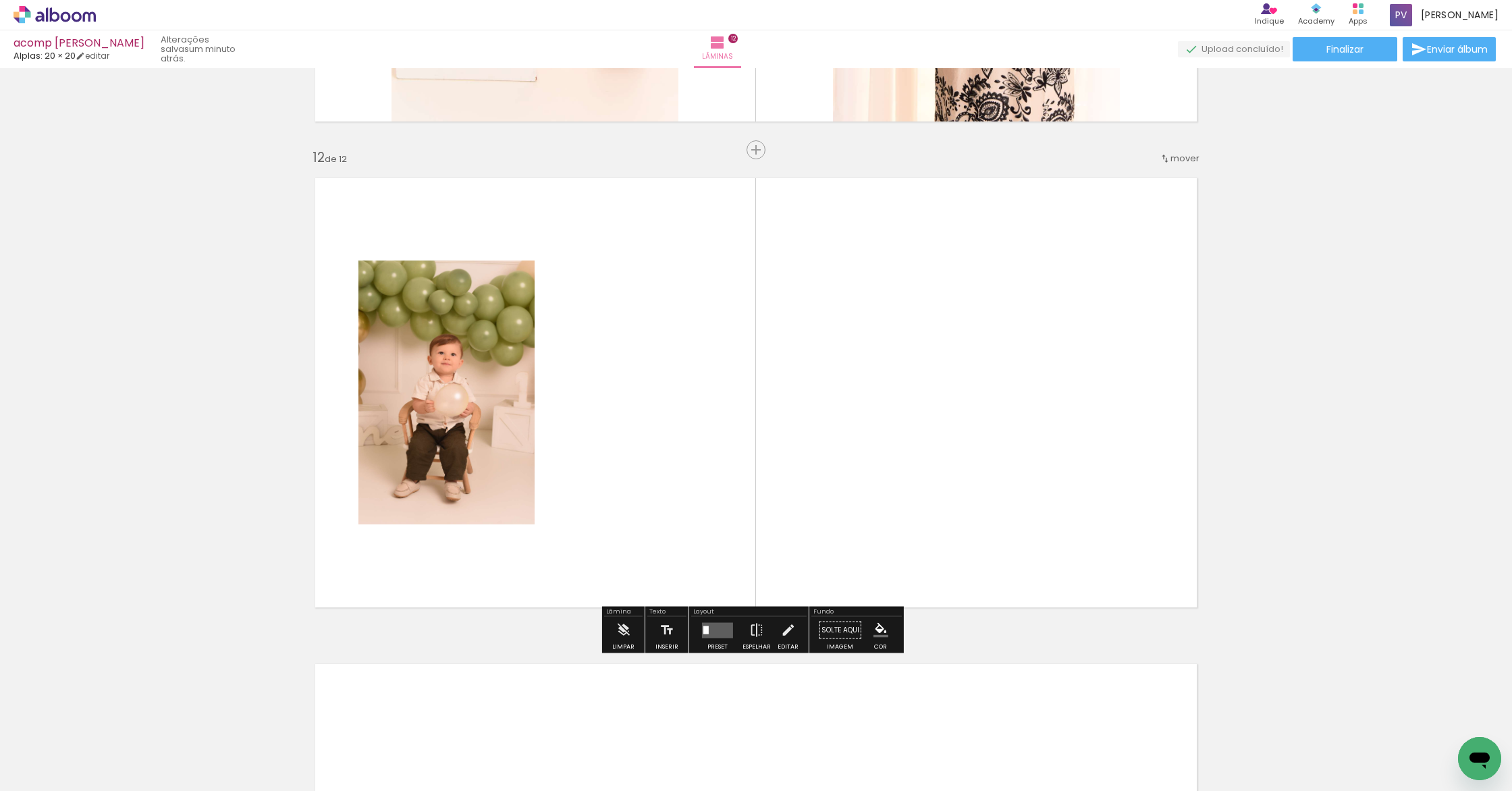
scroll to position [5289, 0]
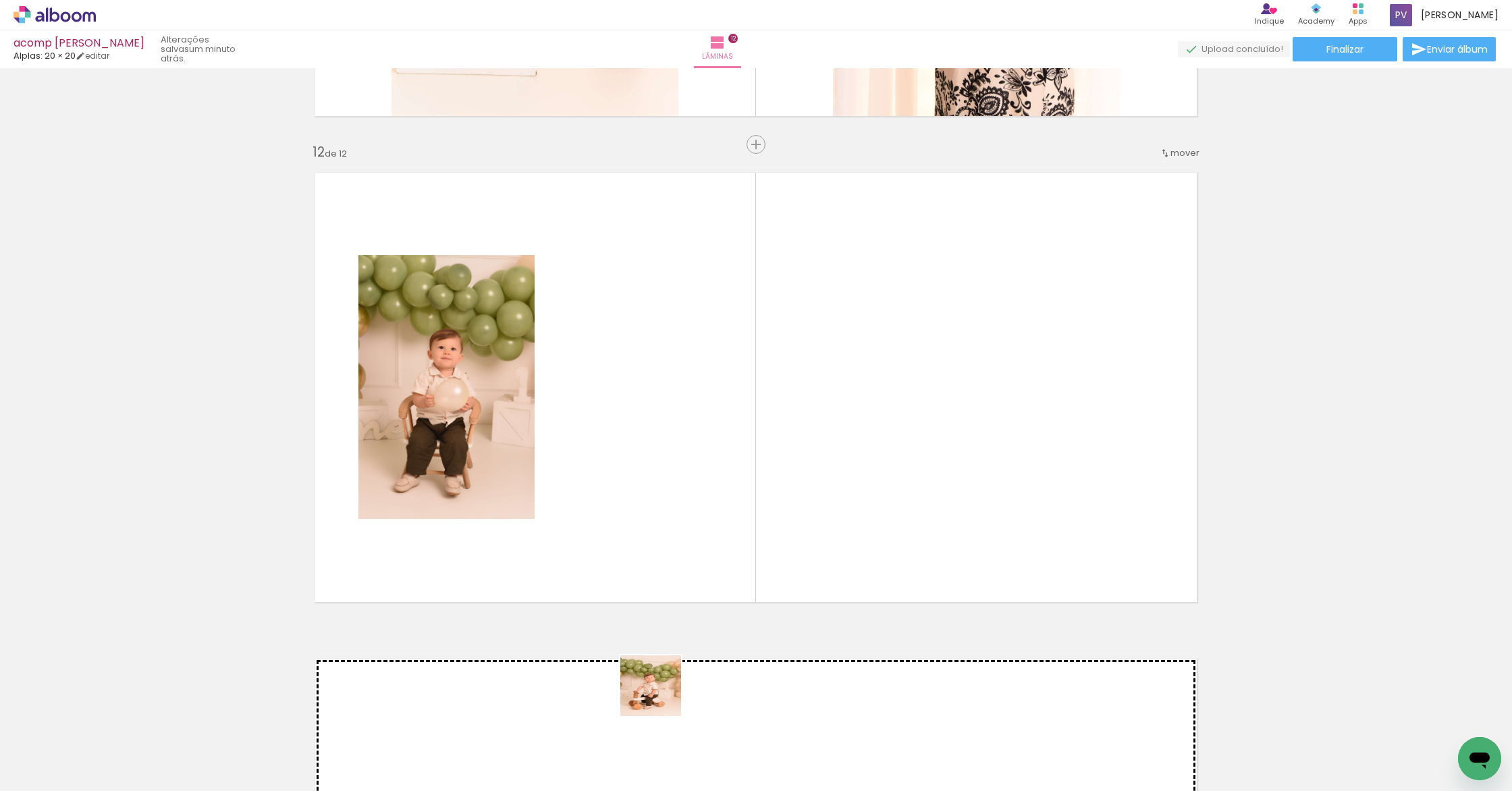
drag, startPoint x: 608, startPoint y: 757, endPoint x: 736, endPoint y: 621, distance: 186.8
click at [722, 561] on quentale-workspace at bounding box center [756, 396] width 1512 height 791
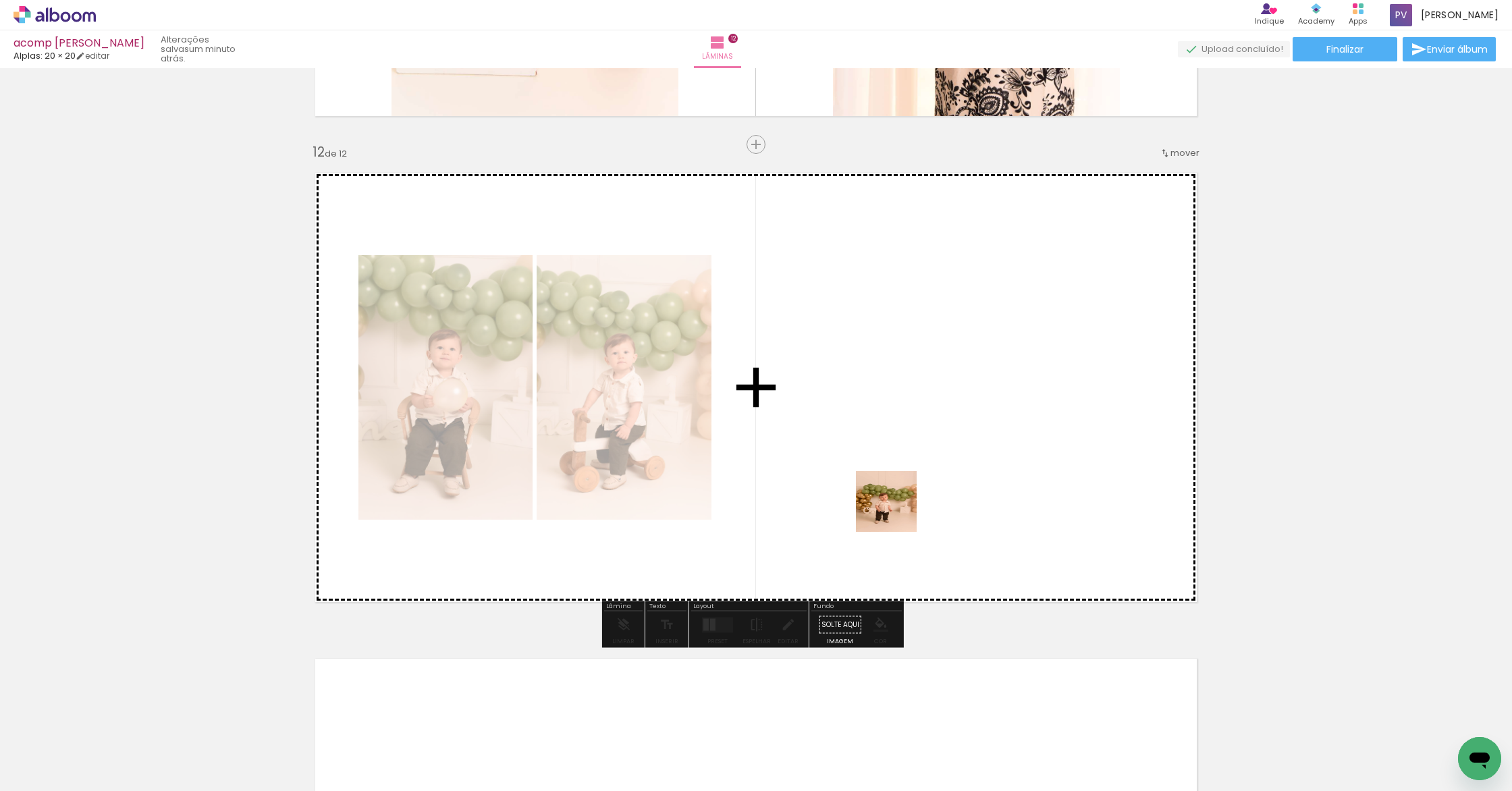
drag, startPoint x: 819, startPoint y: 760, endPoint x: 908, endPoint y: 471, distance: 302.4
click at [908, 471] on quentale-workspace at bounding box center [756, 396] width 1512 height 791
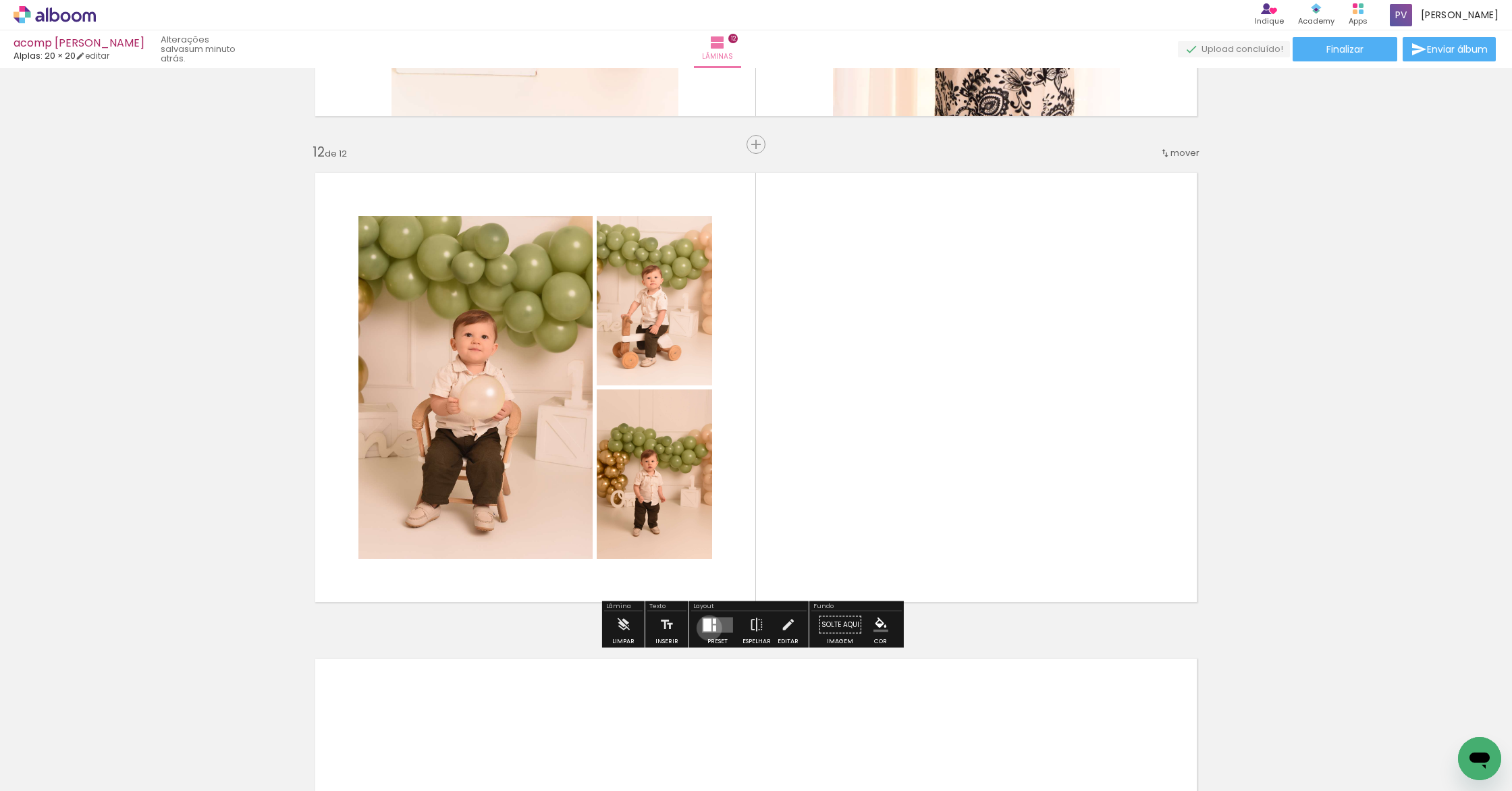
click at [705, 628] on div at bounding box center [707, 624] width 8 height 13
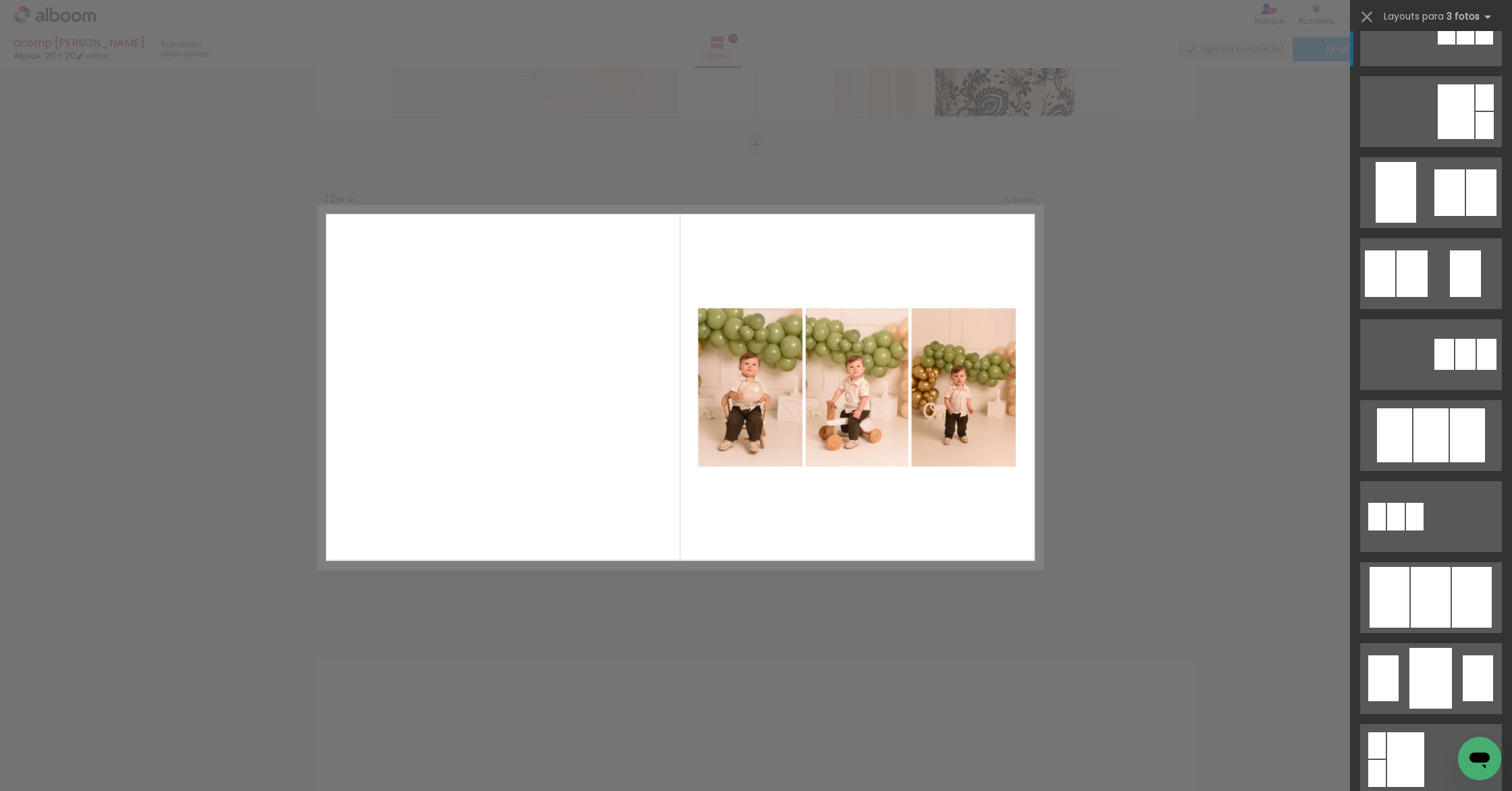
scroll to position [749, 0]
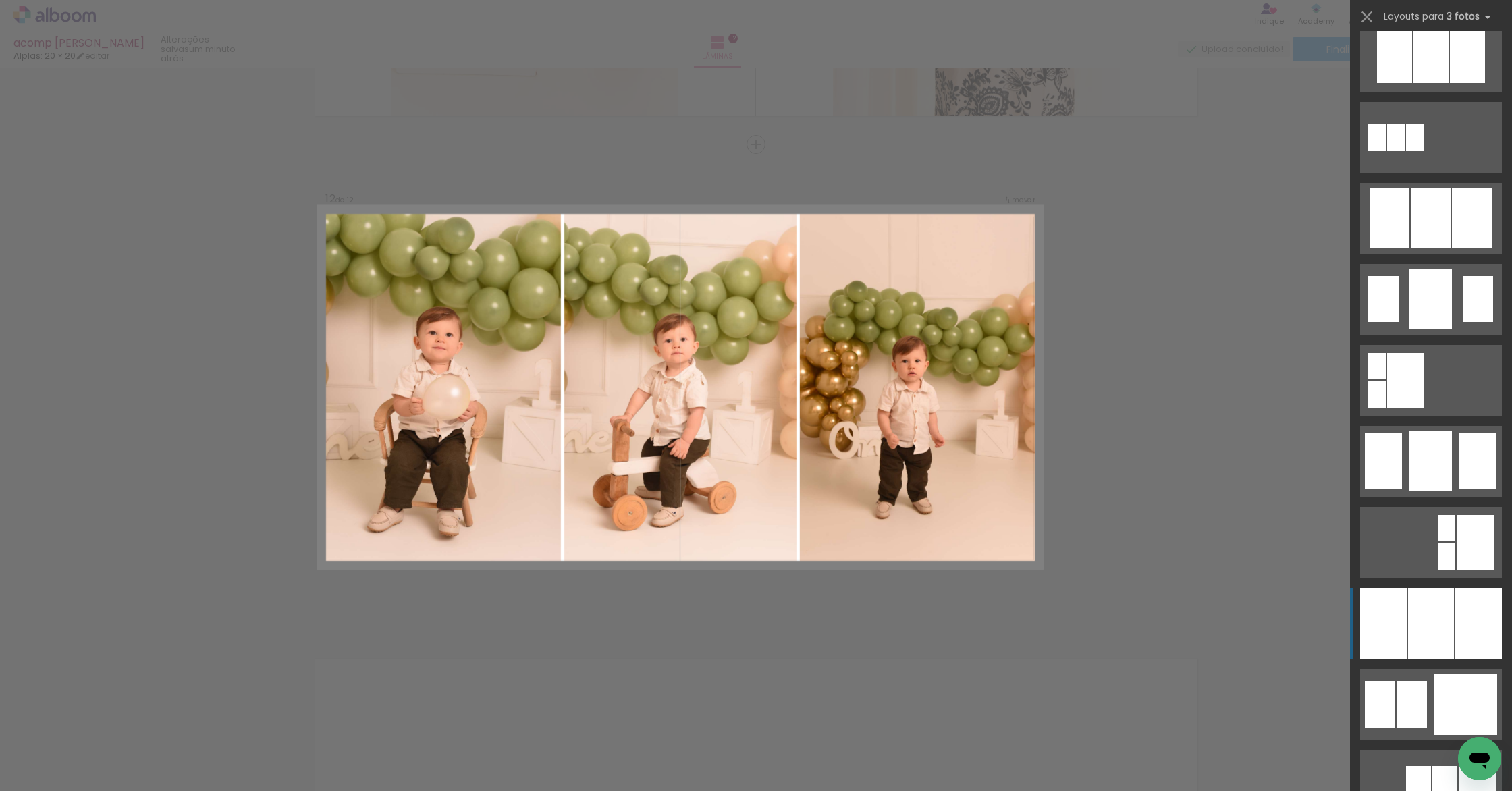
click at [1420, 597] on div at bounding box center [1431, 623] width 46 height 71
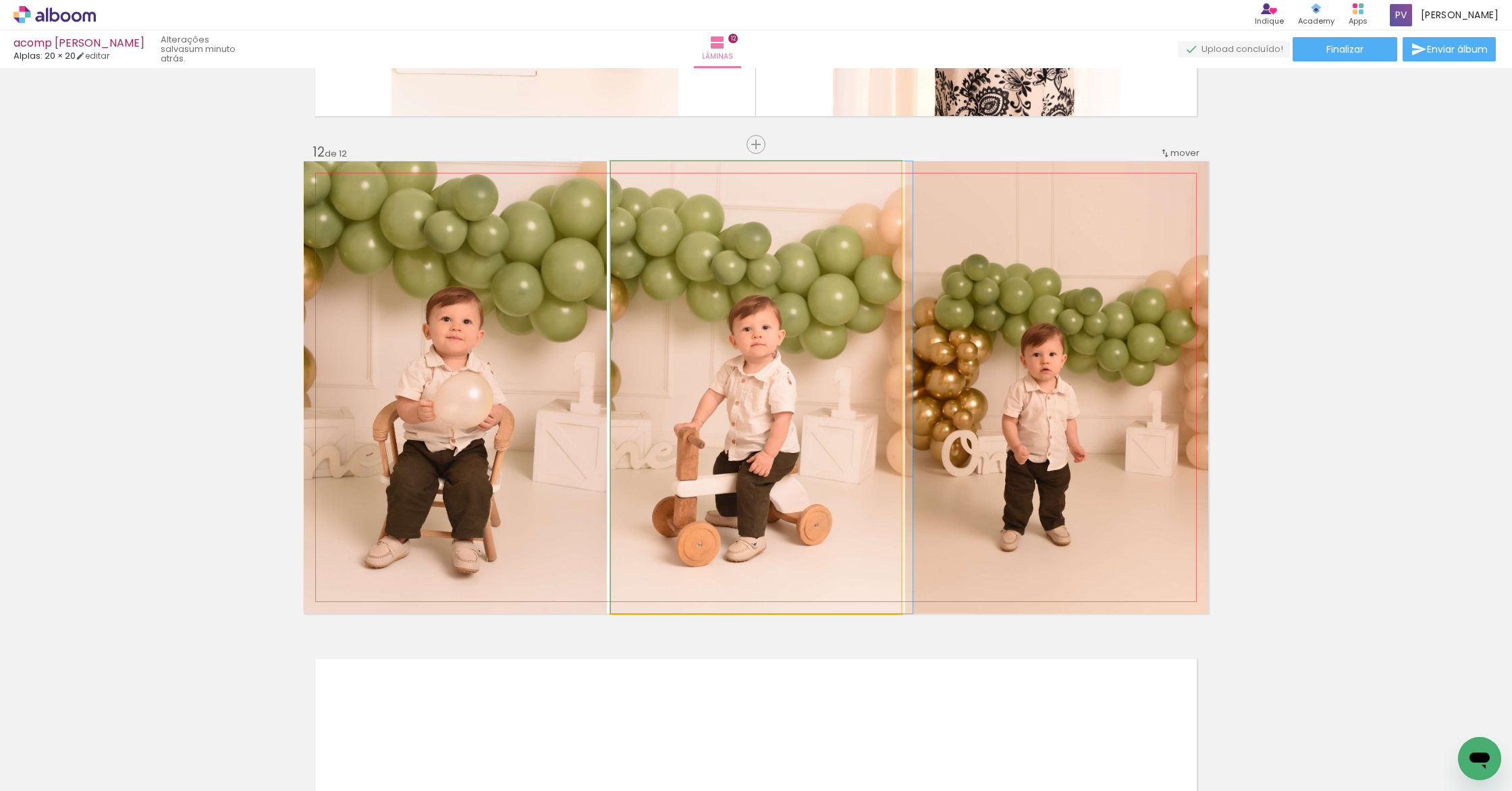
drag, startPoint x: 674, startPoint y: 414, endPoint x: 1056, endPoint y: 446, distance: 383.3
click at [0, 0] on slot at bounding box center [0, 0] width 0 height 0
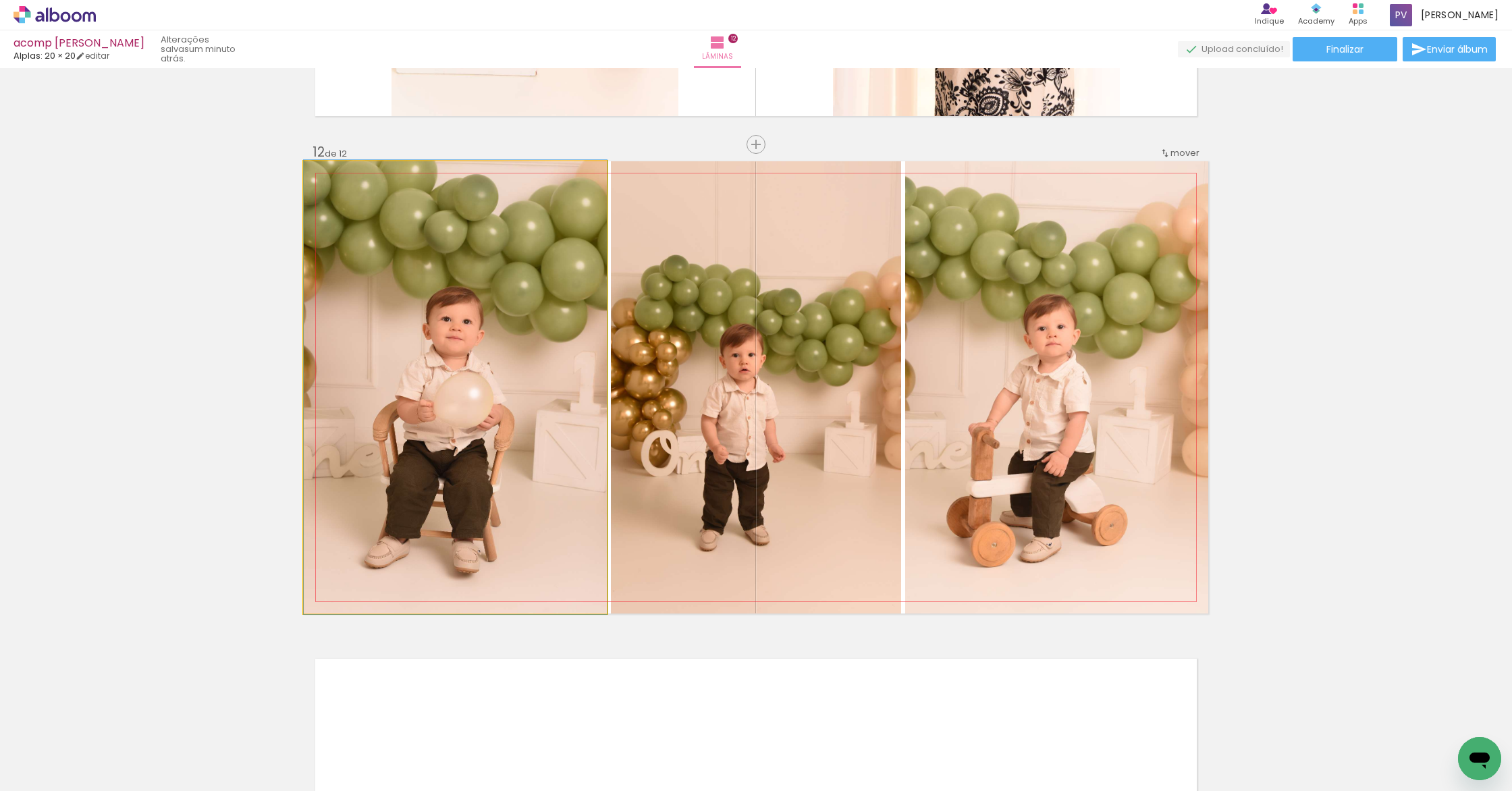
drag, startPoint x: 489, startPoint y: 416, endPoint x: 751, endPoint y: 426, distance: 262.2
click at [0, 0] on slot at bounding box center [0, 0] width 0 height 0
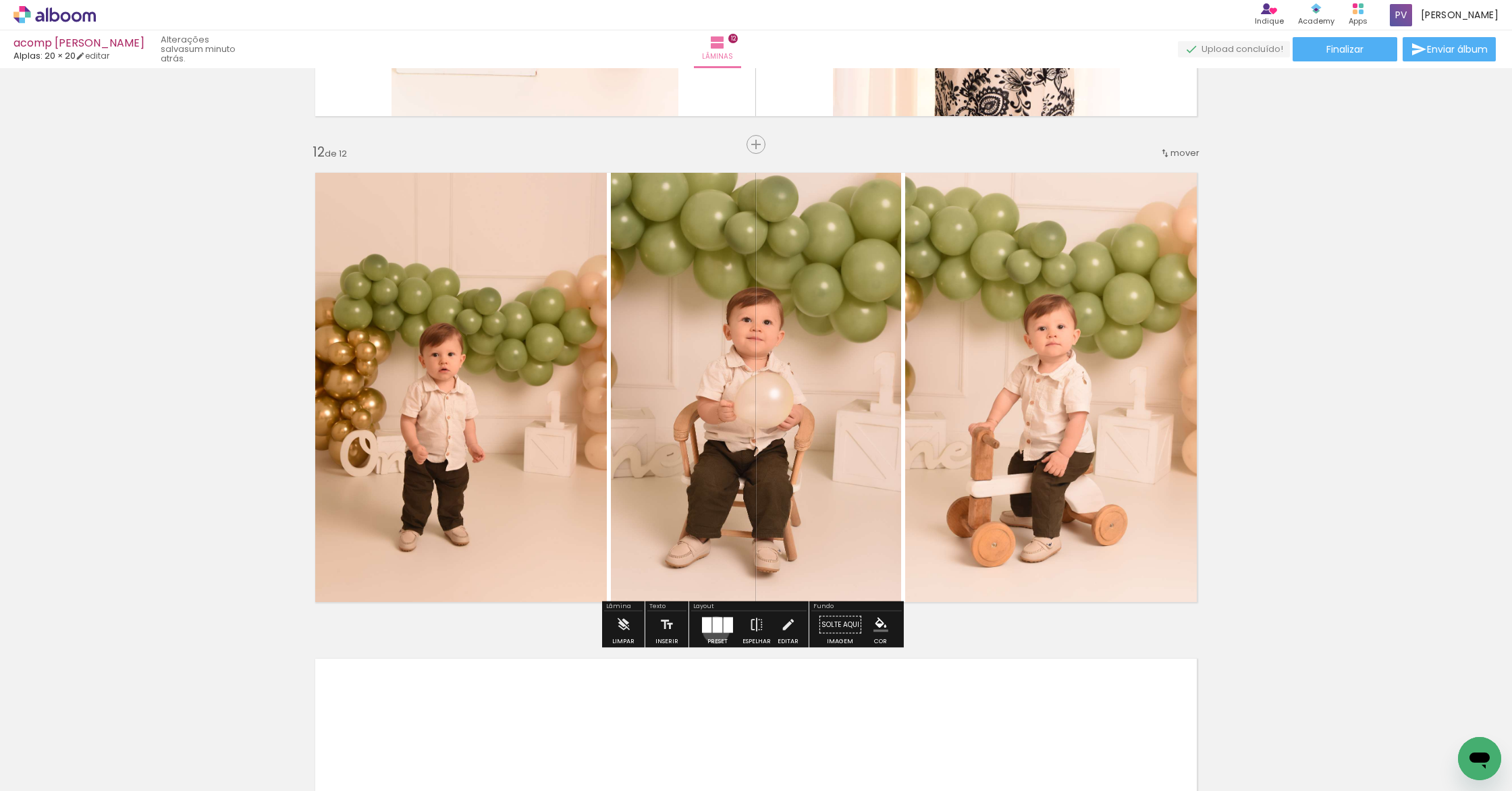
click at [713, 629] on div at bounding box center [717, 624] width 9 height 16
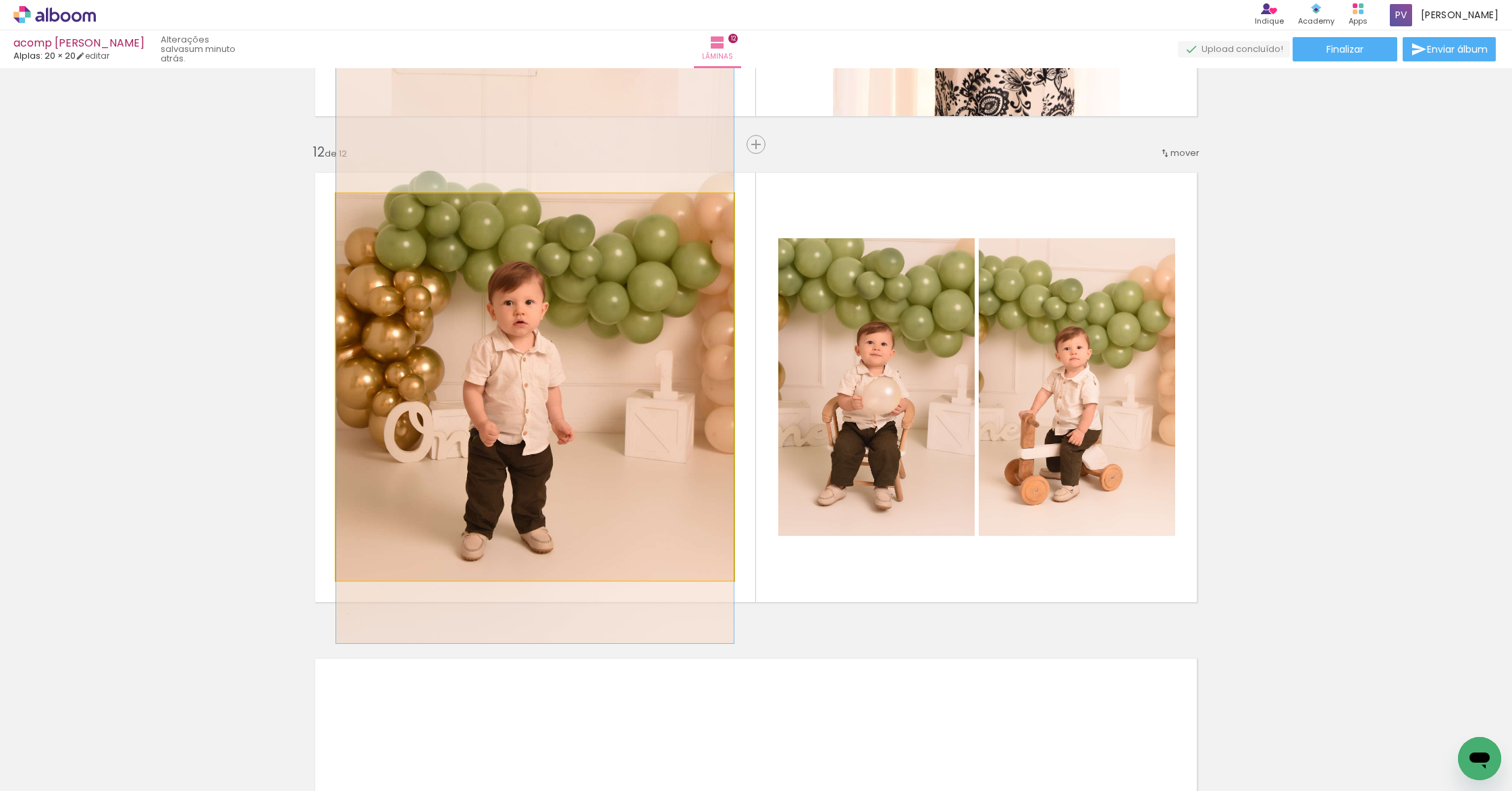
drag, startPoint x: 521, startPoint y: 374, endPoint x: 521, endPoint y: 332, distance: 42.0
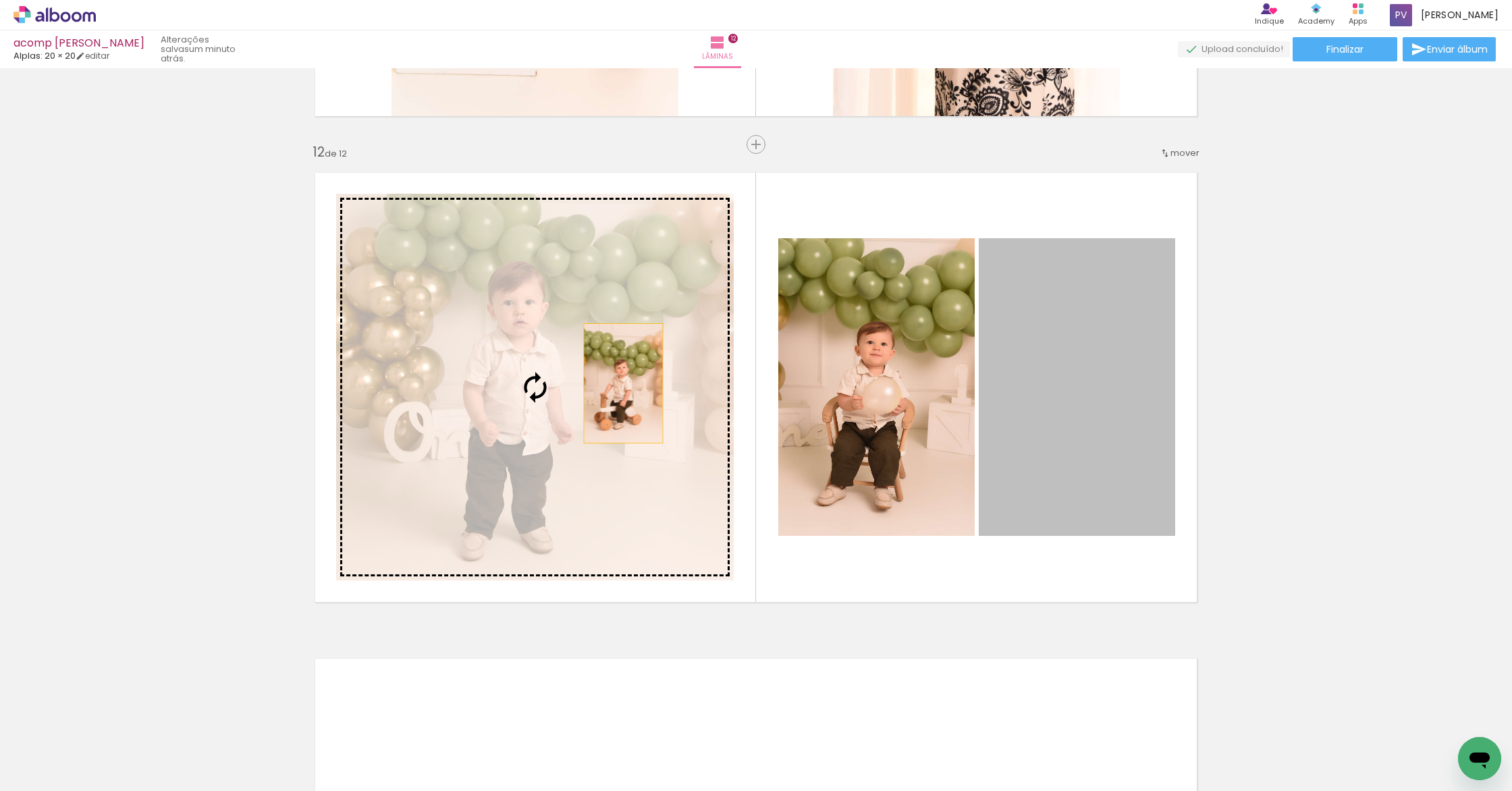
drag, startPoint x: 1126, startPoint y: 407, endPoint x: 619, endPoint y: 383, distance: 507.6
click at [0, 0] on slot at bounding box center [0, 0] width 0 height 0
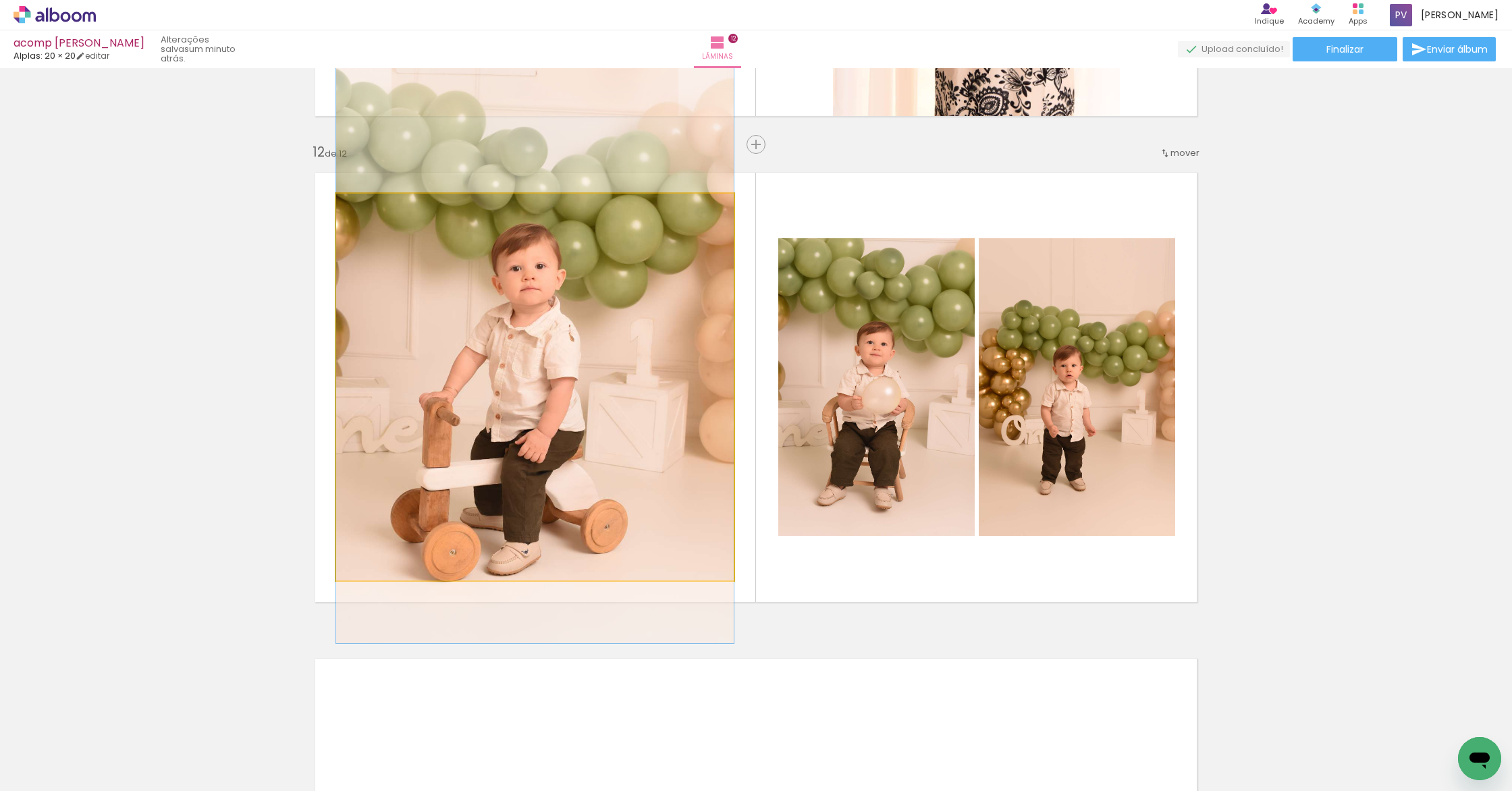
drag, startPoint x: 583, startPoint y: 436, endPoint x: 587, endPoint y: 392, distance: 44.2
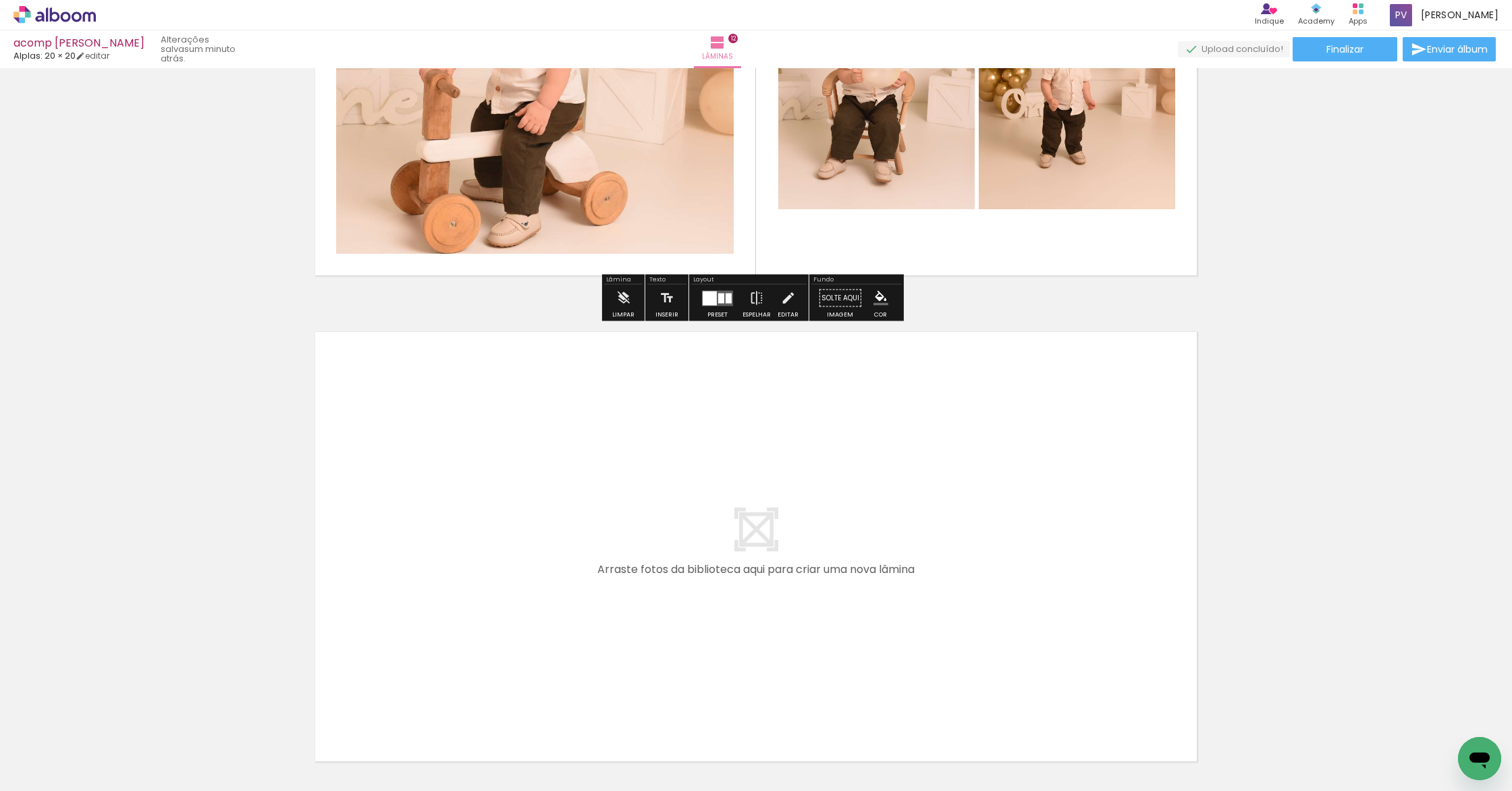
scroll to position [5729, 0]
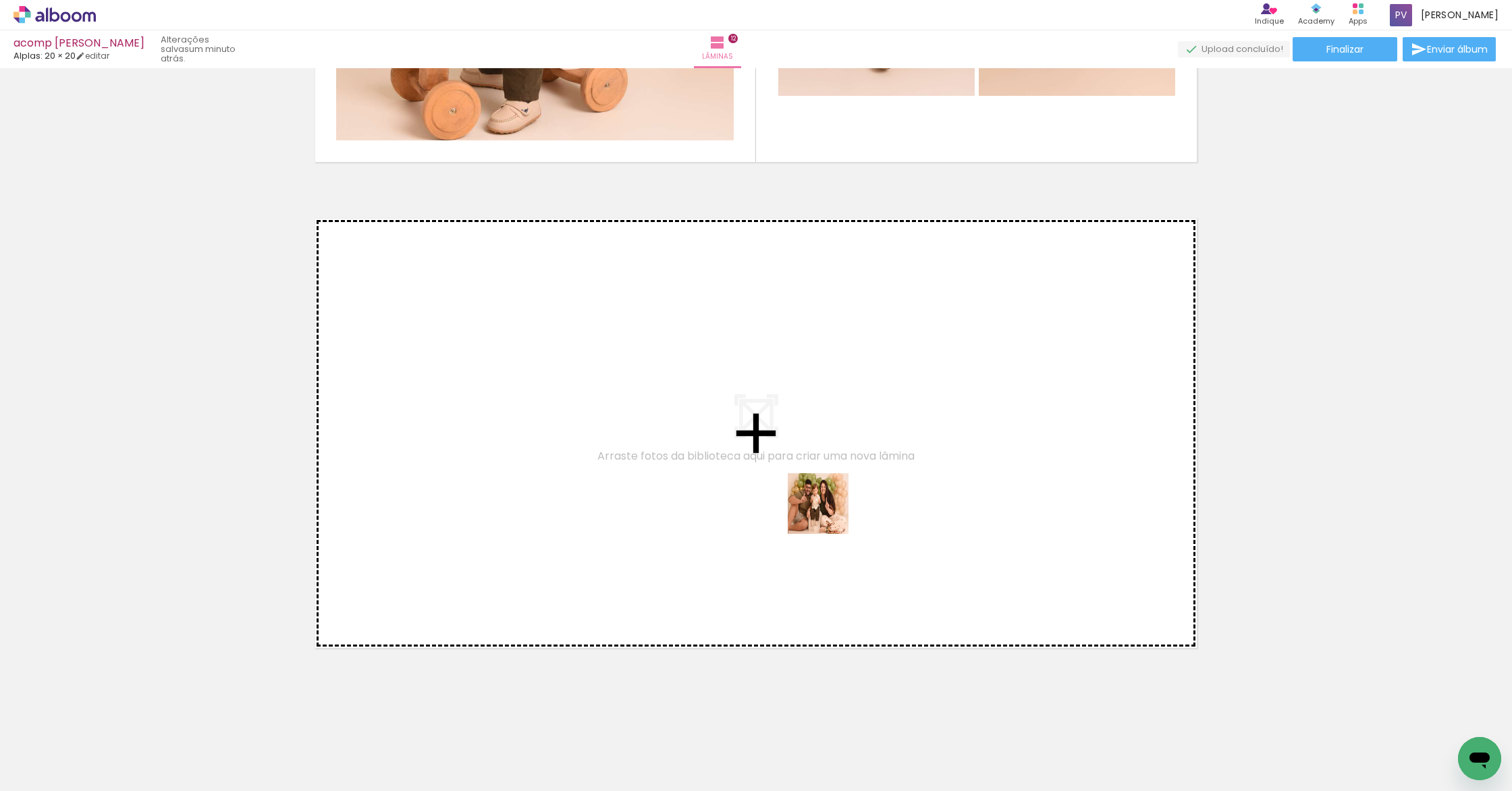
drag, startPoint x: 761, startPoint y: 750, endPoint x: 834, endPoint y: 495, distance: 265.2
click at [834, 495] on quentale-workspace at bounding box center [756, 396] width 1512 height 791
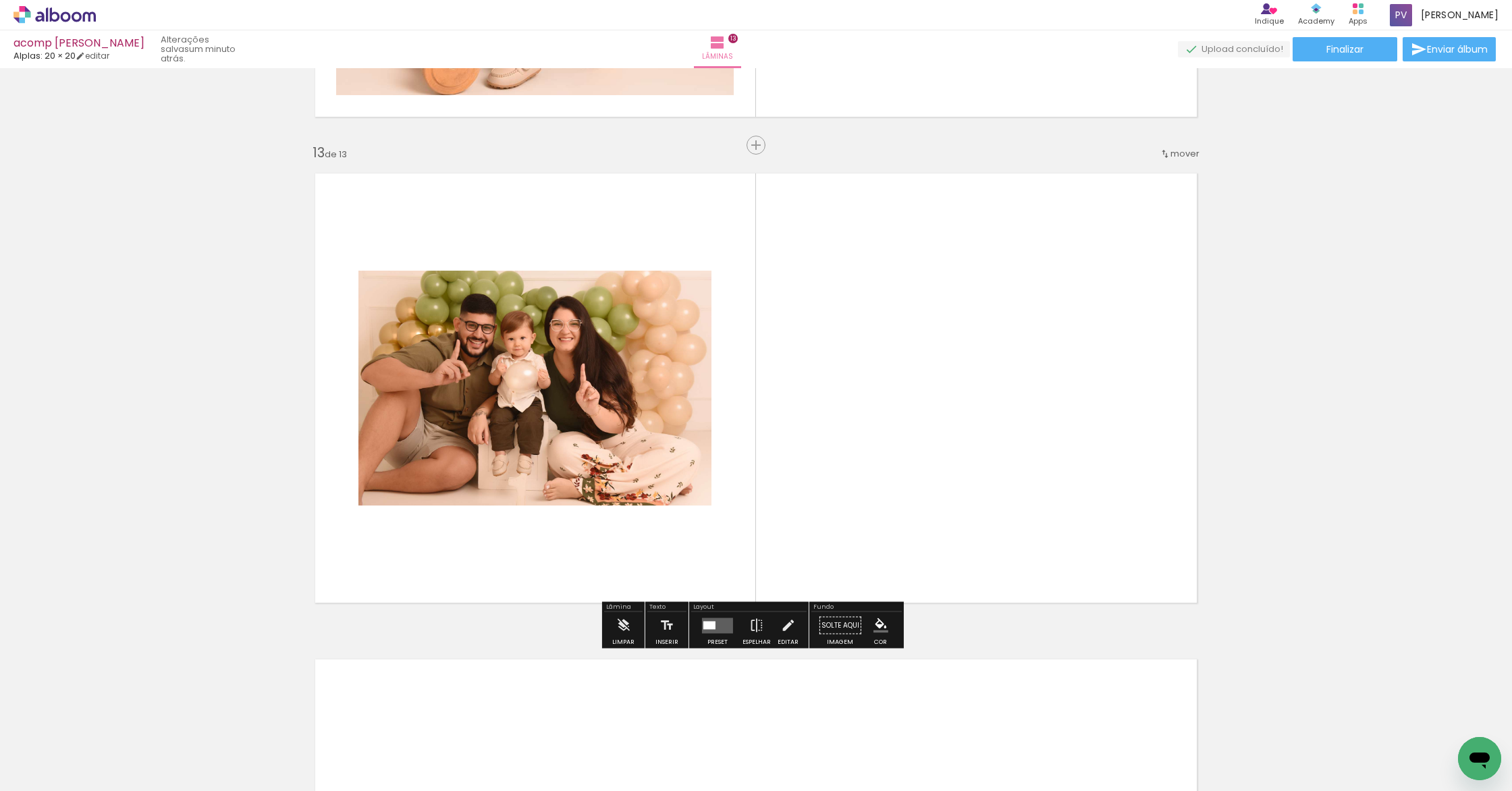
scroll to position [5775, 0]
click at [718, 628] on quentale-layouter at bounding box center [717, 624] width 31 height 16
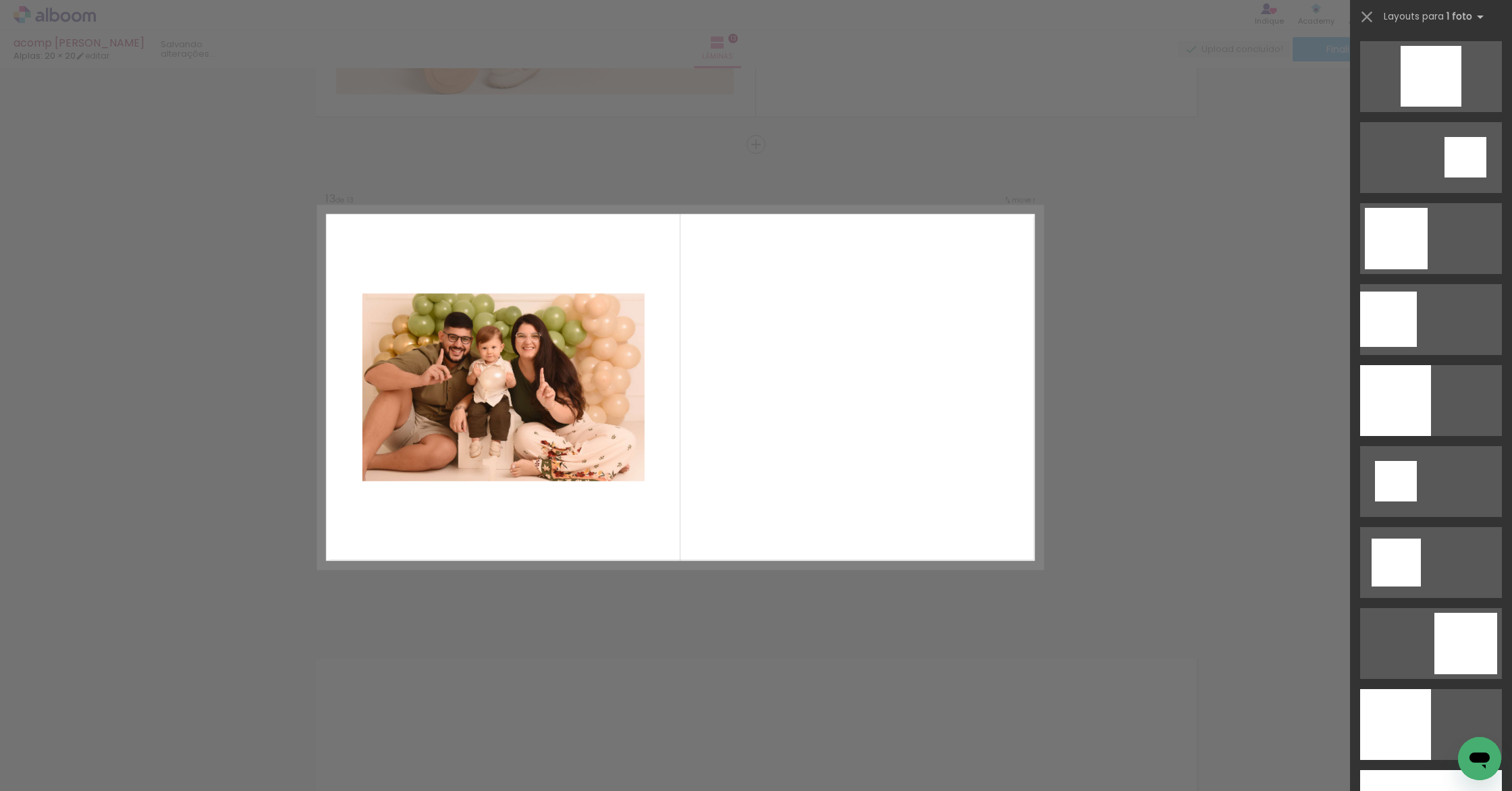
scroll to position [0, 0]
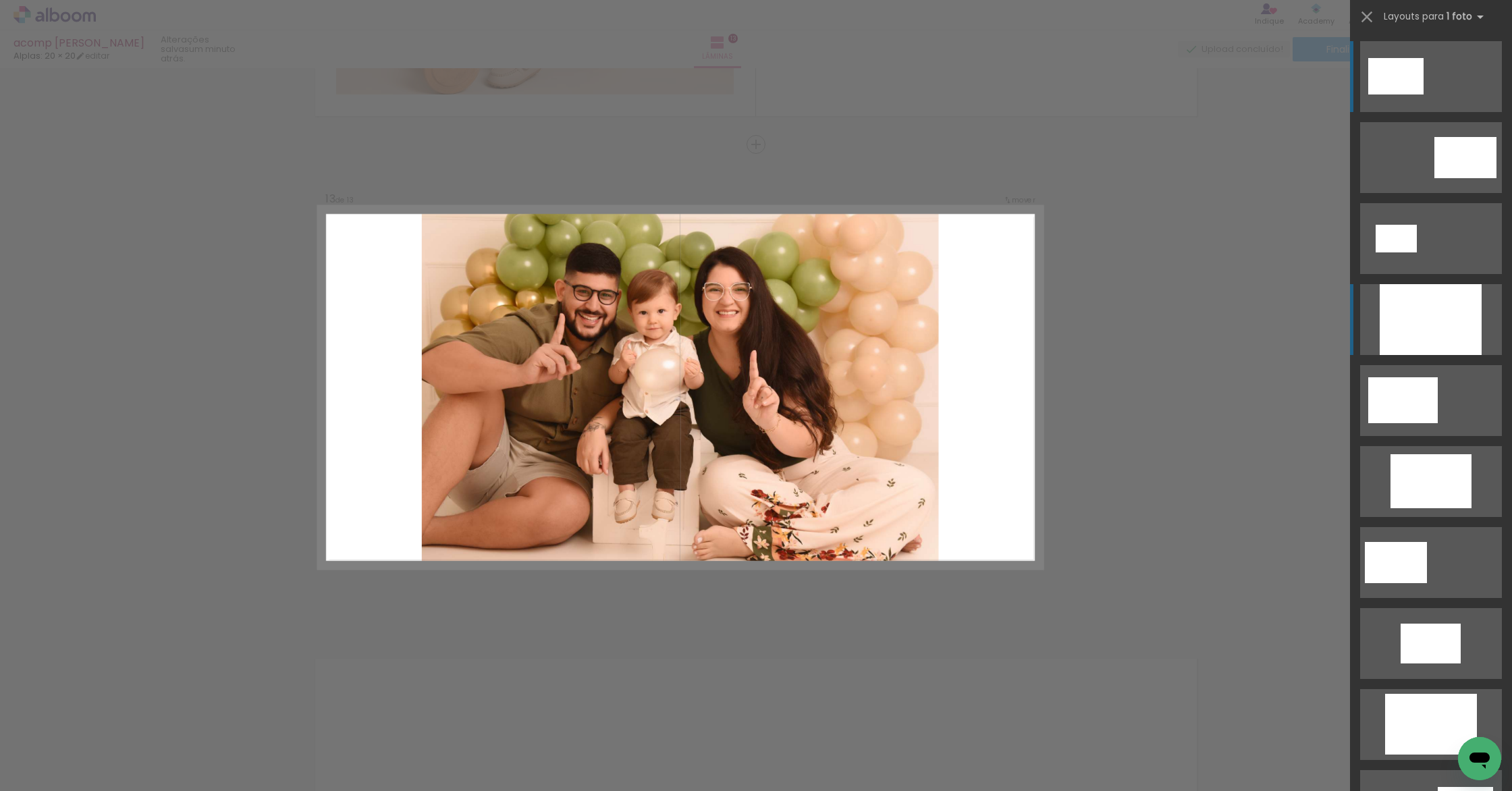
click at [1422, 320] on div at bounding box center [1431, 319] width 102 height 71
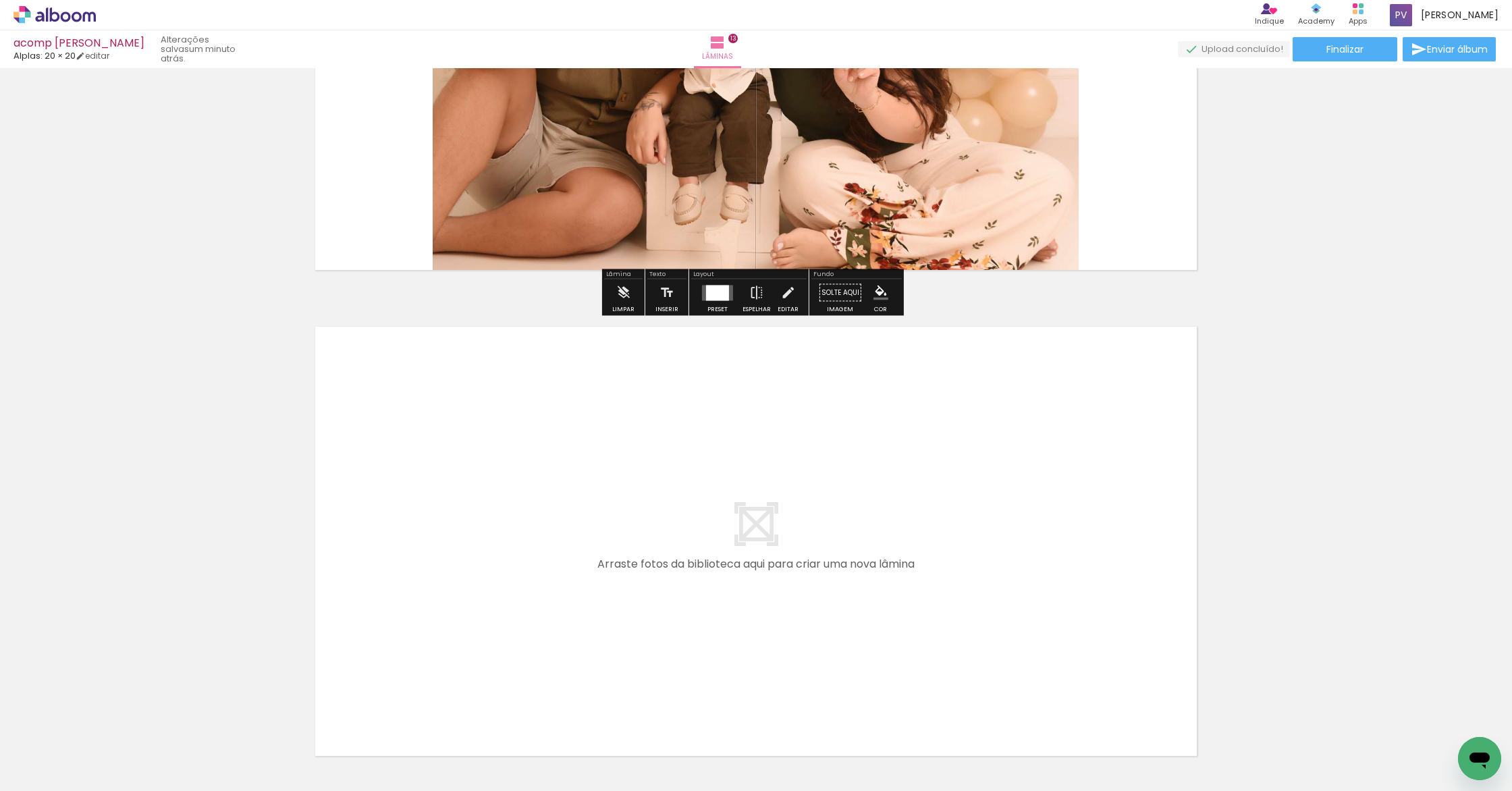
scroll to position [6215, 0]
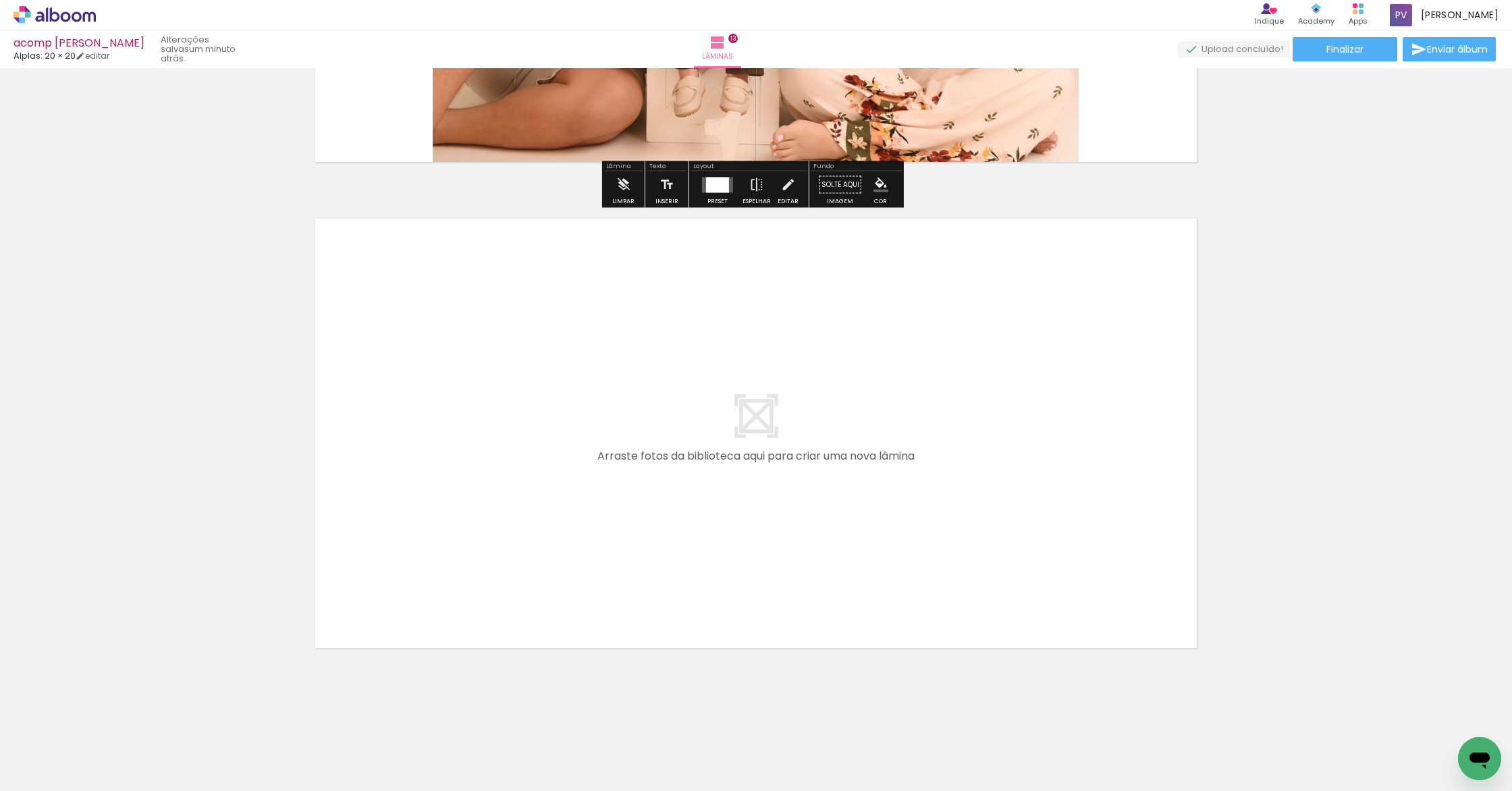
drag, startPoint x: 913, startPoint y: 751, endPoint x: 751, endPoint y: 514, distance: 287.1
click at [751, 514] on quentale-workspace at bounding box center [756, 396] width 1512 height 791
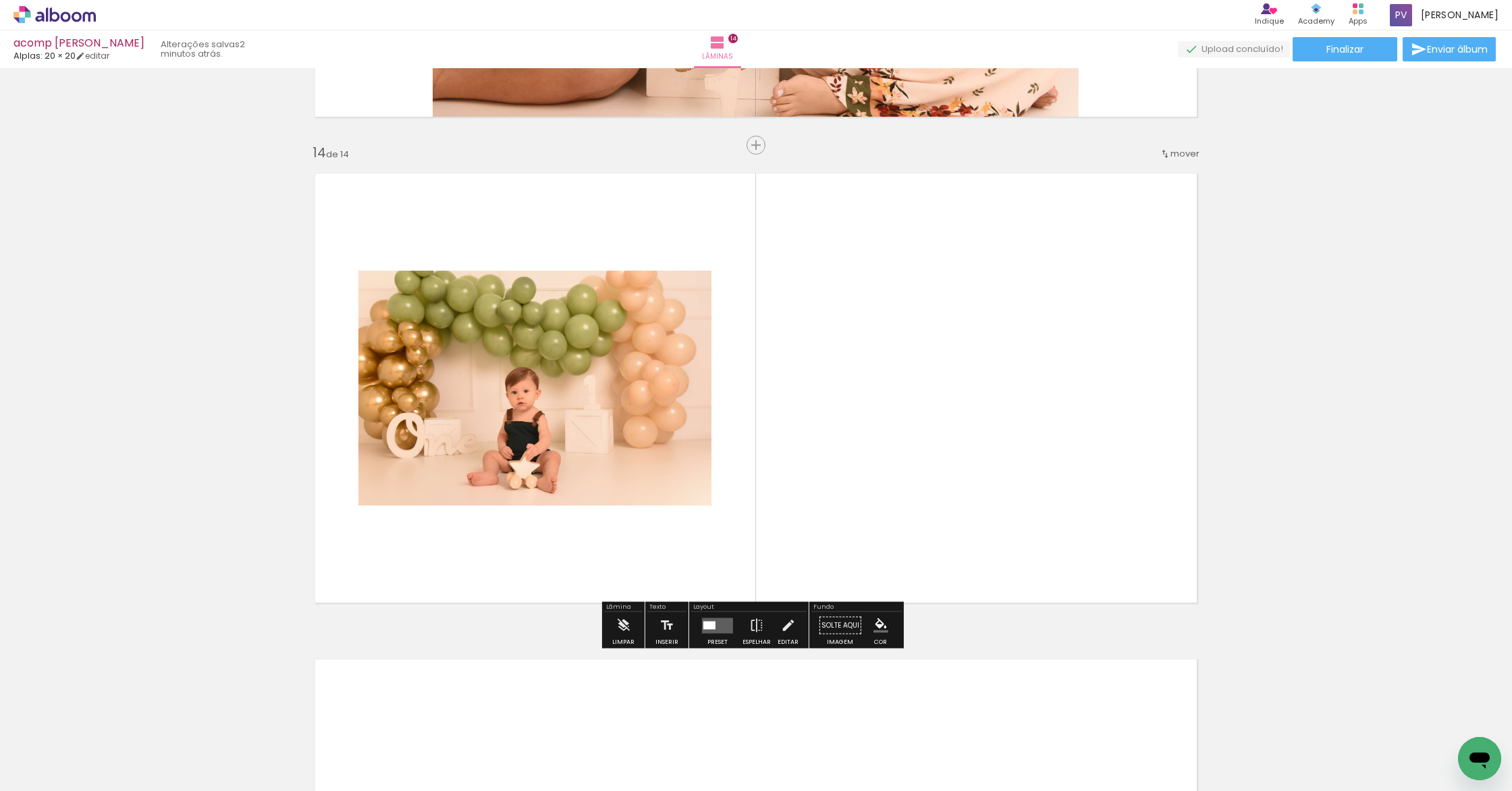
scroll to position [6261, 0]
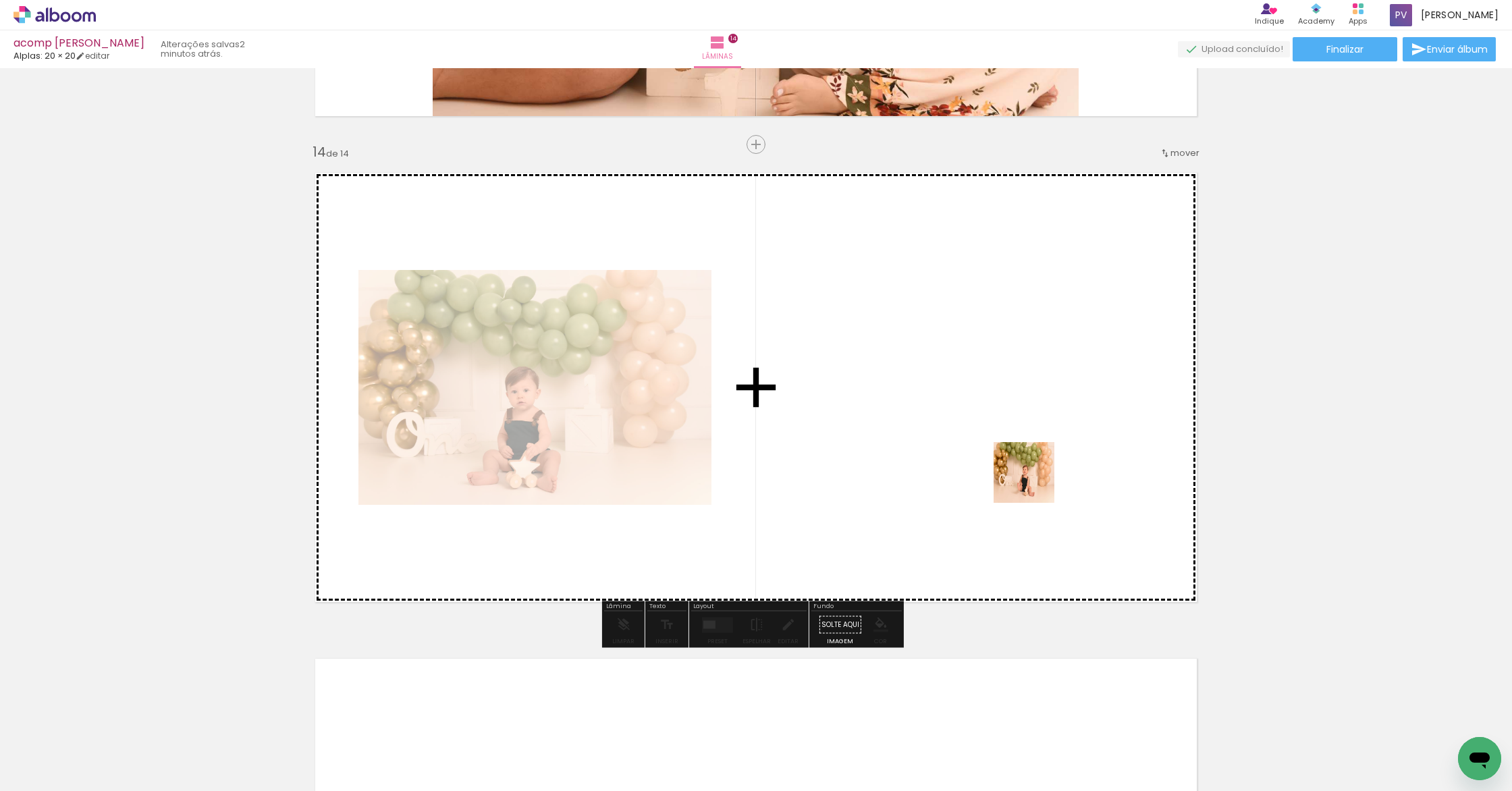
click at [1035, 452] on quentale-workspace at bounding box center [756, 396] width 1512 height 791
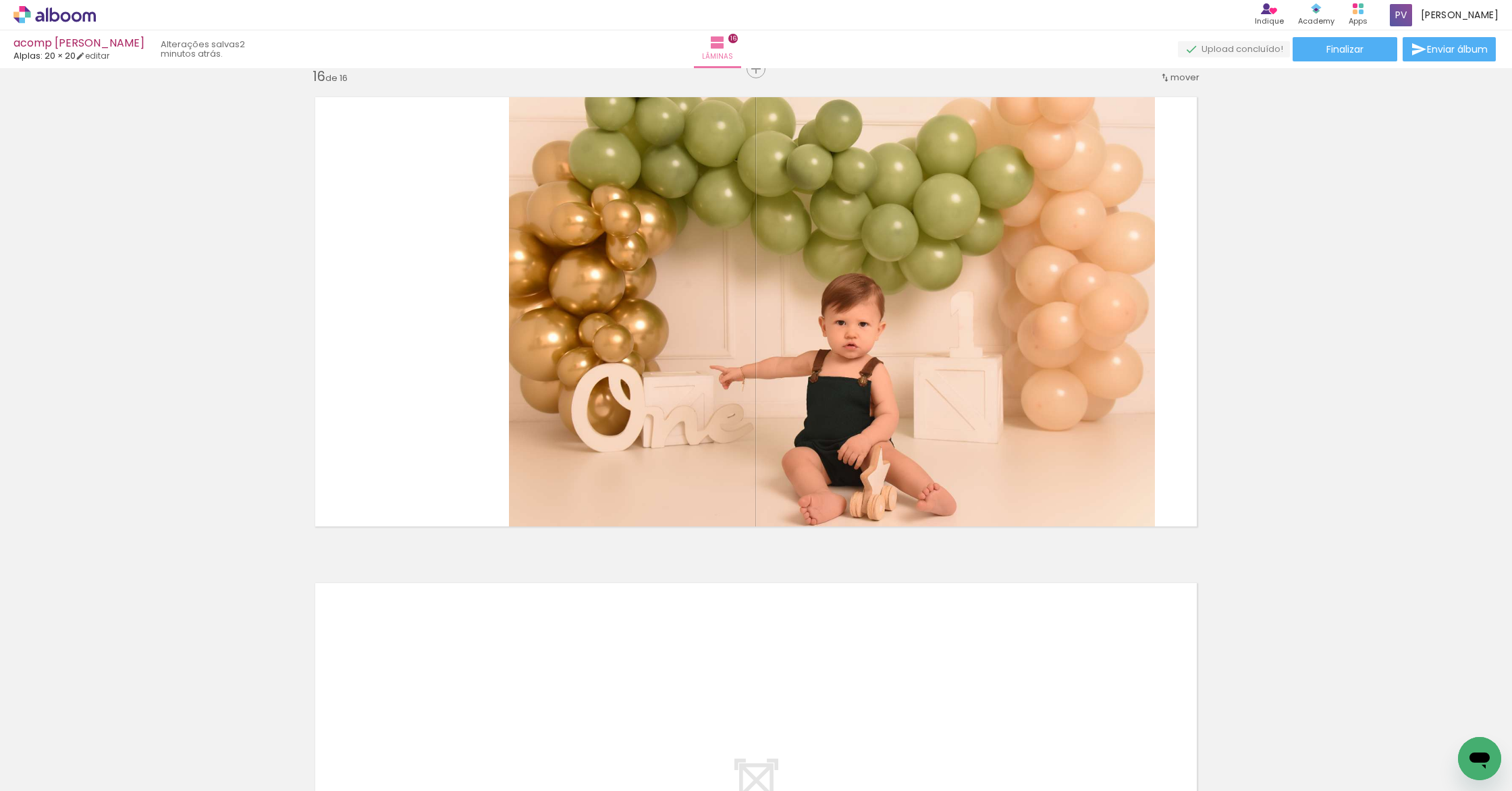
scroll to position [7200, 0]
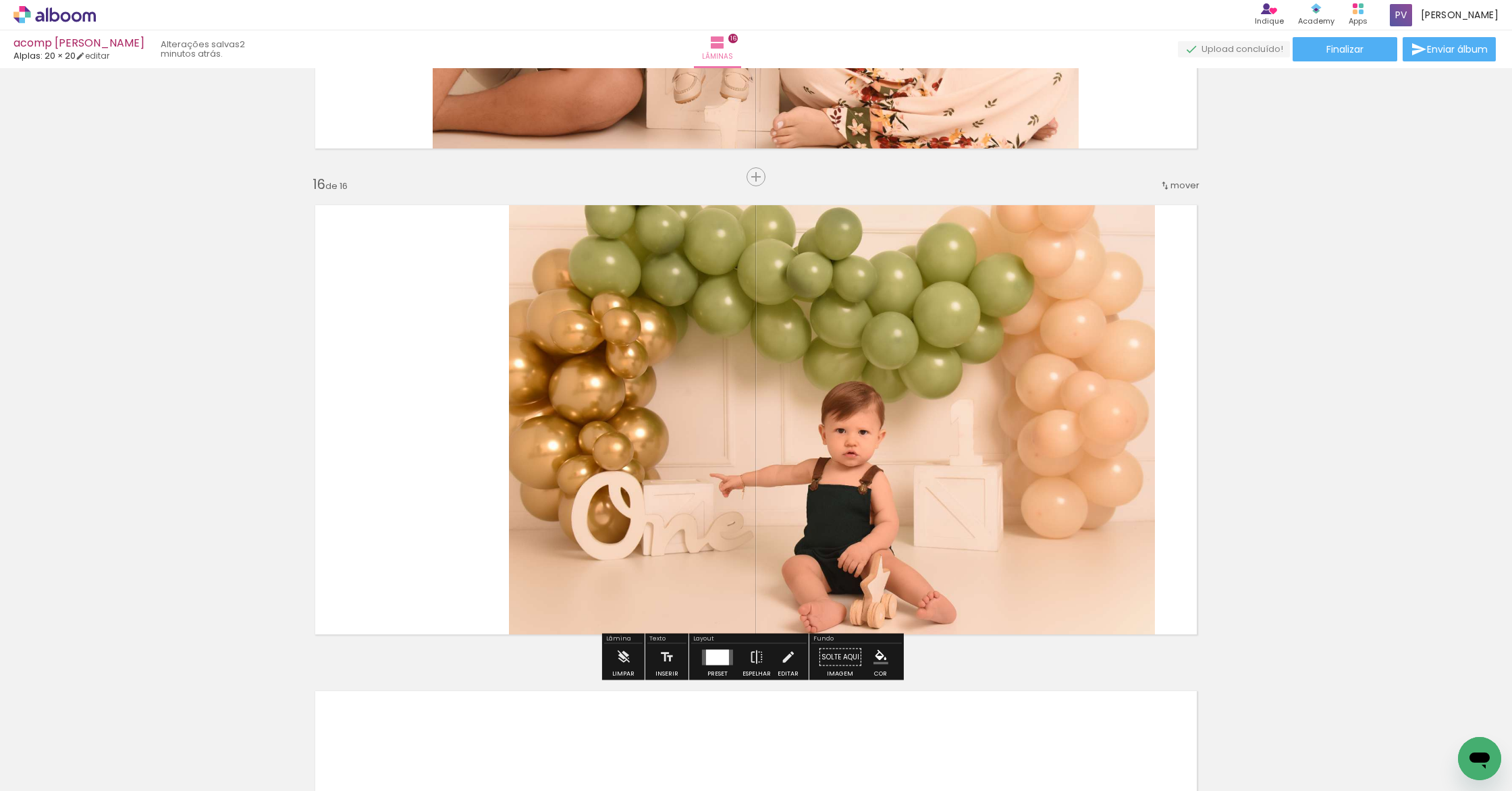
click at [1176, 189] on span "mover" at bounding box center [1184, 184] width 29 height 13
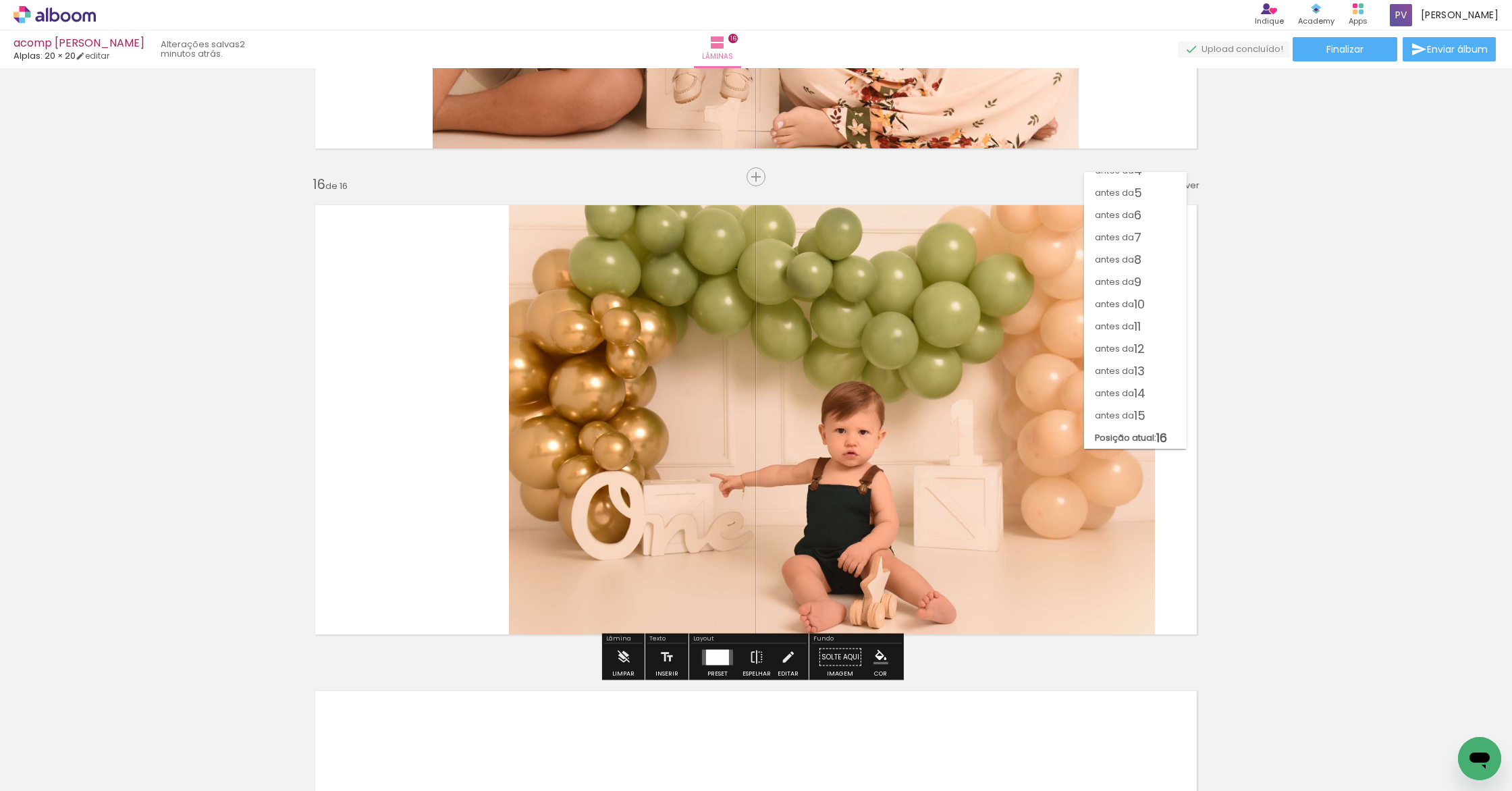
scroll to position [80, 0]
drag, startPoint x: 1139, startPoint y: 416, endPoint x: 1158, endPoint y: 409, distance: 20.2
click at [1139, 416] on span "15" at bounding box center [1140, 415] width 12 height 23
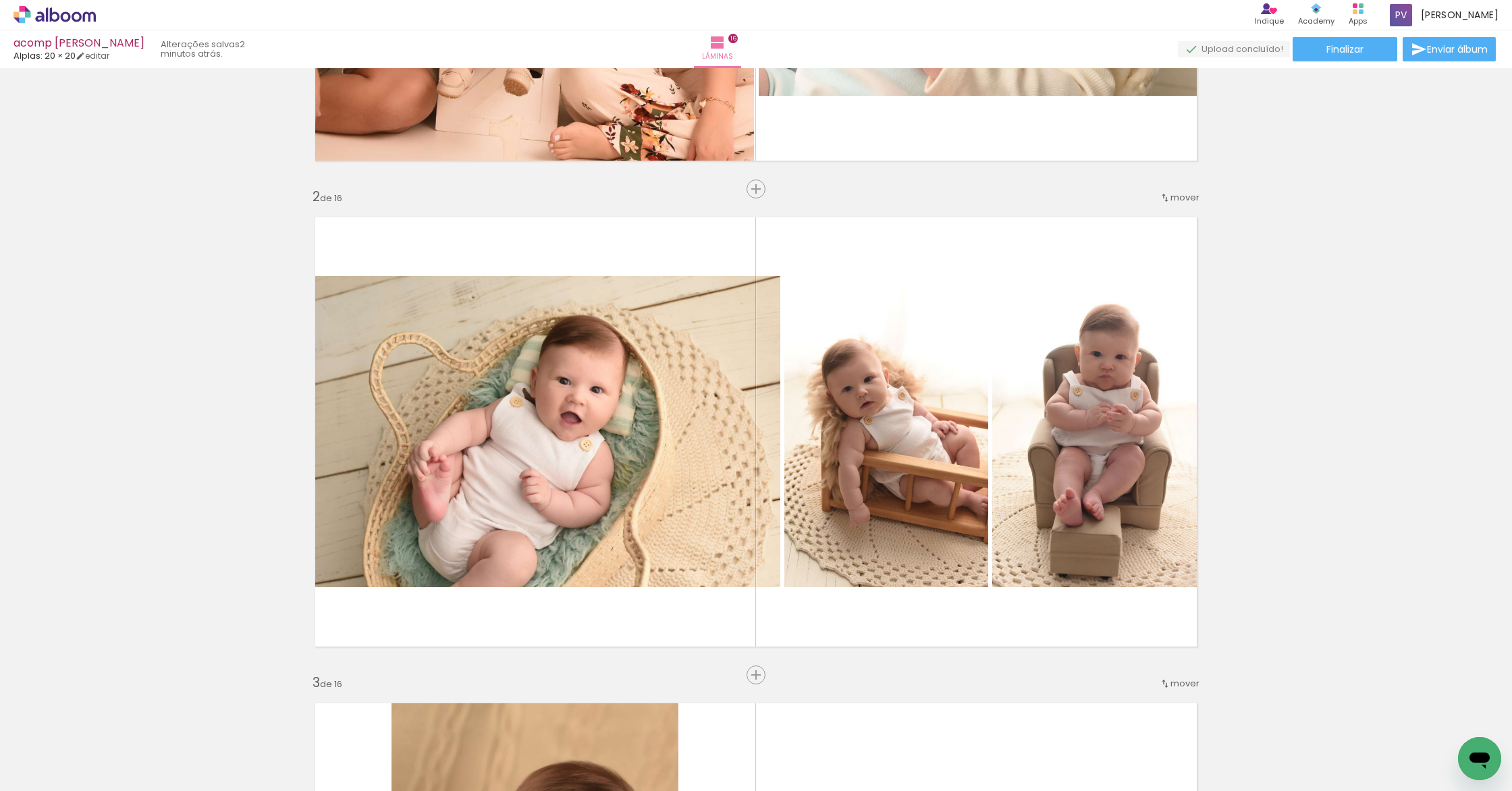
scroll to position [359, 0]
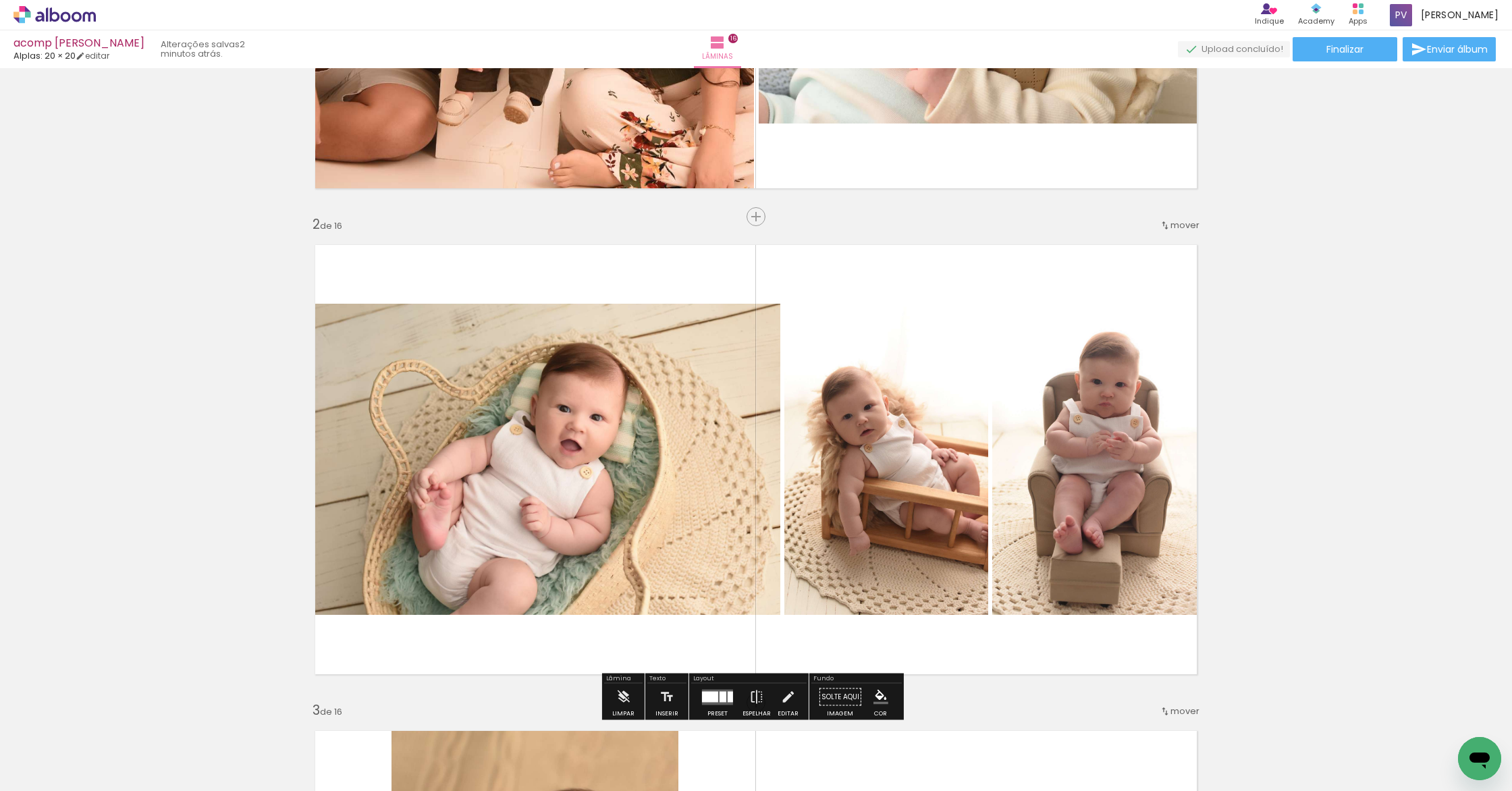
click at [436, 388] on quentale-photo at bounding box center [541, 458] width 476 height 311
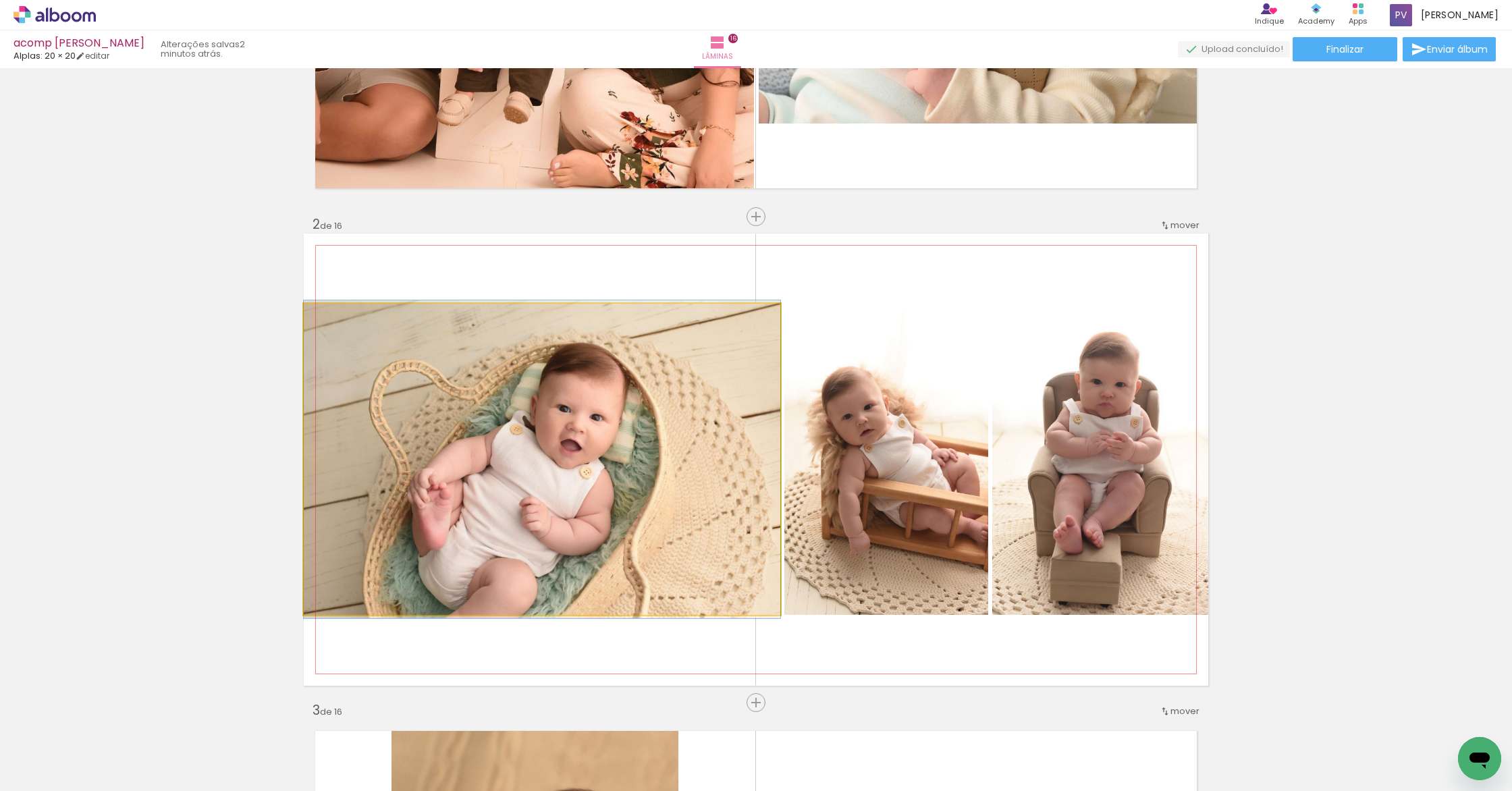
click at [487, 487] on quentale-photo at bounding box center [541, 458] width 476 height 311
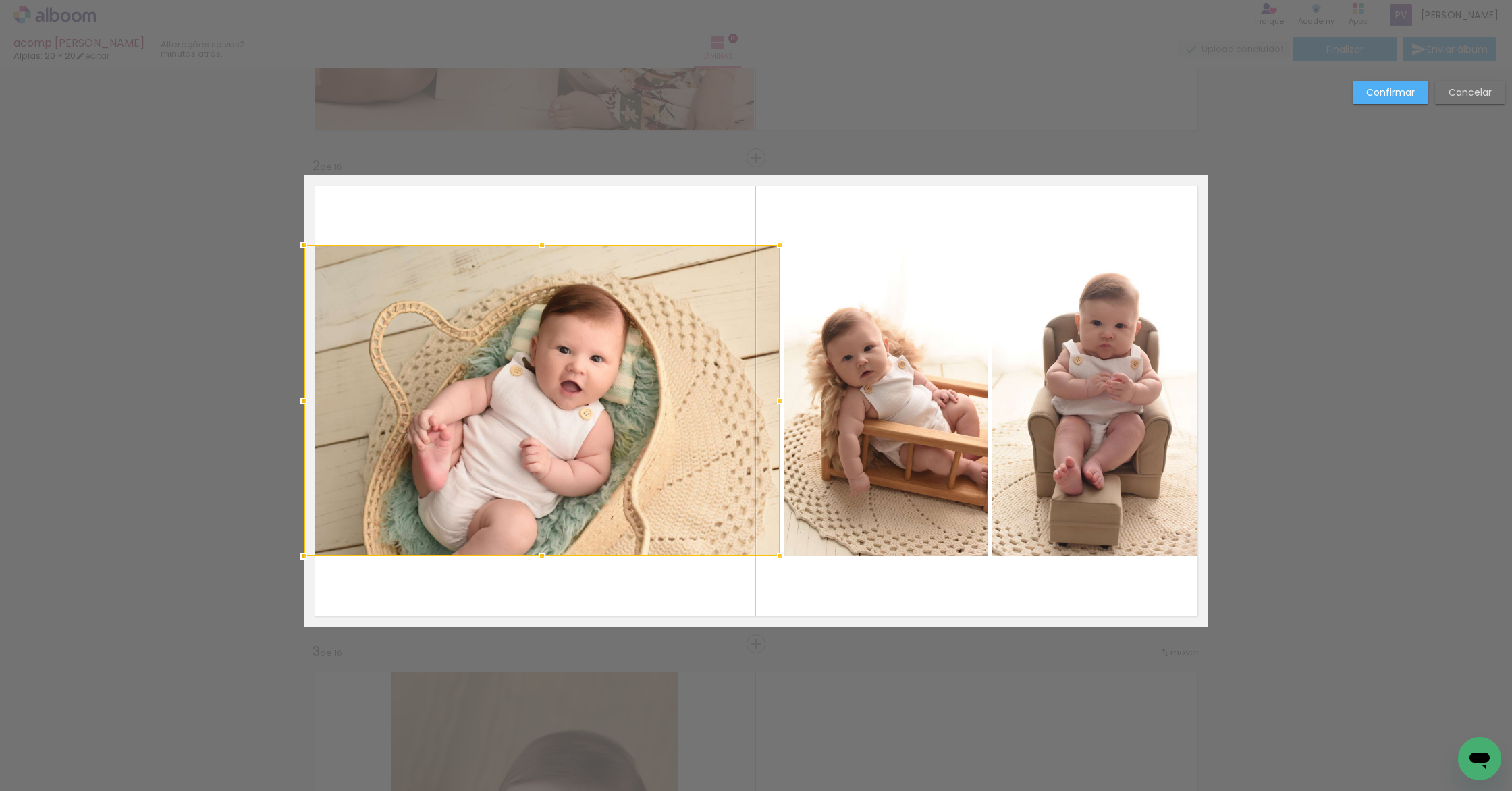
scroll to position [432, 0]
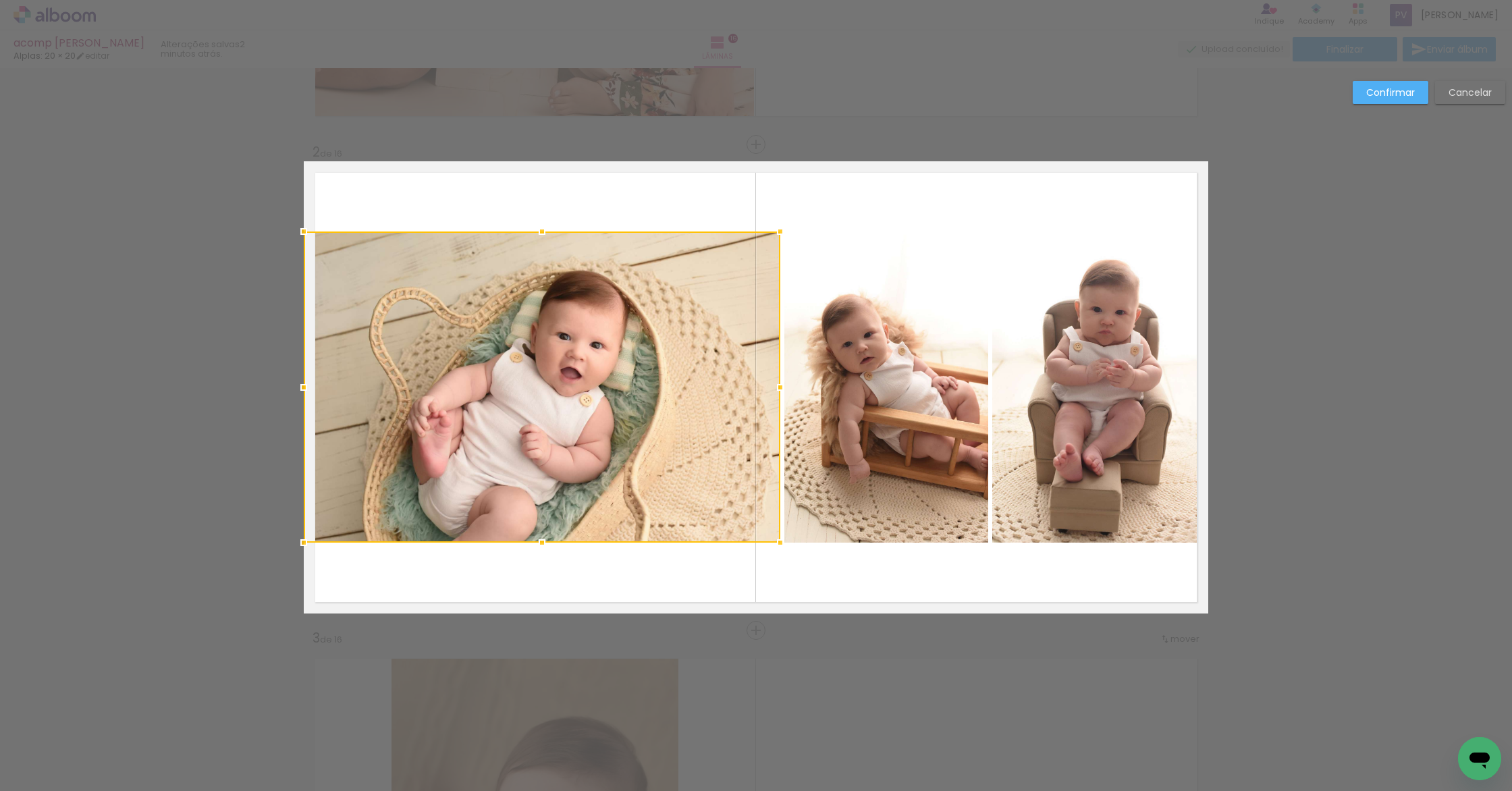
click at [483, 537] on div at bounding box center [541, 386] width 476 height 311
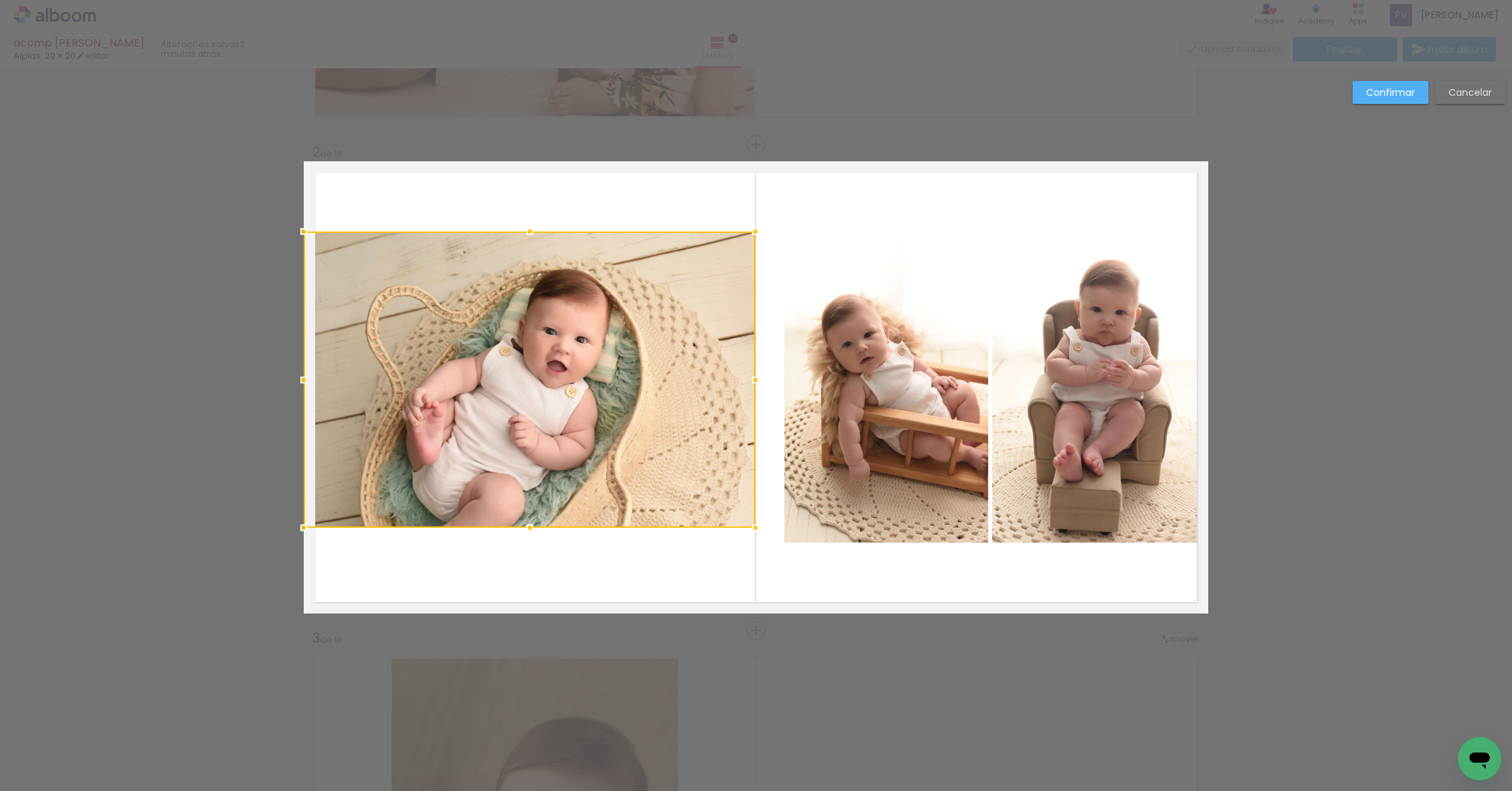
drag, startPoint x: 774, startPoint y: 542, endPoint x: 750, endPoint y: 534, distance: 25.3
click at [750, 534] on div at bounding box center [755, 528] width 27 height 27
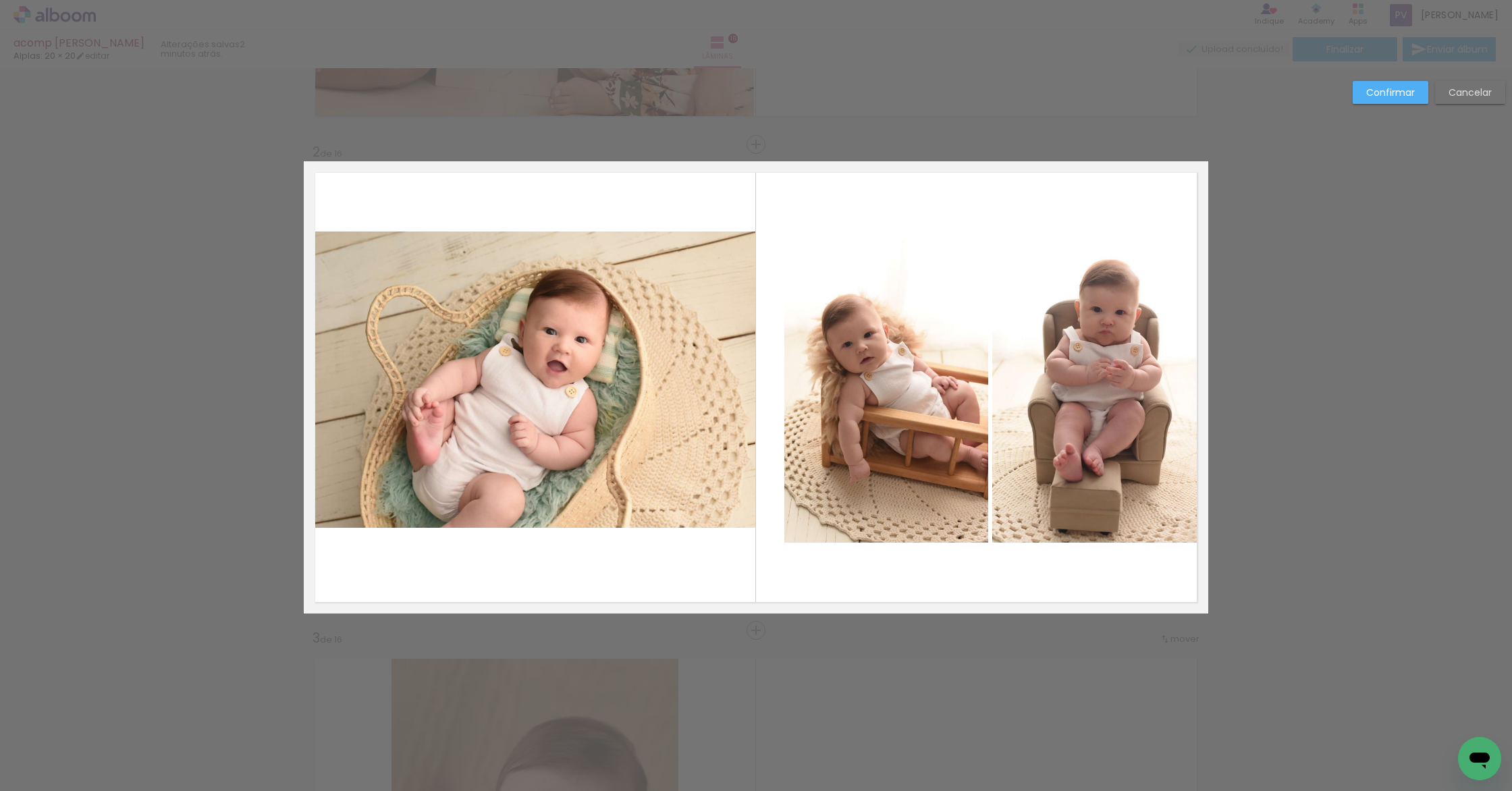
drag, startPoint x: 495, startPoint y: 271, endPoint x: 501, endPoint y: 265, distance: 8.5
click at [495, 271] on quentale-photo at bounding box center [529, 379] width 452 height 296
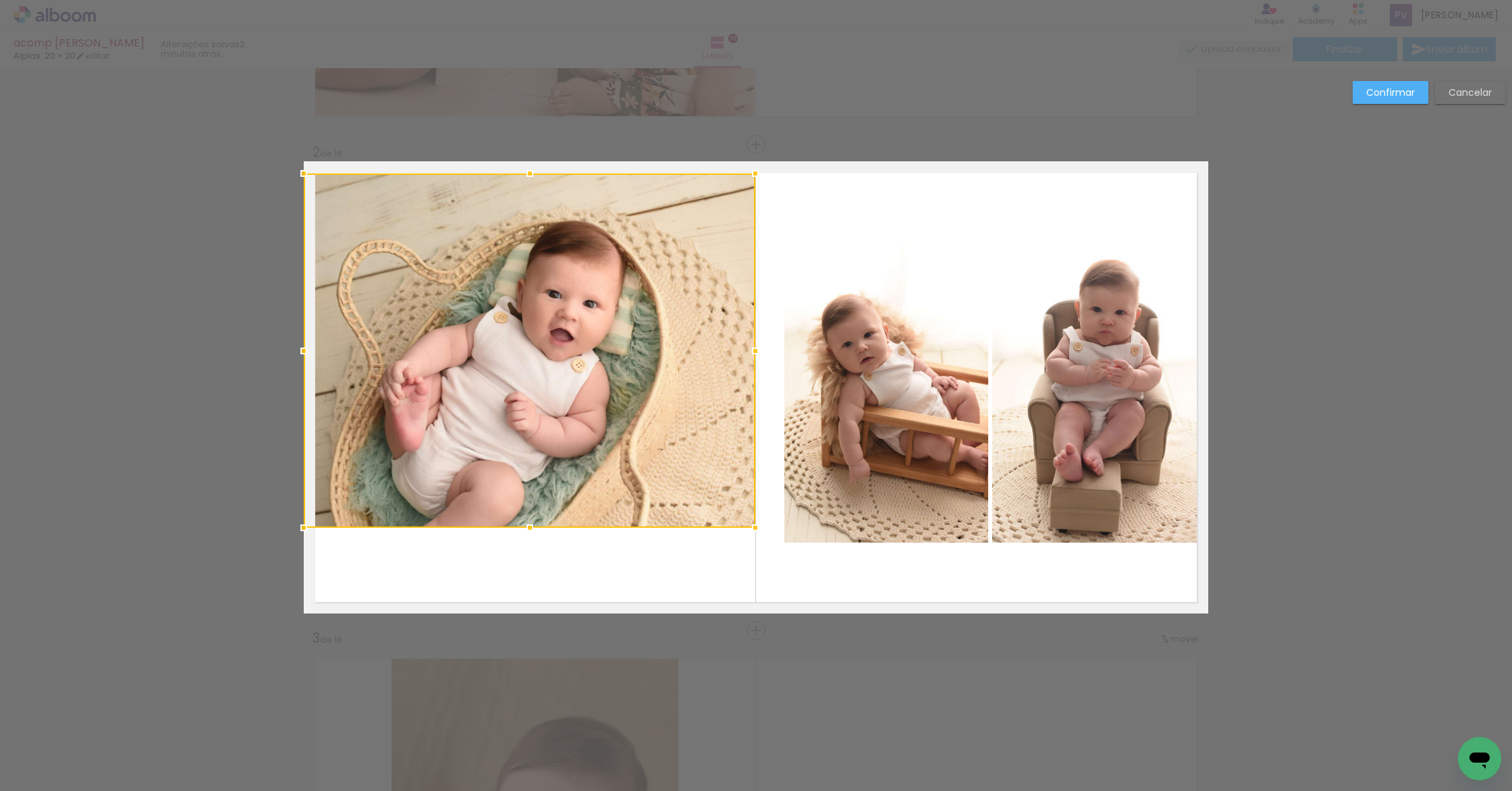
drag, startPoint x: 523, startPoint y: 231, endPoint x: 518, endPoint y: 174, distance: 57.2
click at [518, 174] on div at bounding box center [530, 173] width 27 height 27
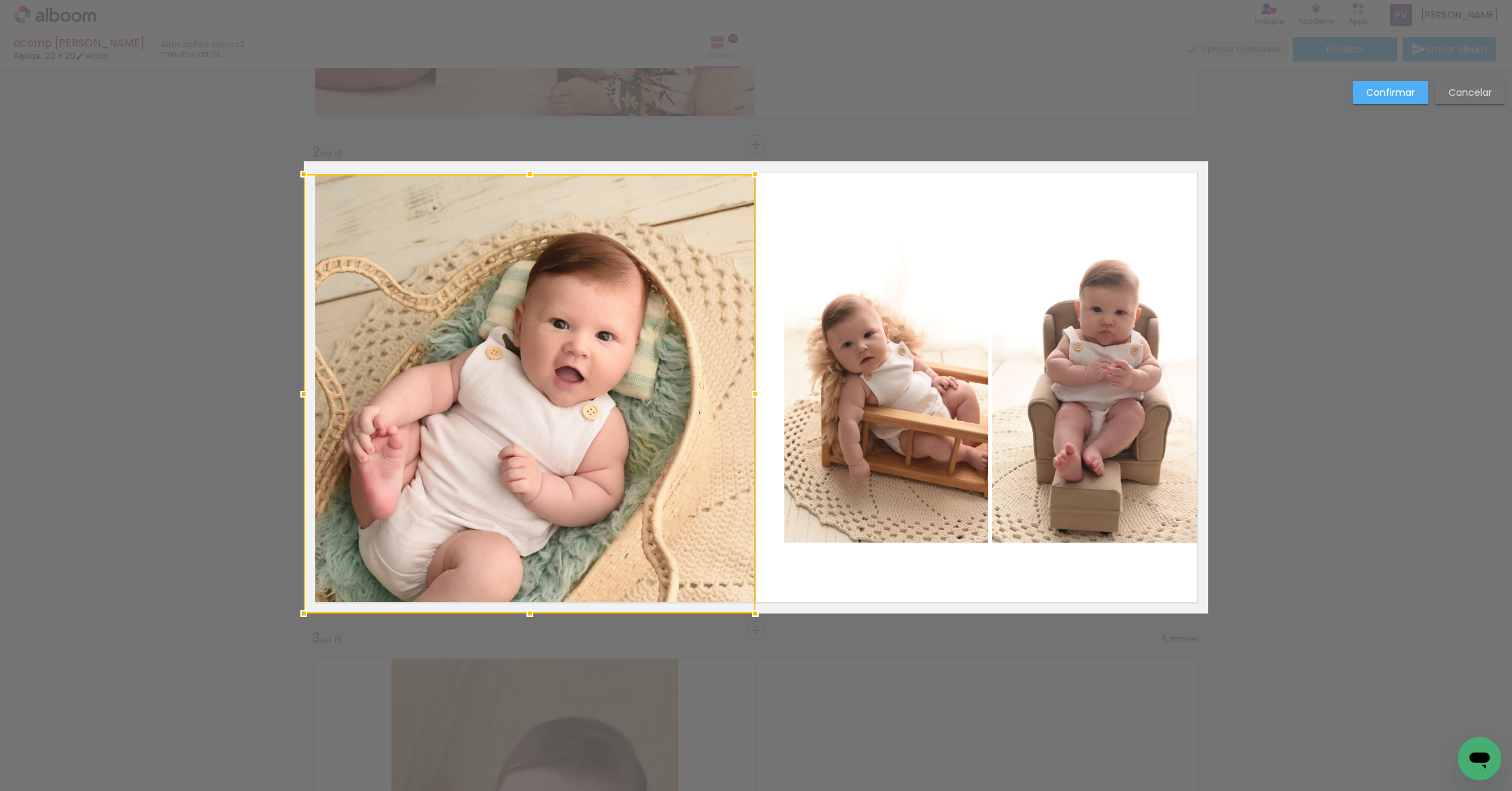
drag, startPoint x: 526, startPoint y: 528, endPoint x: 532, endPoint y: 597, distance: 69.3
click at [534, 601] on div at bounding box center [530, 613] width 27 height 27
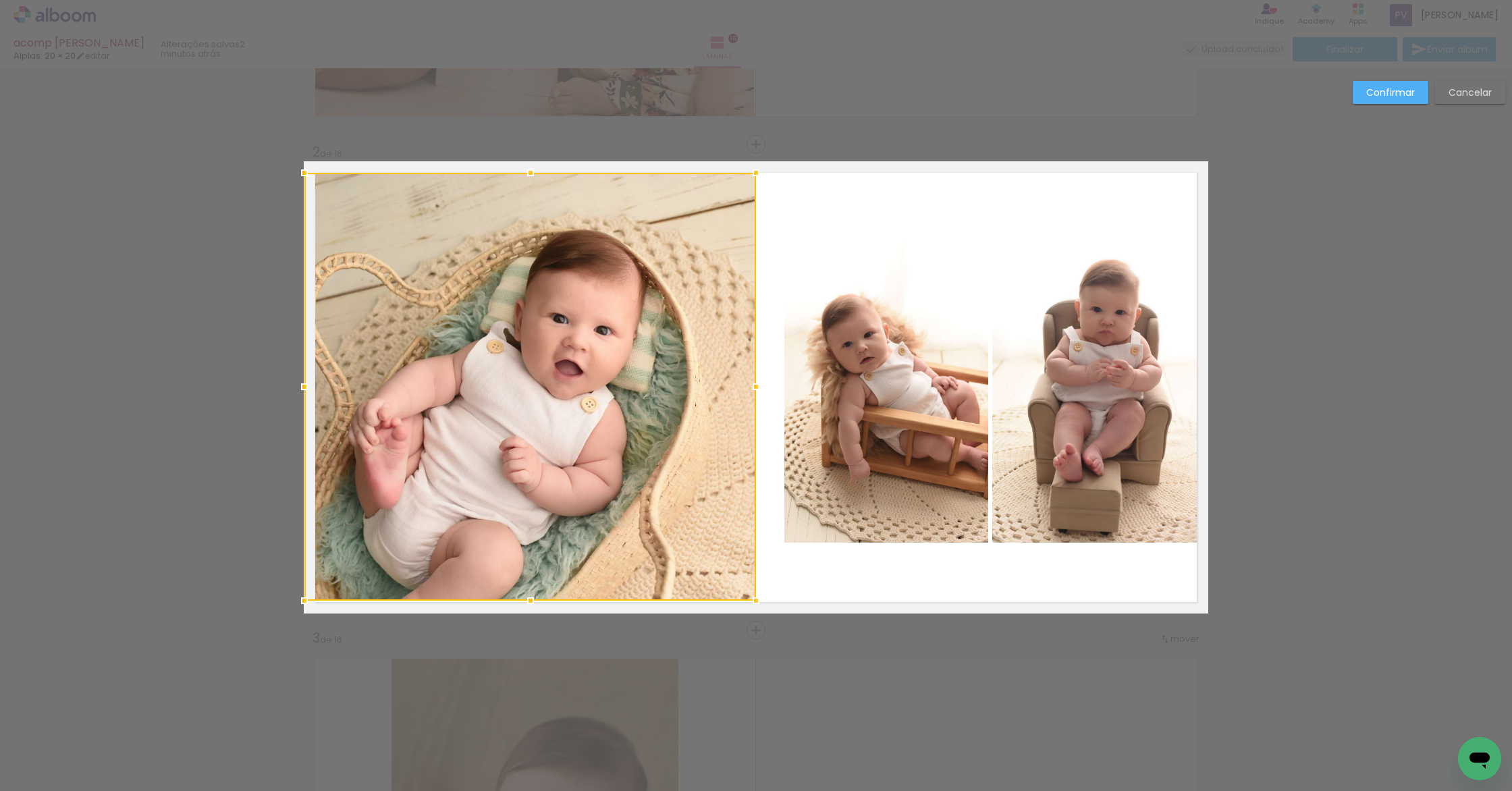
click at [490, 384] on div at bounding box center [530, 386] width 452 height 427
click at [0, 0] on slot "Confirmar" at bounding box center [0, 0] width 0 height 0
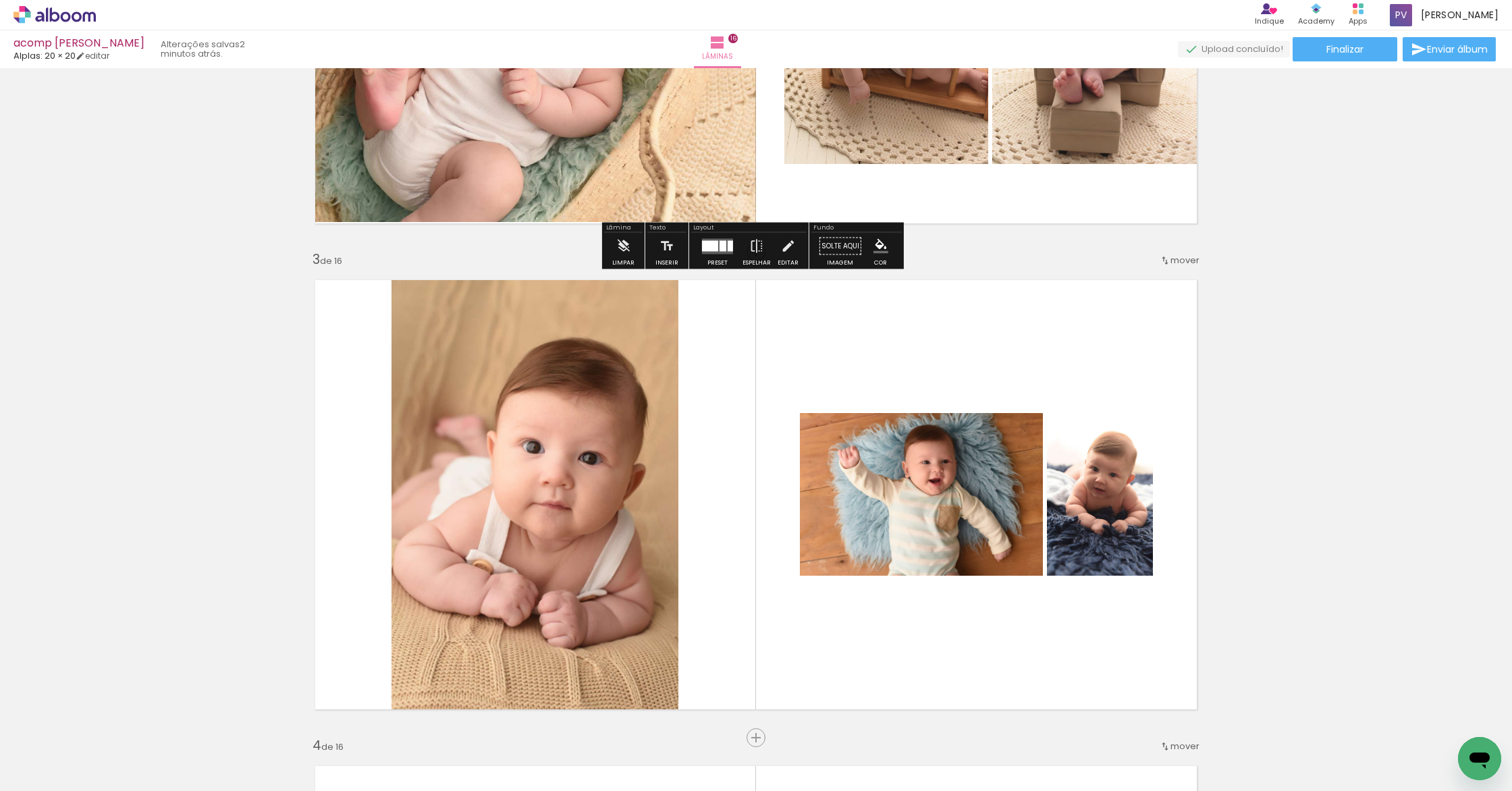
scroll to position [905, 0]
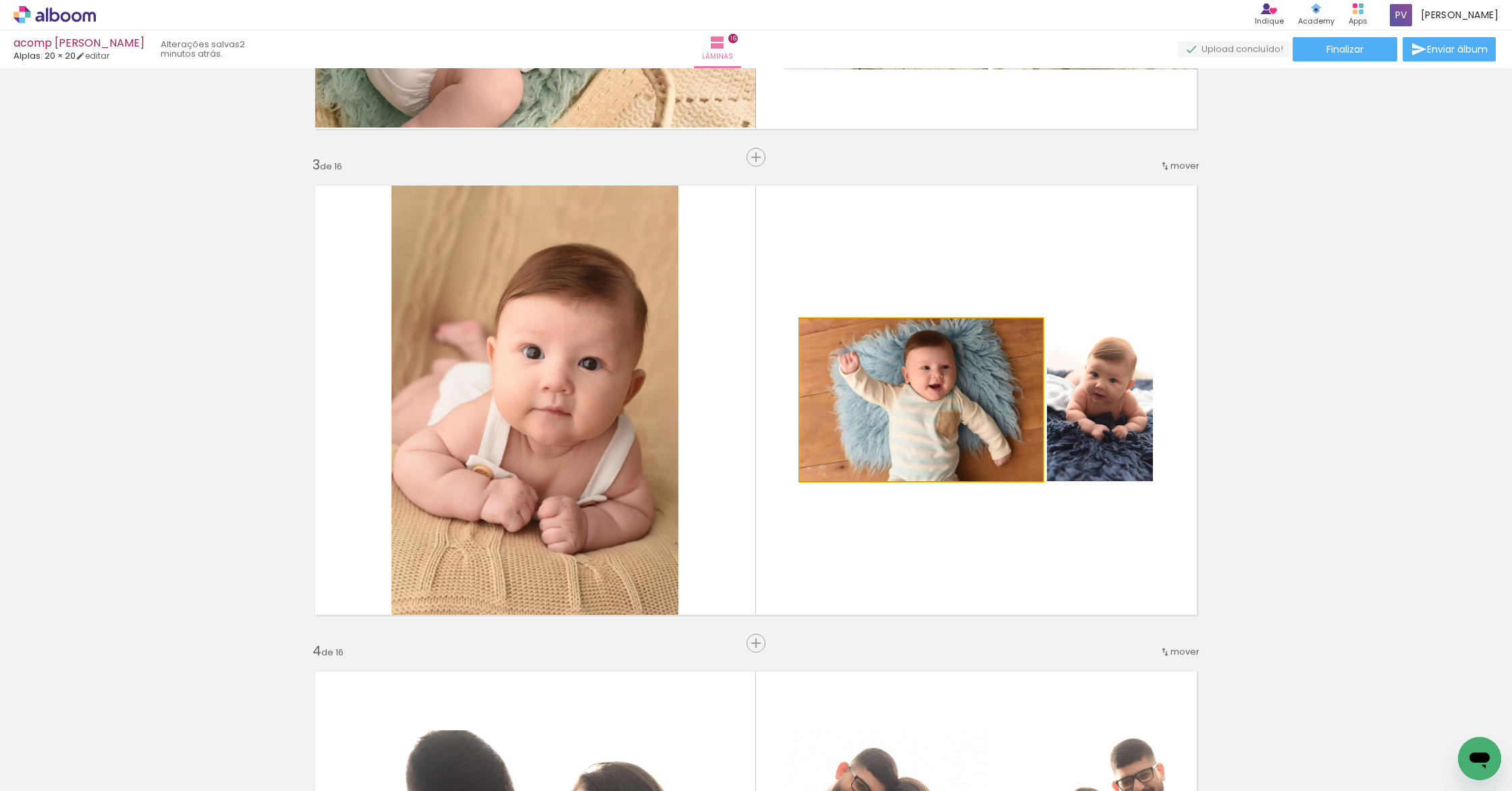
click at [826, 411] on quentale-photo at bounding box center [921, 400] width 243 height 163
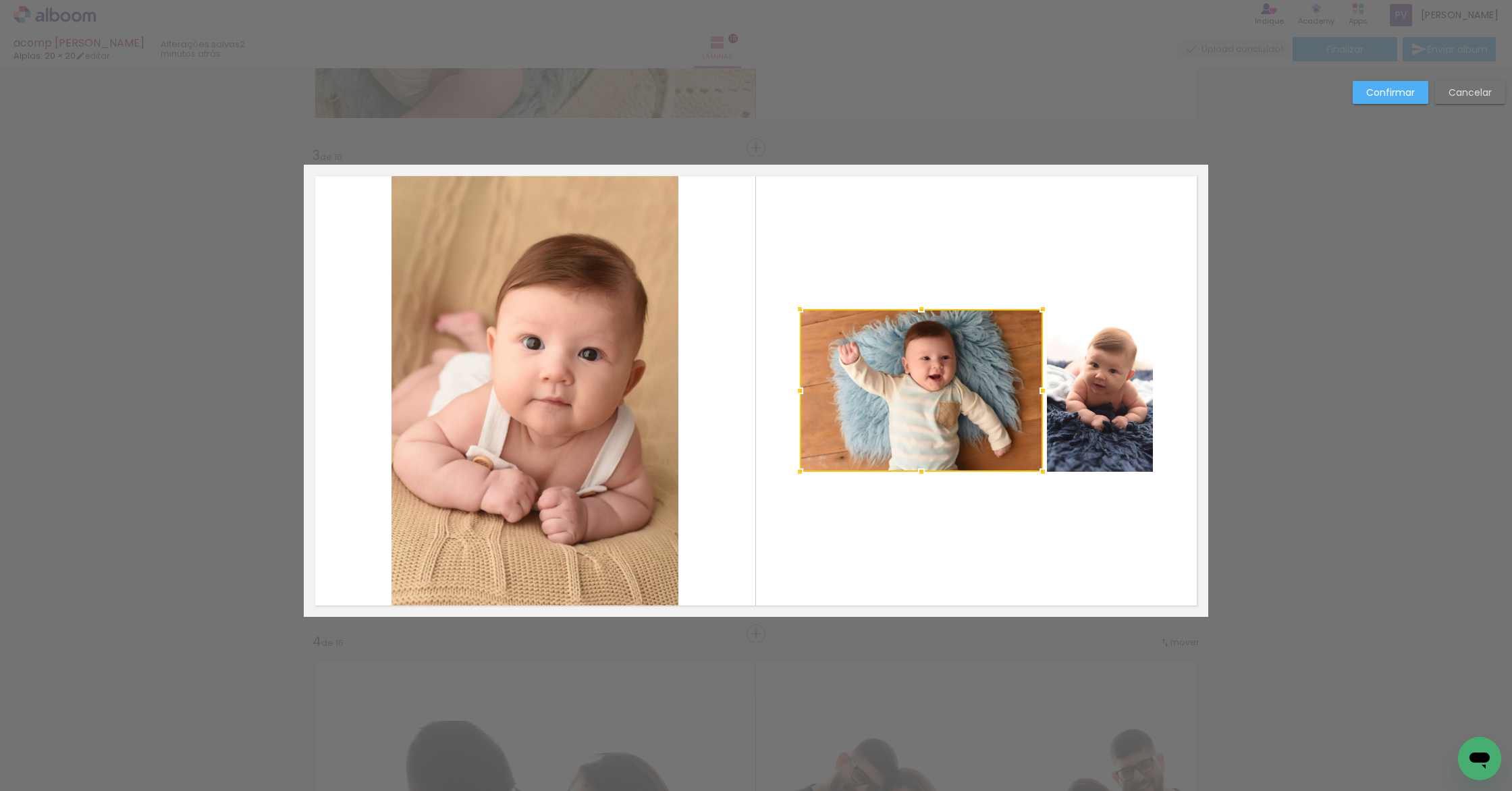
scroll to position [918, 0]
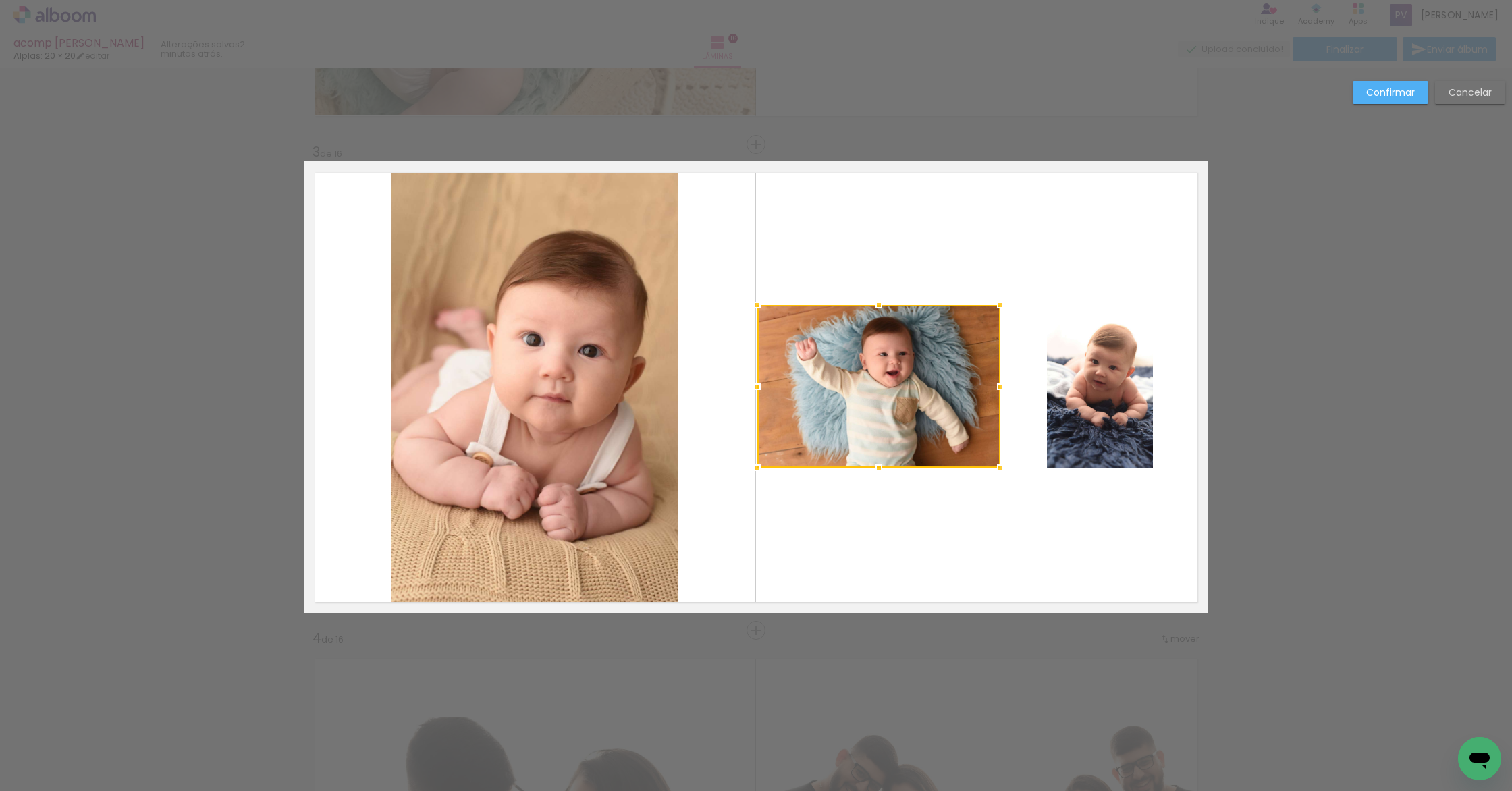
drag, startPoint x: 833, startPoint y: 401, endPoint x: 911, endPoint y: 385, distance: 79.6
click at [792, 401] on div at bounding box center [878, 386] width 243 height 163
click at [1064, 348] on quentale-photo at bounding box center [1100, 387] width 106 height 163
click at [961, 322] on quentale-photo at bounding box center [880, 386] width 243 height 163
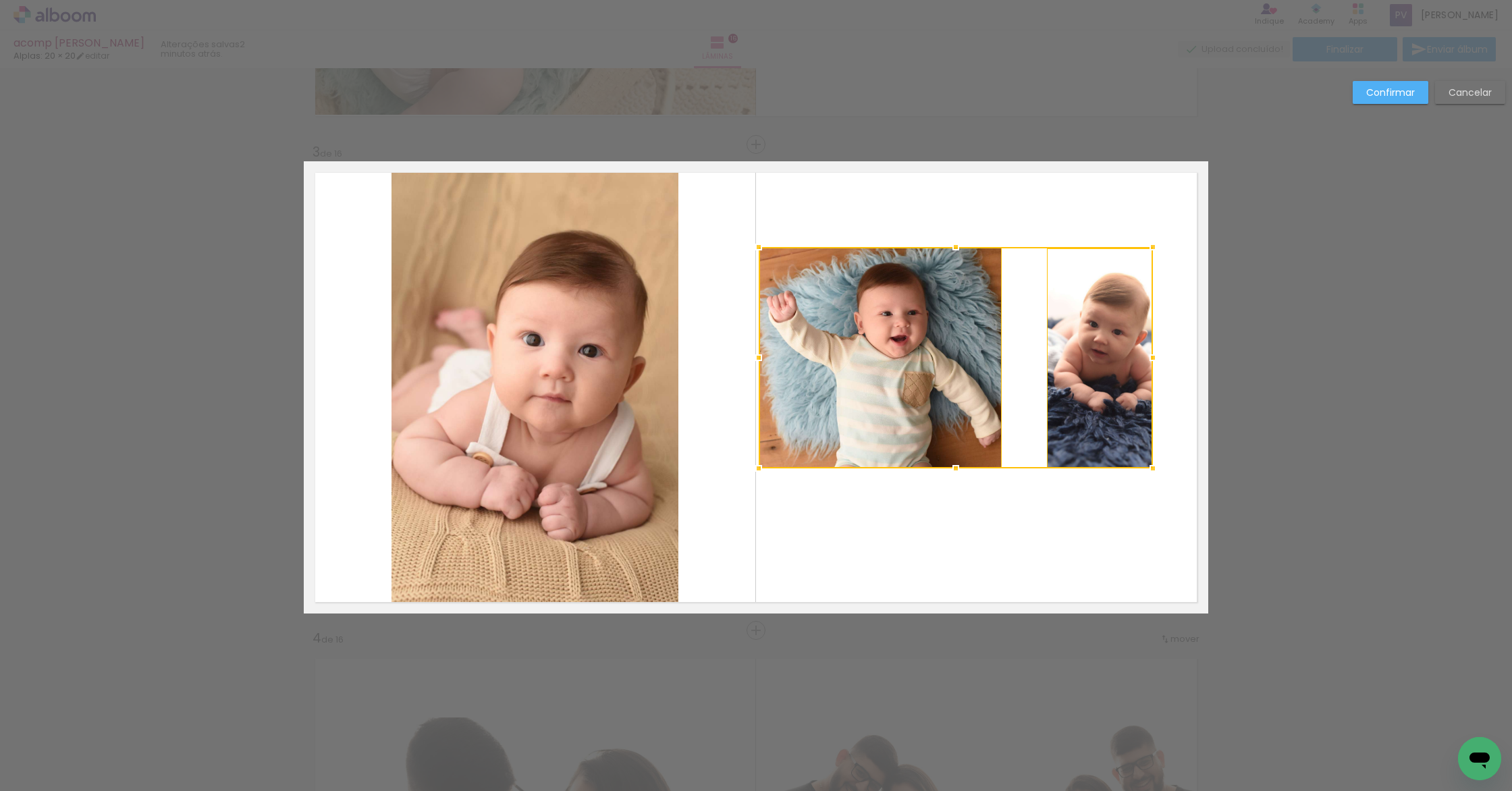
drag, startPoint x: 956, startPoint y: 303, endPoint x: 1005, endPoint y: 271, distance: 58.5
click at [972, 247] on div at bounding box center [955, 358] width 394 height 221
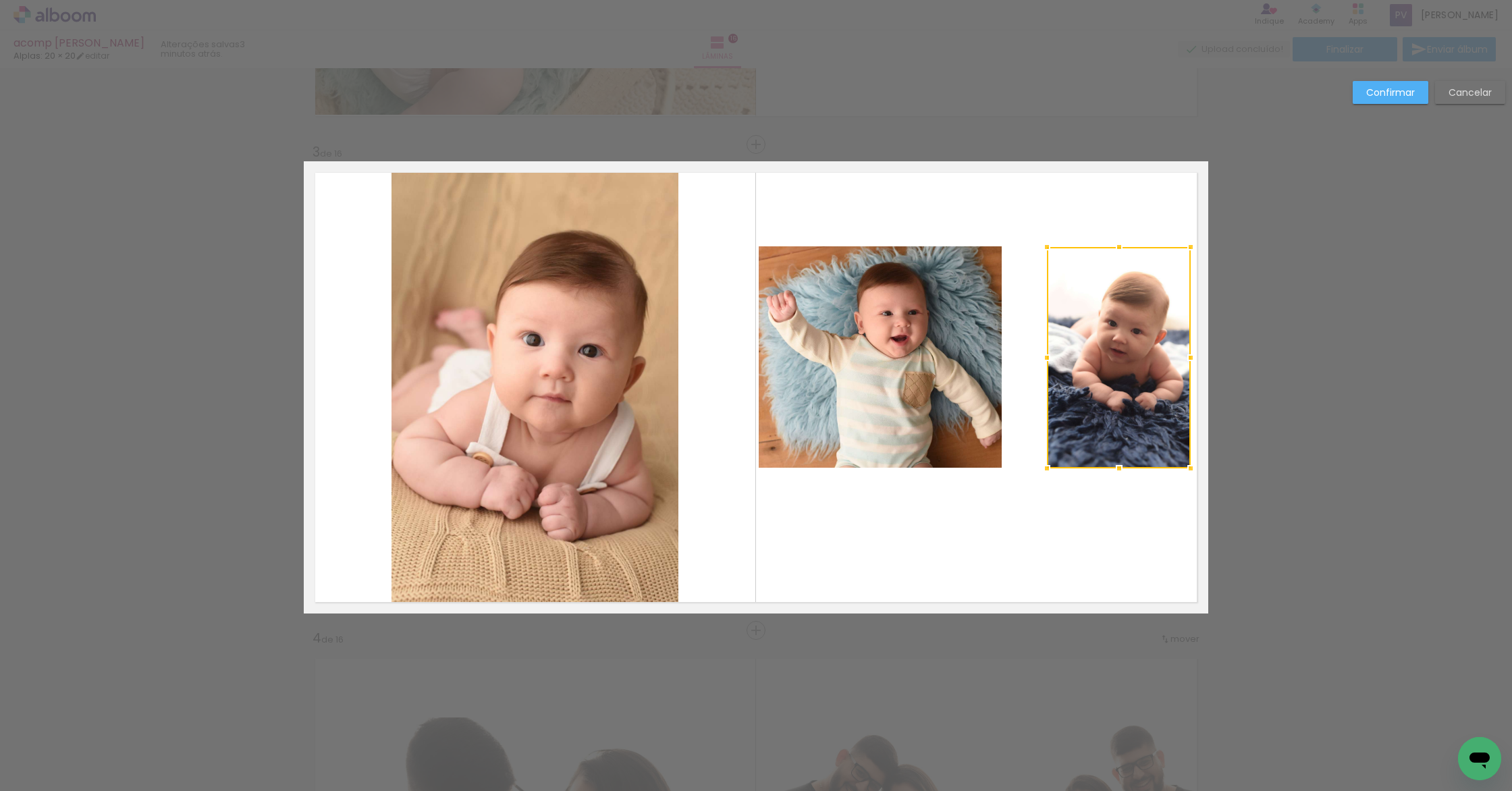
drag, startPoint x: 1153, startPoint y: 359, endPoint x: 1188, endPoint y: 365, distance: 35.5
click at [1188, 365] on div at bounding box center [1190, 358] width 27 height 27
click at [919, 379] on quentale-photo at bounding box center [880, 357] width 243 height 221
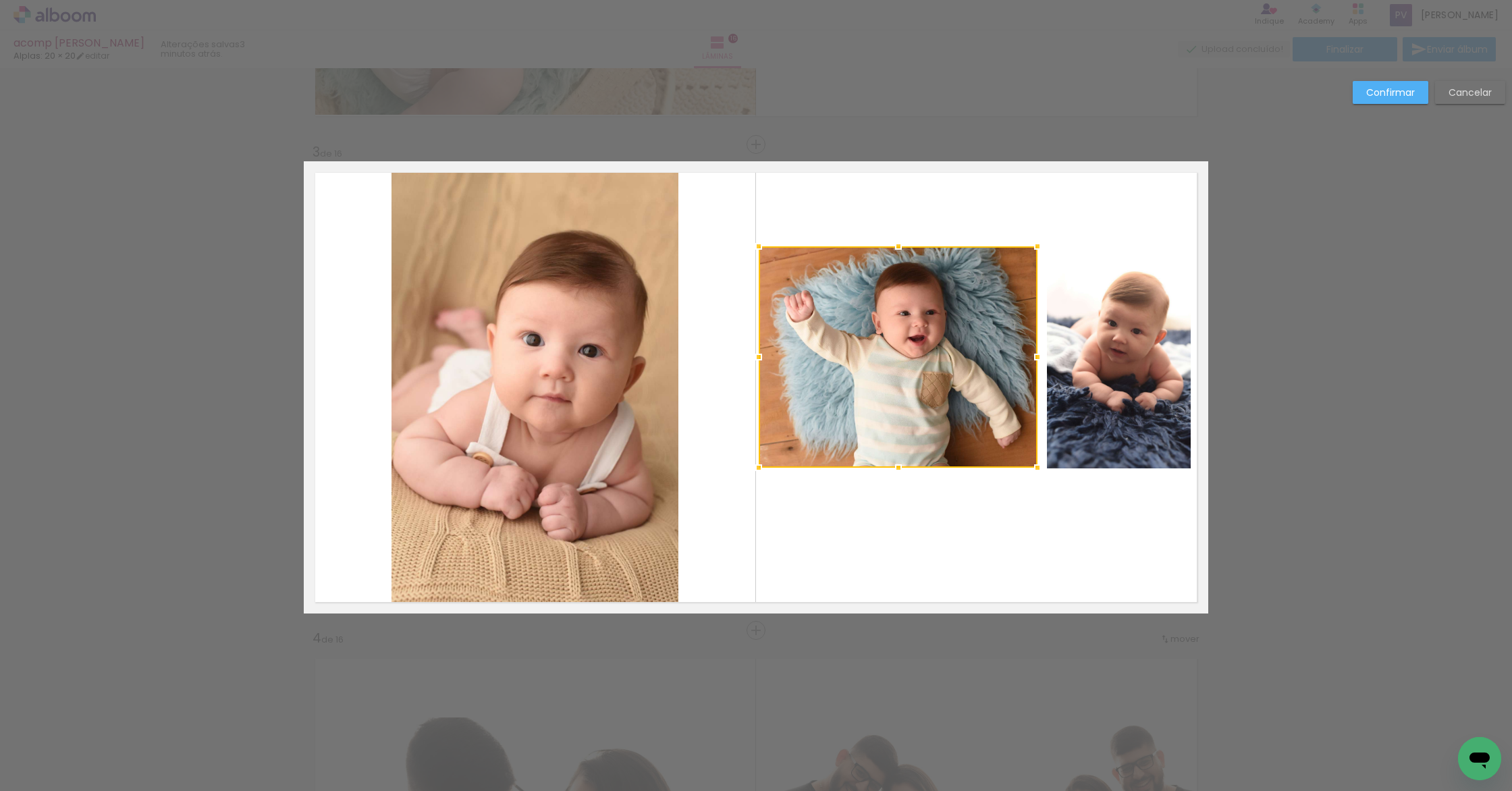
drag, startPoint x: 996, startPoint y: 358, endPoint x: 1081, endPoint y: 355, distance: 85.1
click at [1031, 364] on div at bounding box center [1037, 357] width 27 height 27
click at [1382, 101] on paper-button "Confirmar" at bounding box center [1390, 92] width 75 height 23
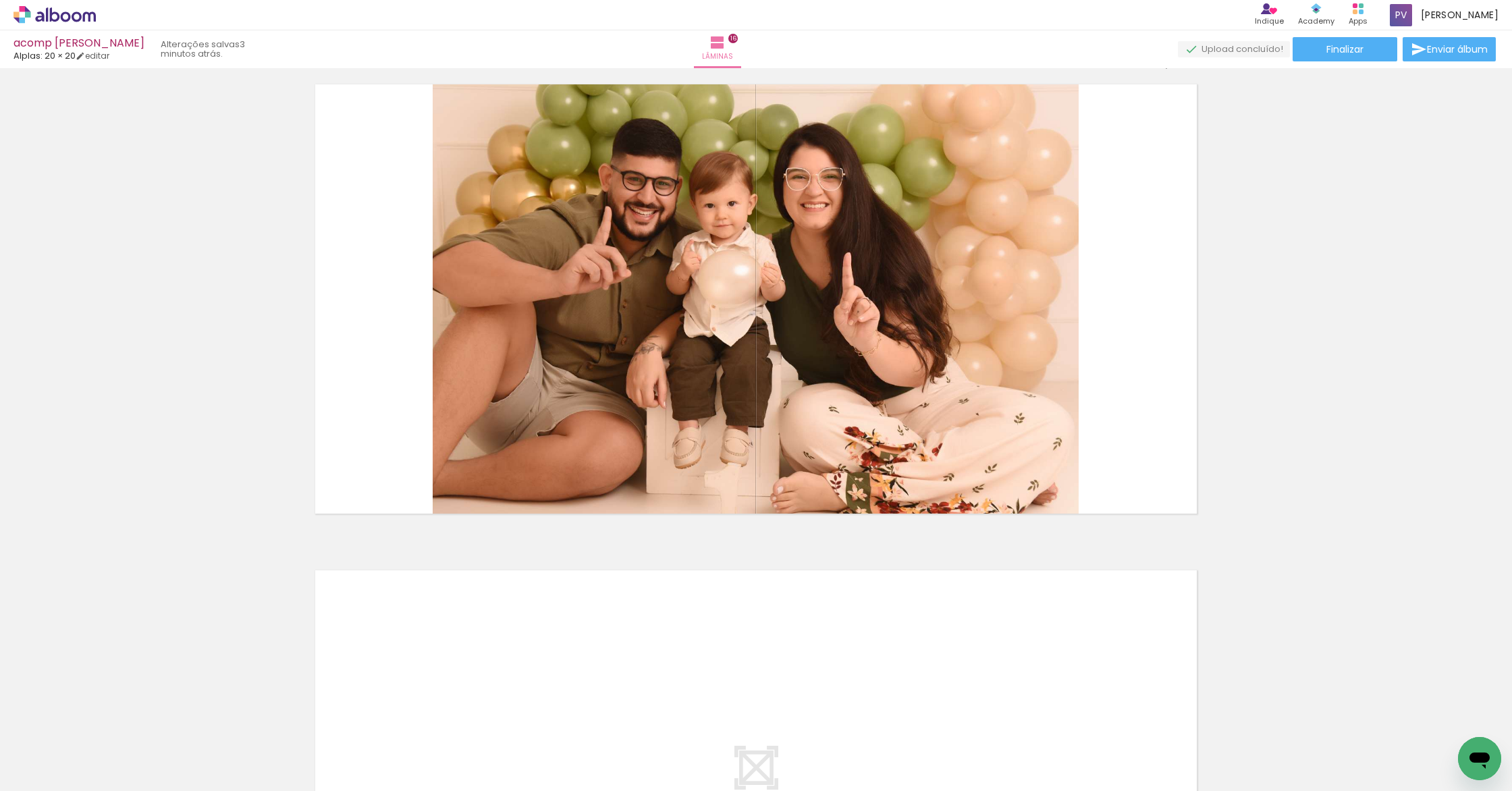
scroll to position [7438, 0]
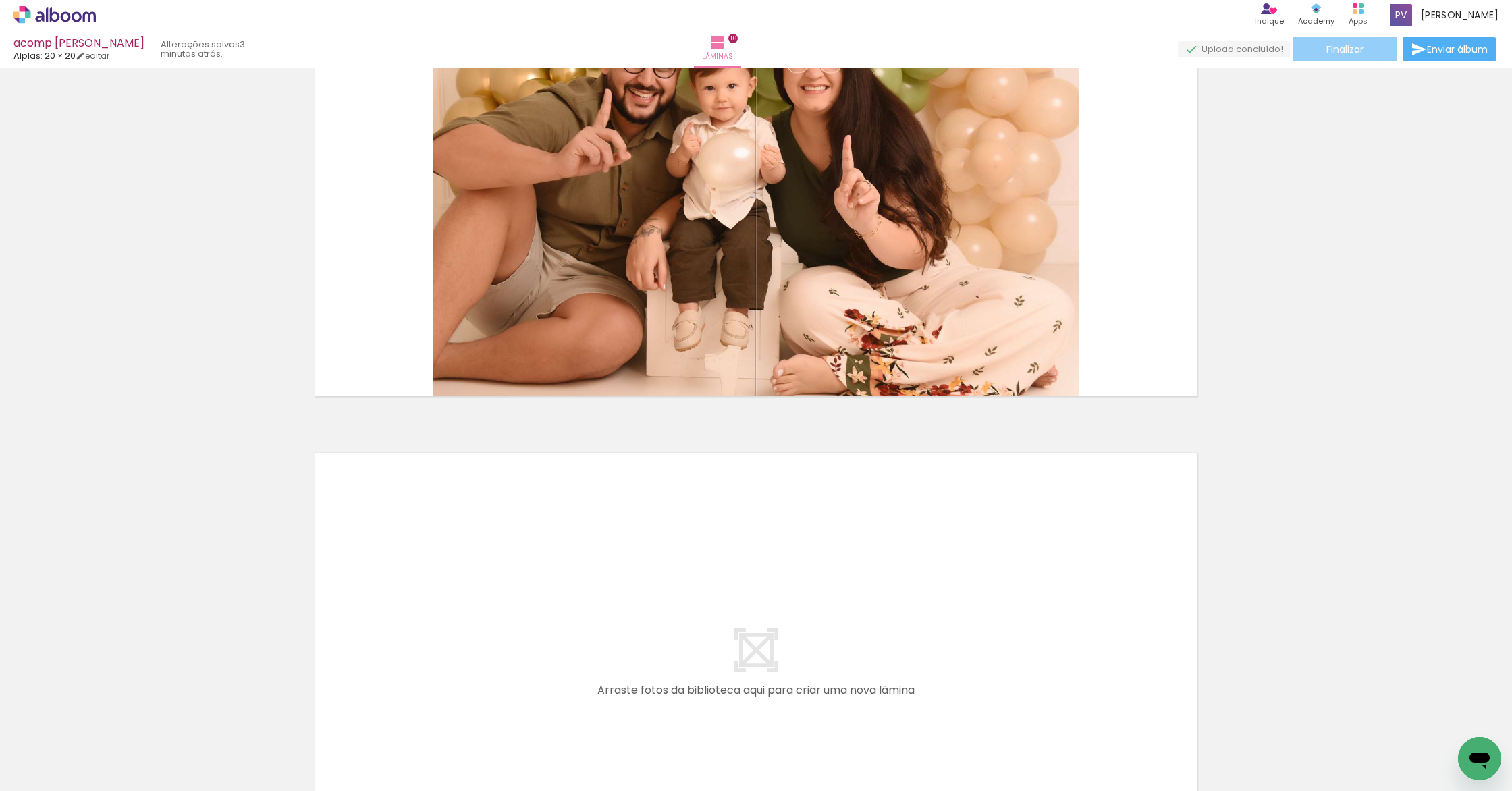
click at [1345, 49] on span "Finalizar" at bounding box center [1344, 49] width 37 height 9
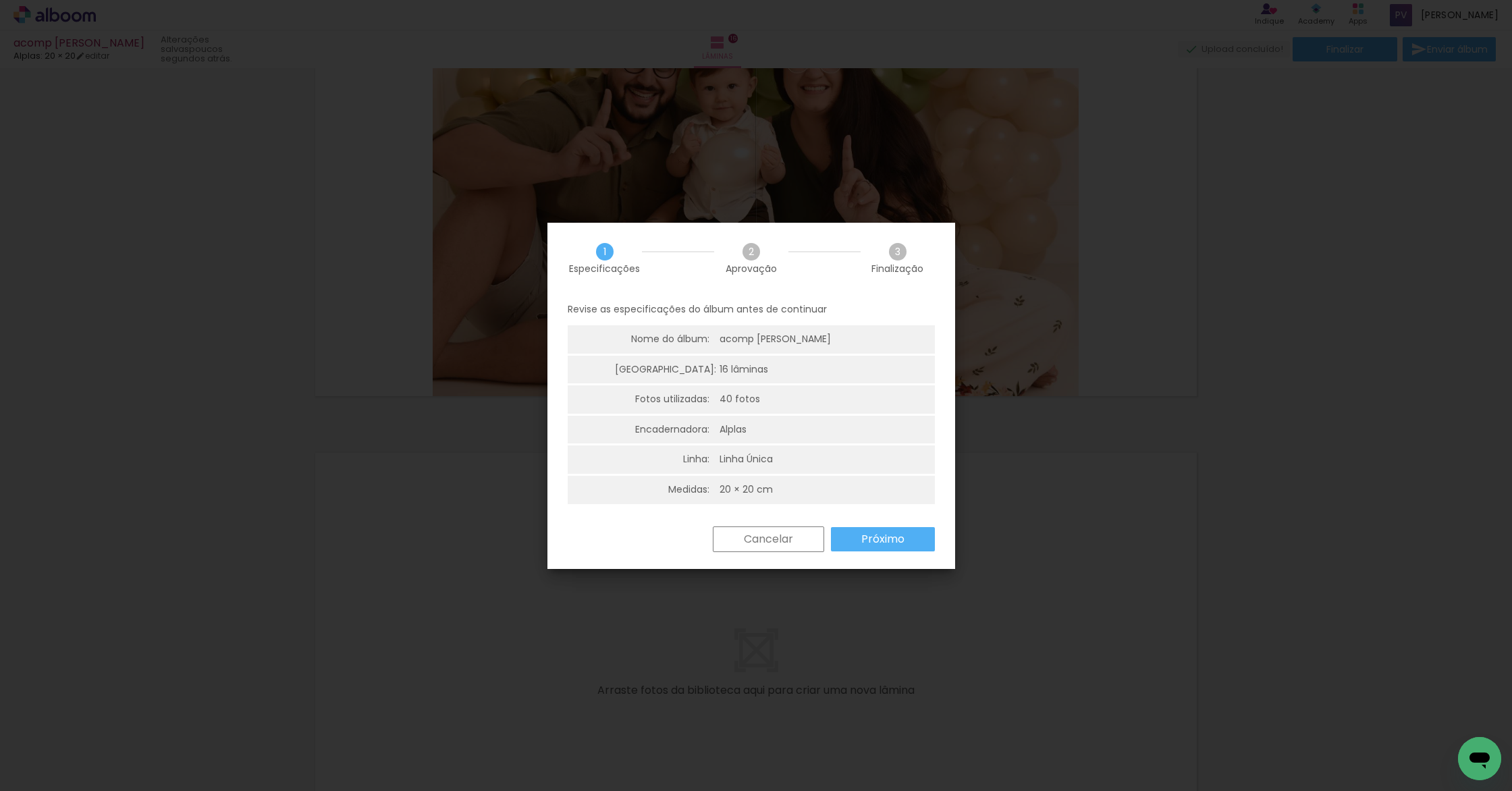
click at [853, 549] on paper-button "Próximo" at bounding box center [883, 539] width 104 height 24
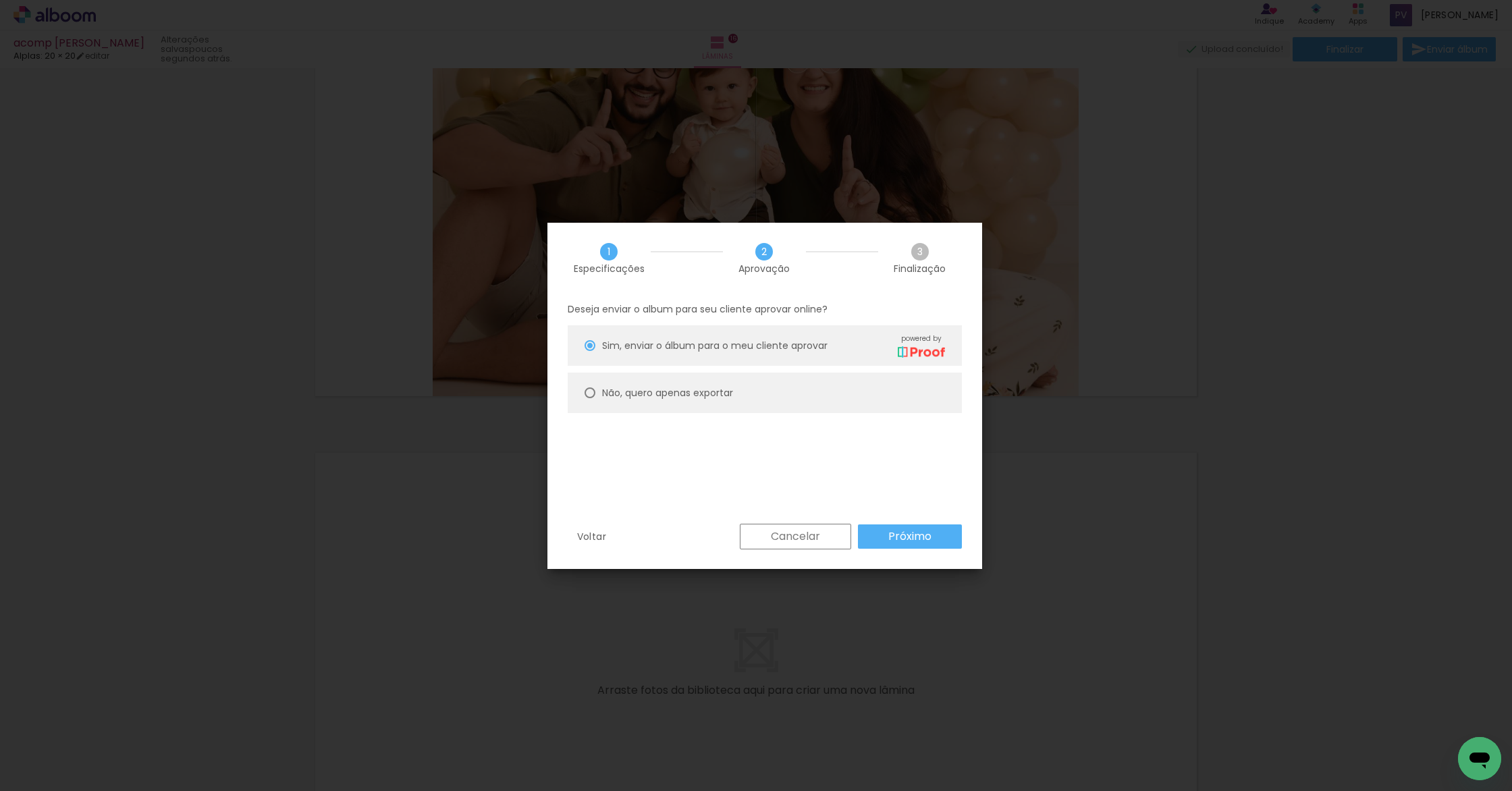
drag, startPoint x: 682, startPoint y: 396, endPoint x: 687, endPoint y: 401, distance: 7.1
click at [0, 0] on slot "Não, quero apenas exportar" at bounding box center [0, 0] width 0 height 0
type paper-radio-button "on"
click at [874, 528] on paper-button "Próximo" at bounding box center [909, 536] width 104 height 24
type input "Alta, 300 DPI"
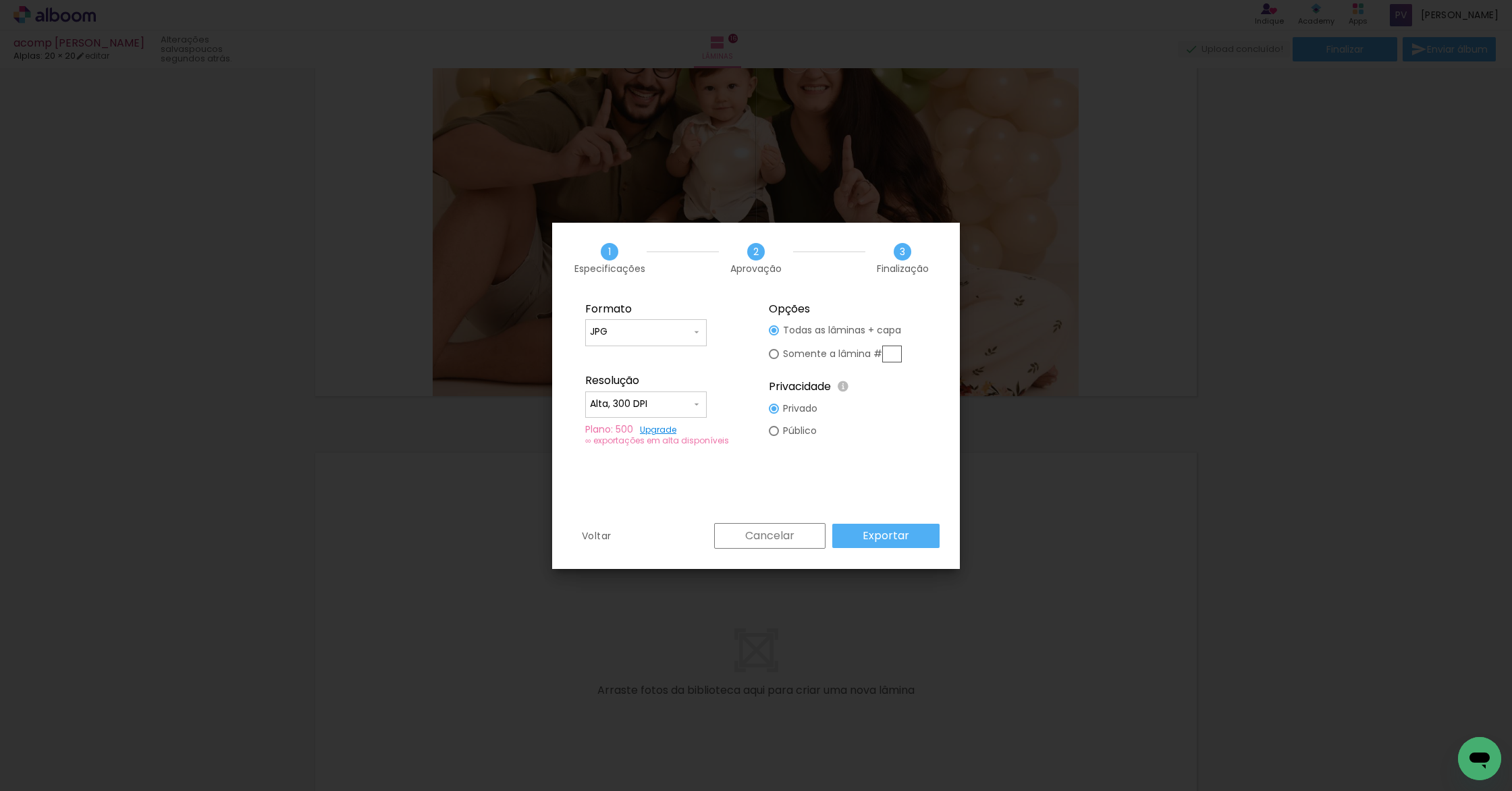
click at [0, 0] on slot "Exportar" at bounding box center [0, 0] width 0 height 0
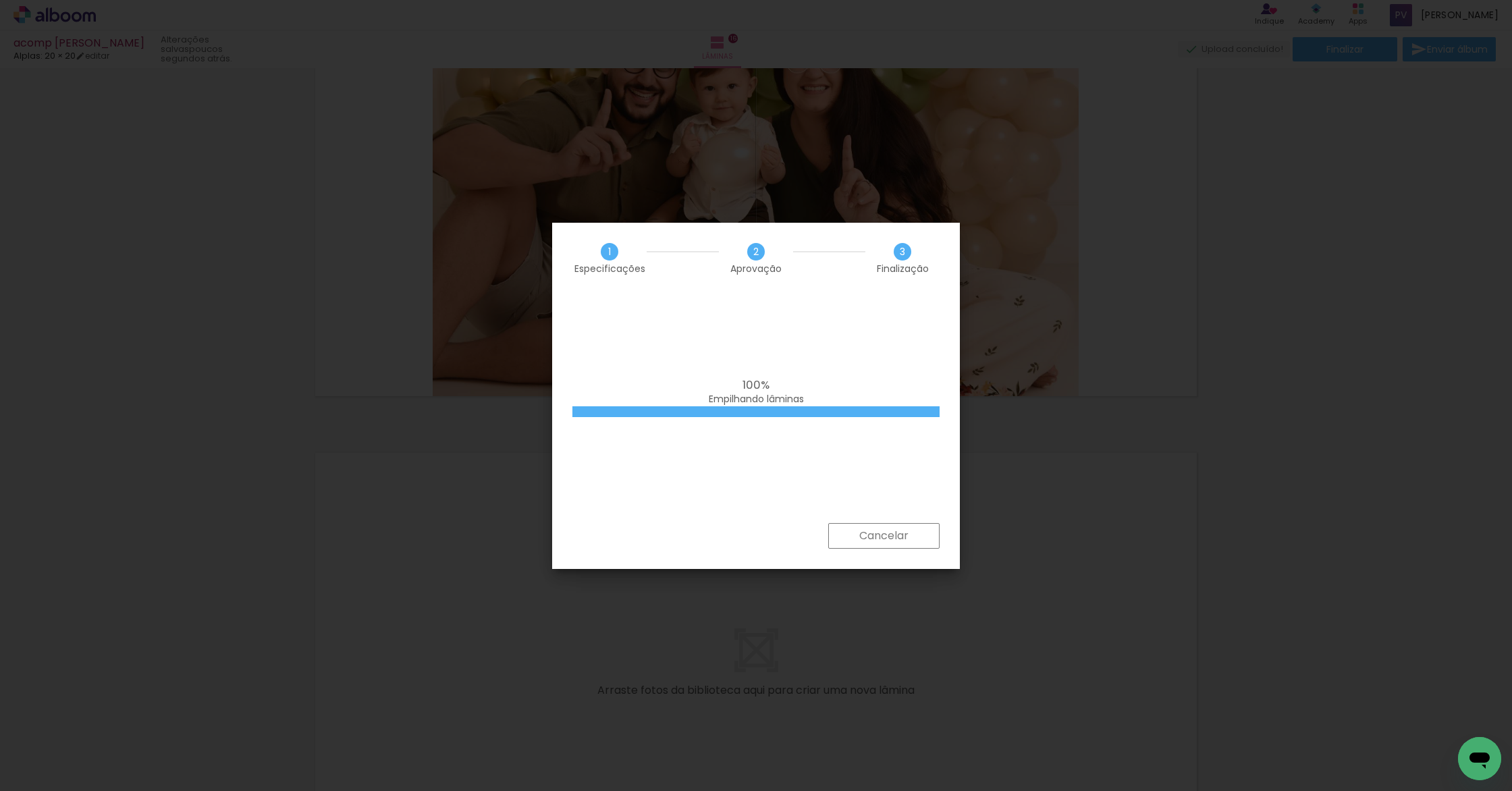
scroll to position [0, 1499]
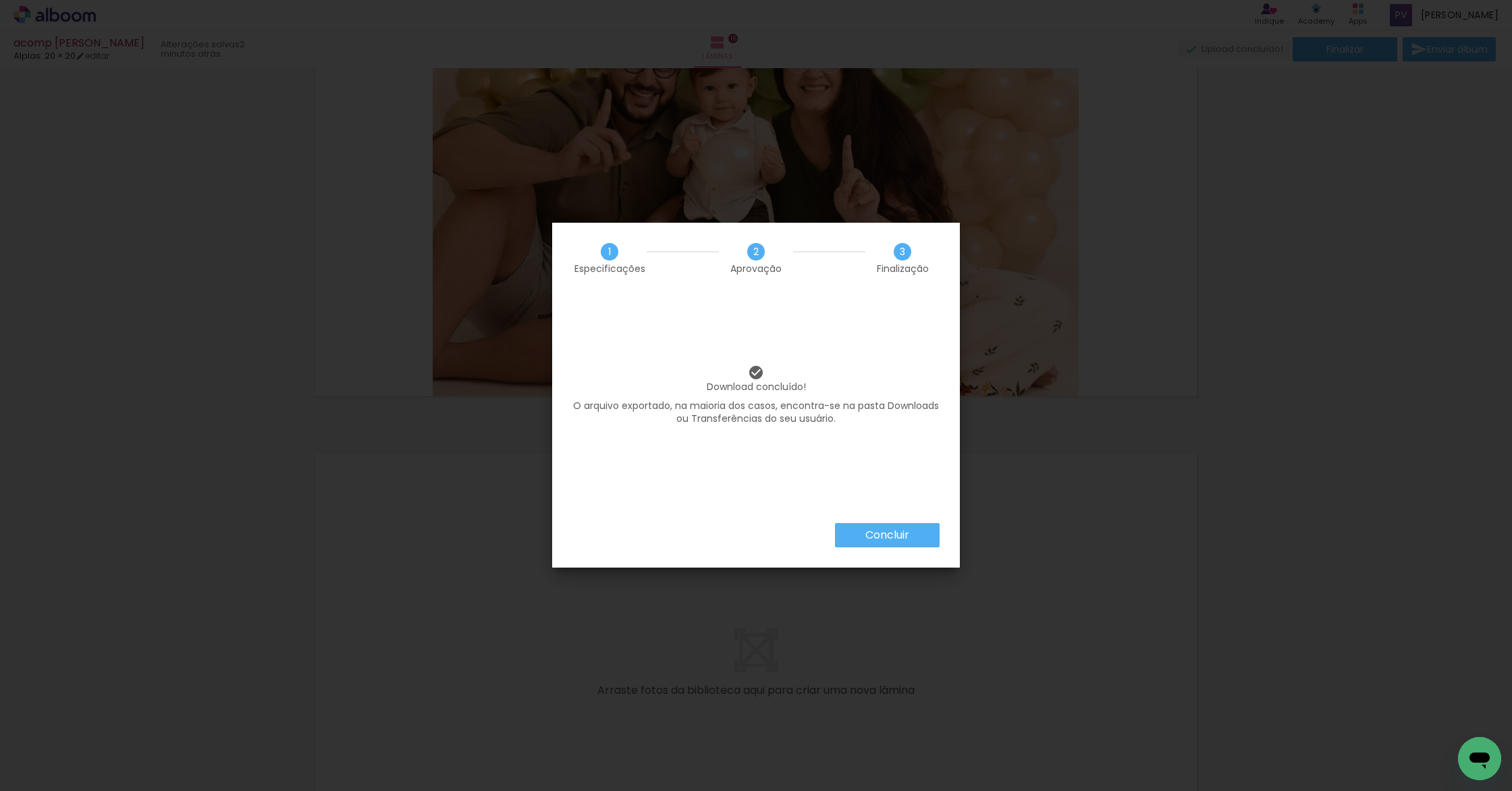
scroll to position [0, 1499]
click at [0, 0] on slot "Concluir" at bounding box center [0, 0] width 0 height 0
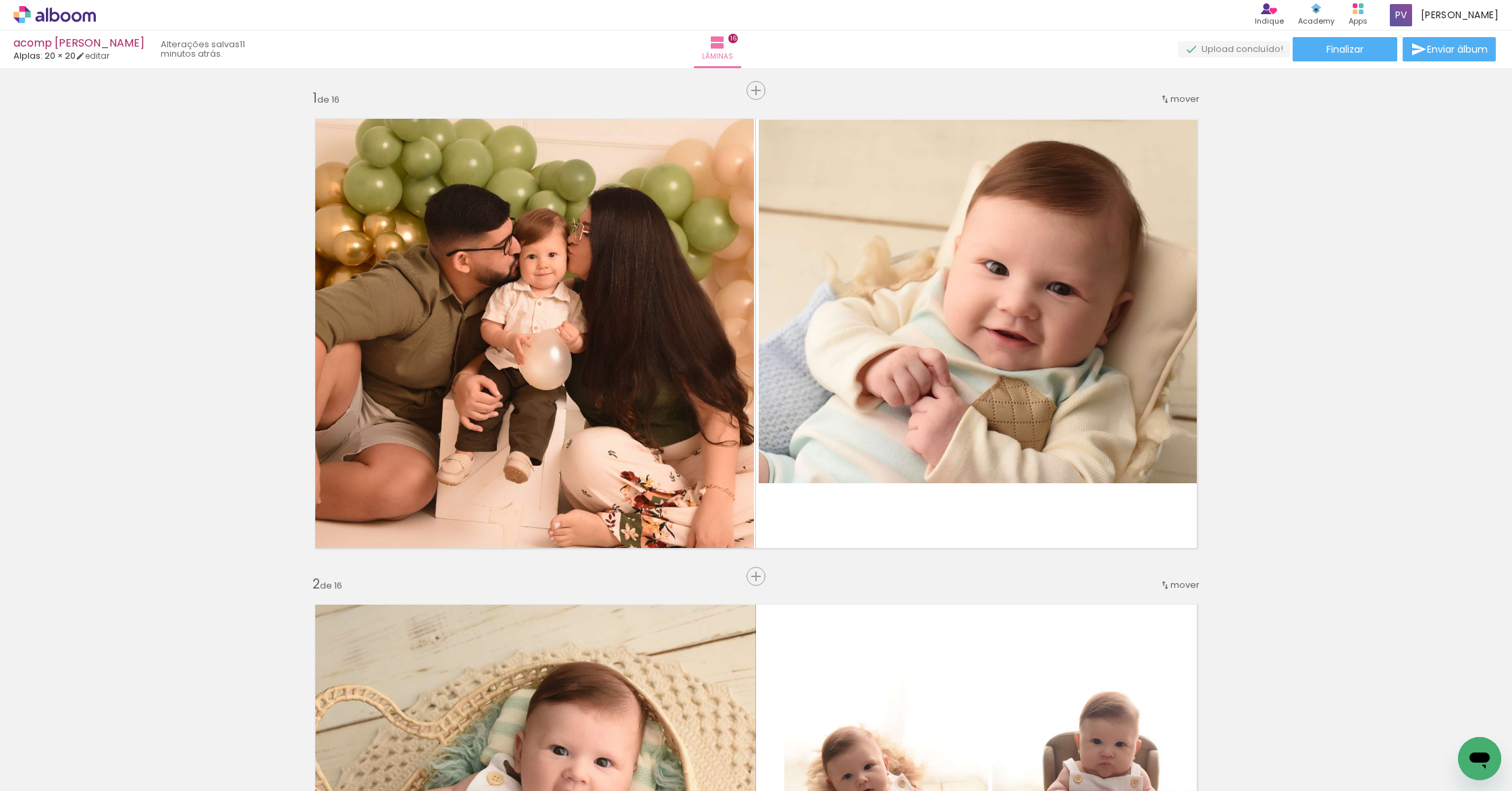
scroll to position [0, 1499]
